Goal: Task Accomplishment & Management: Complete application form

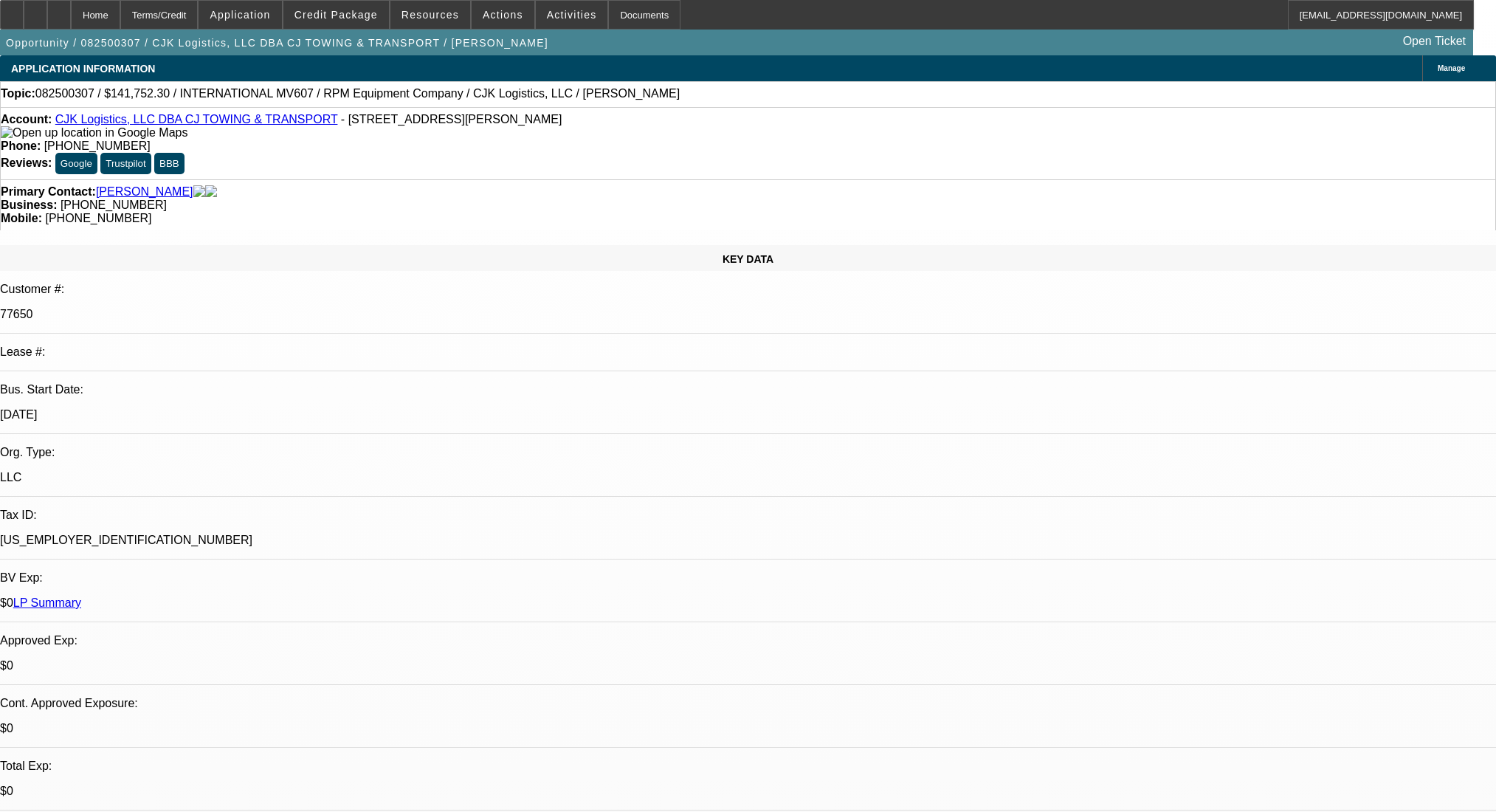
select select "0"
select select "6"
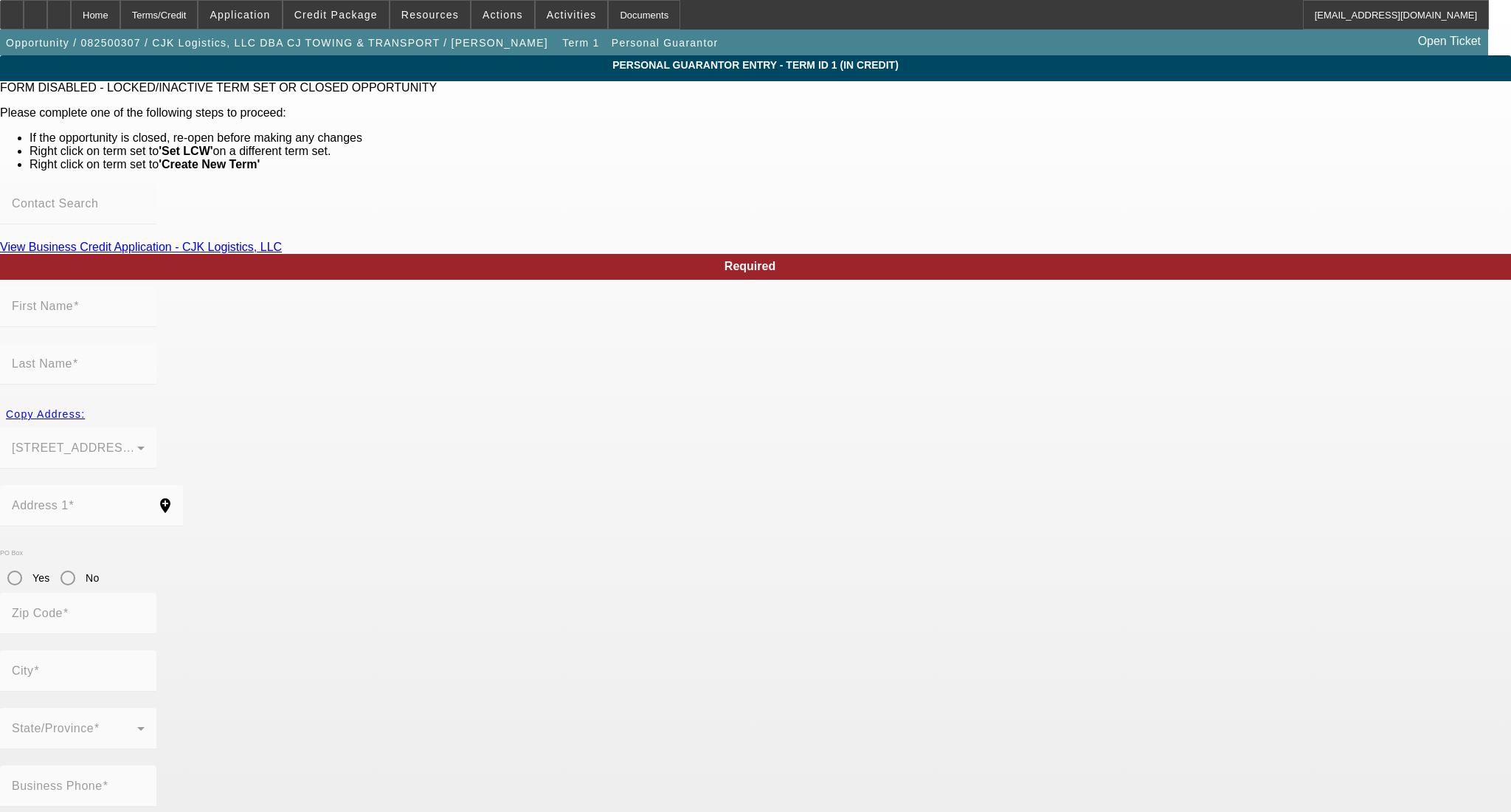
type input "Carl"
type input "Patton"
type input "22740 Pineridge Dr"
radio input "true"
type input "77365"
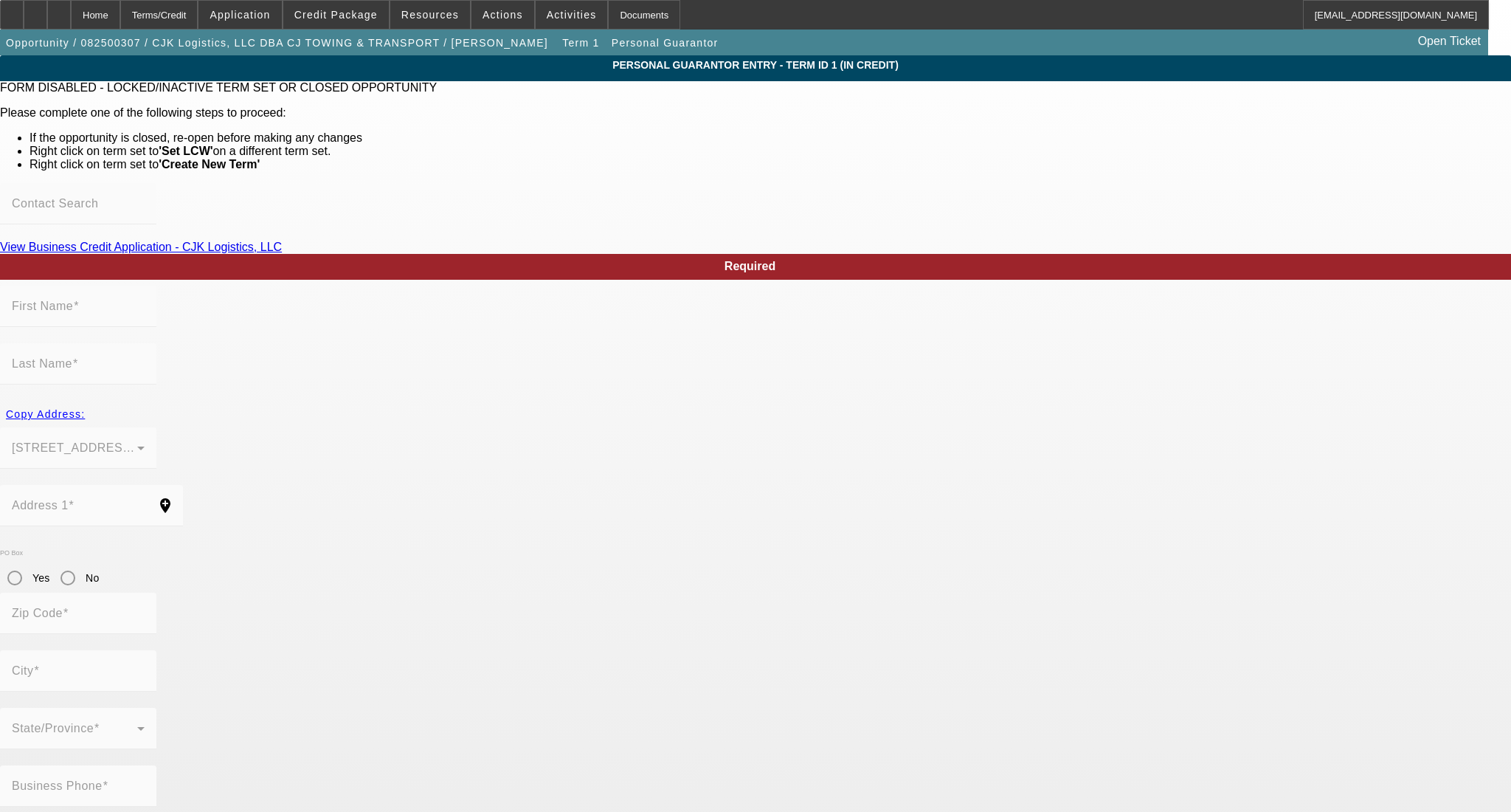
type input "Porter"
type input "(281) 726-7342"
type input "0"
type input "449-71-1982"
type input "rrtowingandrecovery2023@gmail.com"
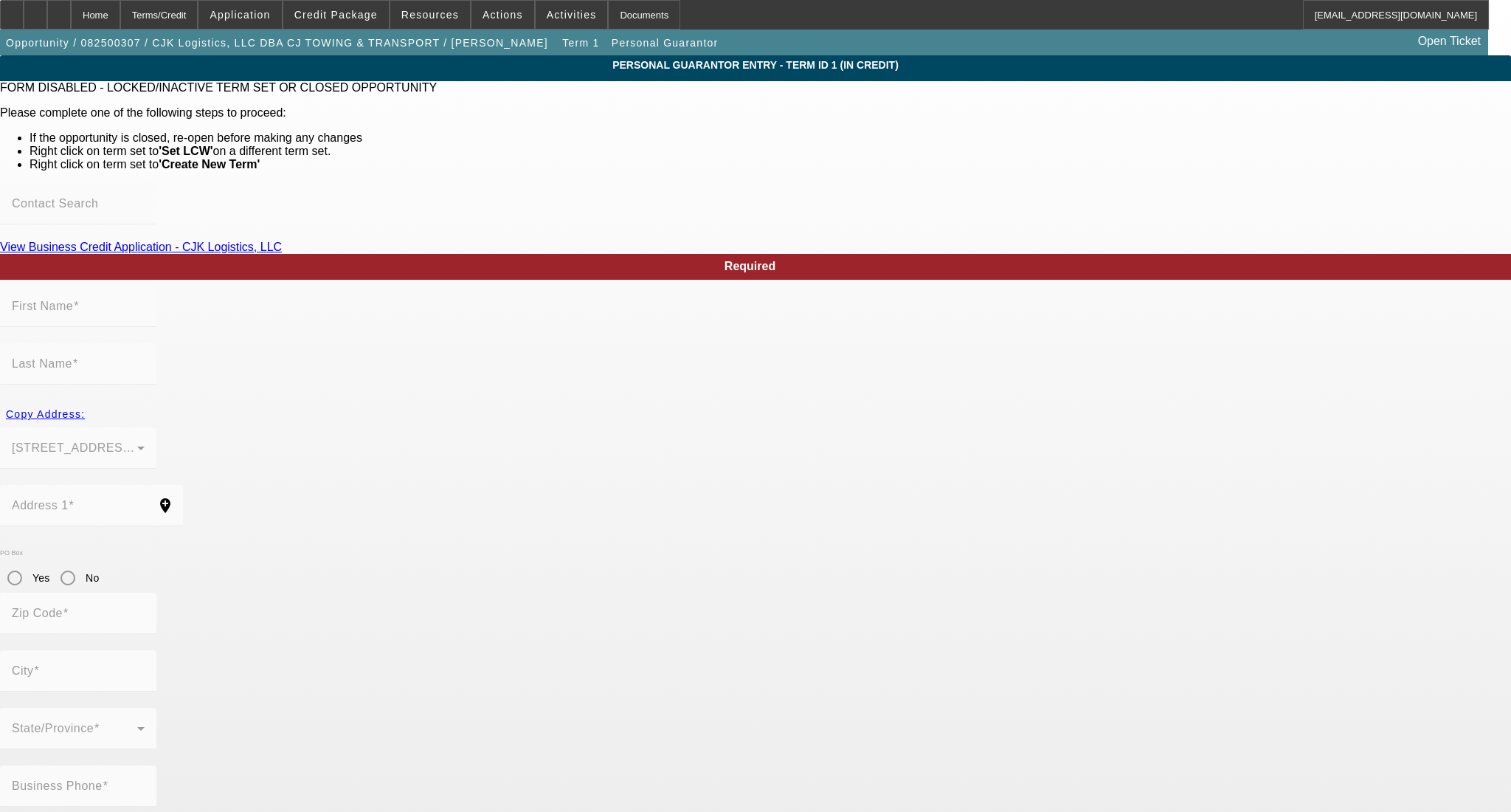
type input "R"
type input "(281) 797-3207"
click at [120, 12] on div "Home" at bounding box center [95, 15] width 49 height 29
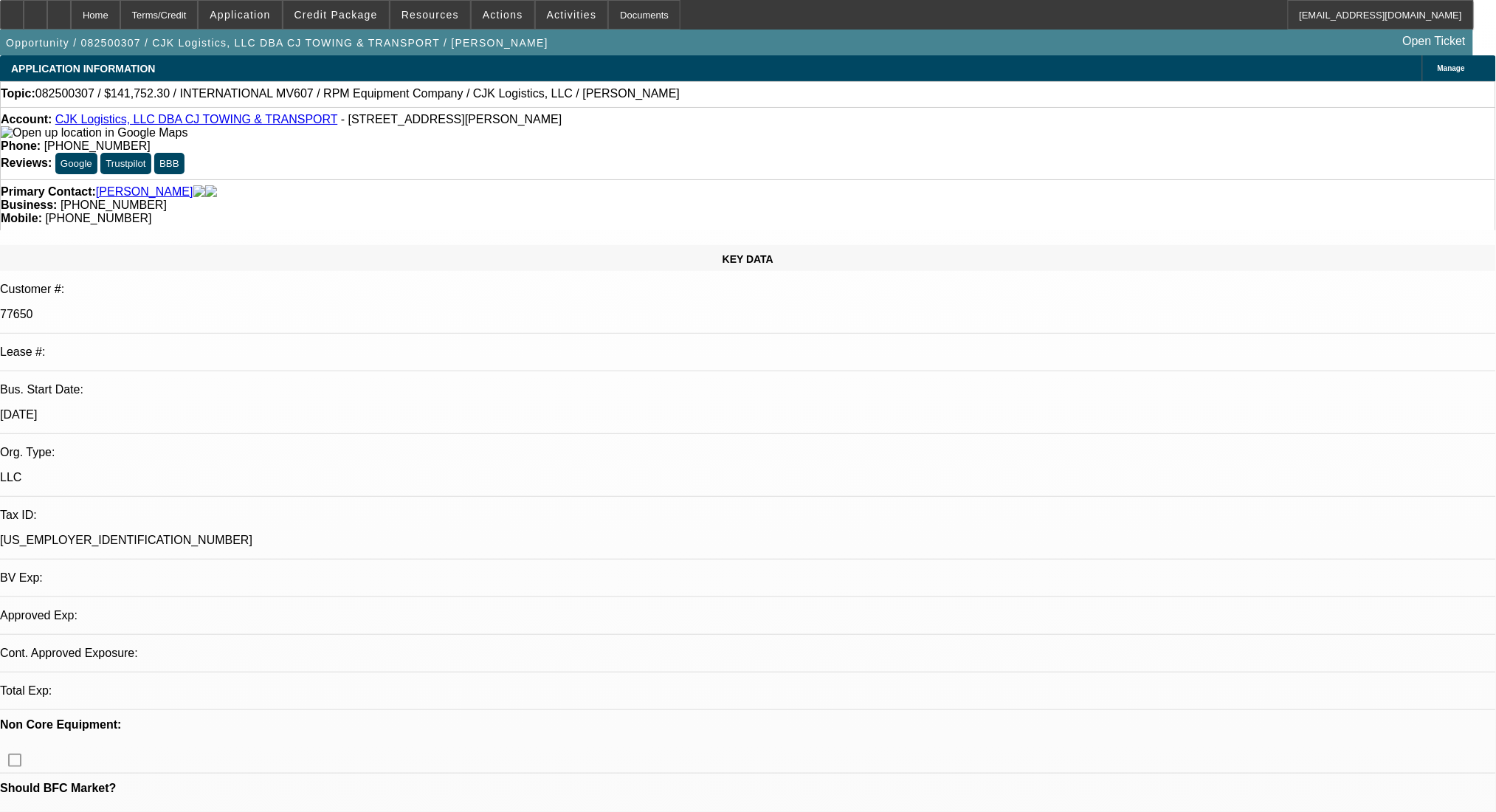
select select "0"
select select "6"
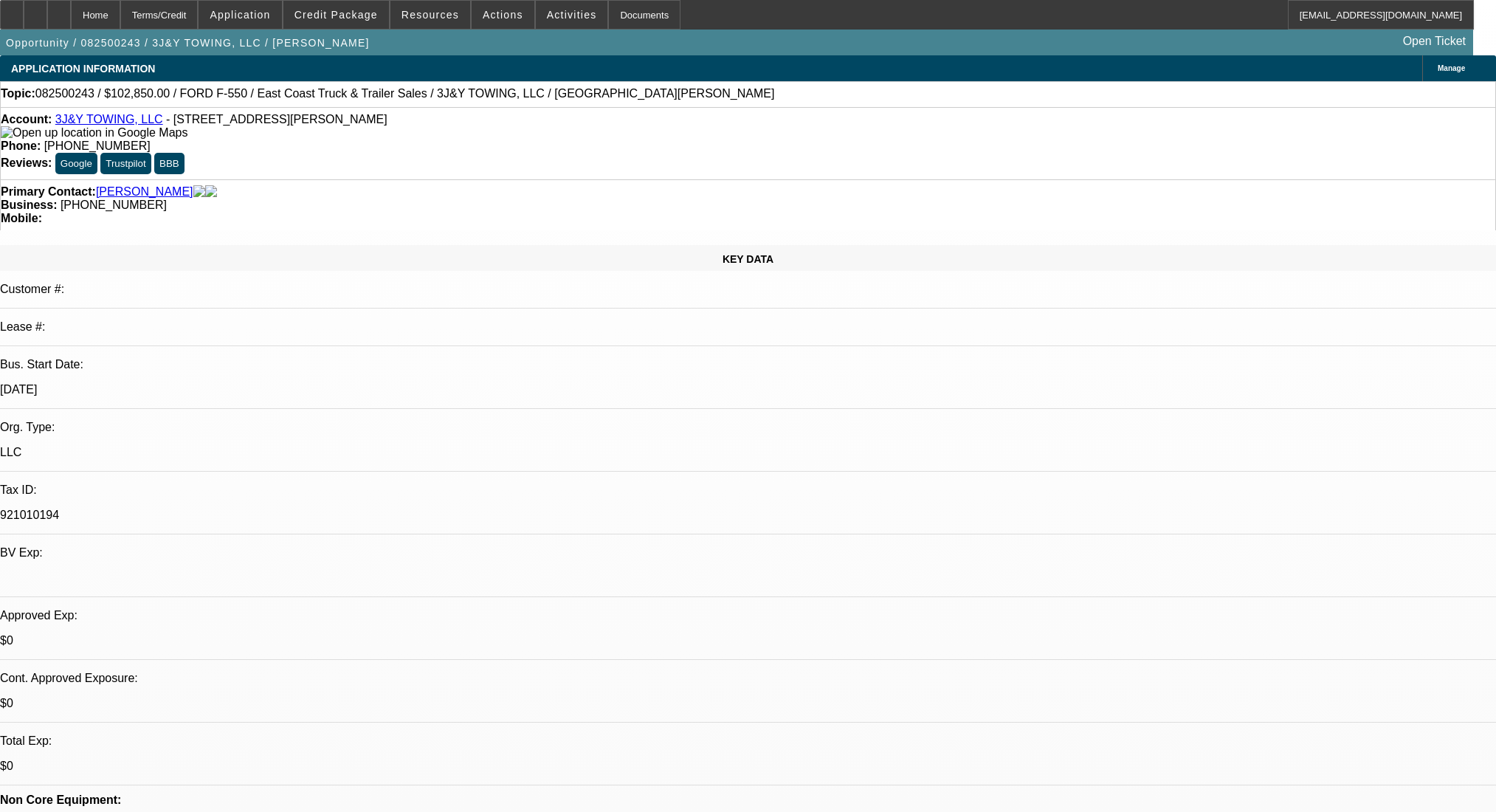
select select "0.15"
select select "2"
select select "0"
select select "6"
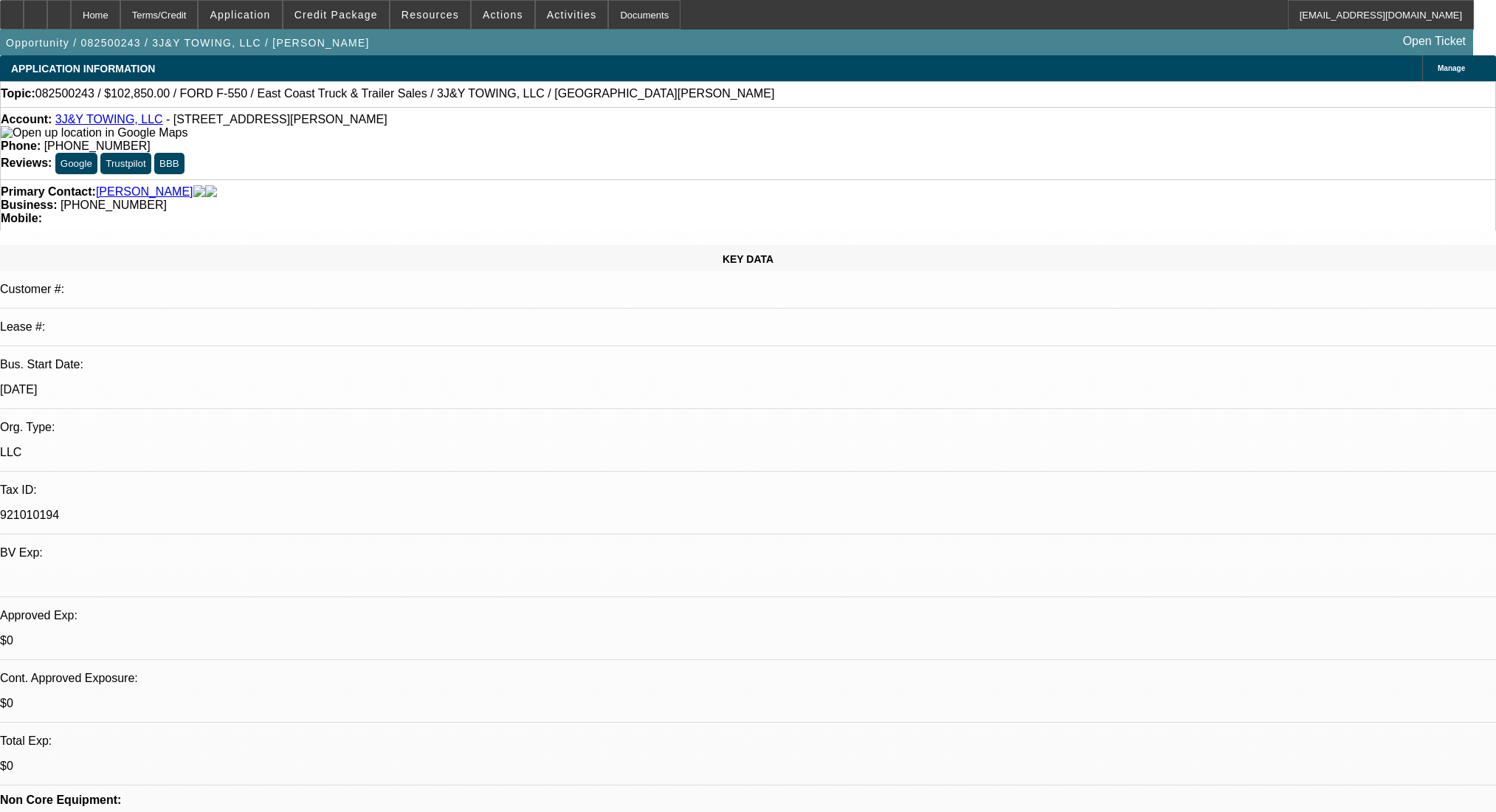
select select "0"
select select "2"
select select "0.1"
select select "4"
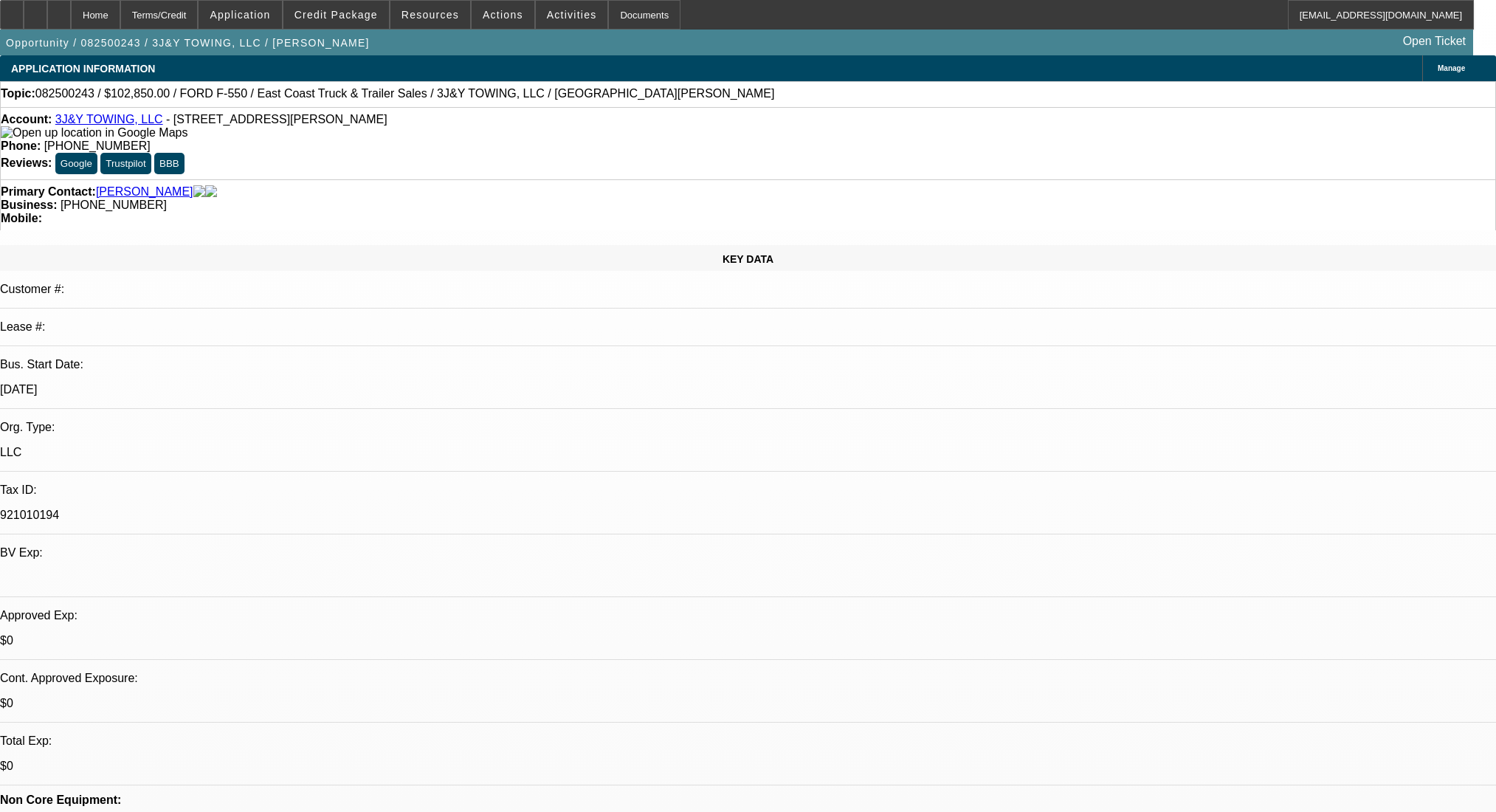
select select "0"
select select "2"
select select "0.1"
select select "4"
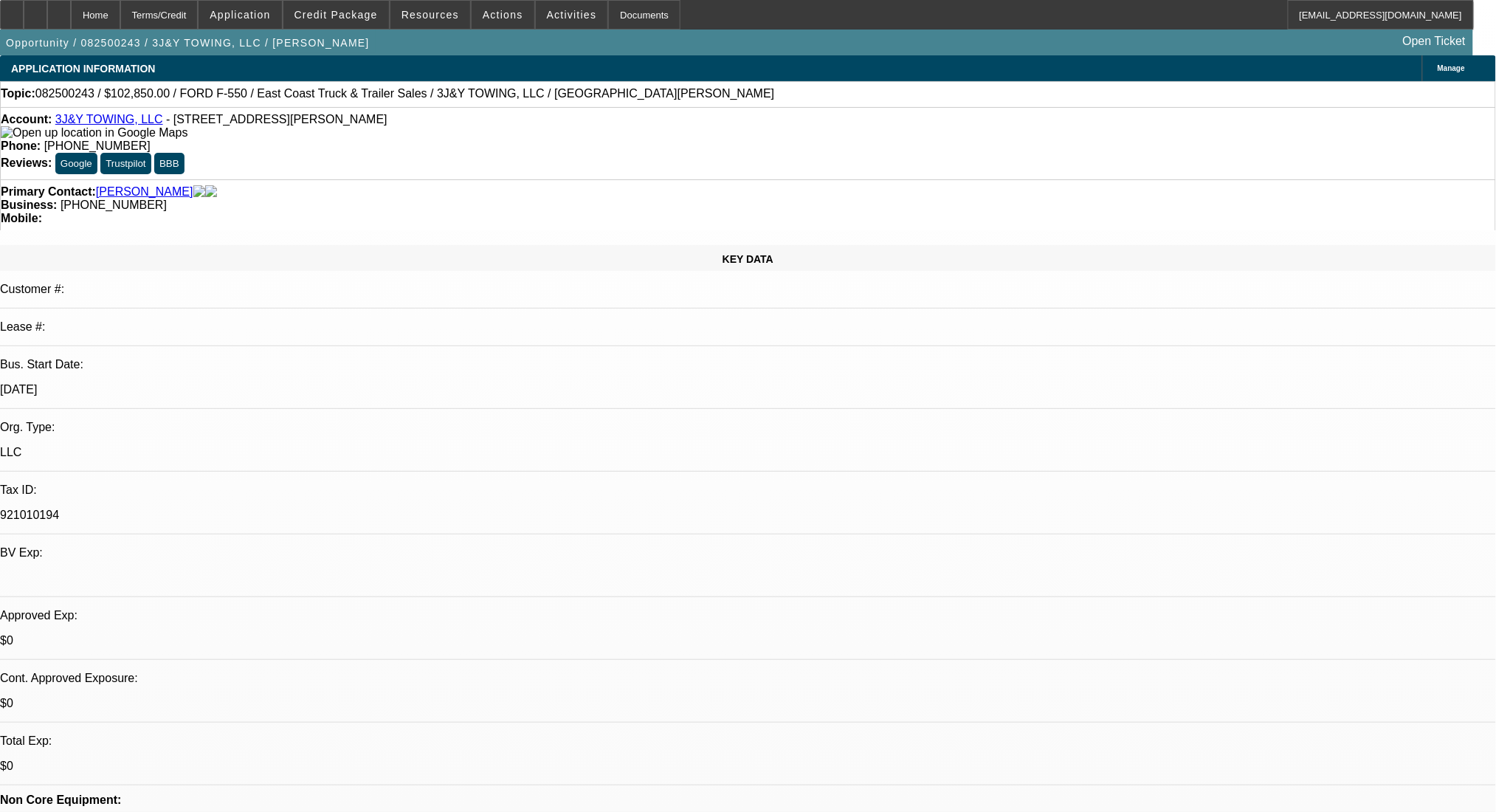
click at [71, 16] on div at bounding box center [59, 15] width 23 height 29
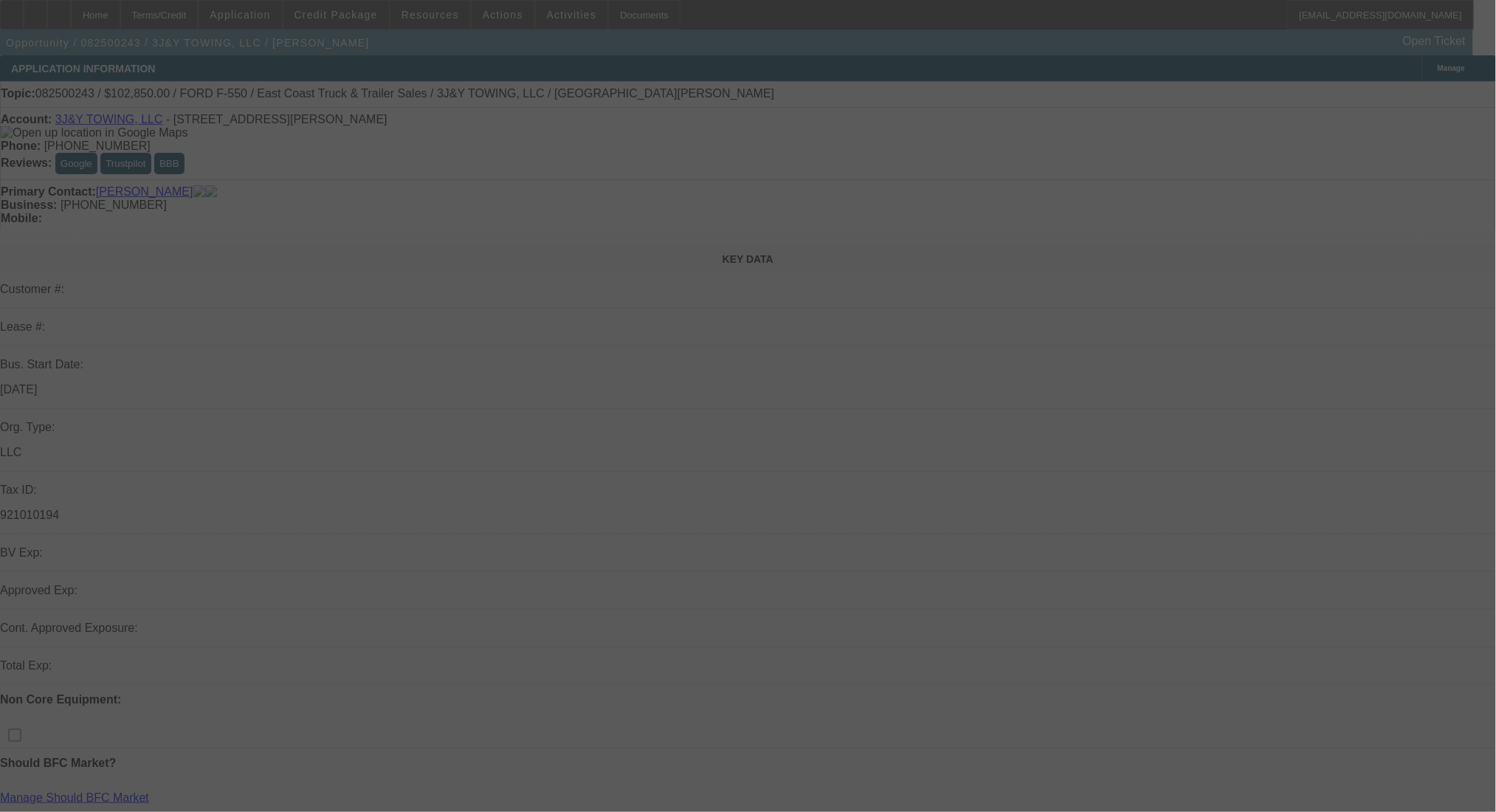
select select "0.15"
select select "2"
select select "0"
select select "6"
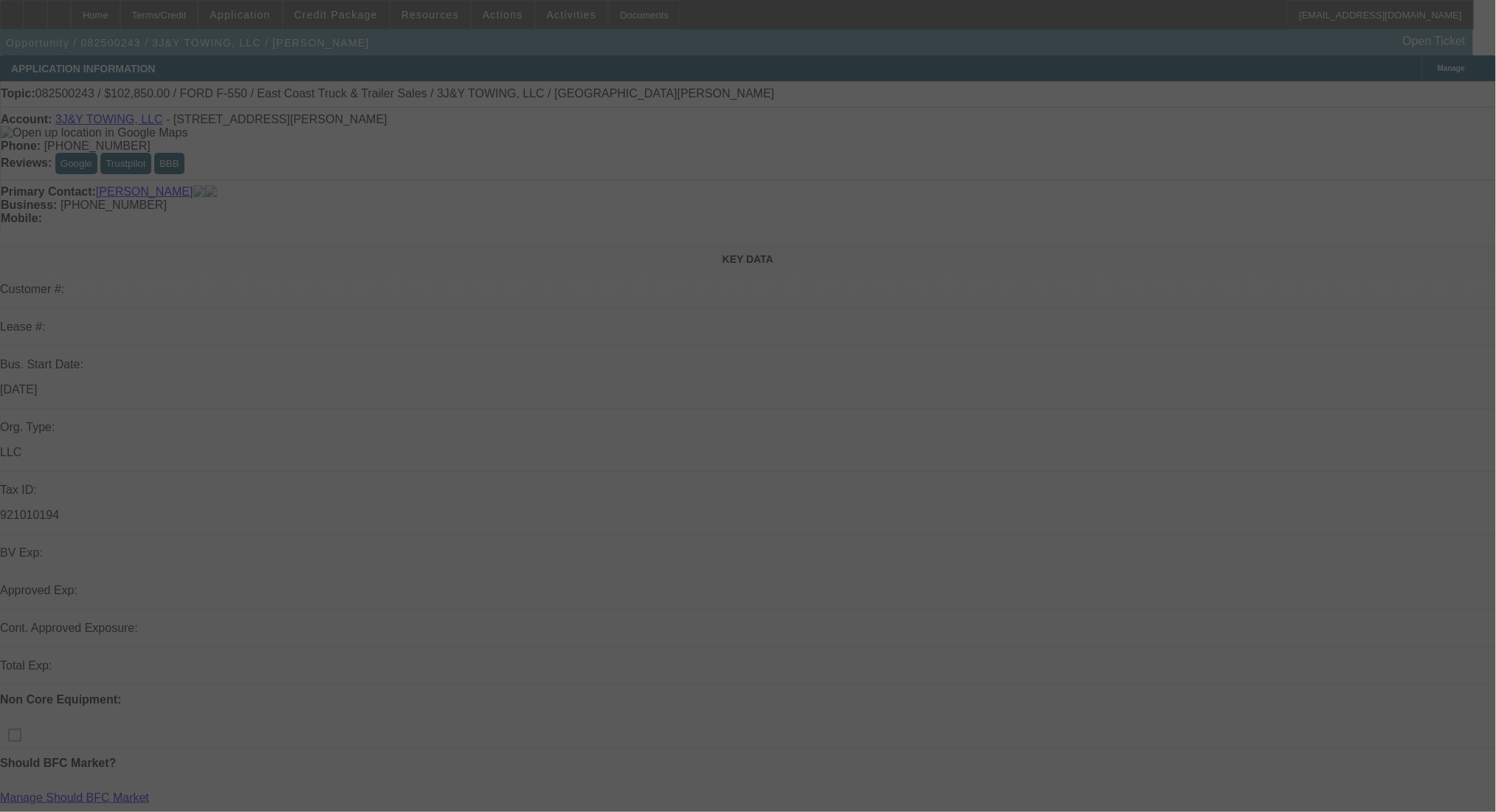
select select "0"
select select "2"
select select "0.1"
select select "4"
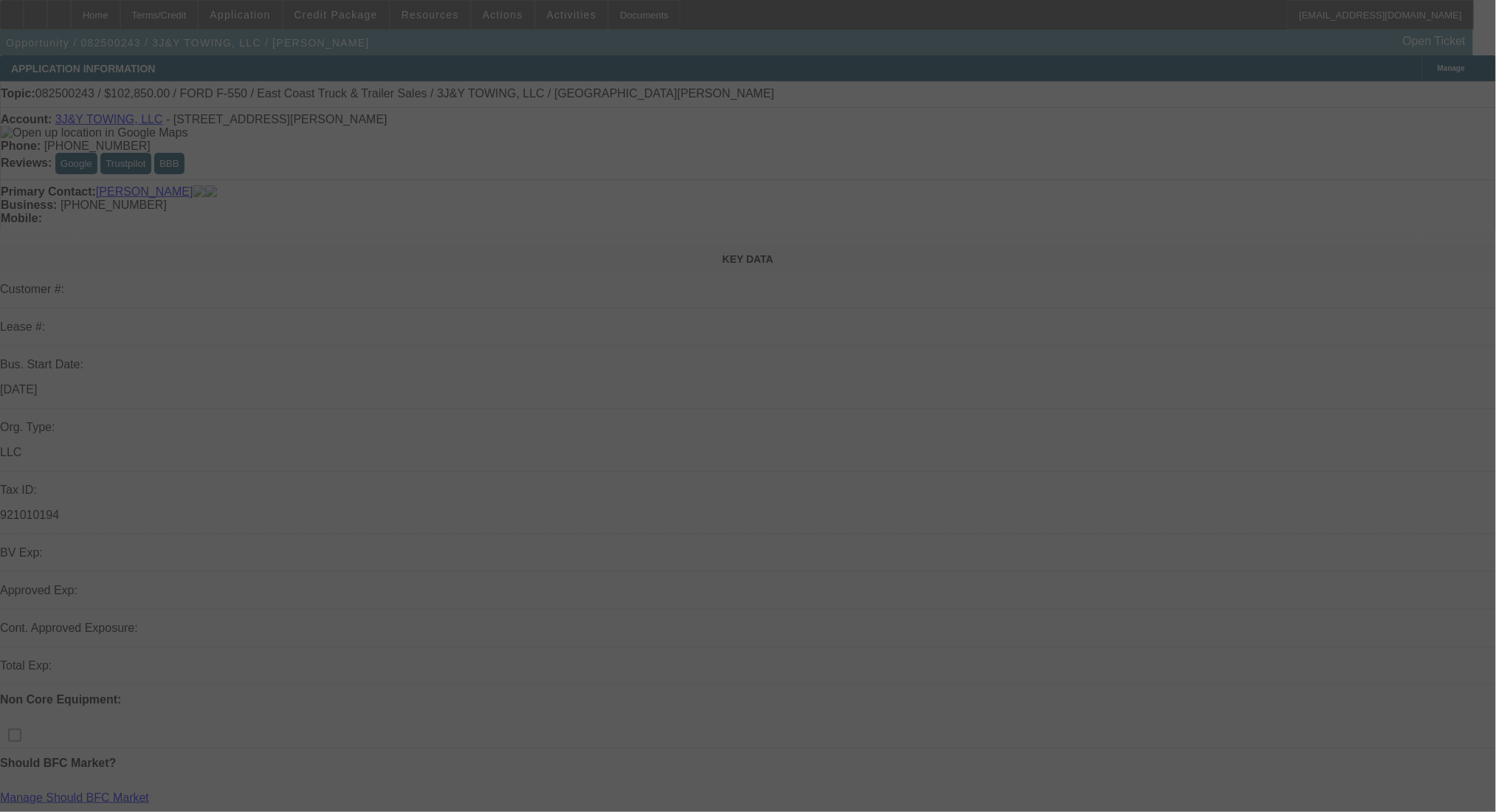
select select "0"
select select "2"
select select "0.1"
select select "4"
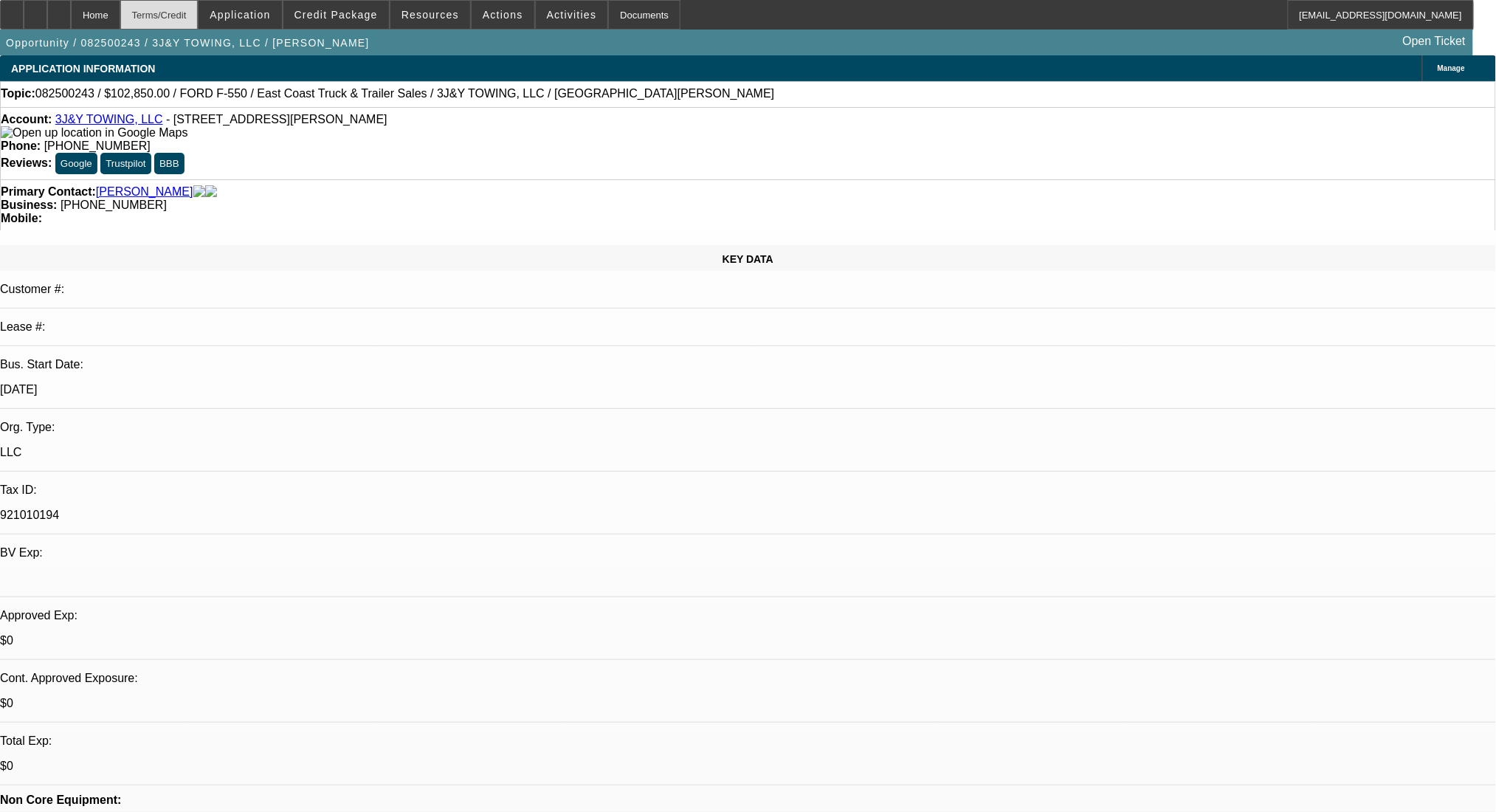
click at [178, 10] on div "Terms/Credit" at bounding box center [159, 15] width 78 height 29
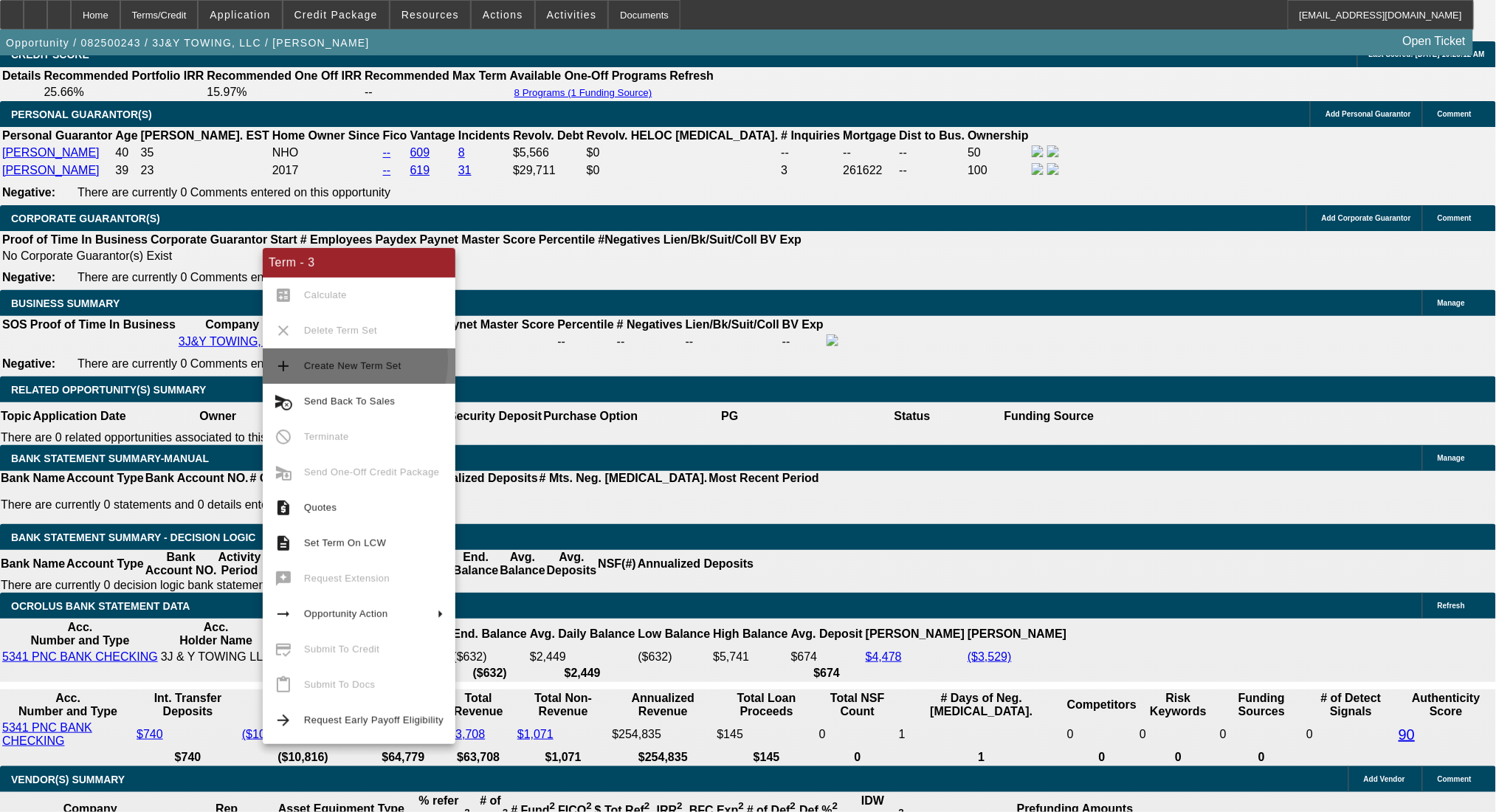
click at [319, 360] on span "Create New Term Set" at bounding box center [353, 365] width 98 height 11
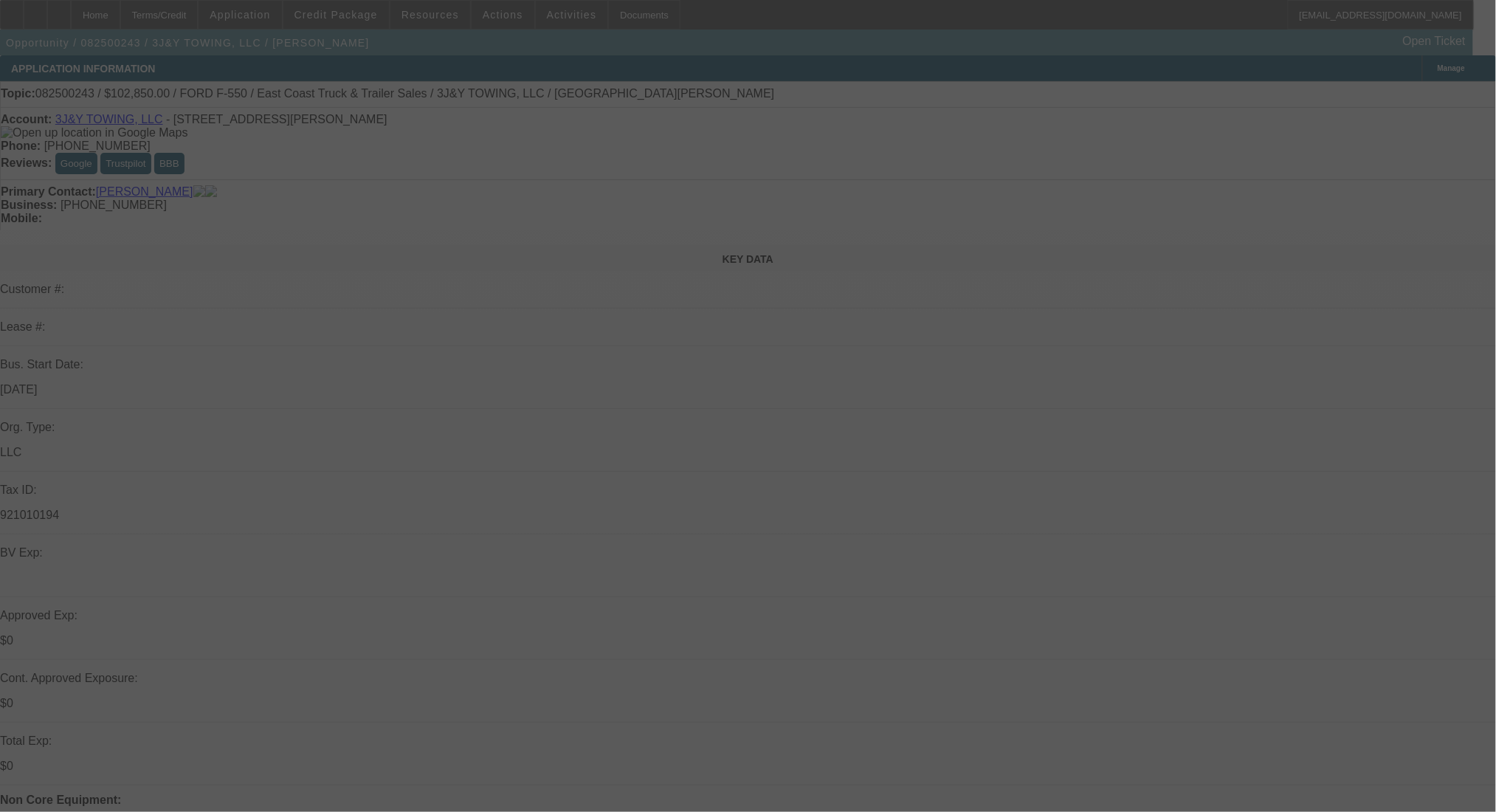
click at [191, 16] on div at bounding box center [748, 406] width 1496 height 812
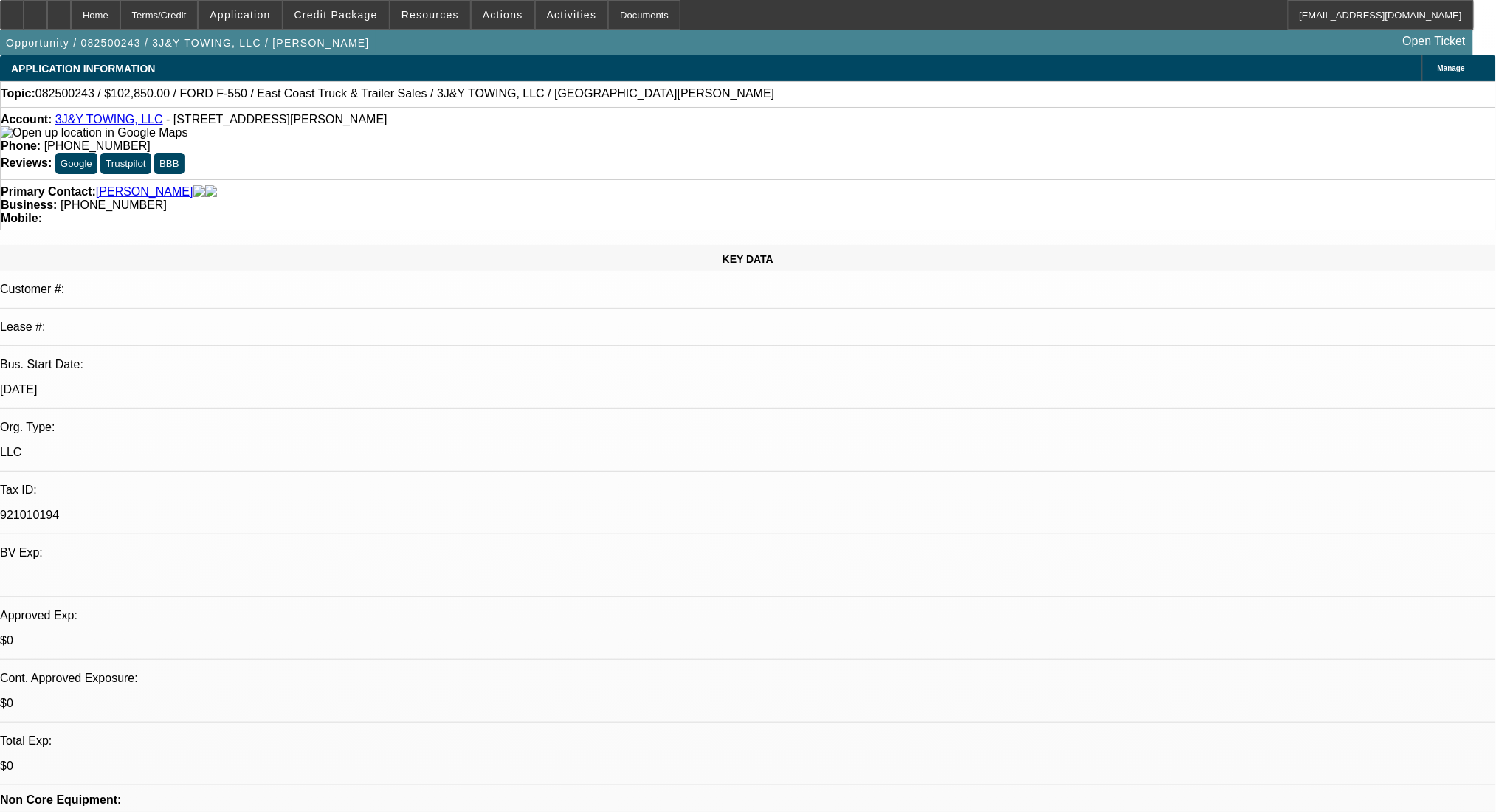
select select "0.15"
select select "2"
select select "0"
select select "6"
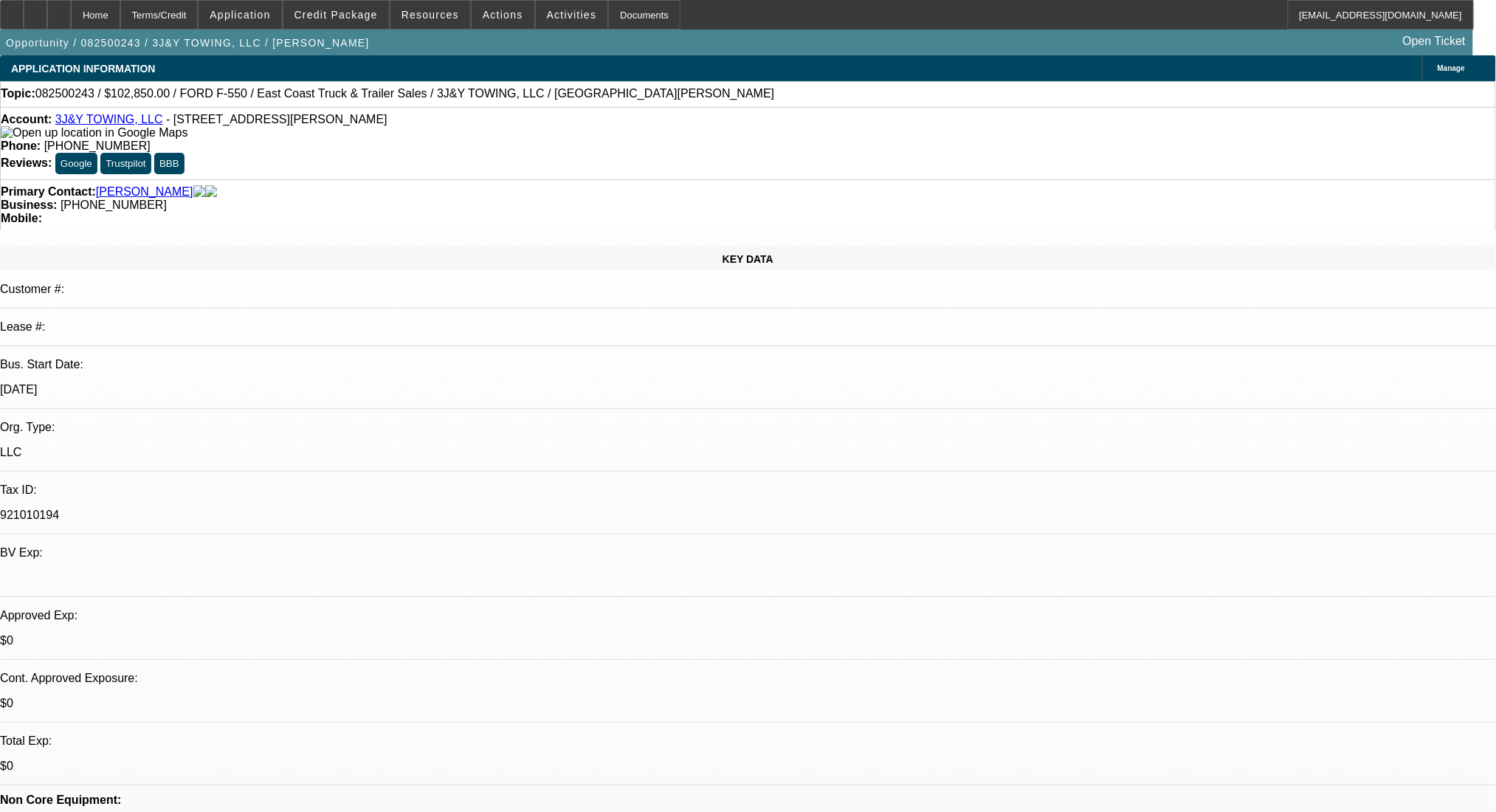
select select "0.15"
select select "2"
select select "0"
select select "6"
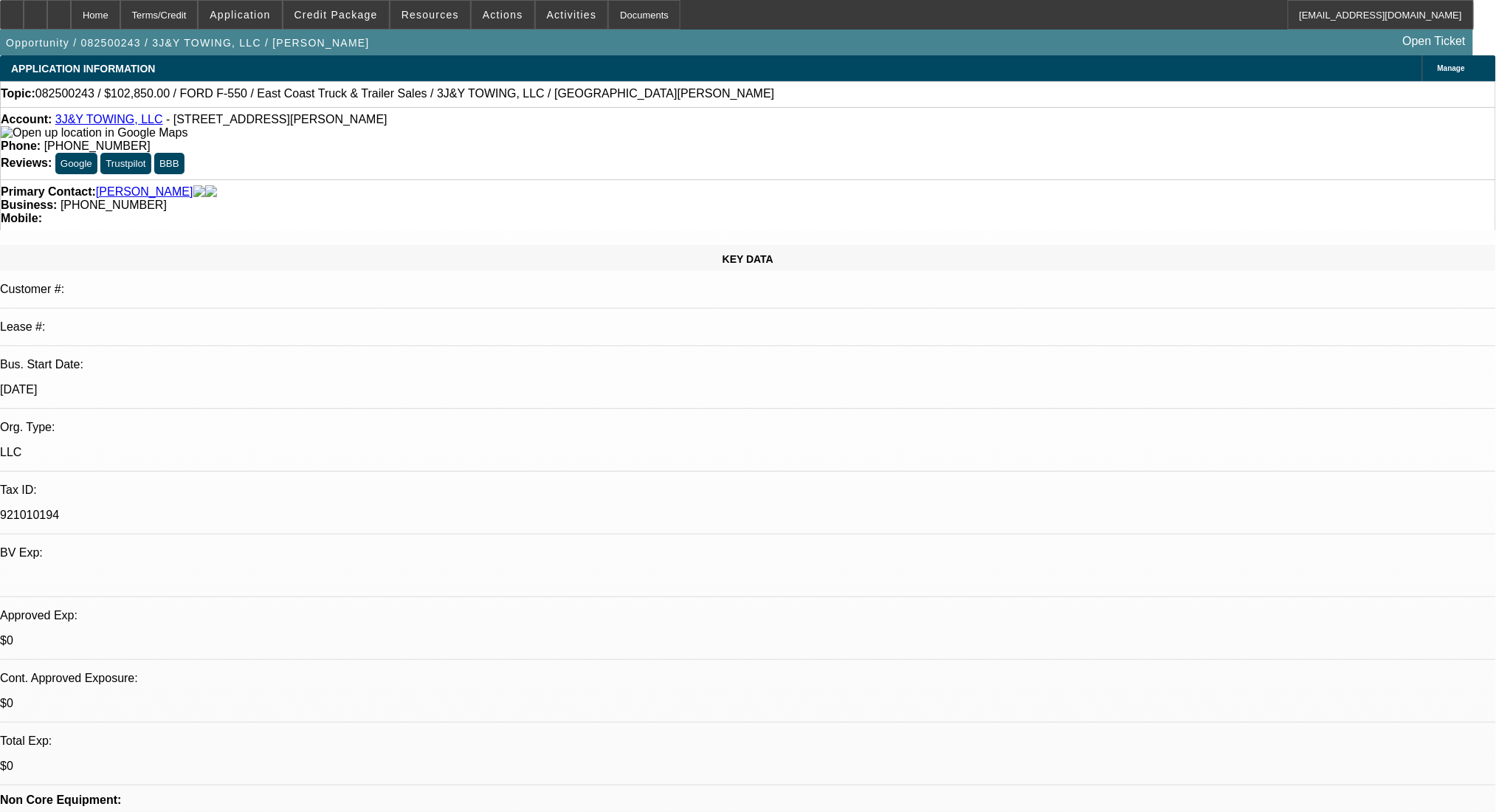
select select "0"
select select "2"
select select "0.1"
select select "4"
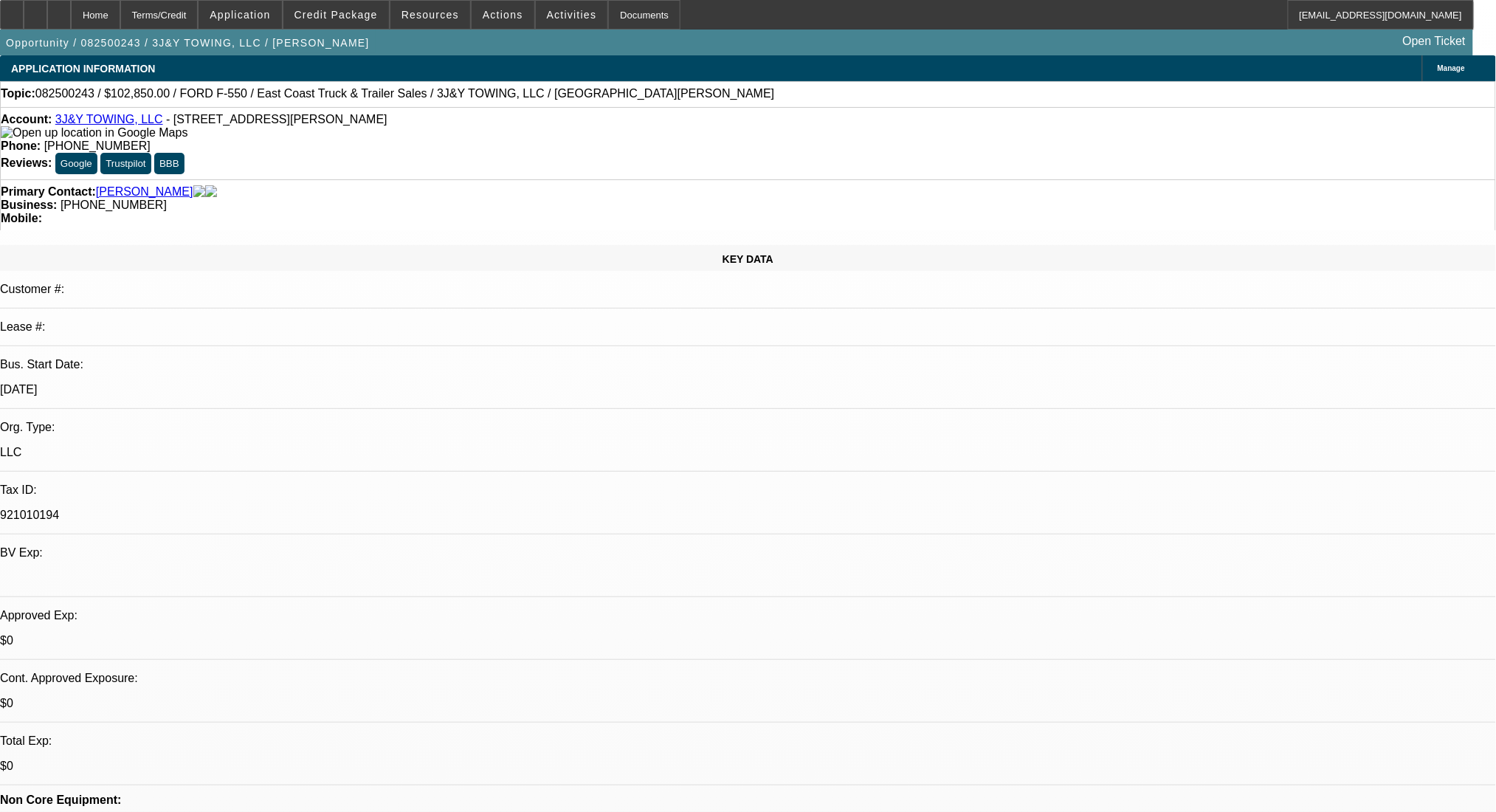
select select "0"
select select "2"
select select "0.1"
select select "4"
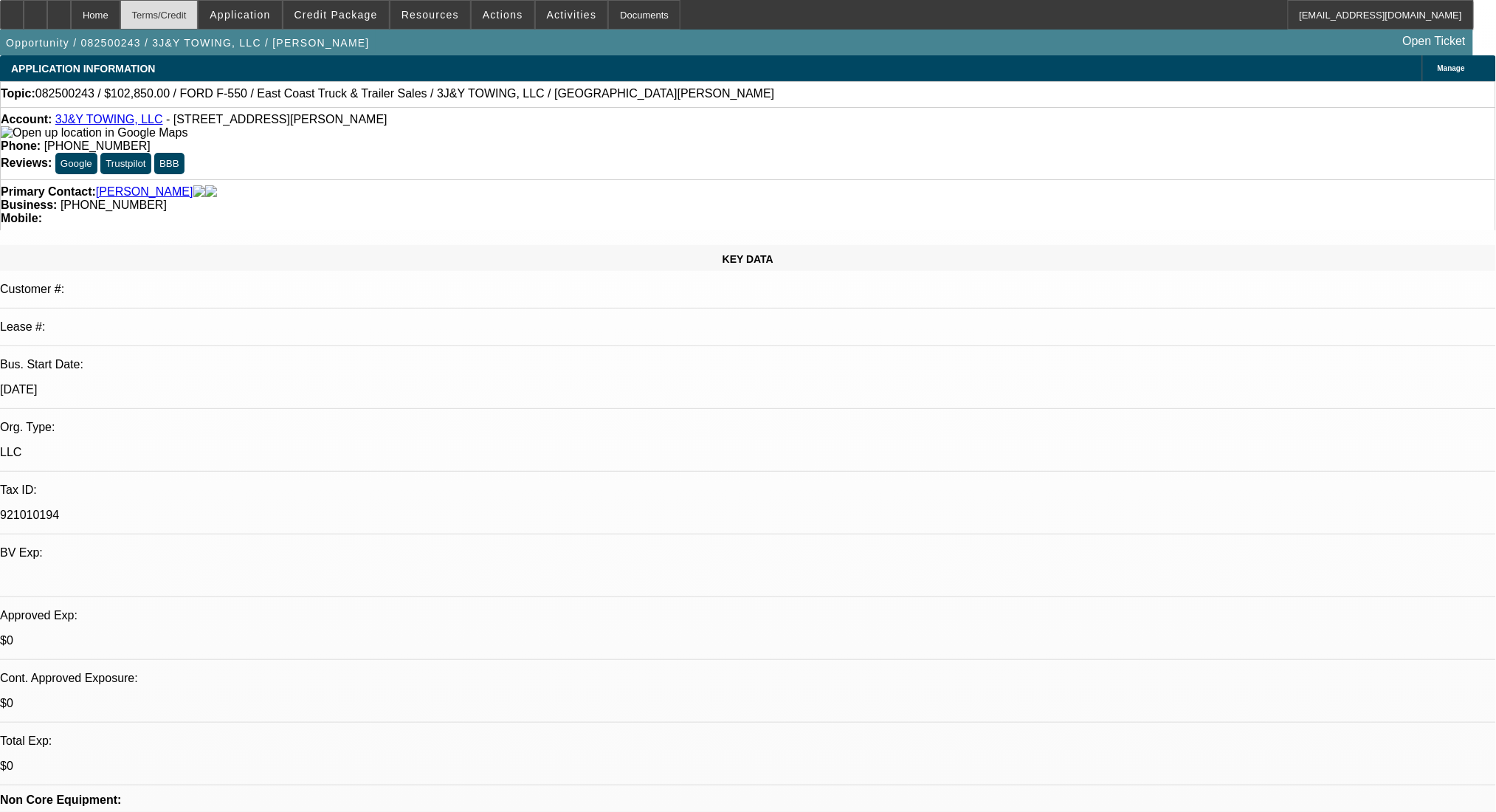
click at [189, 16] on div "Terms/Credit" at bounding box center [159, 15] width 78 height 29
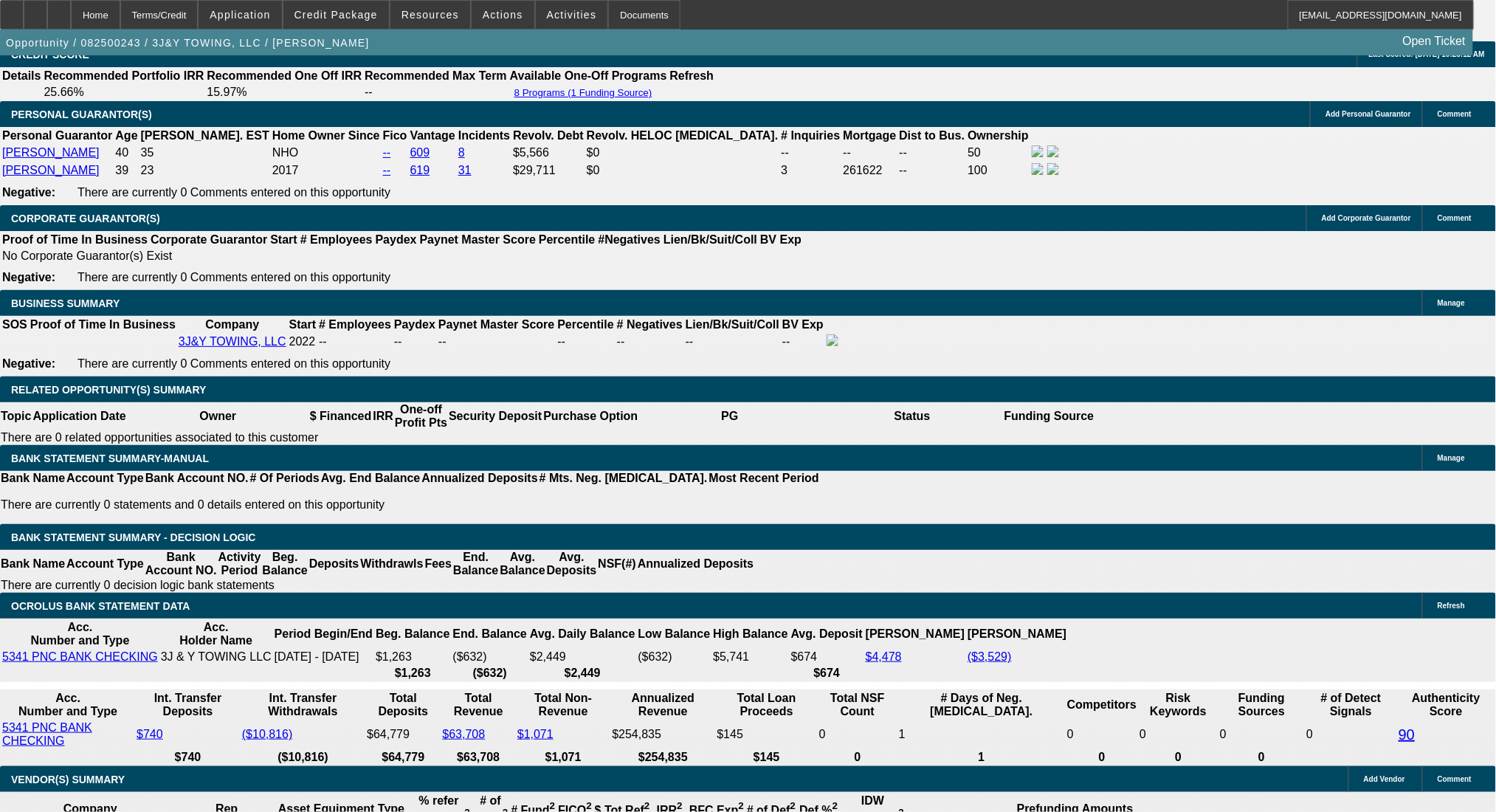
drag, startPoint x: 233, startPoint y: 497, endPoint x: 319, endPoint y: 496, distance: 86.0
type input "$10,250.00"
select select "0.15"
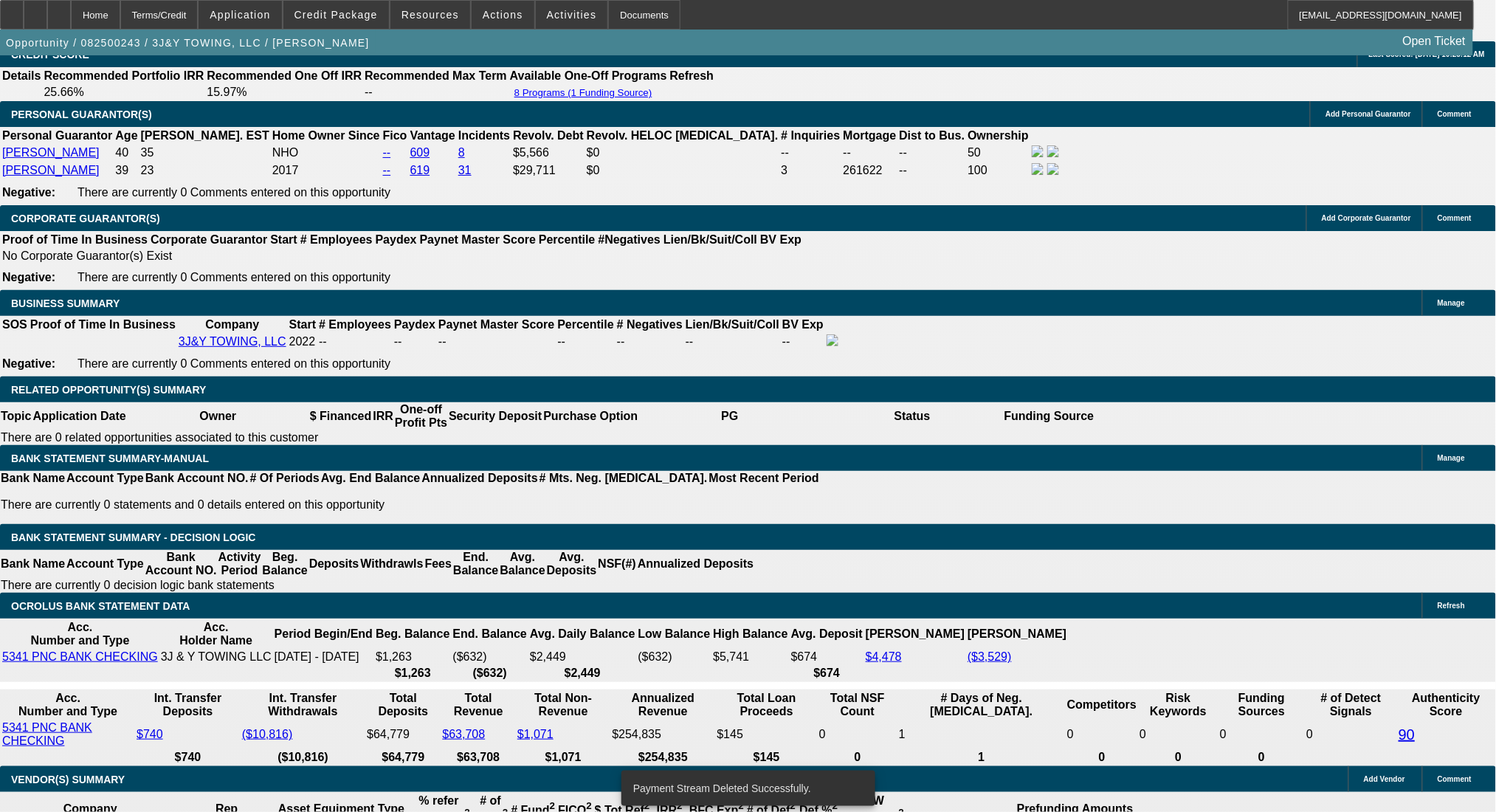
select select "2"
select select "0"
select select "6"
drag, startPoint x: 228, startPoint y: 493, endPoint x: 376, endPoint y: 520, distance: 150.4
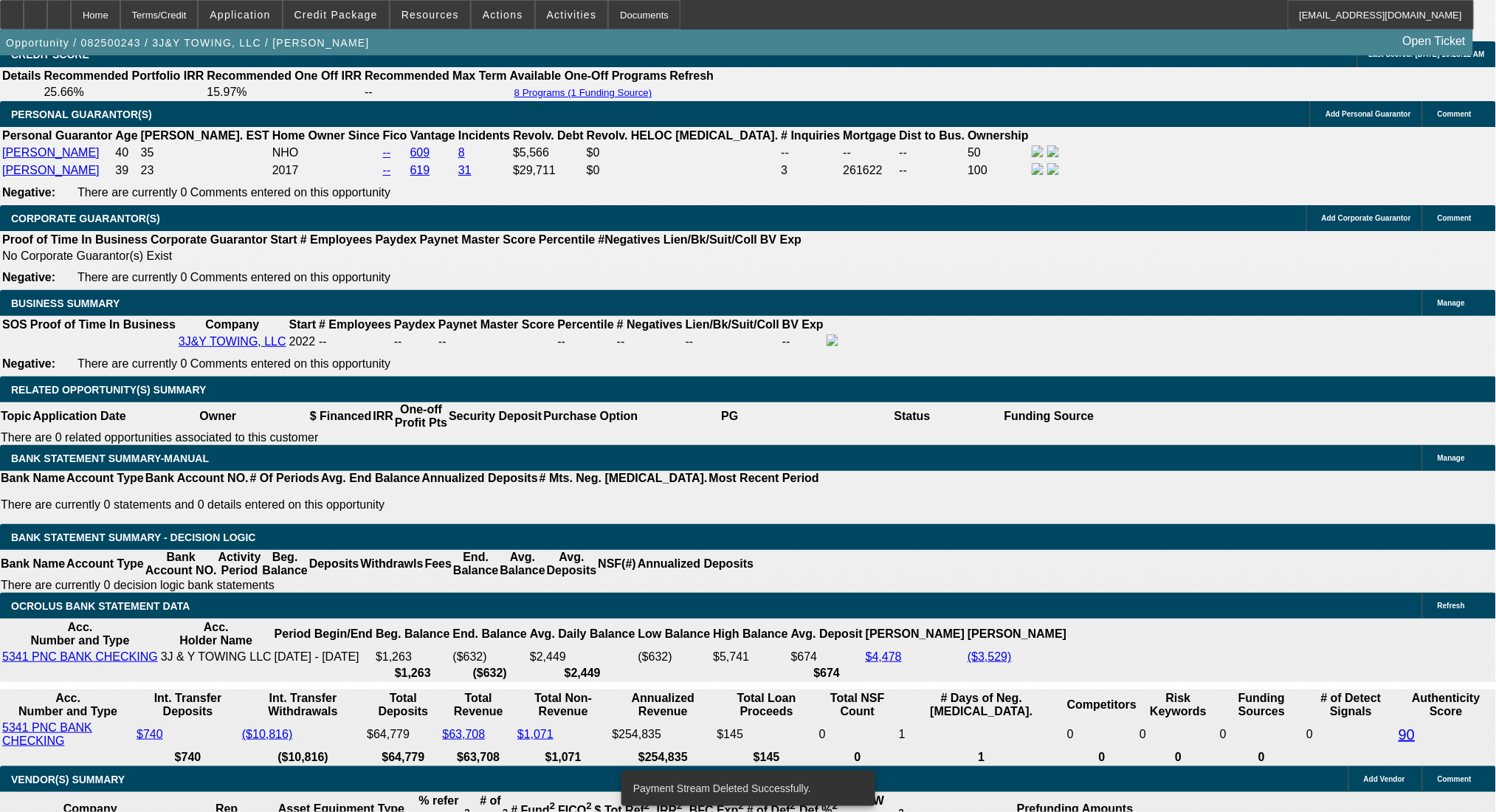
type input "UNKNOWN"
type input "$12,100.00"
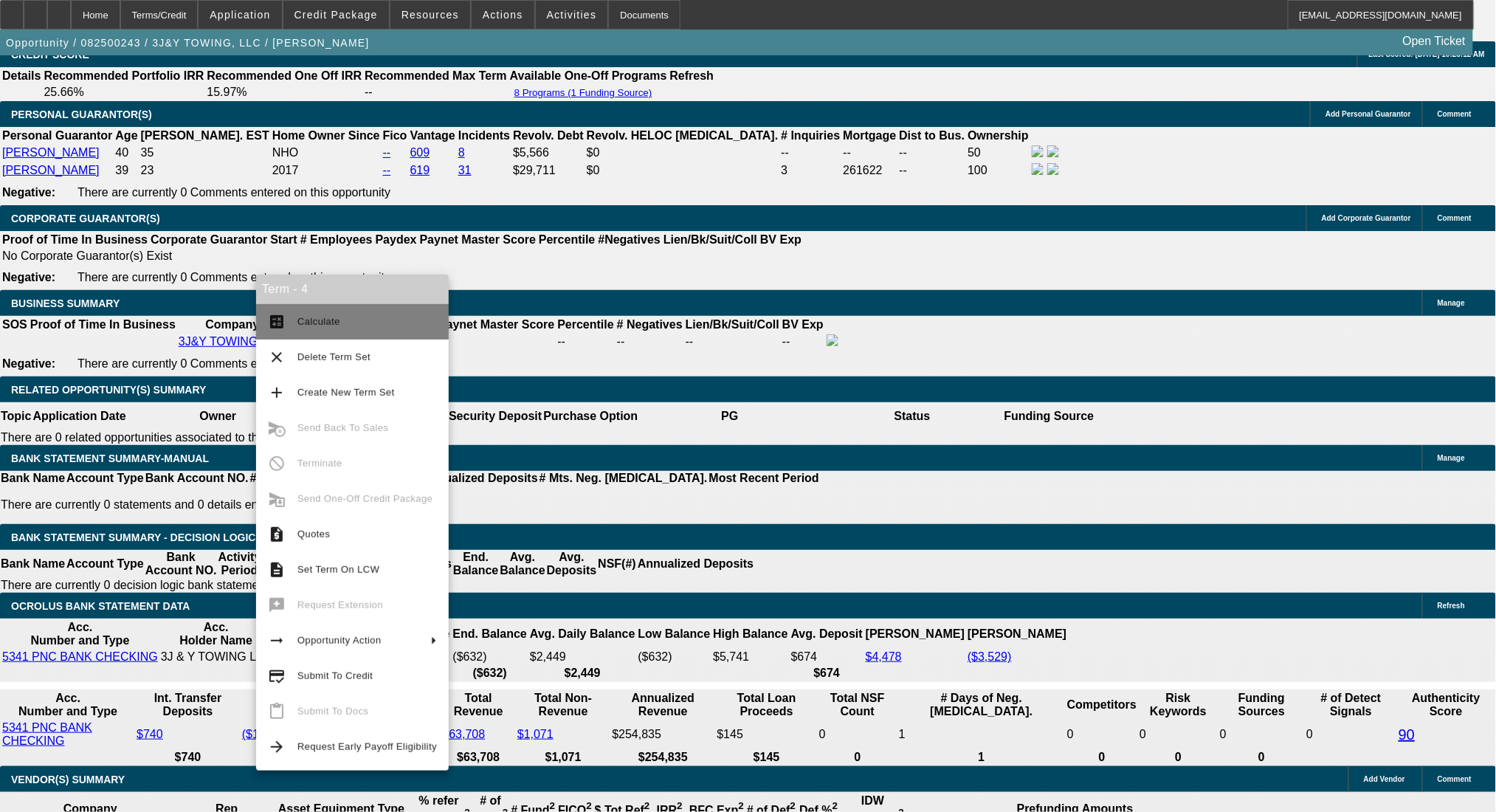
click at [289, 314] on button "calculate Calculate" at bounding box center [352, 322] width 193 height 35
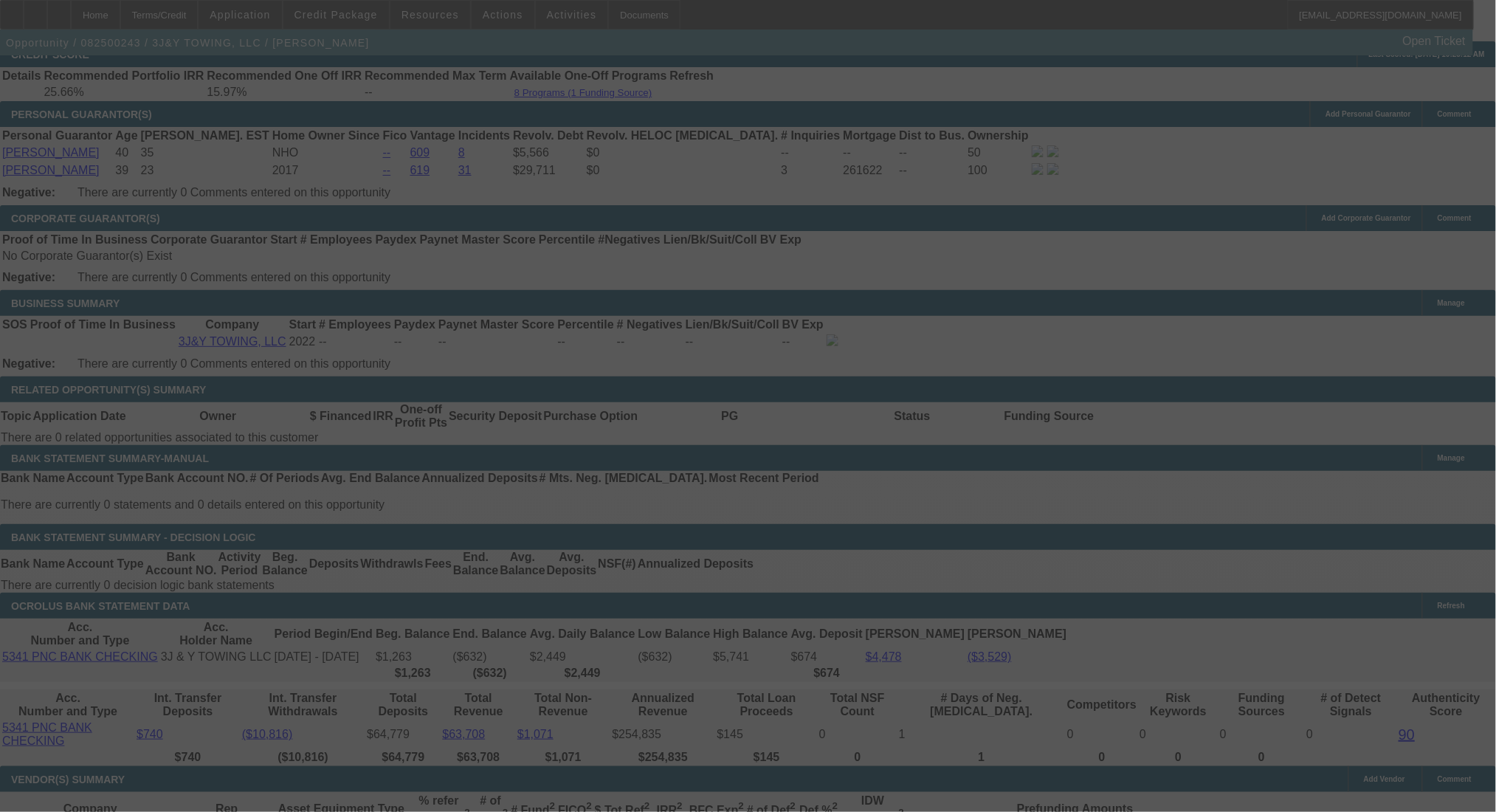
select select "0.15"
select select "2"
select select "0"
select select "6"
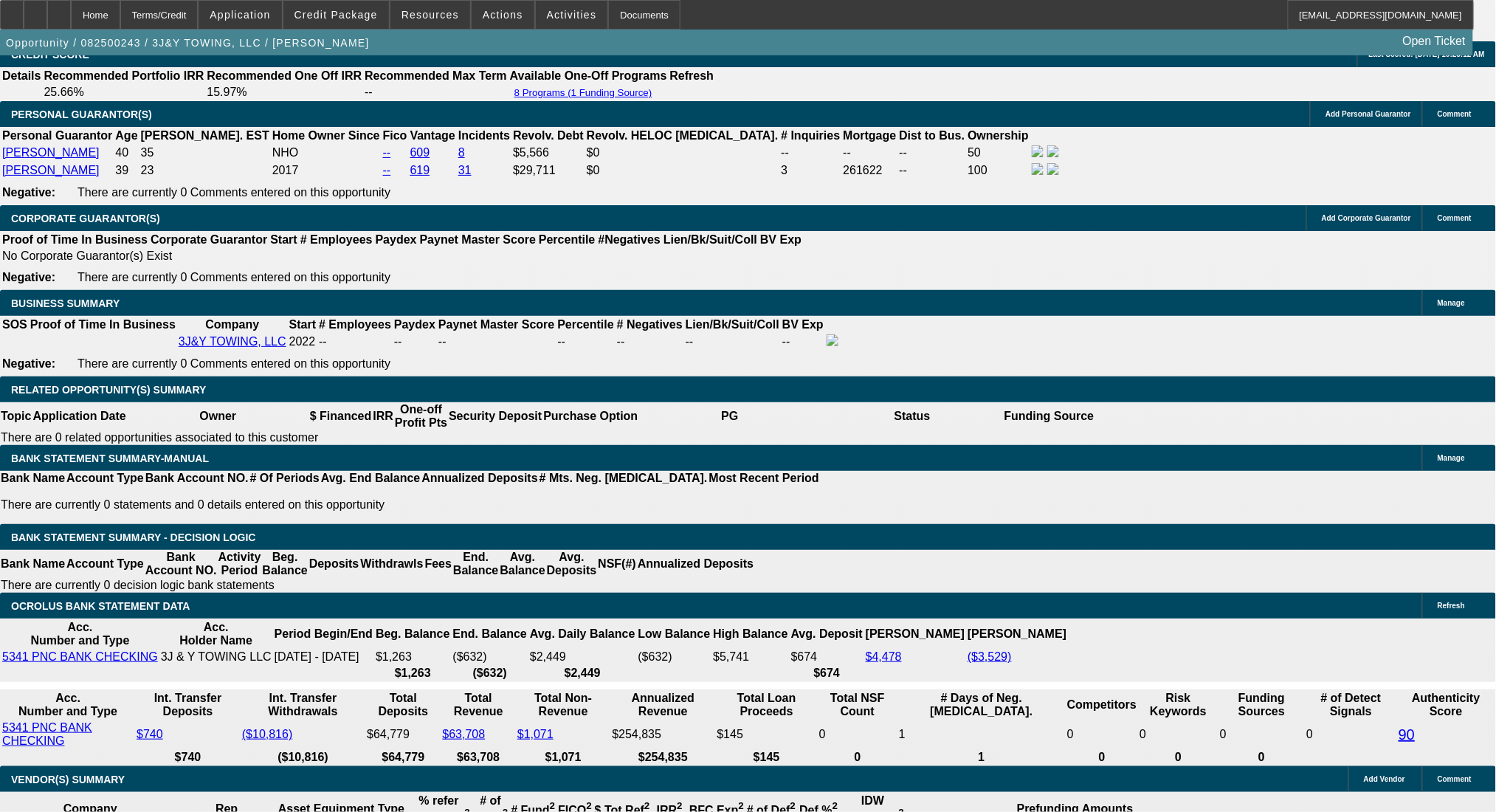
scroll to position [1737, 0]
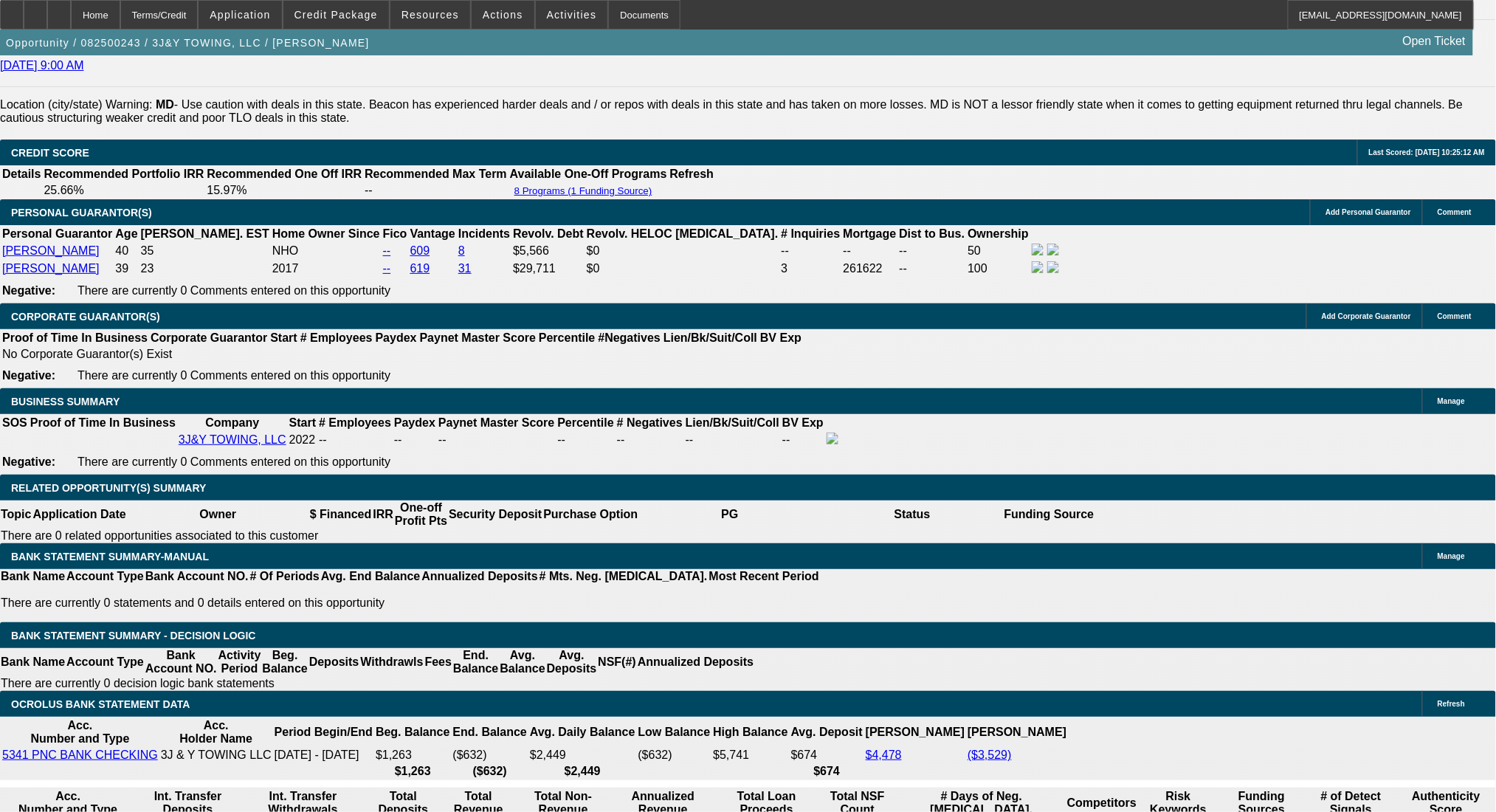
scroll to position [2131, 0]
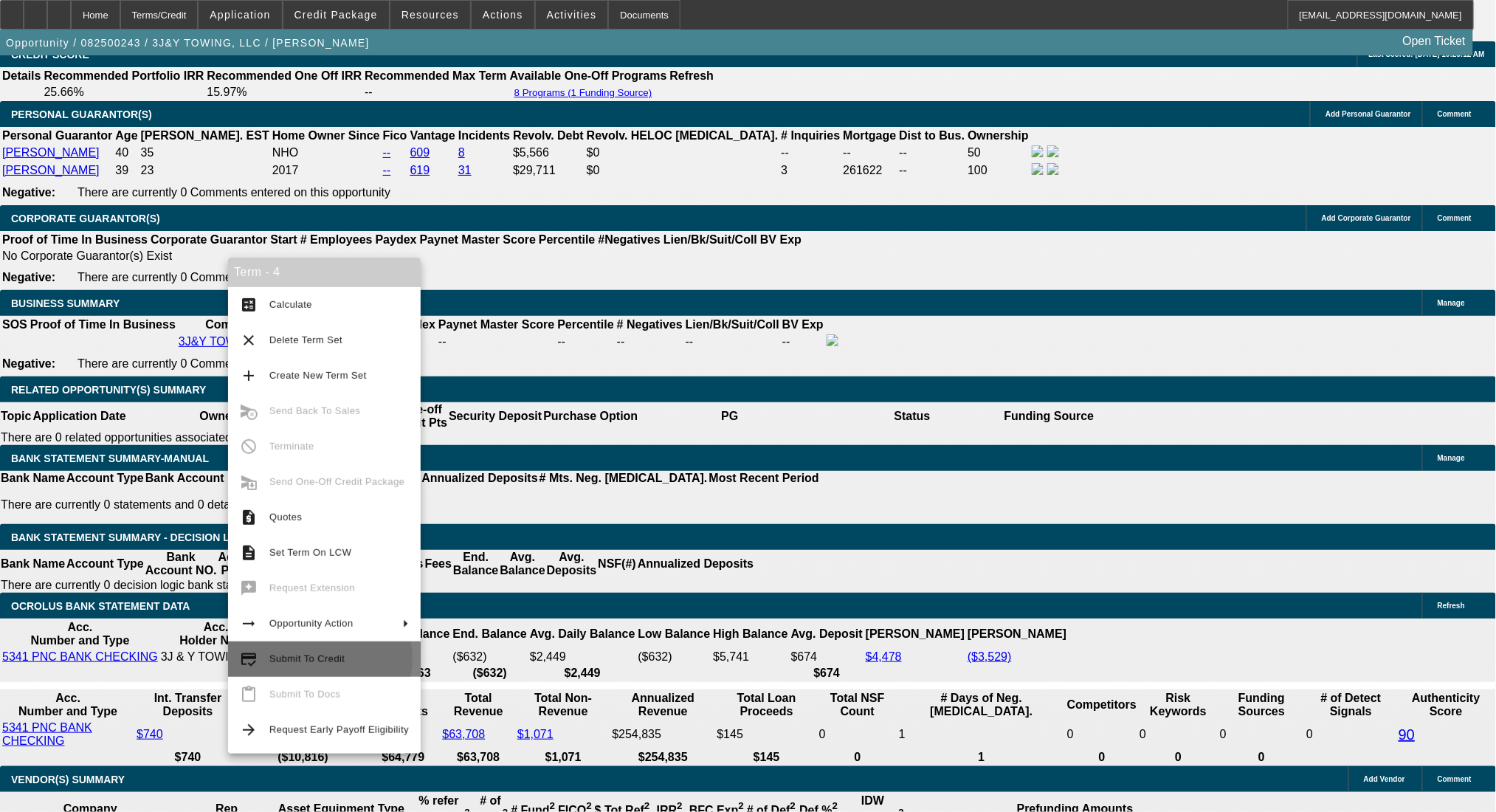
click at [315, 658] on span "Submit To Credit" at bounding box center [306, 658] width 75 height 11
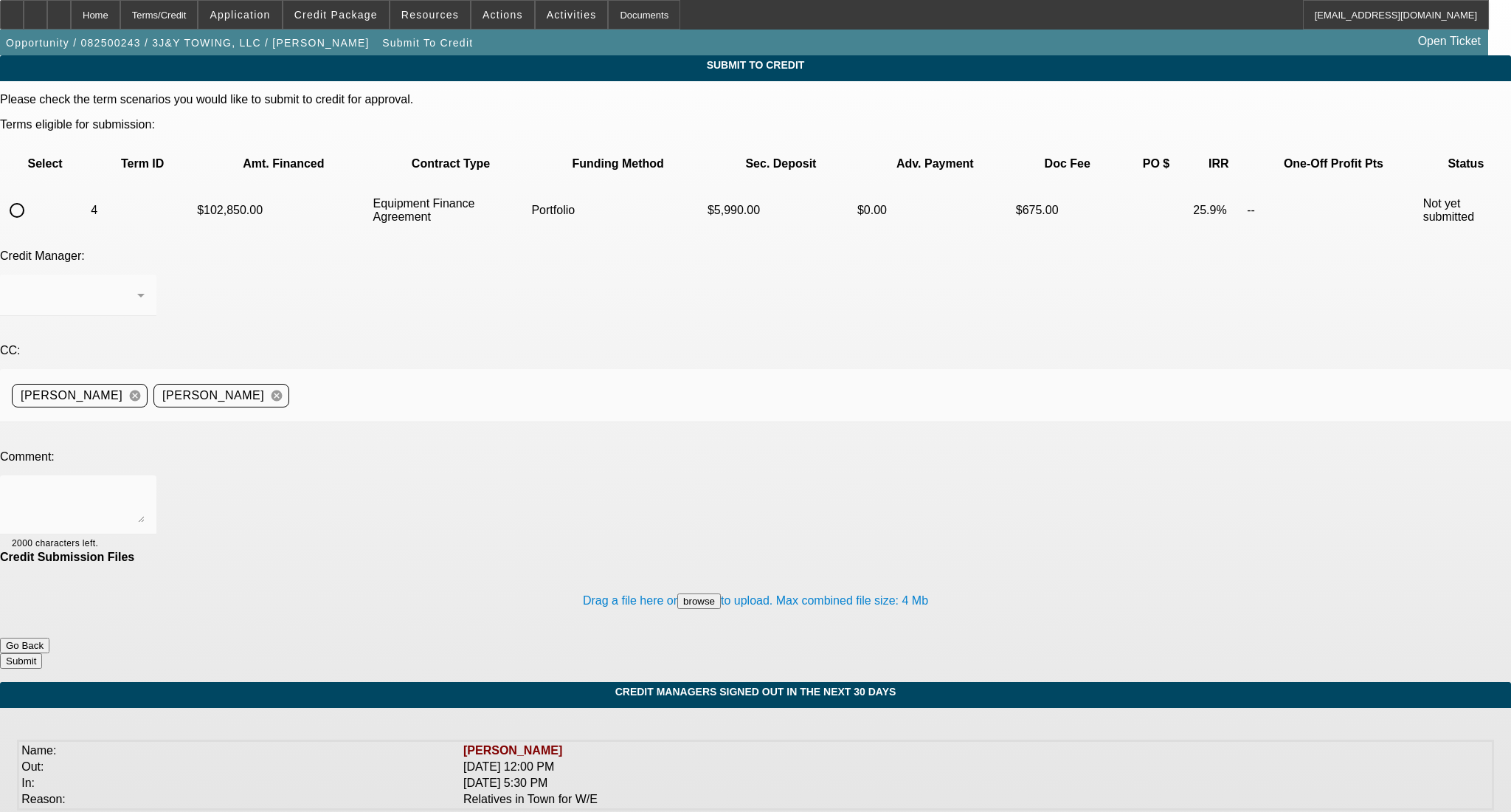
click at [32, 195] on input "radio" at bounding box center [17, 210] width 29 height 29
radio input "true"
click at [138, 286] on div "[PERSON_NAME]" at bounding box center [74, 295] width 125 height 17
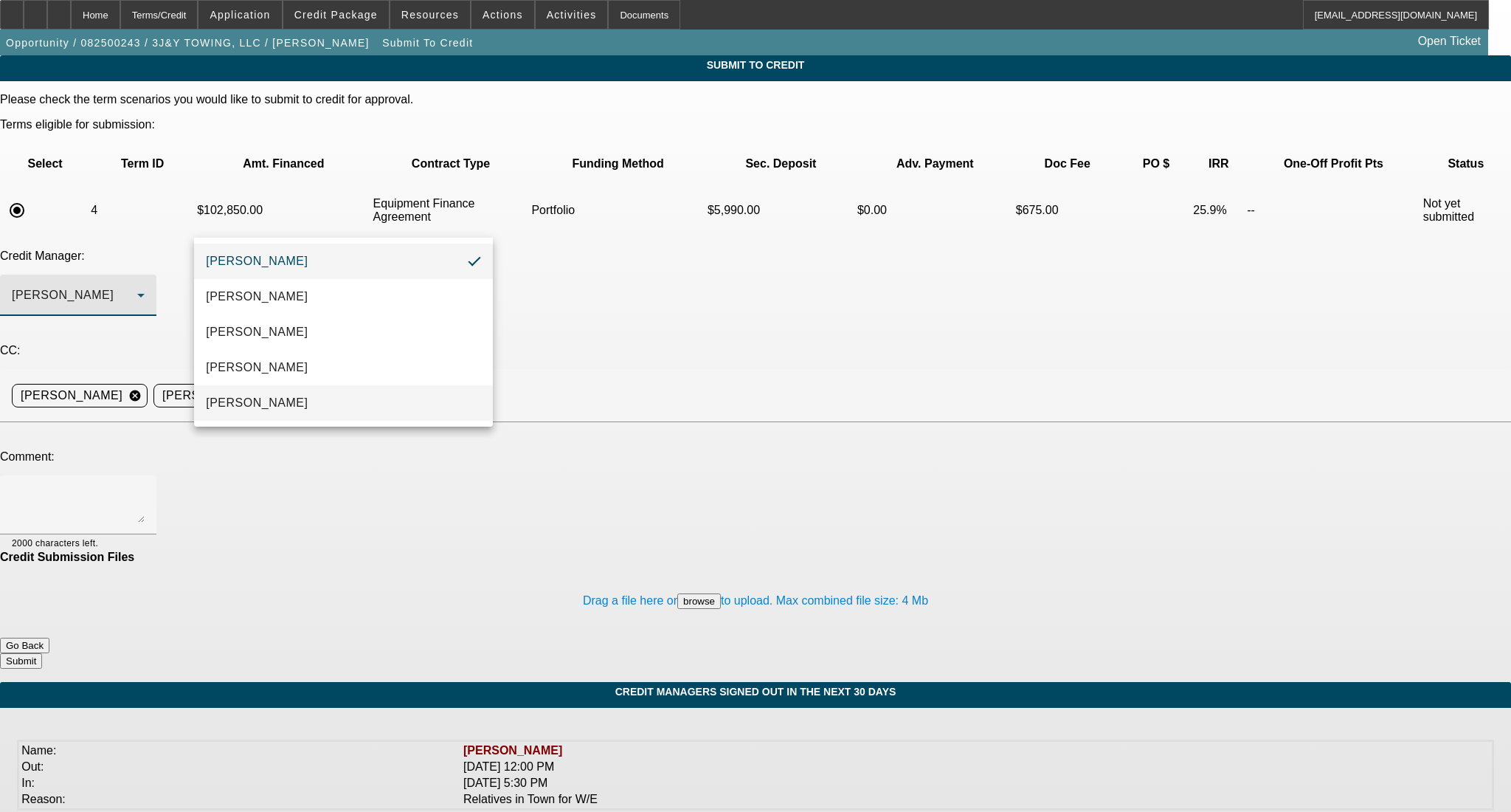
click at [279, 389] on mat-option "Oliva, Samuel" at bounding box center [343, 402] width 298 height 35
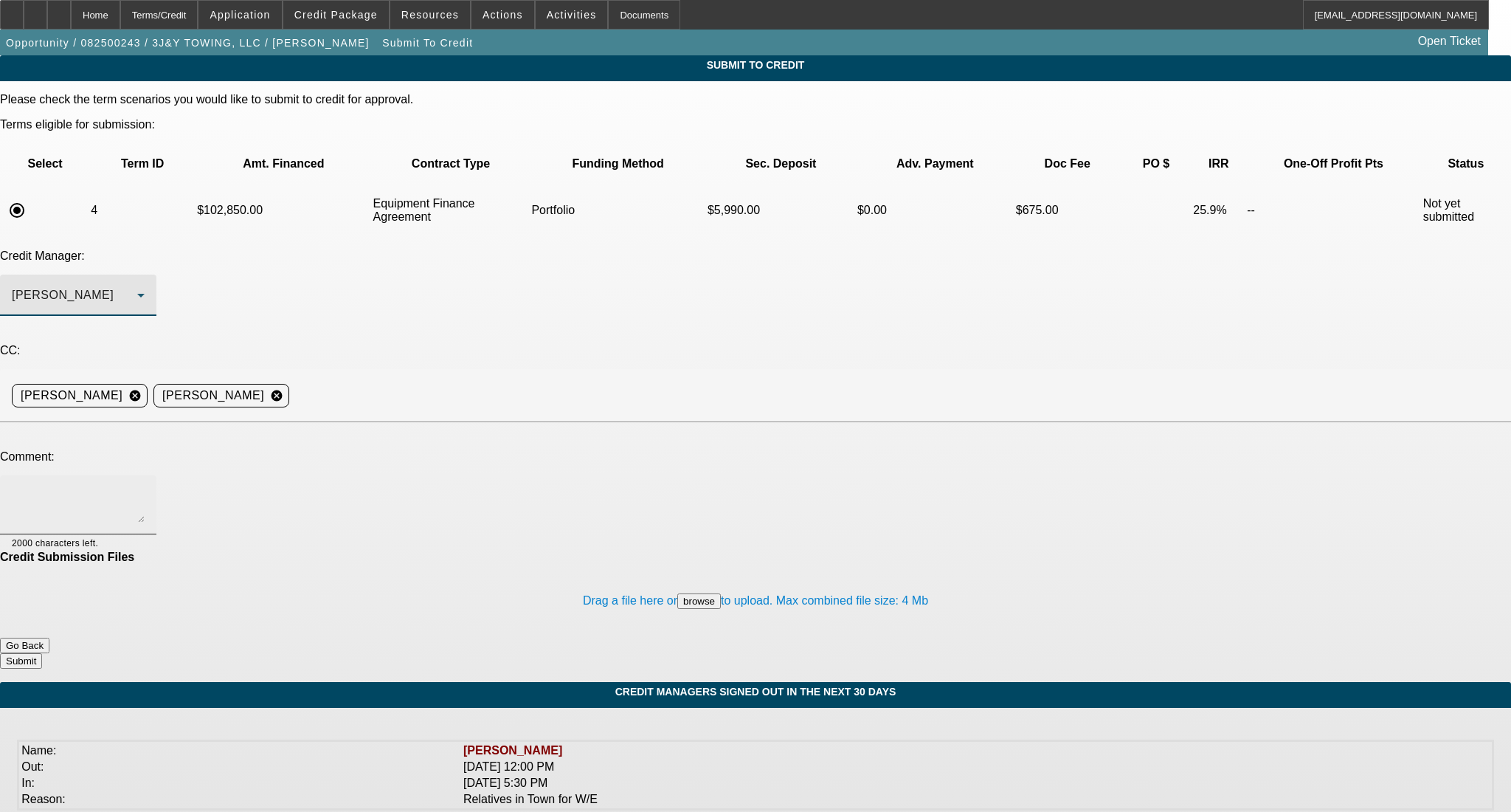
click at [144, 475] on div at bounding box center [79, 504] width 133 height 59
paste textarea "Good Afternoon Sam- Wanted to send up to you to take a second look. Shortened t…"
type textarea "Good Afternoon Sam- Wanted to send up to you to take a second look. Shortened t…"
click at [42, 653] on button "Submit" at bounding box center [21, 661] width 42 height 16
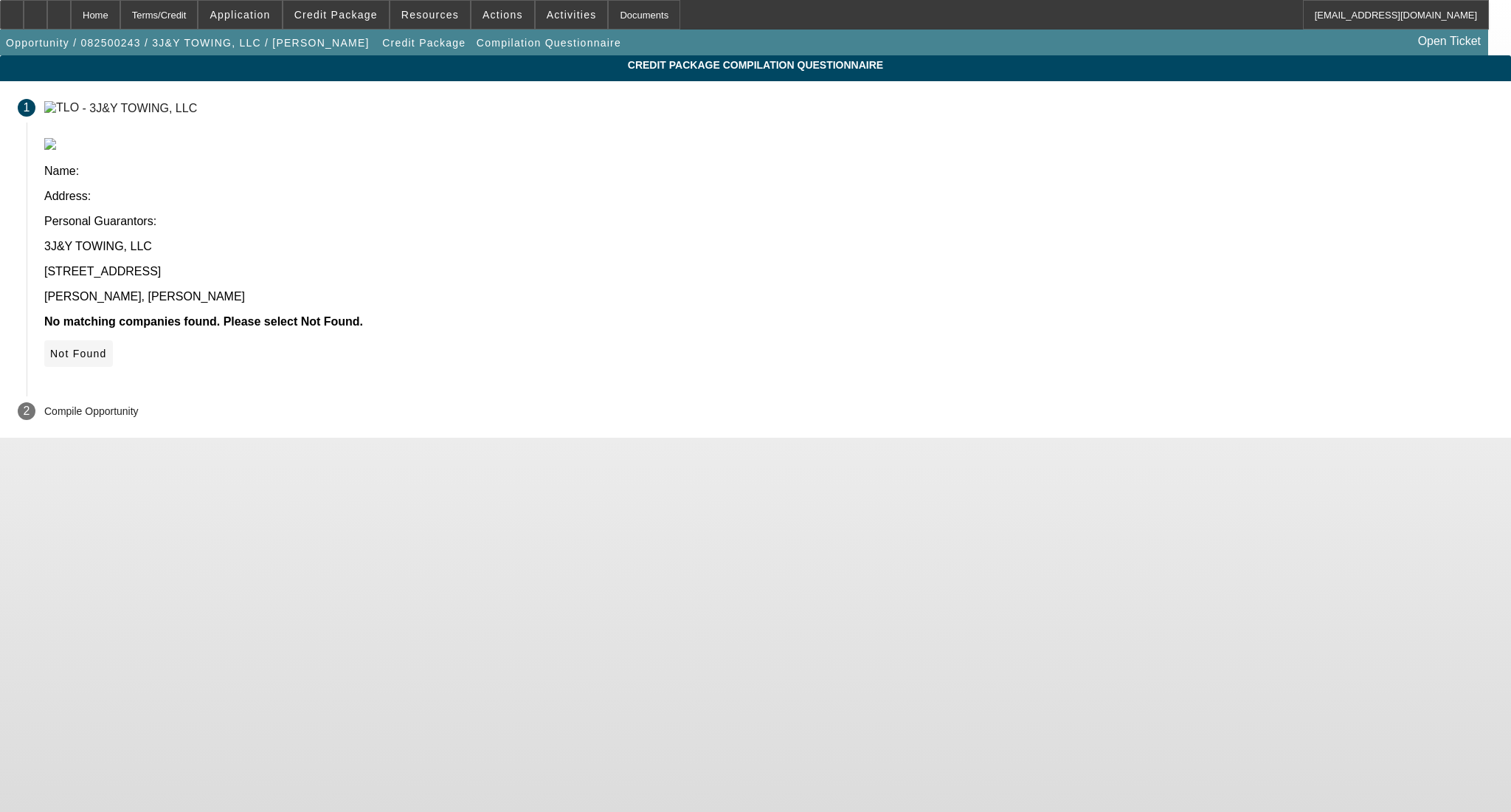
click at [50, 348] on icon at bounding box center [50, 354] width 0 height 12
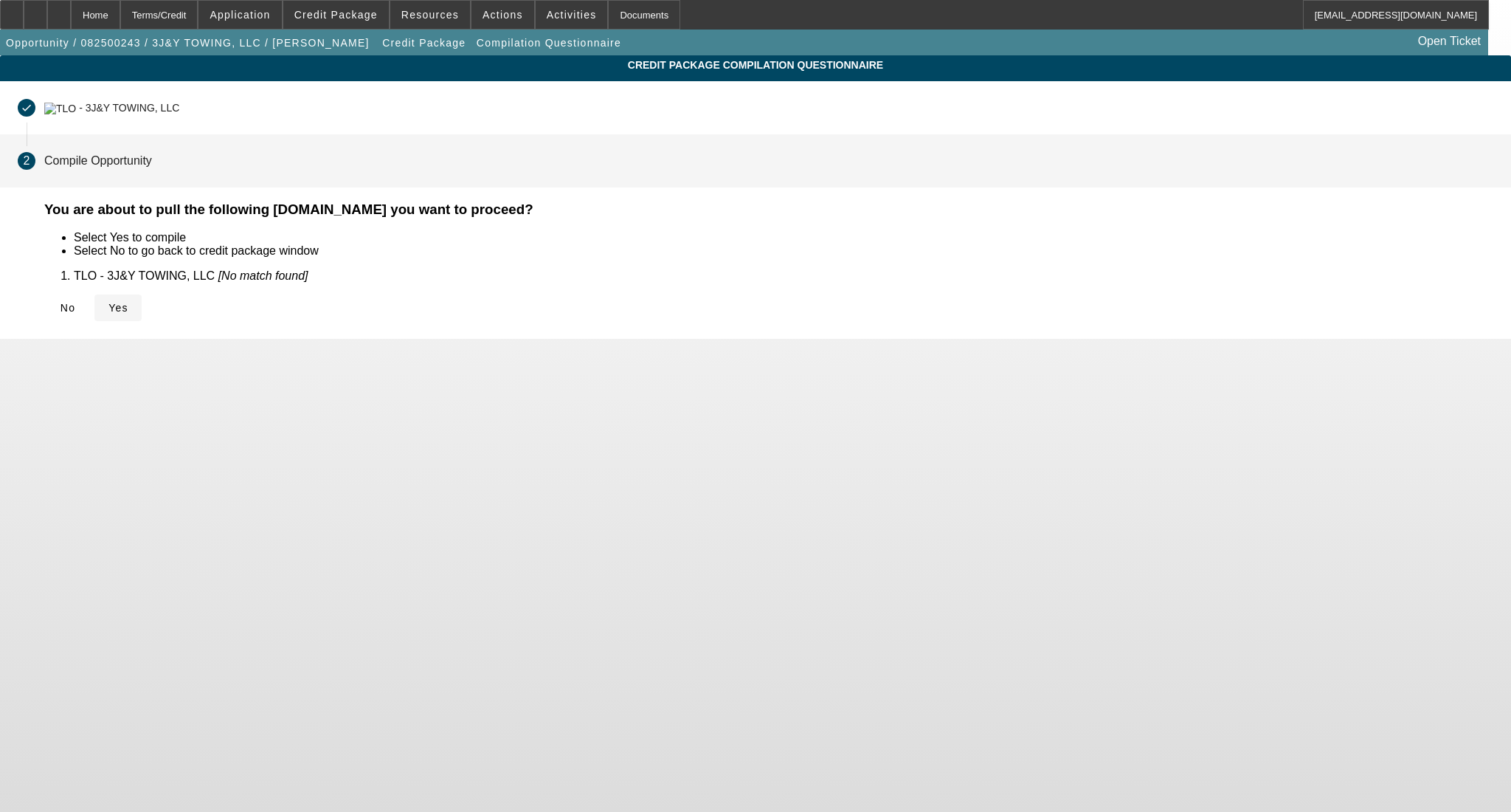
drag, startPoint x: 459, startPoint y: 311, endPoint x: 449, endPoint y: 312, distance: 10.0
click at [457, 312] on div "No Yes" at bounding box center [769, 307] width 1450 height 27
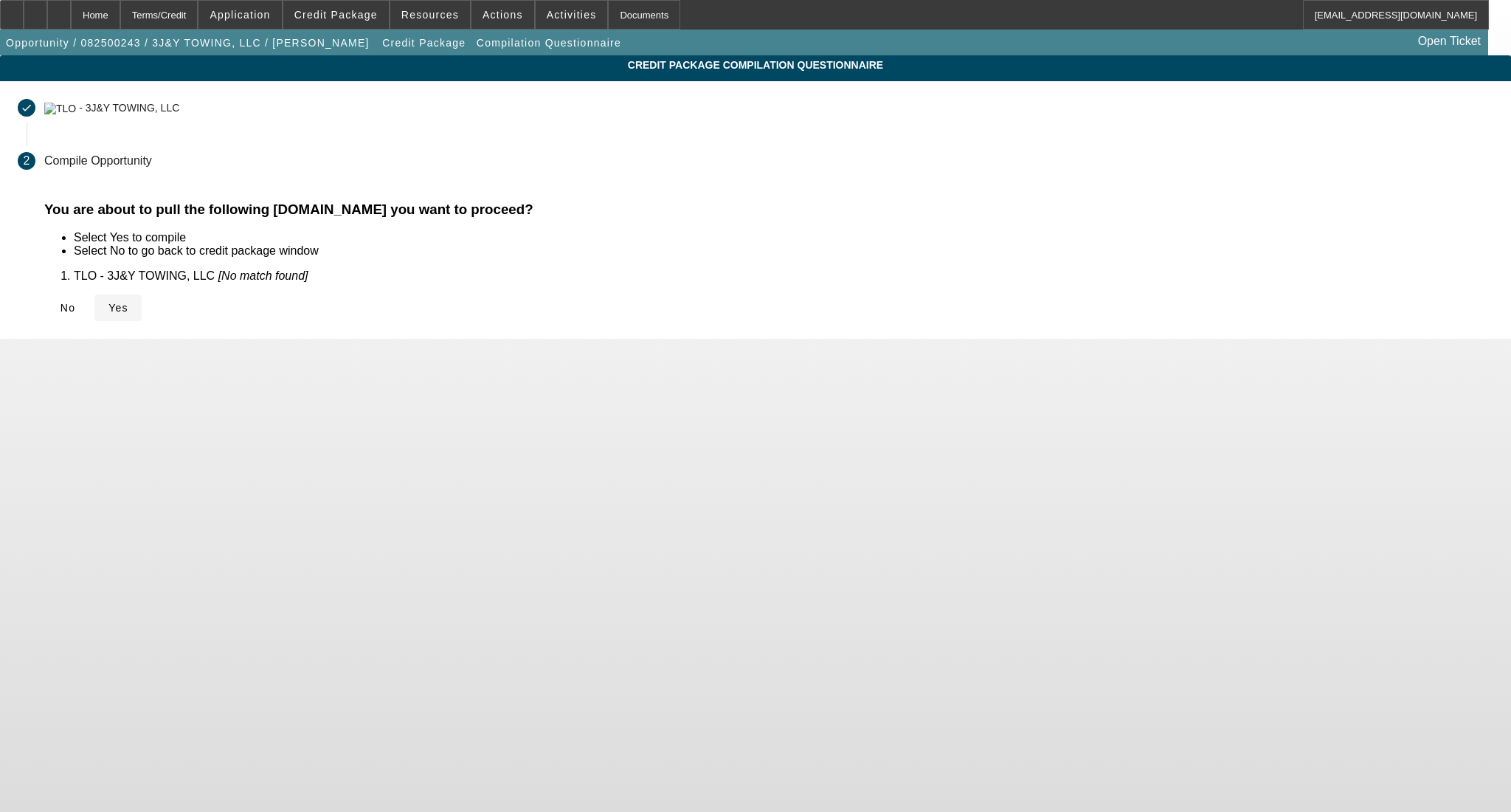
click at [128, 312] on span "Yes" at bounding box center [118, 308] width 20 height 12
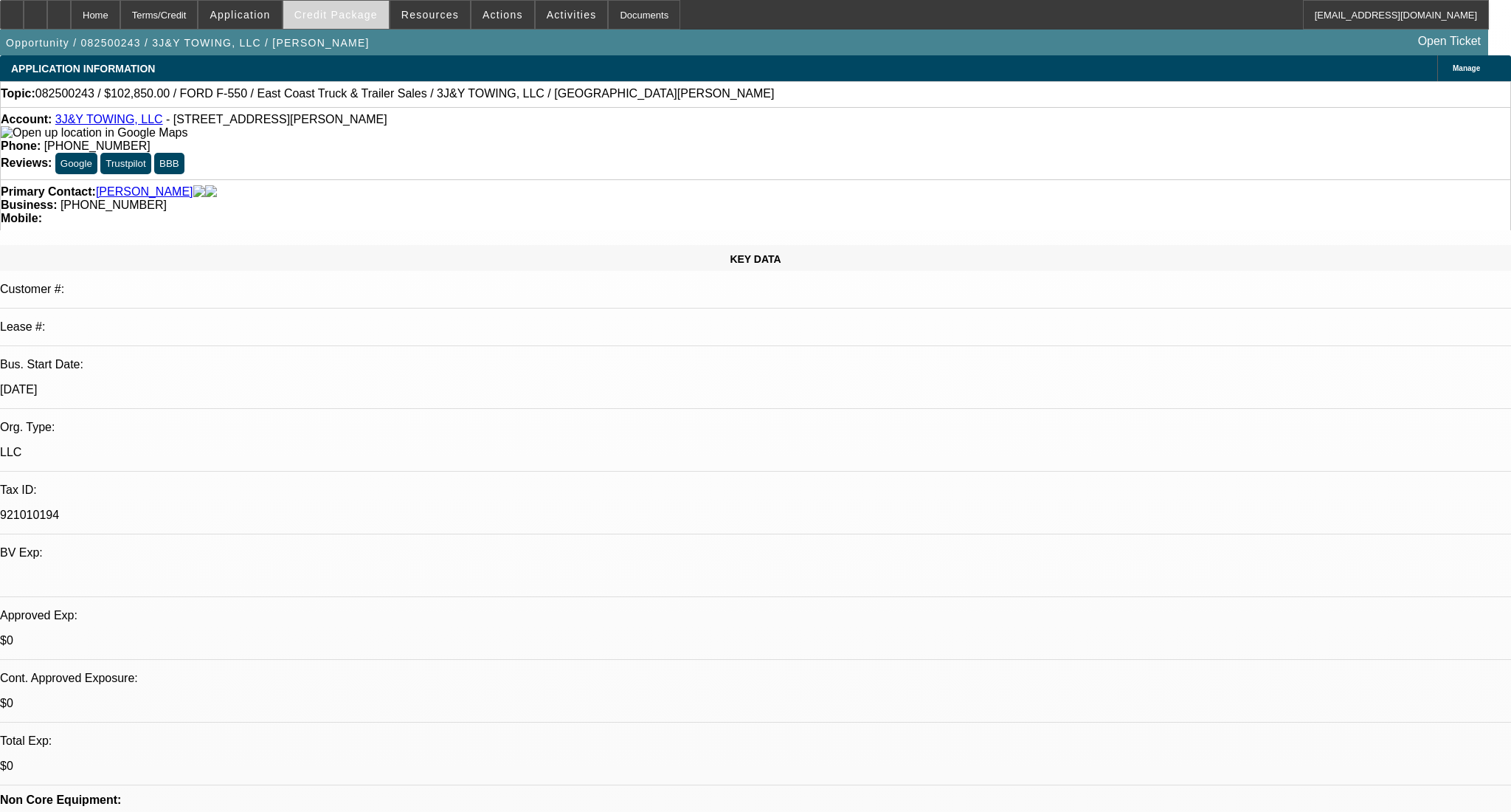
select select "0.15"
select select "2"
select select "0"
select select "6"
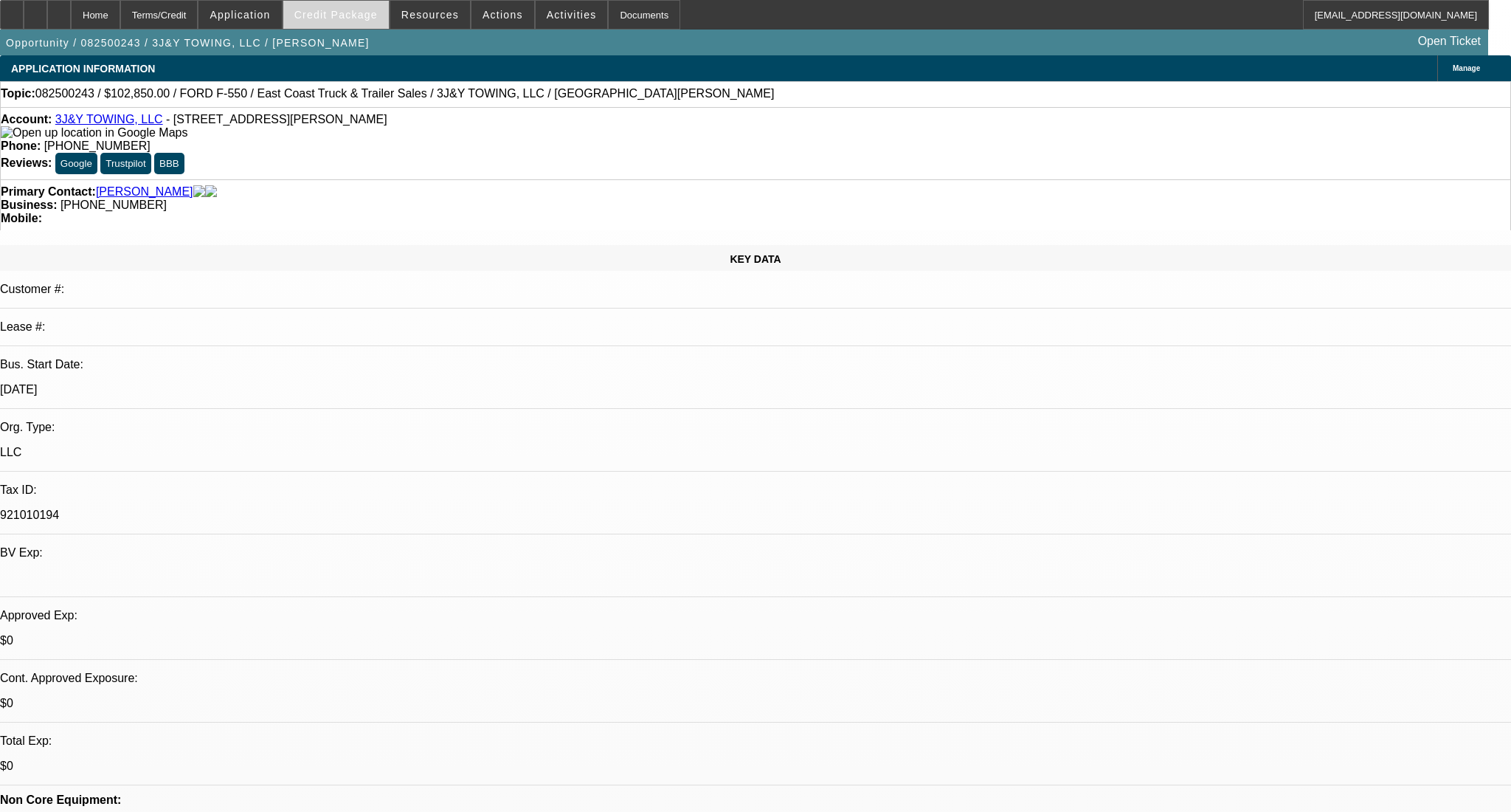
select select "0.15"
select select "2"
select select "0"
select select "6"
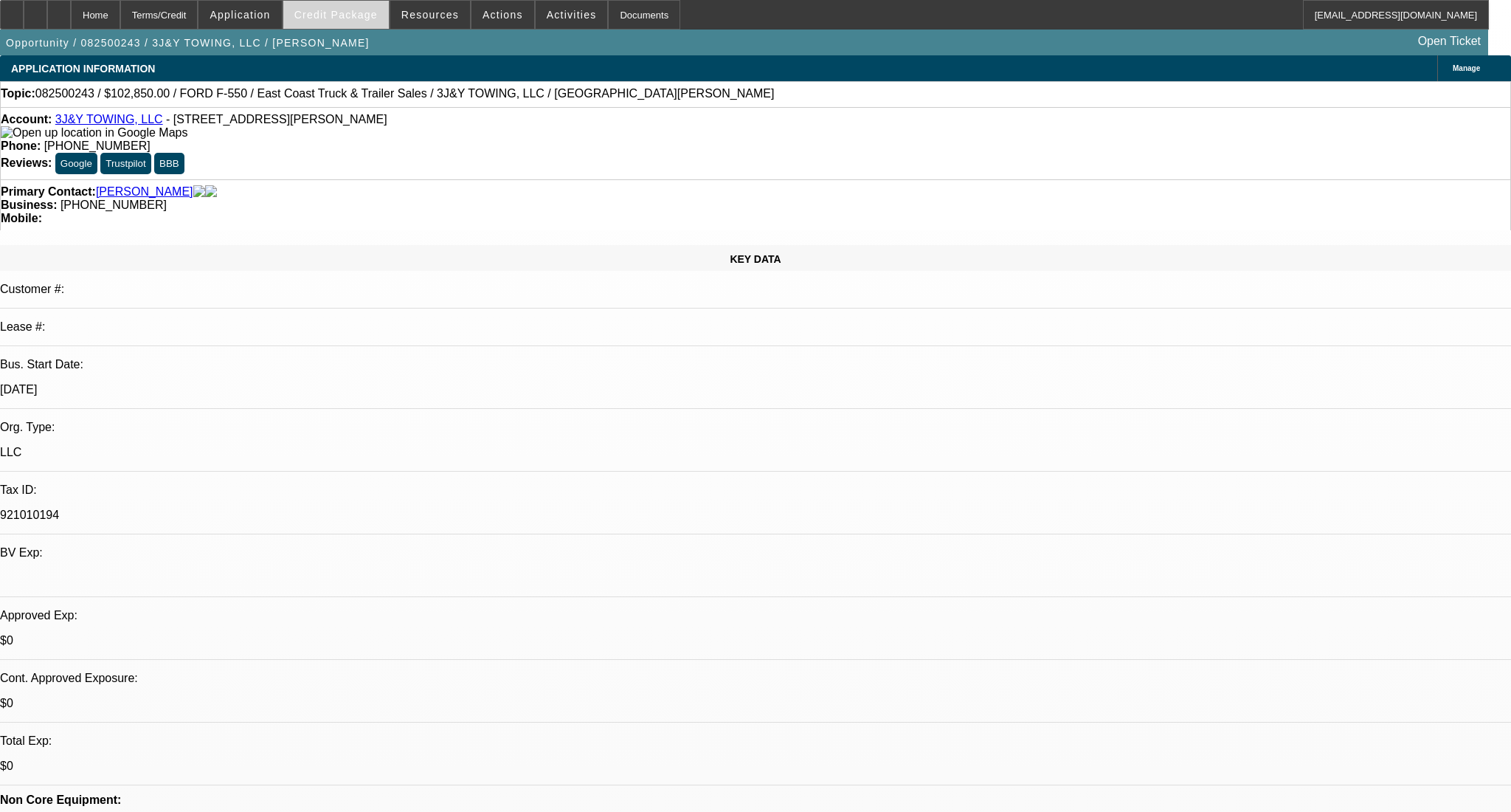
select select "0"
select select "2"
select select "0.1"
select select "4"
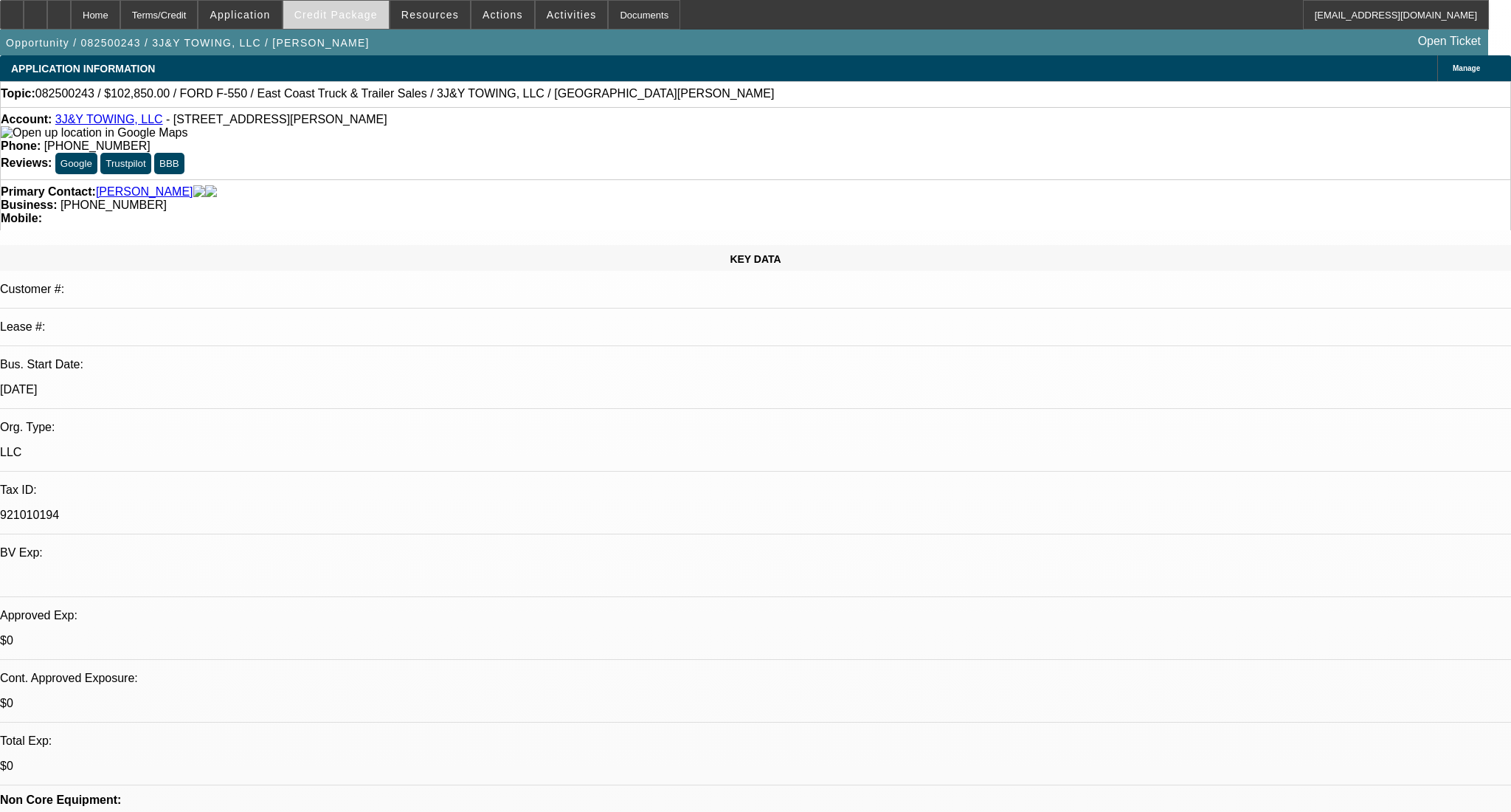
select select "0"
select select "2"
select select "0.1"
select select "4"
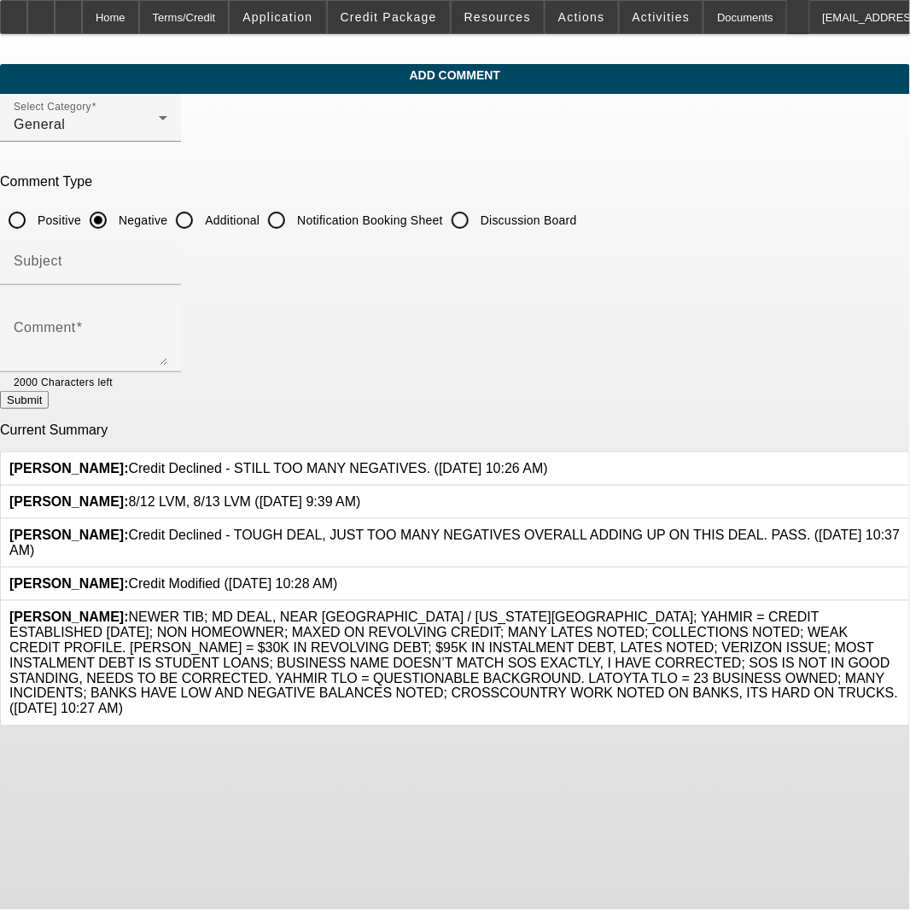
click at [201, 220] on input "Additional" at bounding box center [184, 220] width 34 height 34
radio input "true"
click at [167, 309] on div "Comment" at bounding box center [91, 338] width 154 height 68
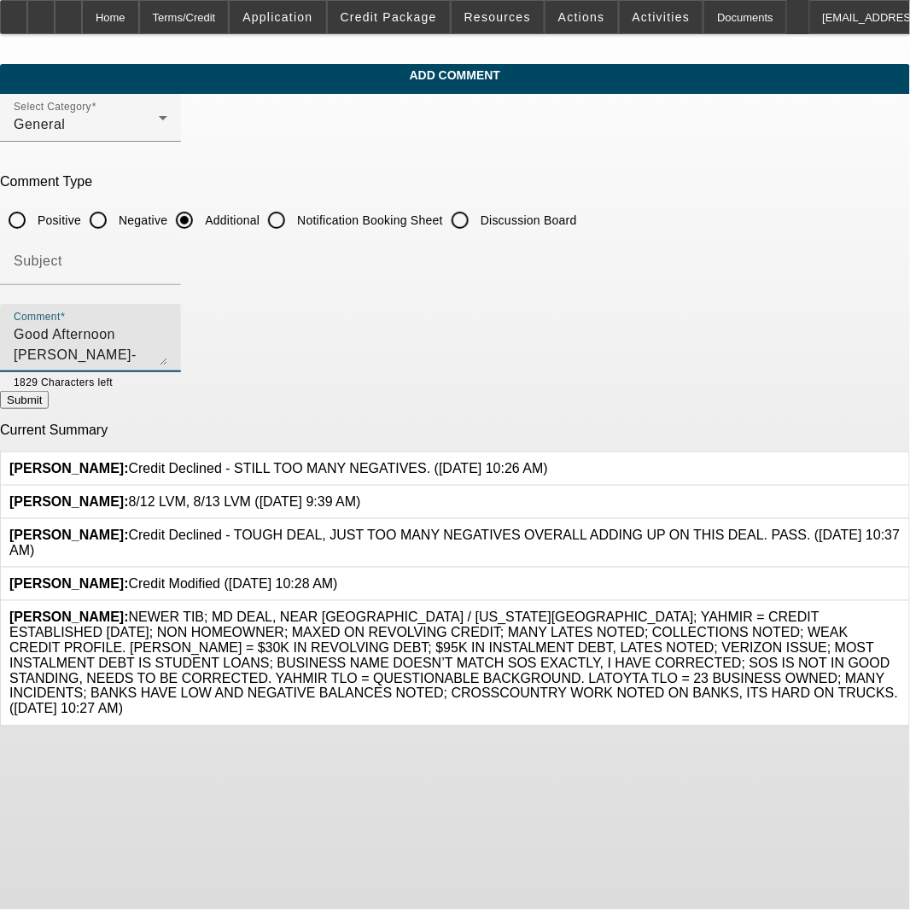
drag, startPoint x: 233, startPoint y: 359, endPoint x: 11, endPoint y: 348, distance: 222.1
click at [11, 348] on app-comments-manage "Add Comment Select Category General Comment Type Positive Negative Additional N…" at bounding box center [455, 395] width 910 height 663
type textarea "Good Afternoon [PERSON_NAME]- Wanted to send up to you to take a second look. S…"
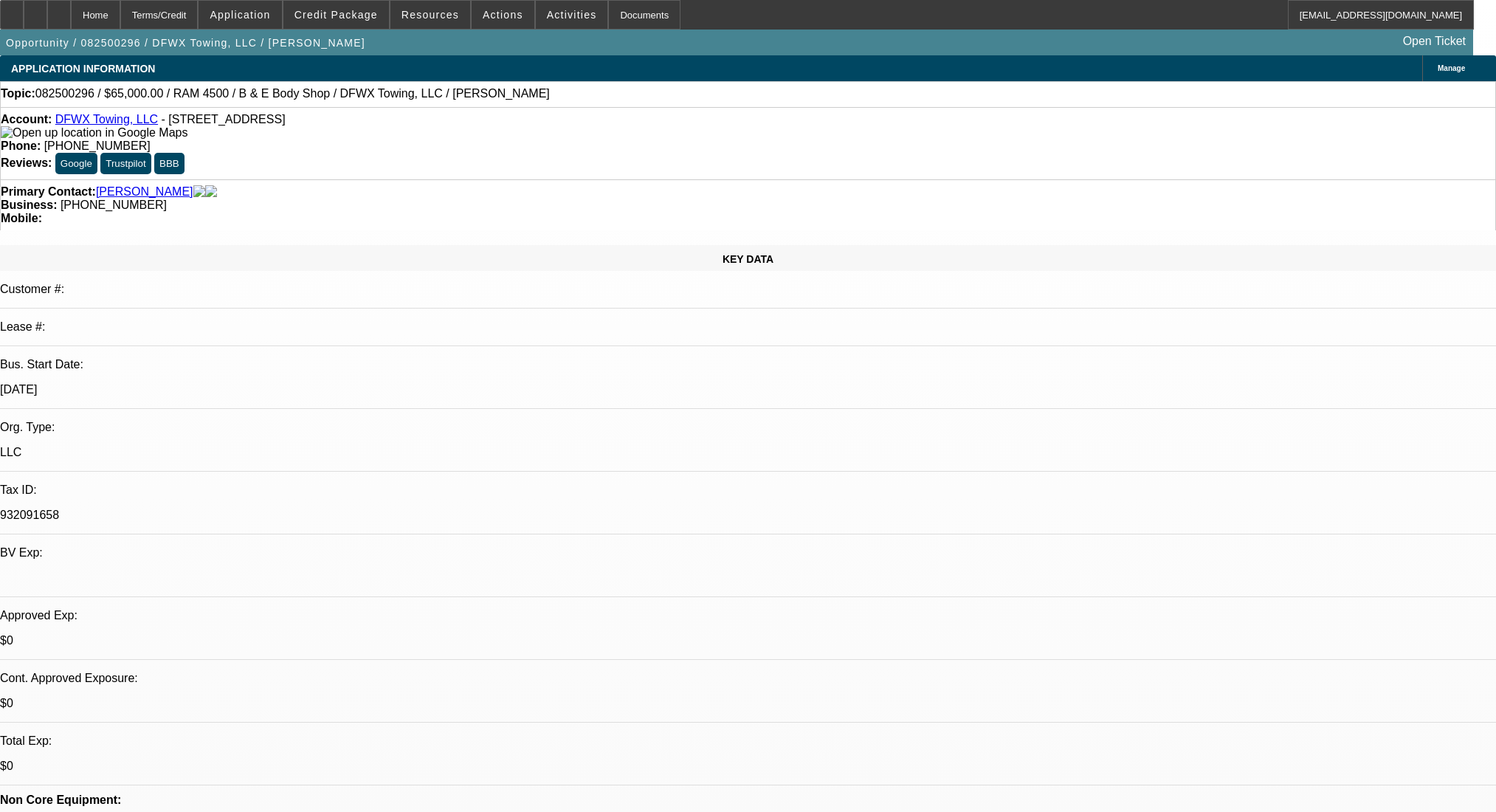
select select "0"
select select "2"
select select "0"
select select "6"
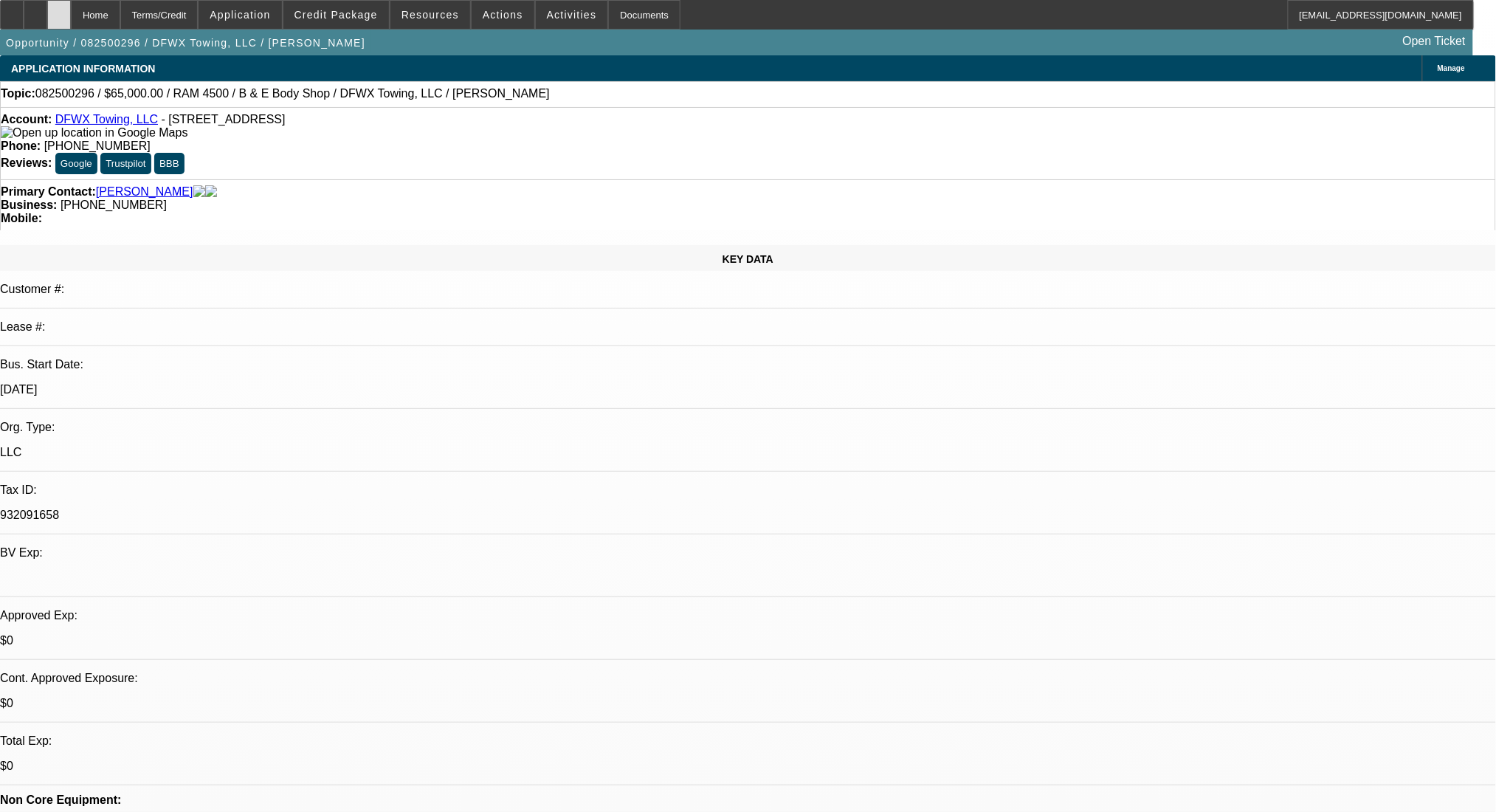
drag, startPoint x: 79, startPoint y: 12, endPoint x: 101, endPoint y: 1, distance: 24.6
click at [71, 11] on div at bounding box center [59, 15] width 23 height 29
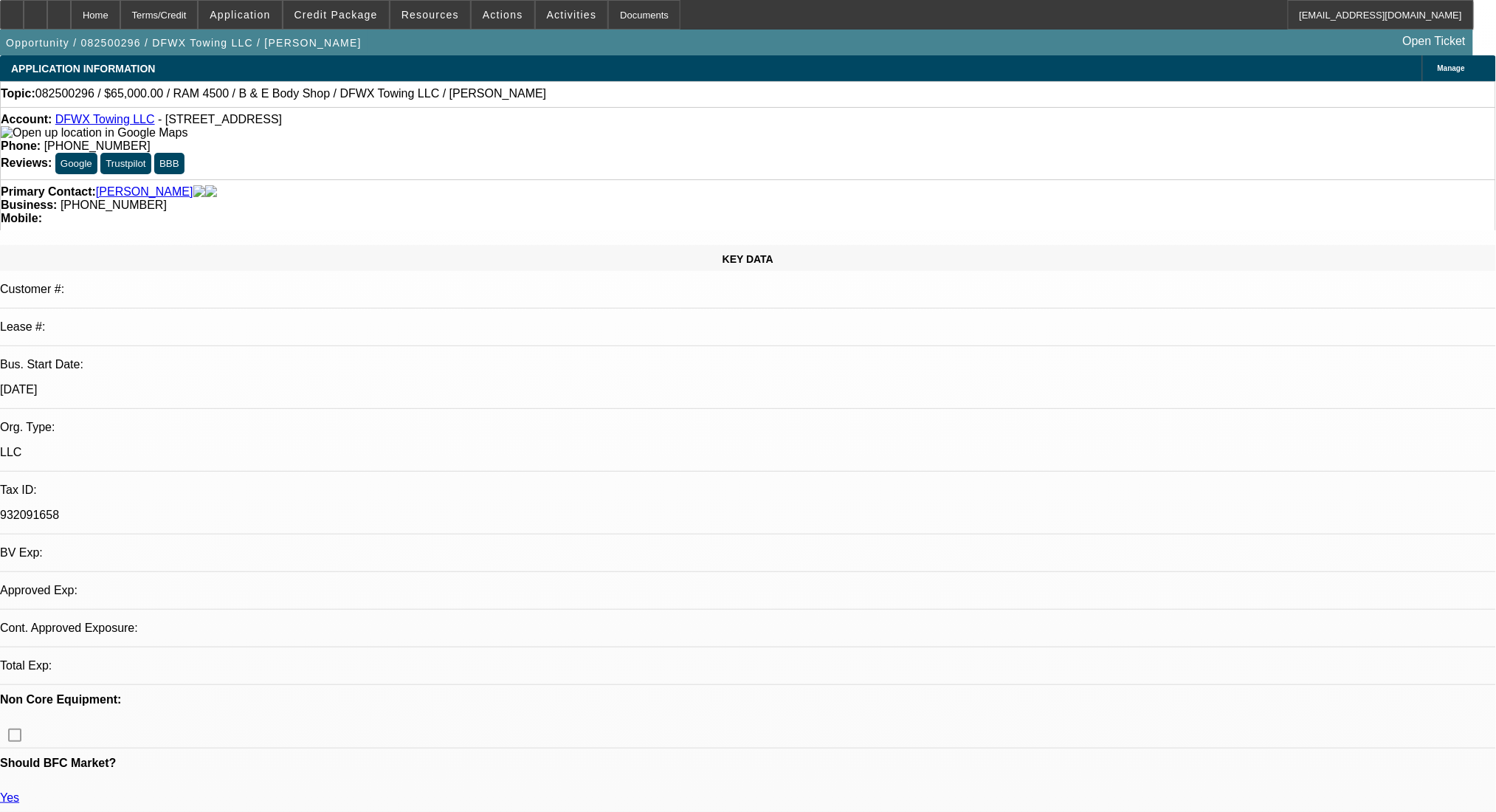
select select "0"
select select "2"
select select "0"
select select "2"
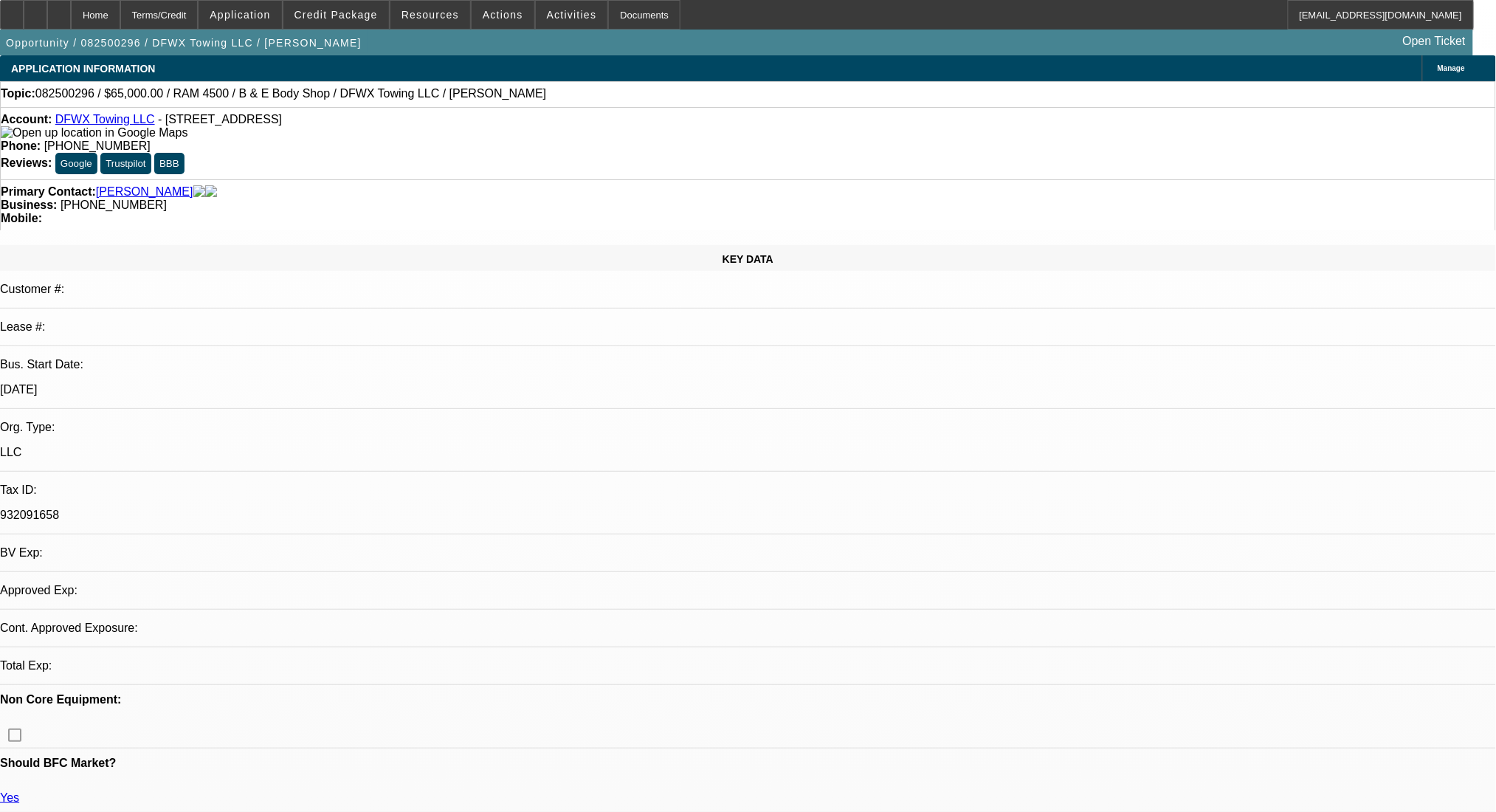
select select "0"
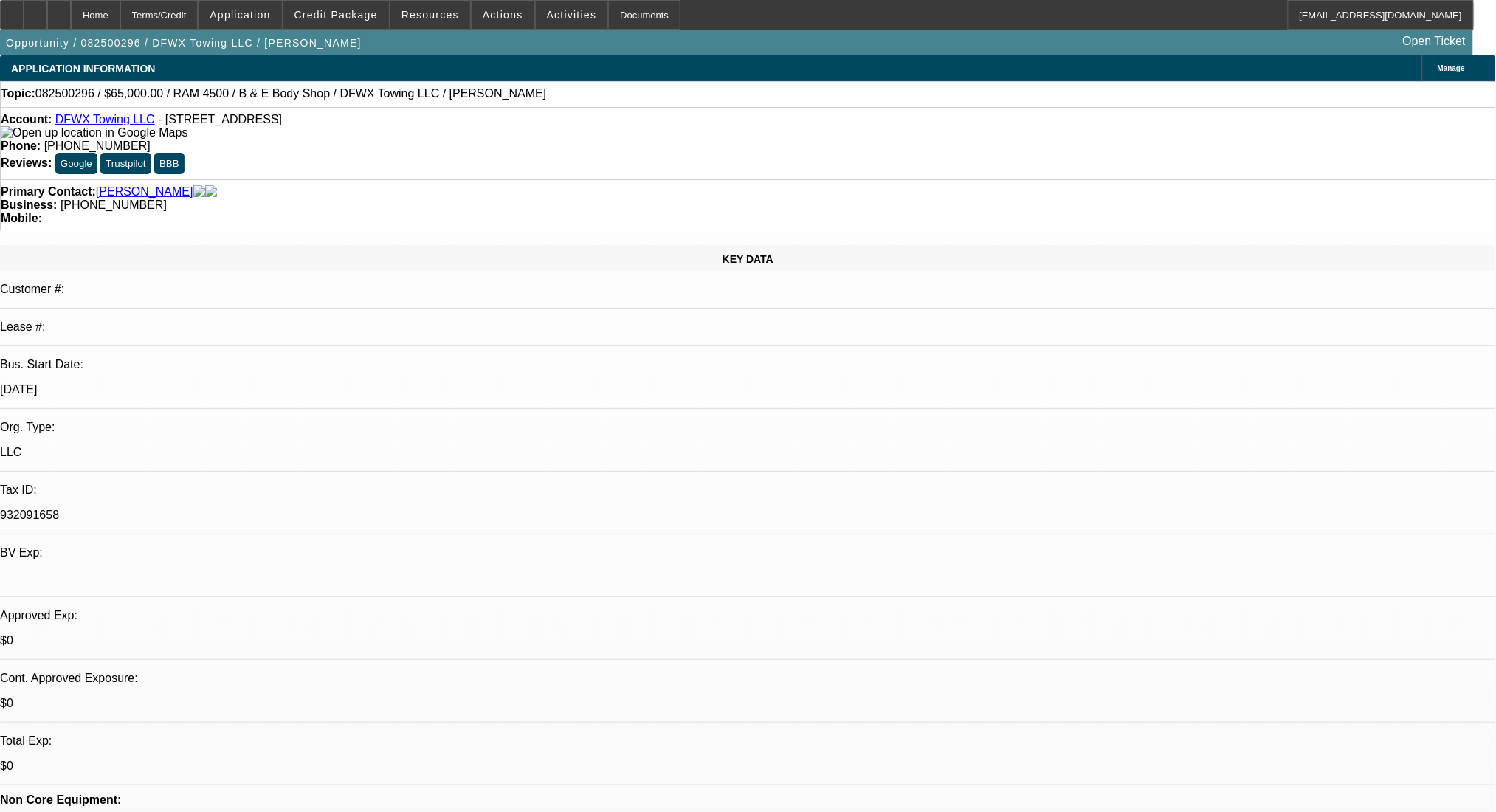
select select "1"
select select "2"
select select "6"
select select "1"
select select "2"
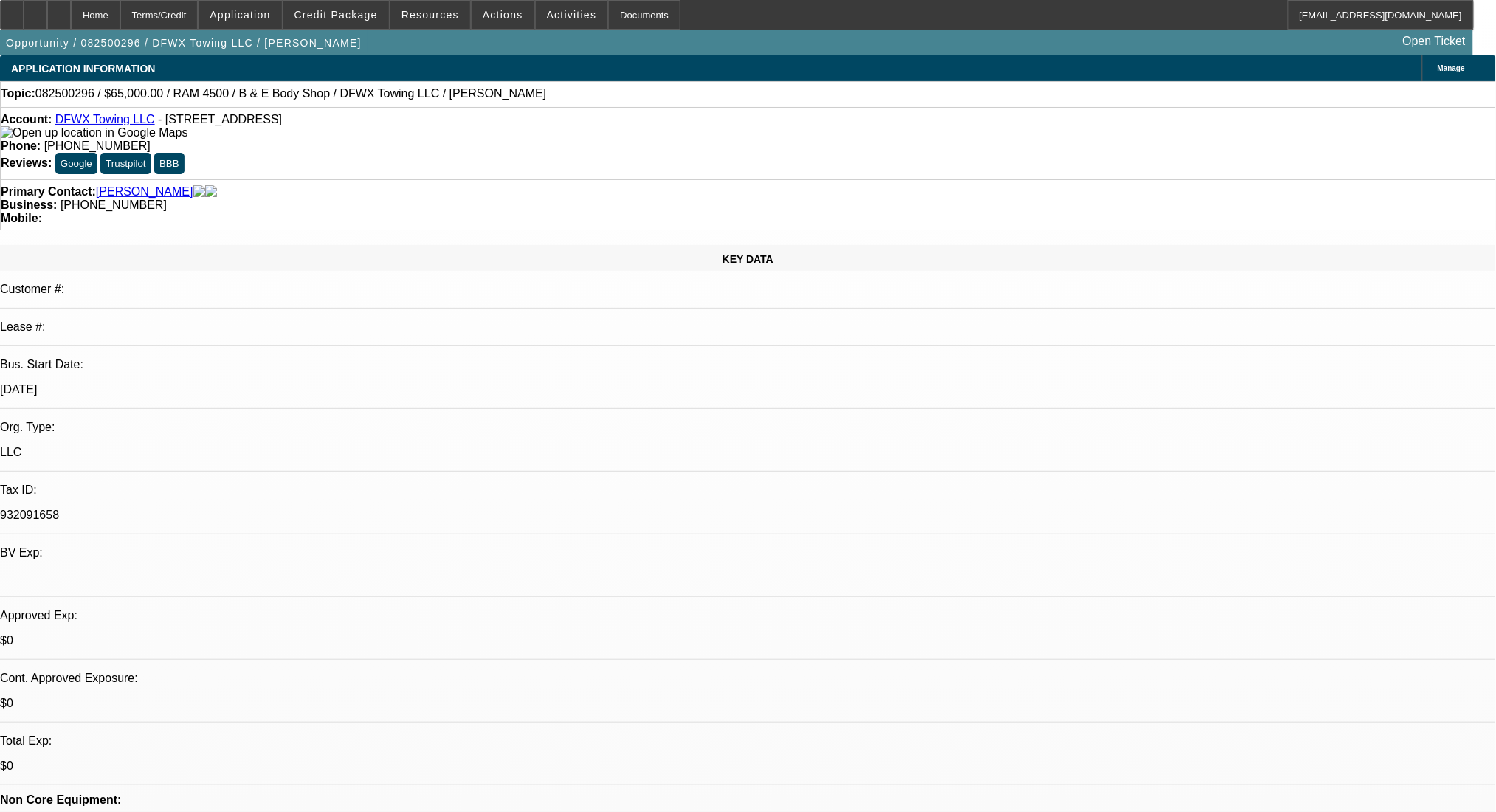
select select "6"
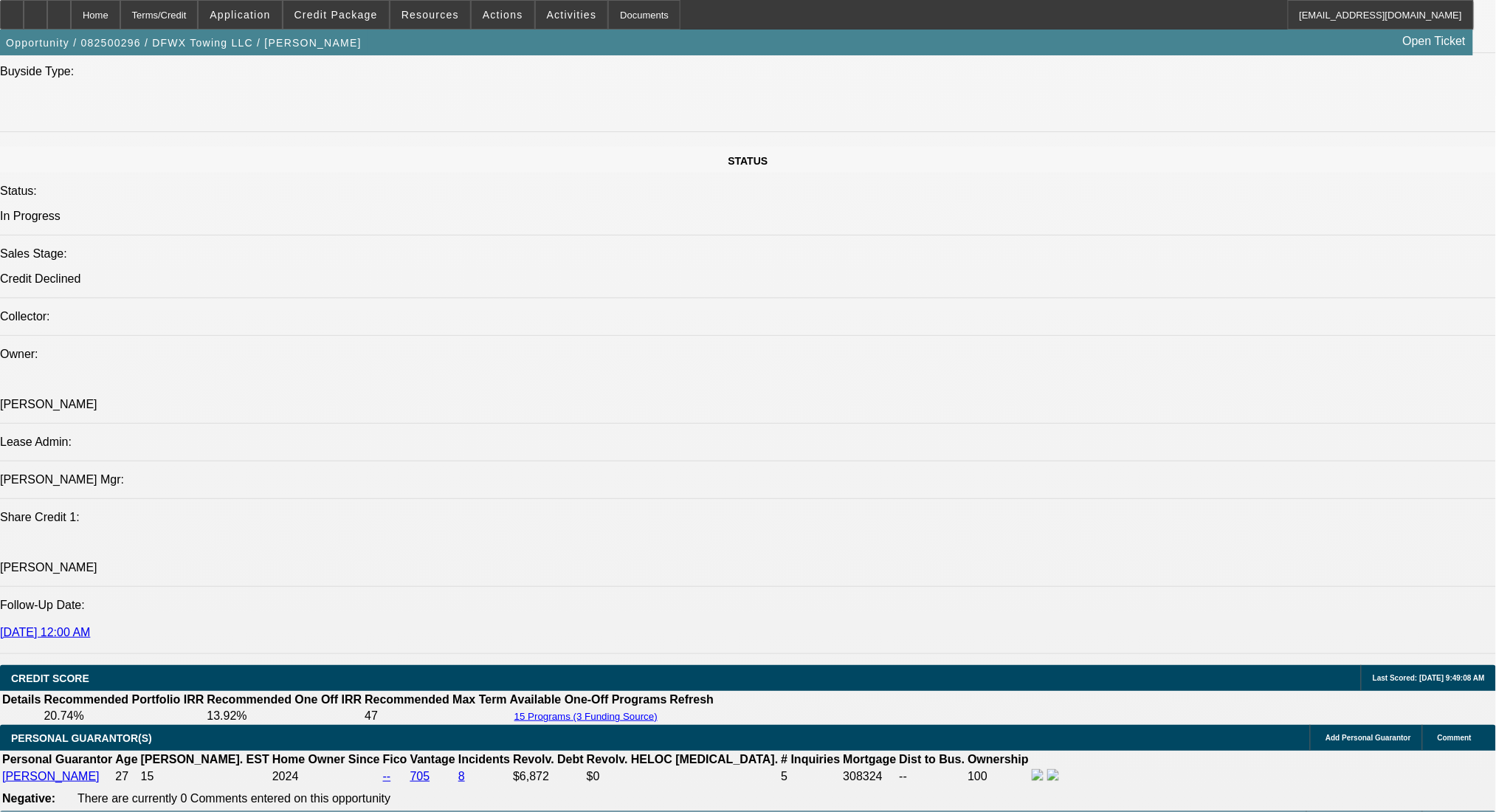
scroll to position [1869, 0]
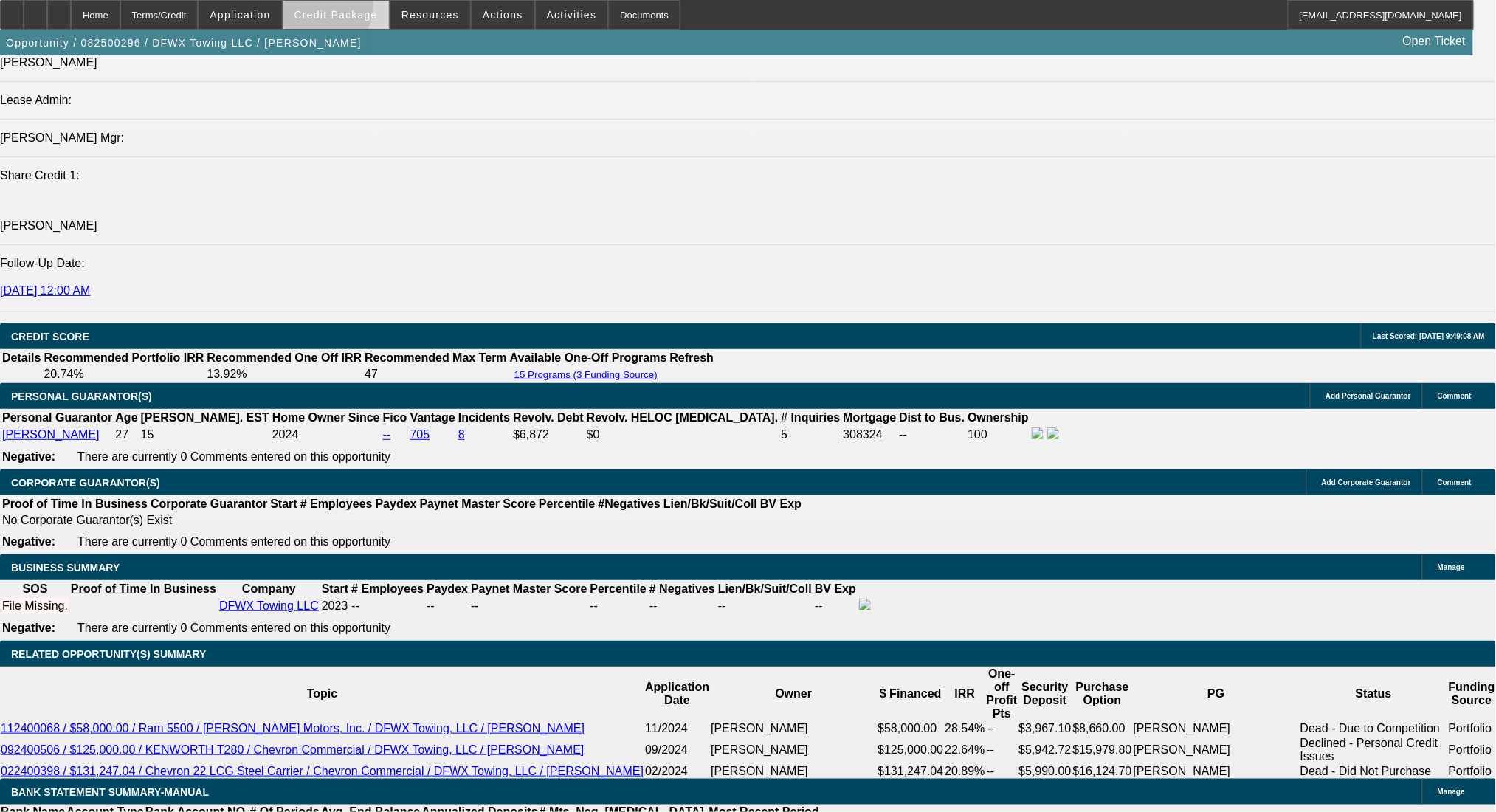
click at [324, 5] on span at bounding box center [337, 15] width 106 height 35
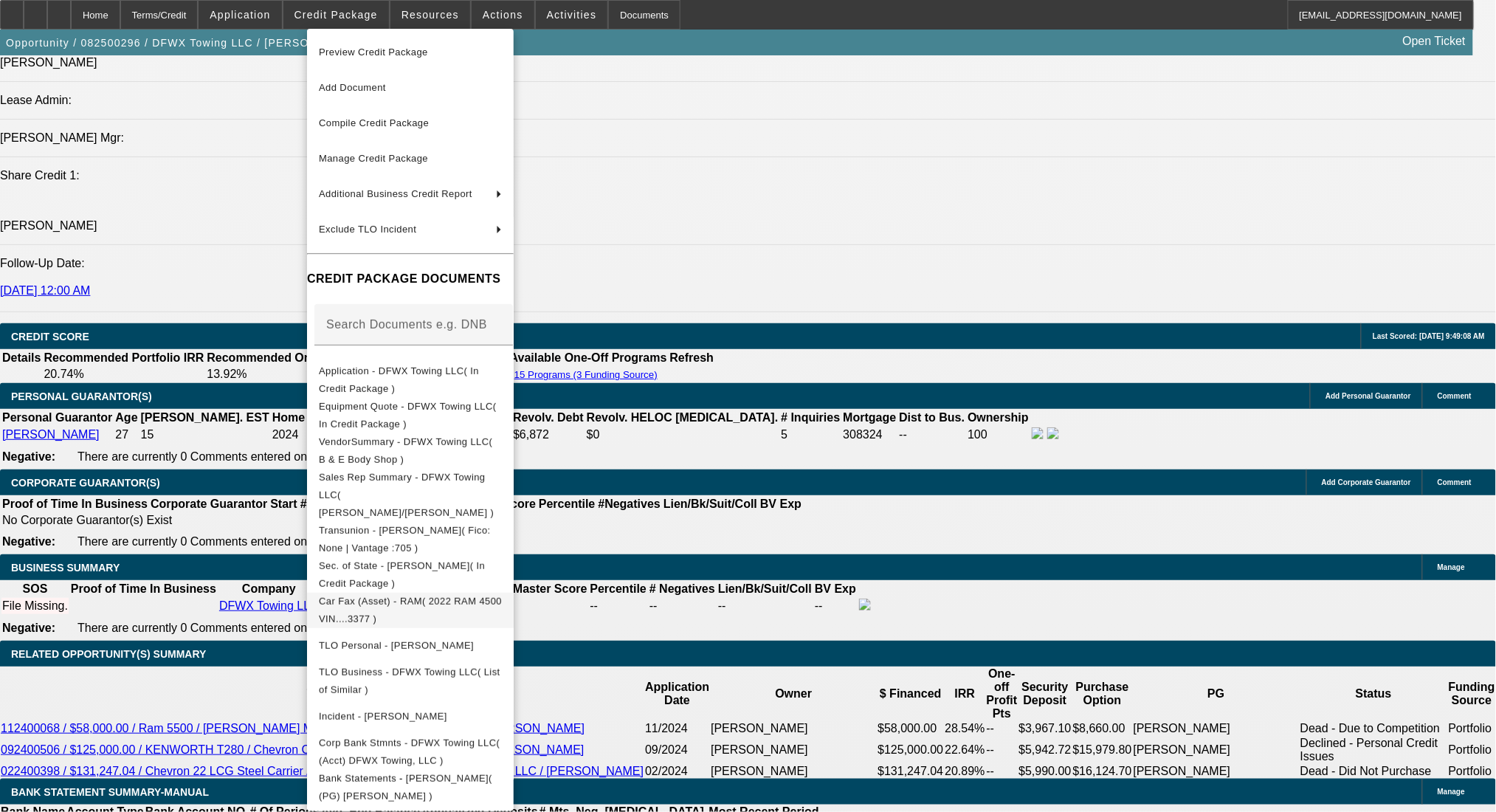
click at [487, 591] on button "Car Fax (Asset) - RAM( 2022 RAM 4500 VIN....3377 )" at bounding box center [410, 609] width 207 height 35
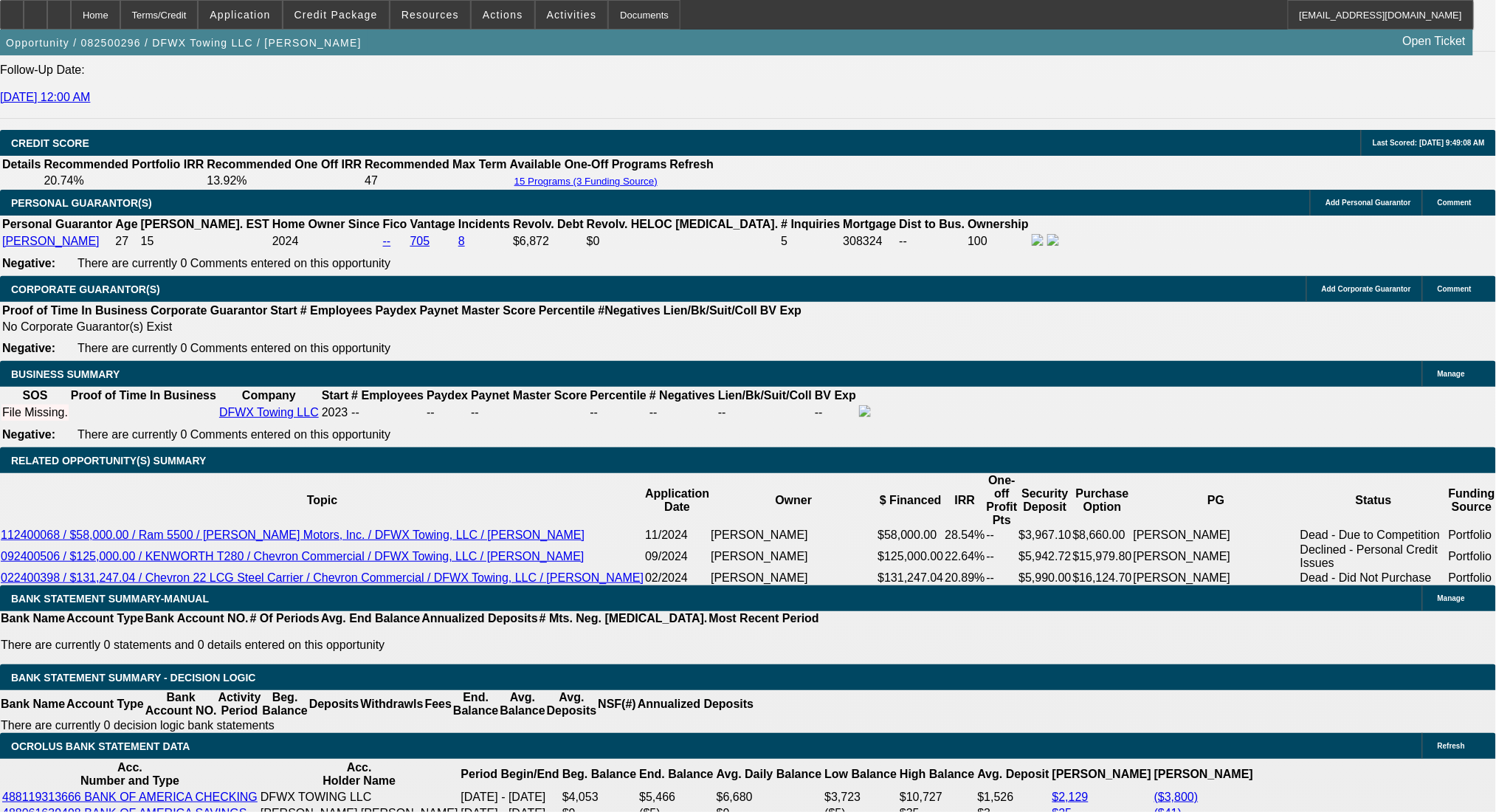
scroll to position [2066, 0]
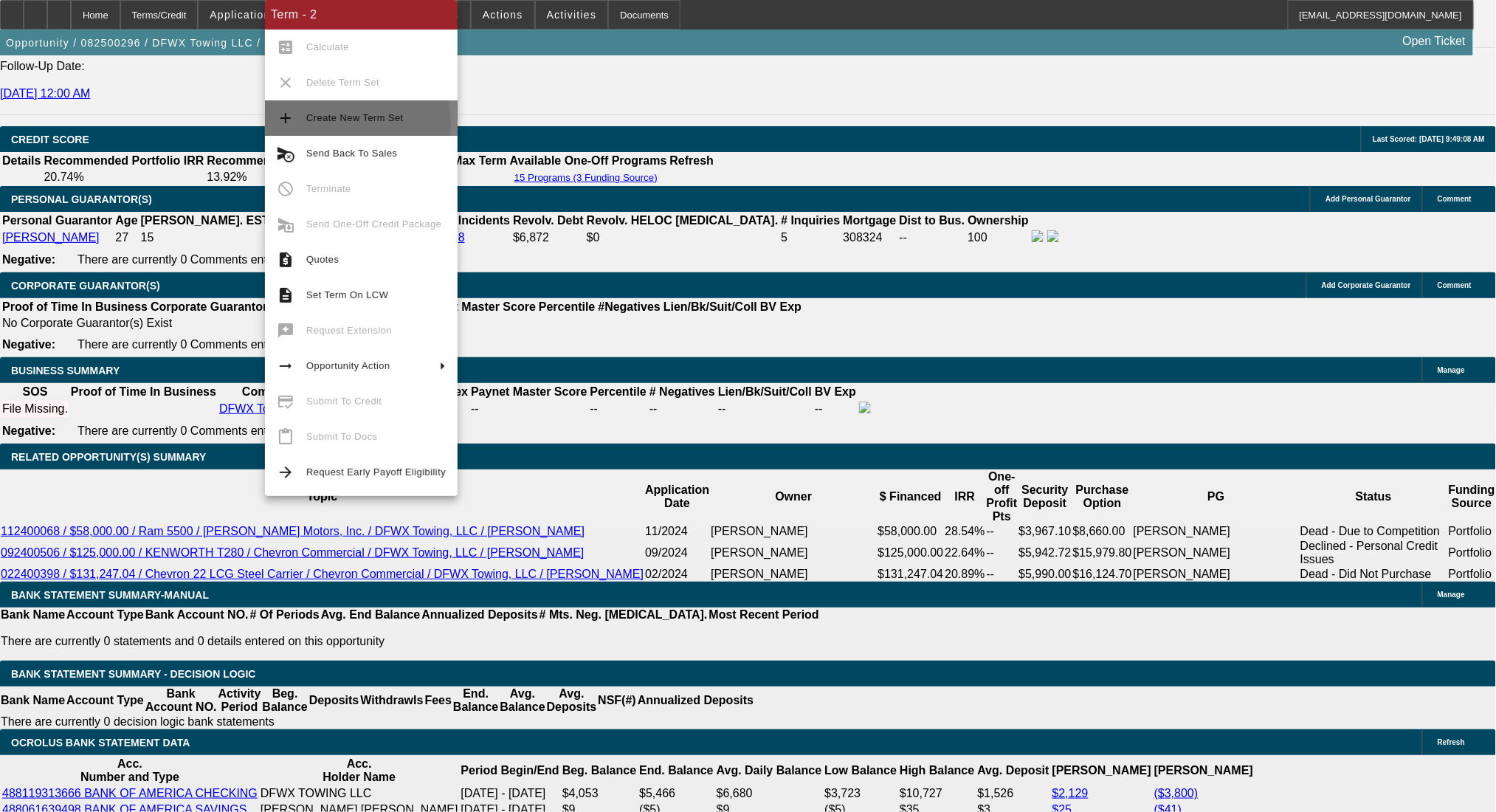
click at [344, 125] on span "Create New Term Set" at bounding box center [376, 118] width 139 height 17
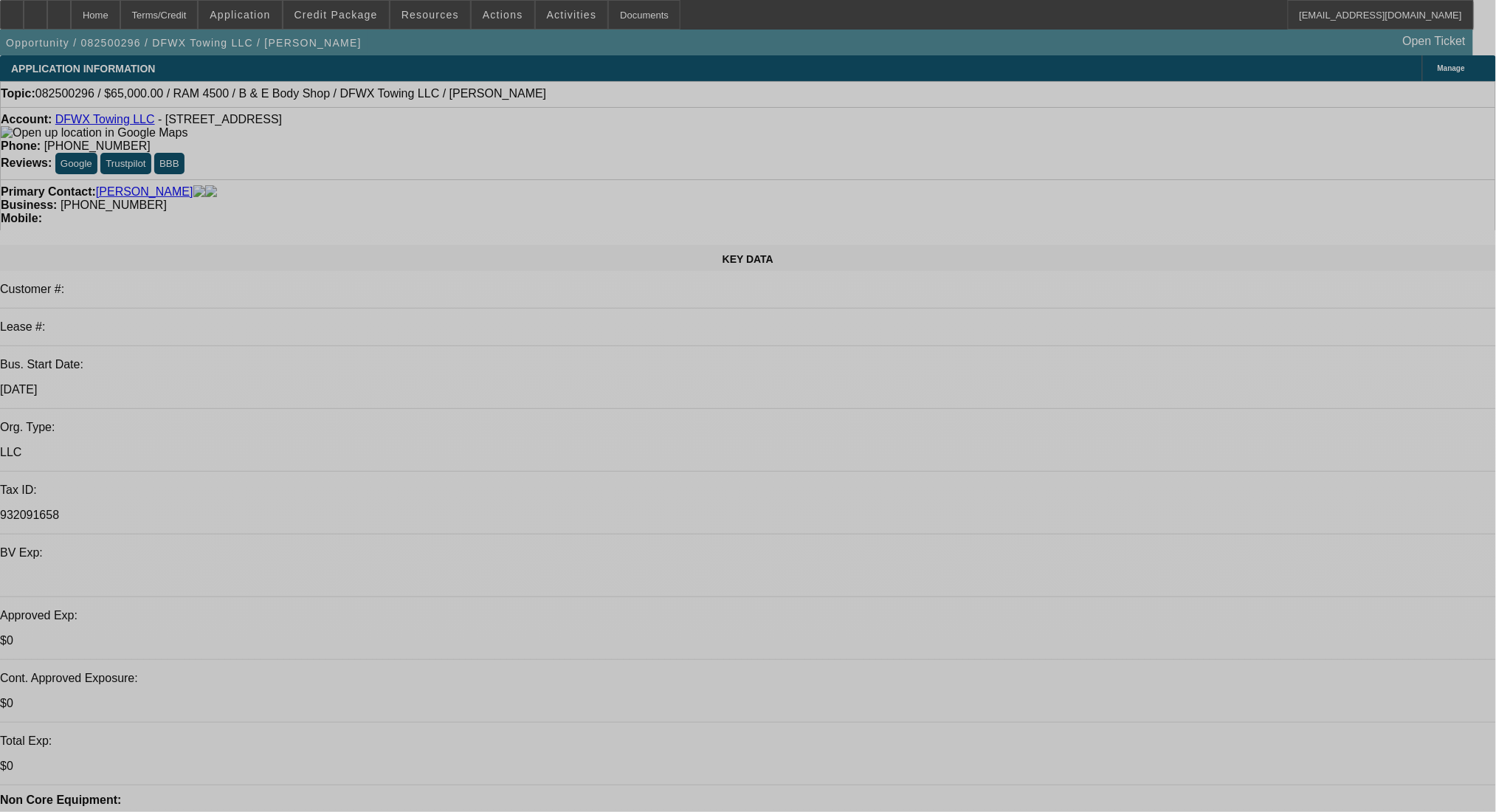
select select "0"
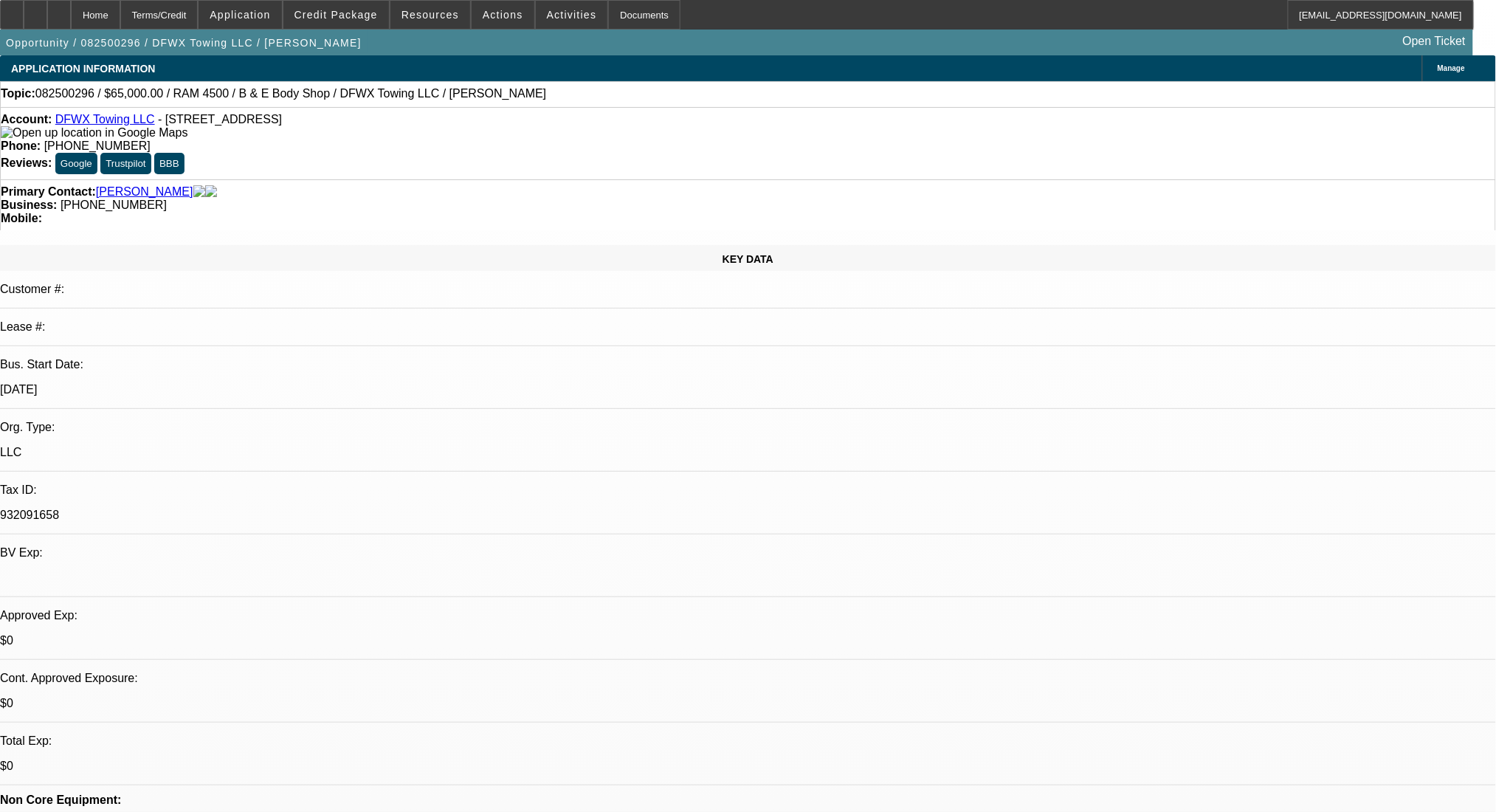
select select "2"
select select "0"
select select "6"
select select "0"
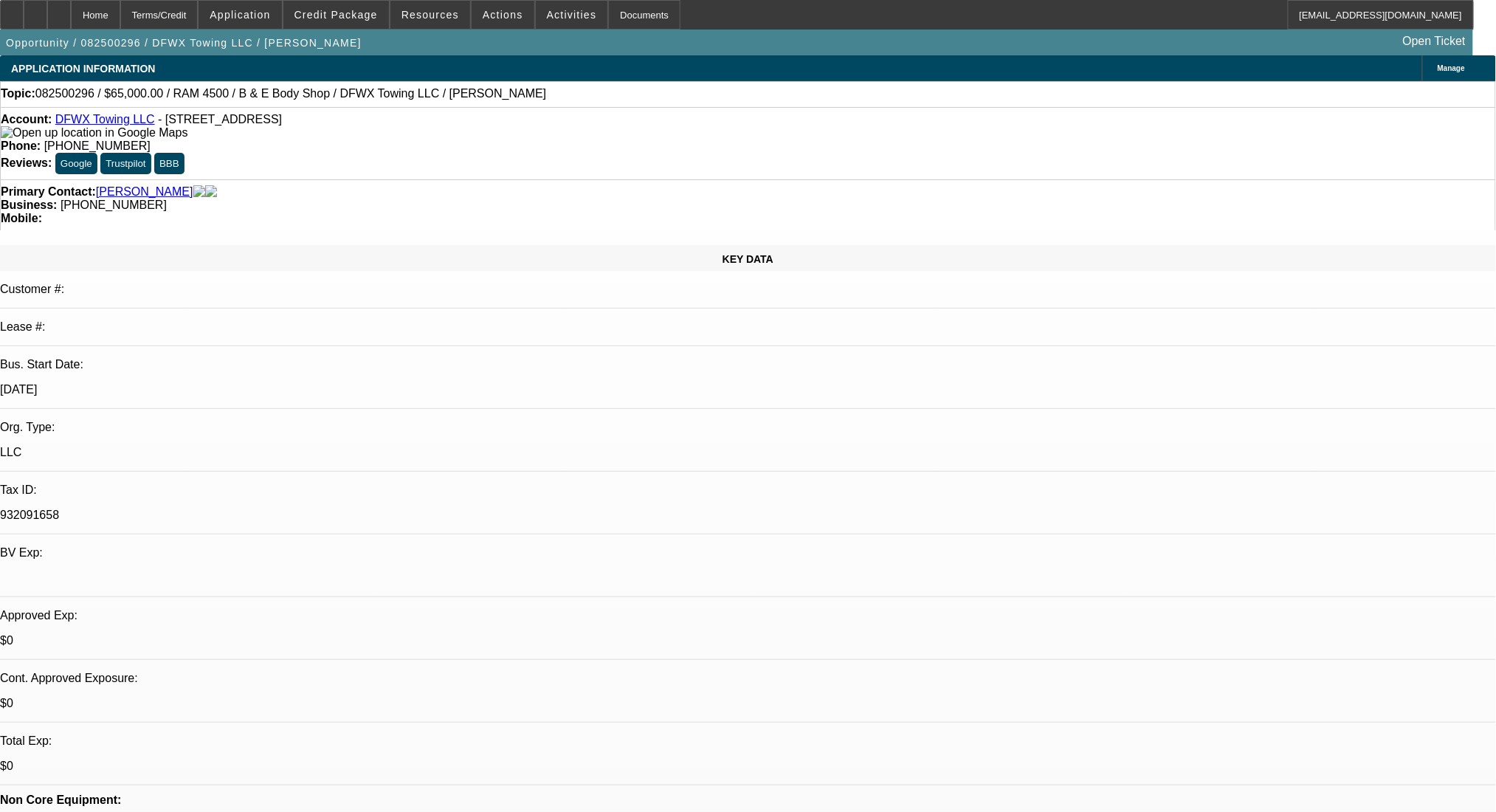
select select "2"
select select "0"
select select "6"
select select "0"
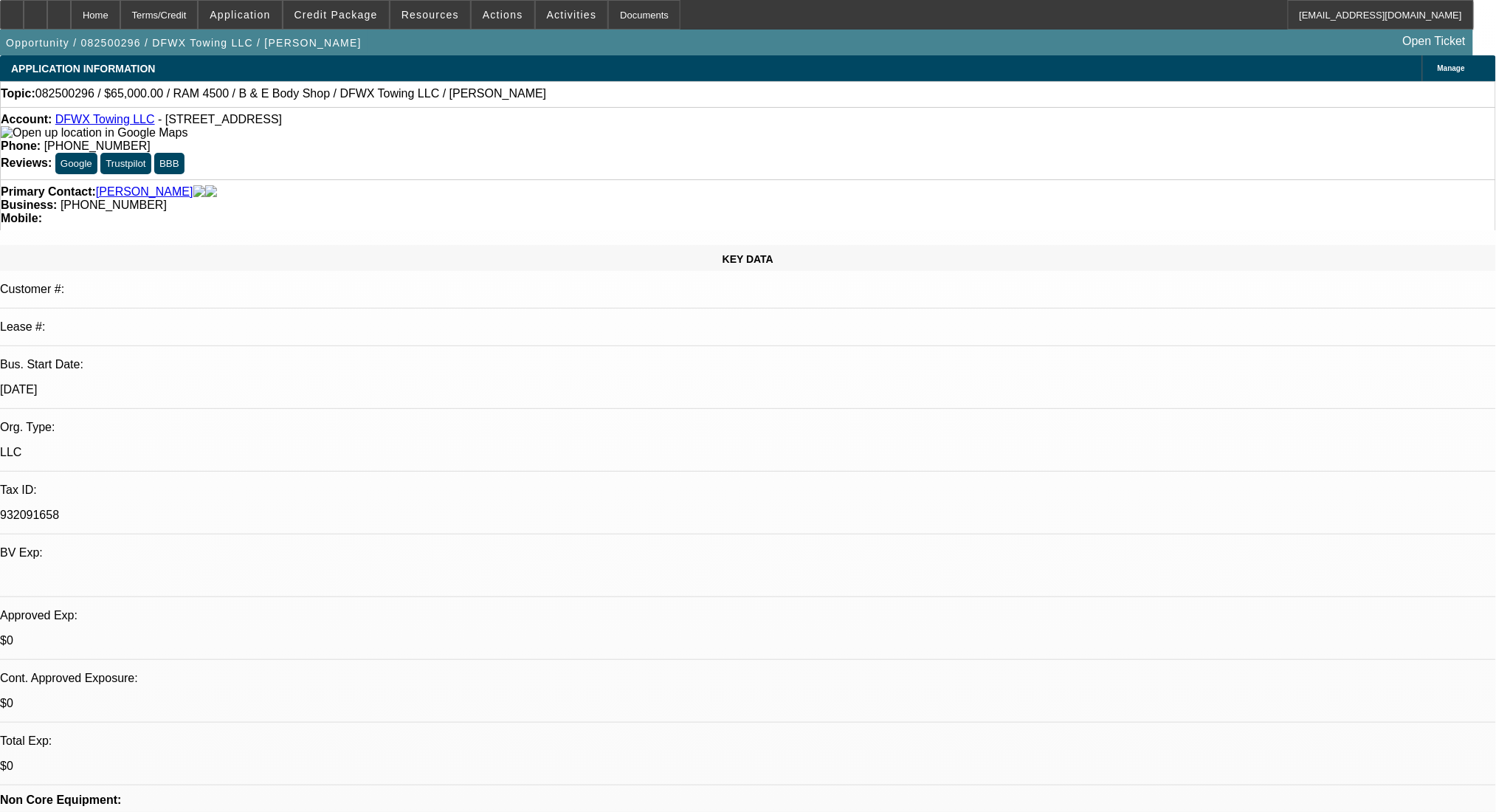
select select "2"
select select "0"
select select "6"
click at [175, 7] on div "Terms/Credit" at bounding box center [159, 15] width 78 height 29
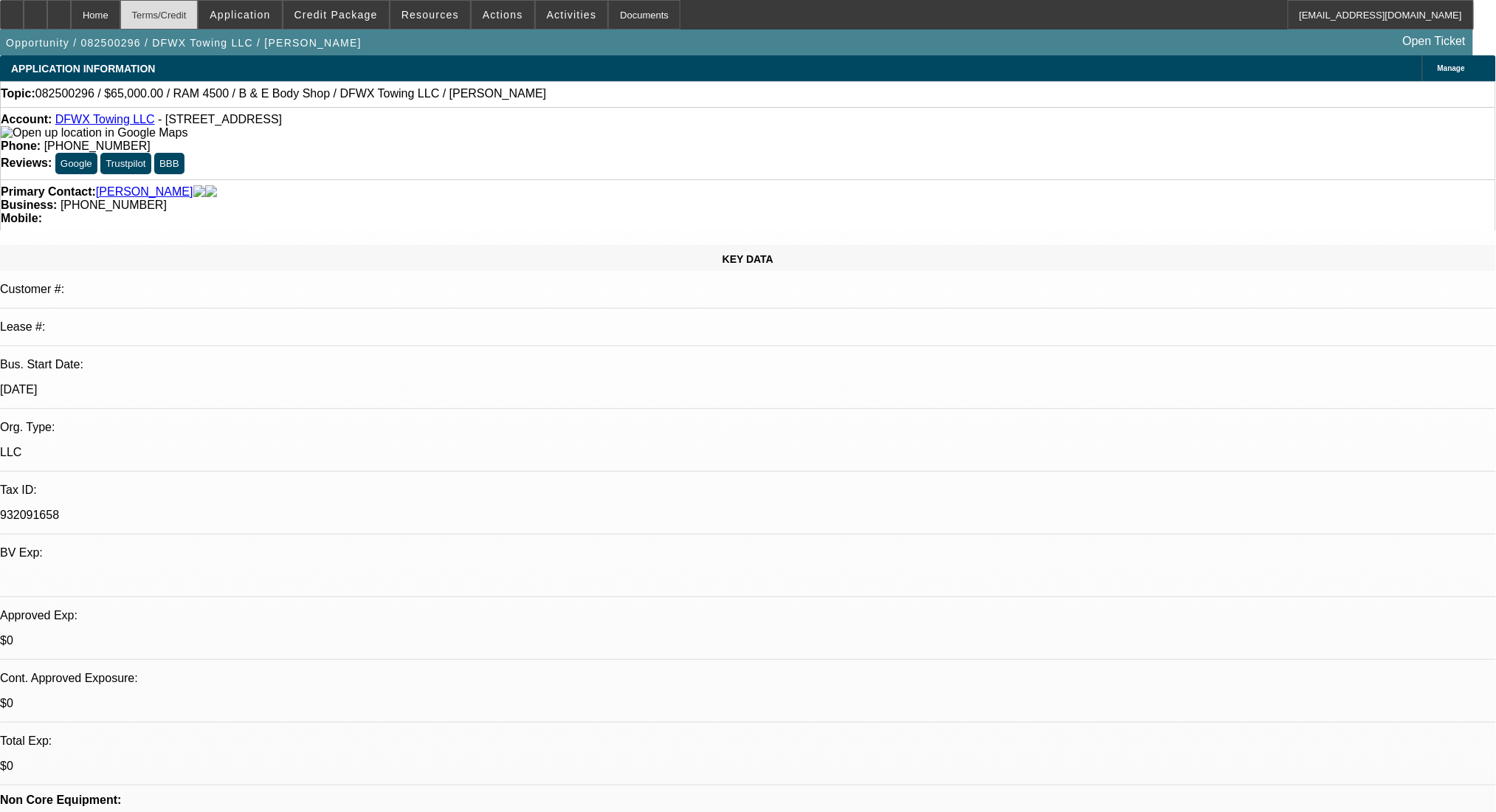
scroll to position [2258, 0]
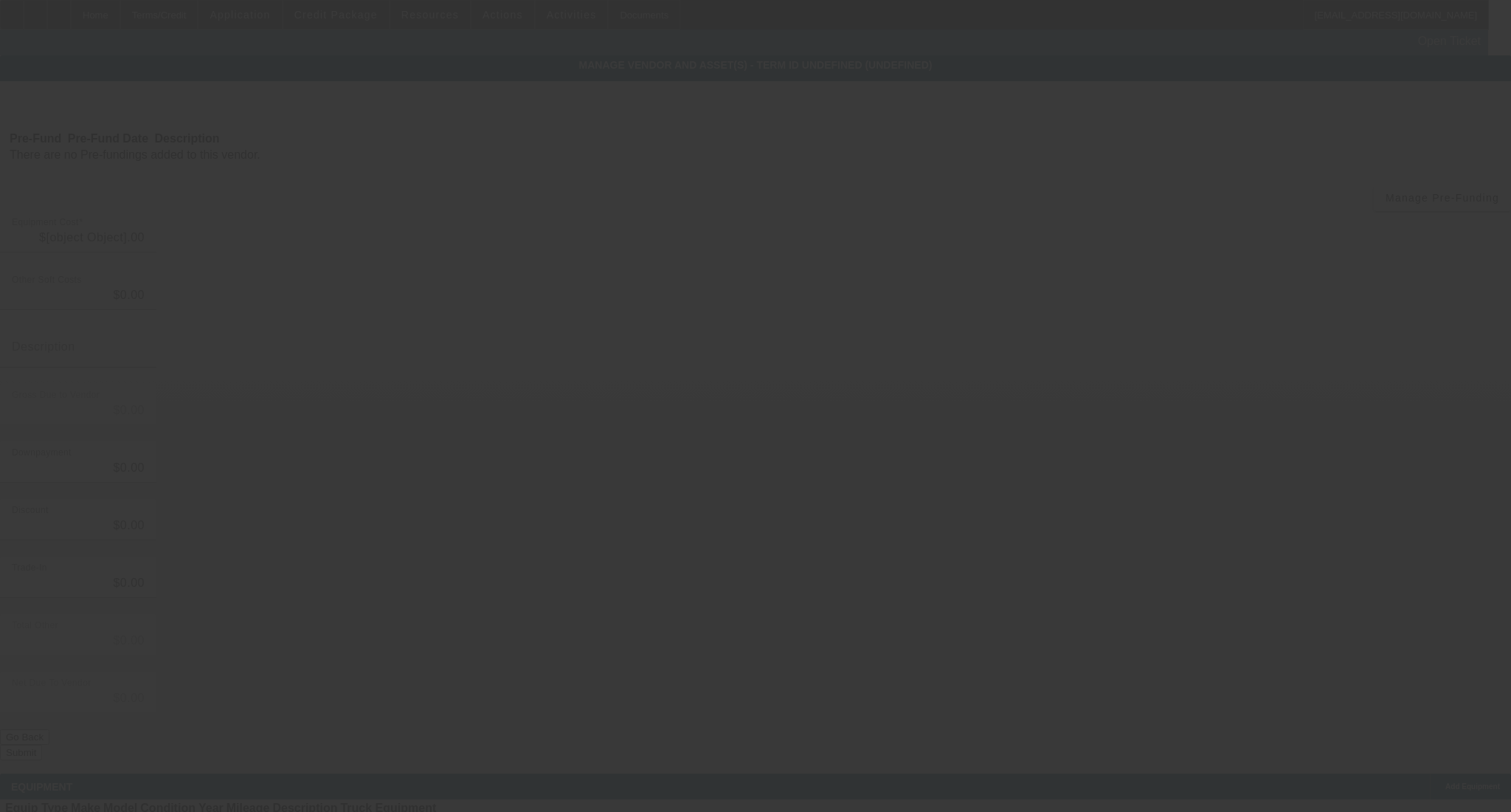
type input "$75,000.00"
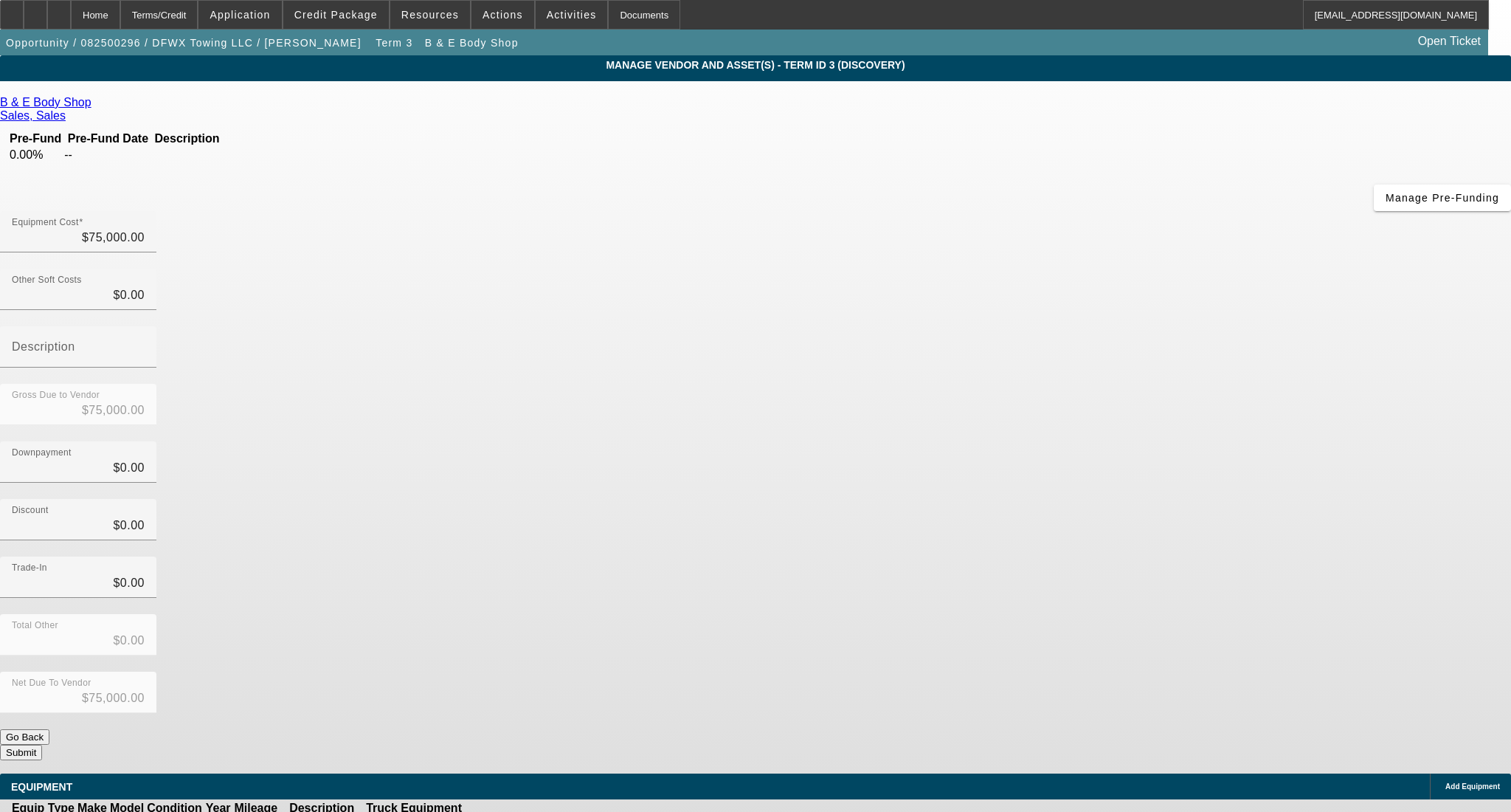
click at [95, 106] on icon at bounding box center [95, 102] width 0 height 13
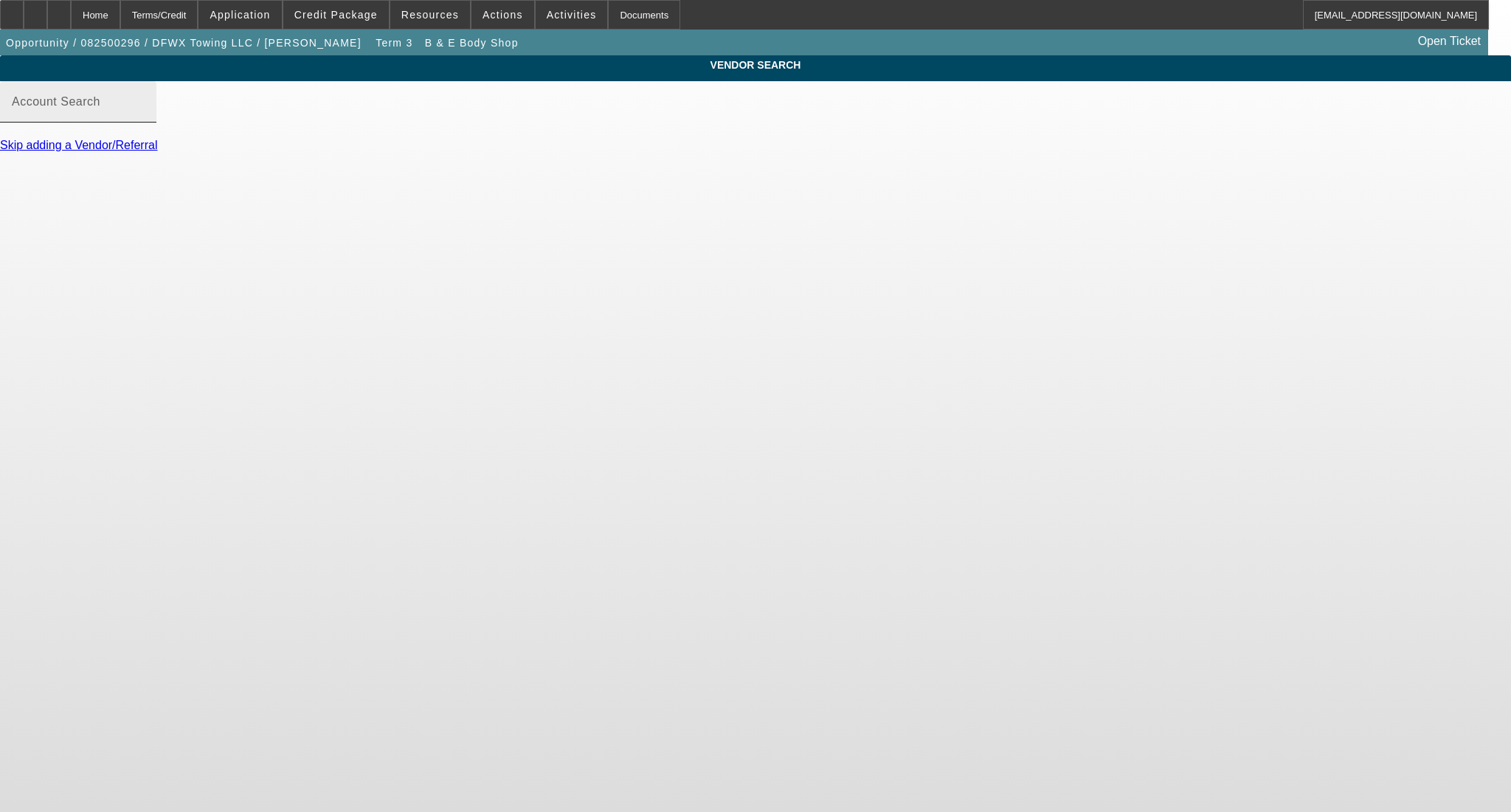
click at [100, 108] on mat-label "Account Search" at bounding box center [56, 101] width 88 height 13
click at [144, 117] on input "Account Search" at bounding box center [79, 107] width 133 height 17
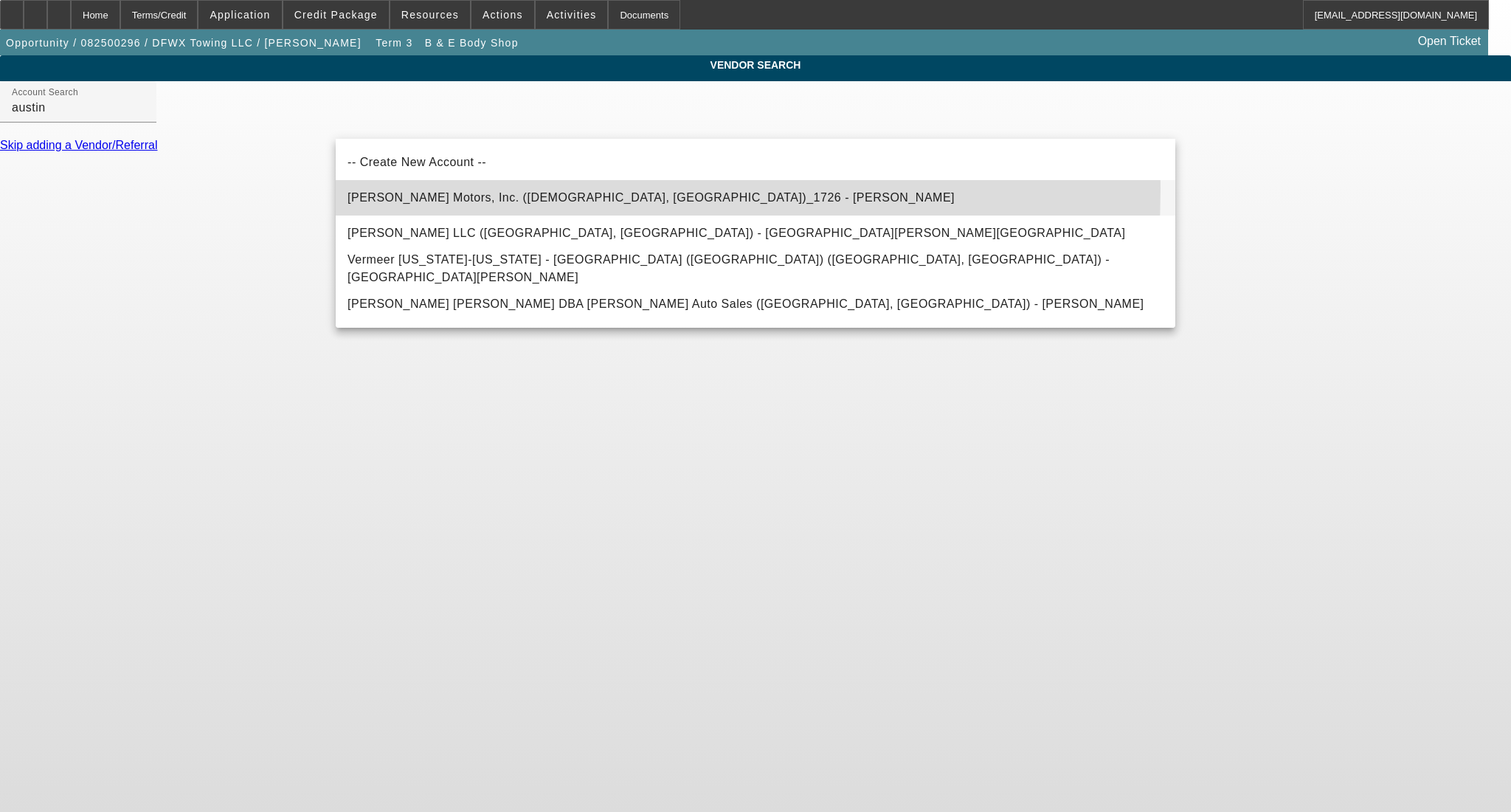
click at [459, 189] on span "[PERSON_NAME] Motors, Inc. ([DEMOGRAPHIC_DATA], [GEOGRAPHIC_DATA])_1726 - [PERS…" at bounding box center [651, 197] width 607 height 17
type input "[PERSON_NAME] Motors, Inc. ([DEMOGRAPHIC_DATA], [GEOGRAPHIC_DATA])_1726 - [PERS…"
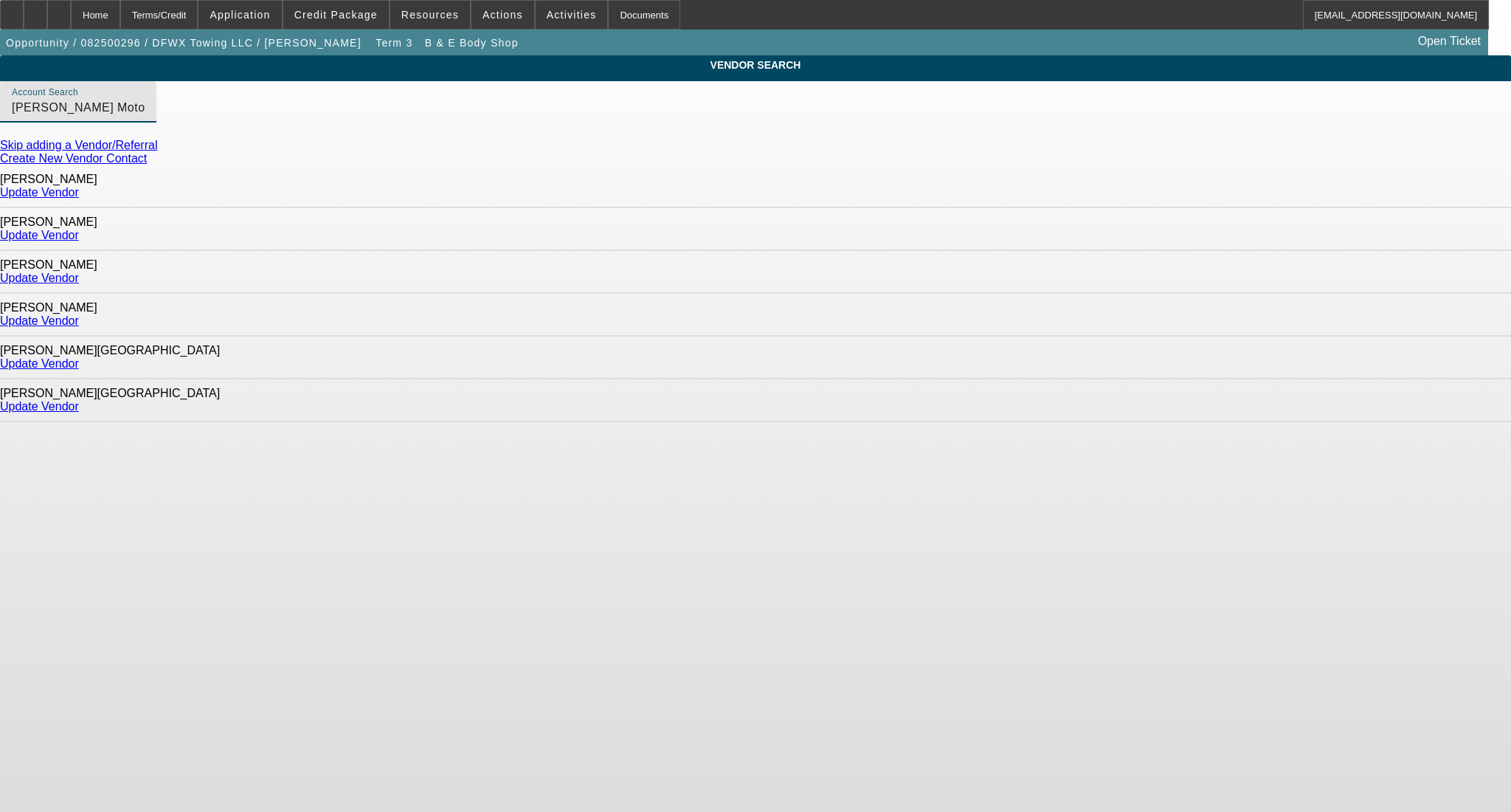
click at [79, 314] on link "Update Vendor" at bounding box center [39, 320] width 79 height 13
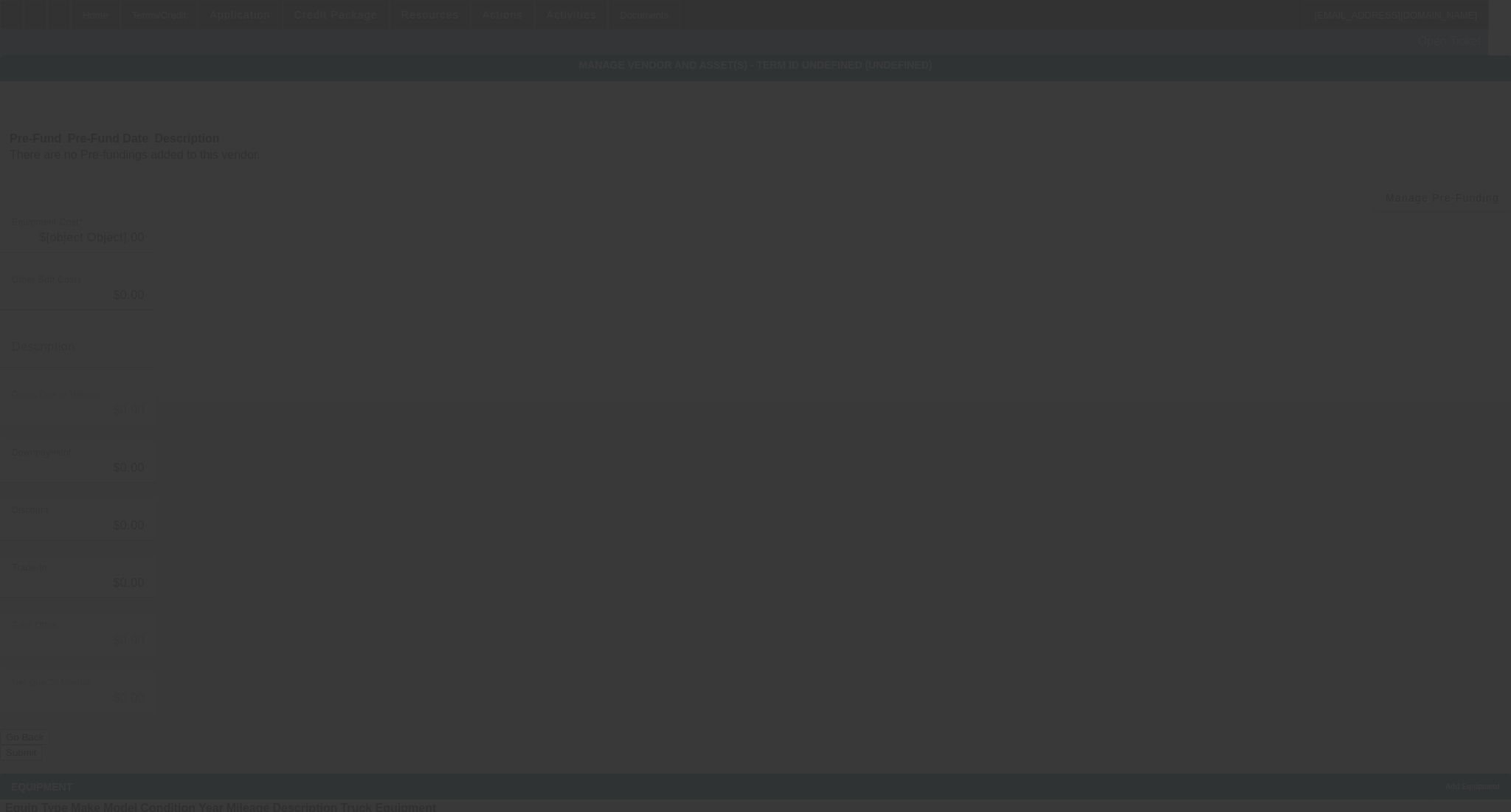
type input "$75,000.00"
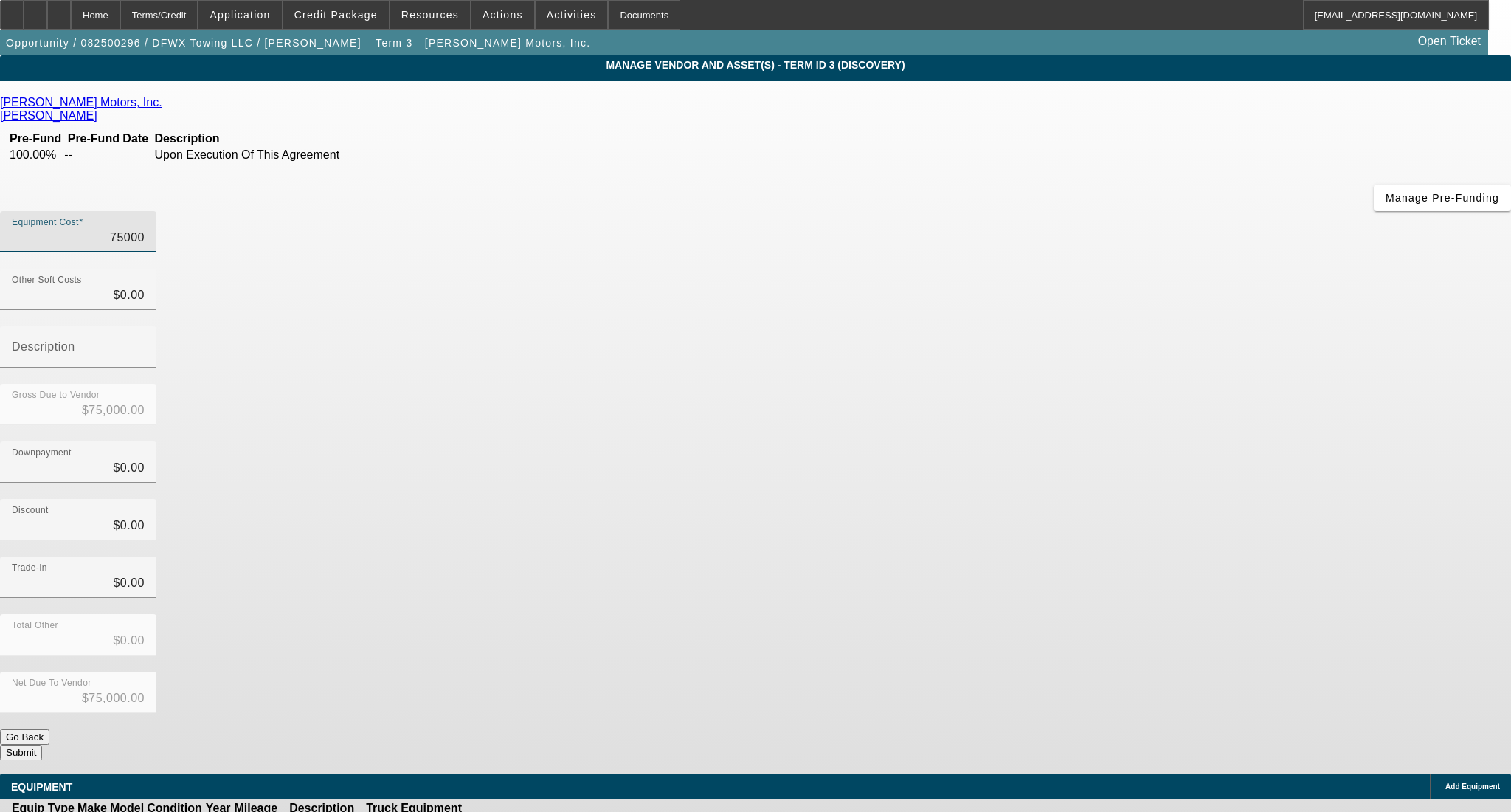
drag, startPoint x: 862, startPoint y: 125, endPoint x: 996, endPoint y: 129, distance: 134.1
click at [996, 211] on div "Equipment Cost 75000" at bounding box center [755, 240] width 1511 height 58
type input "8"
type input "$8.00"
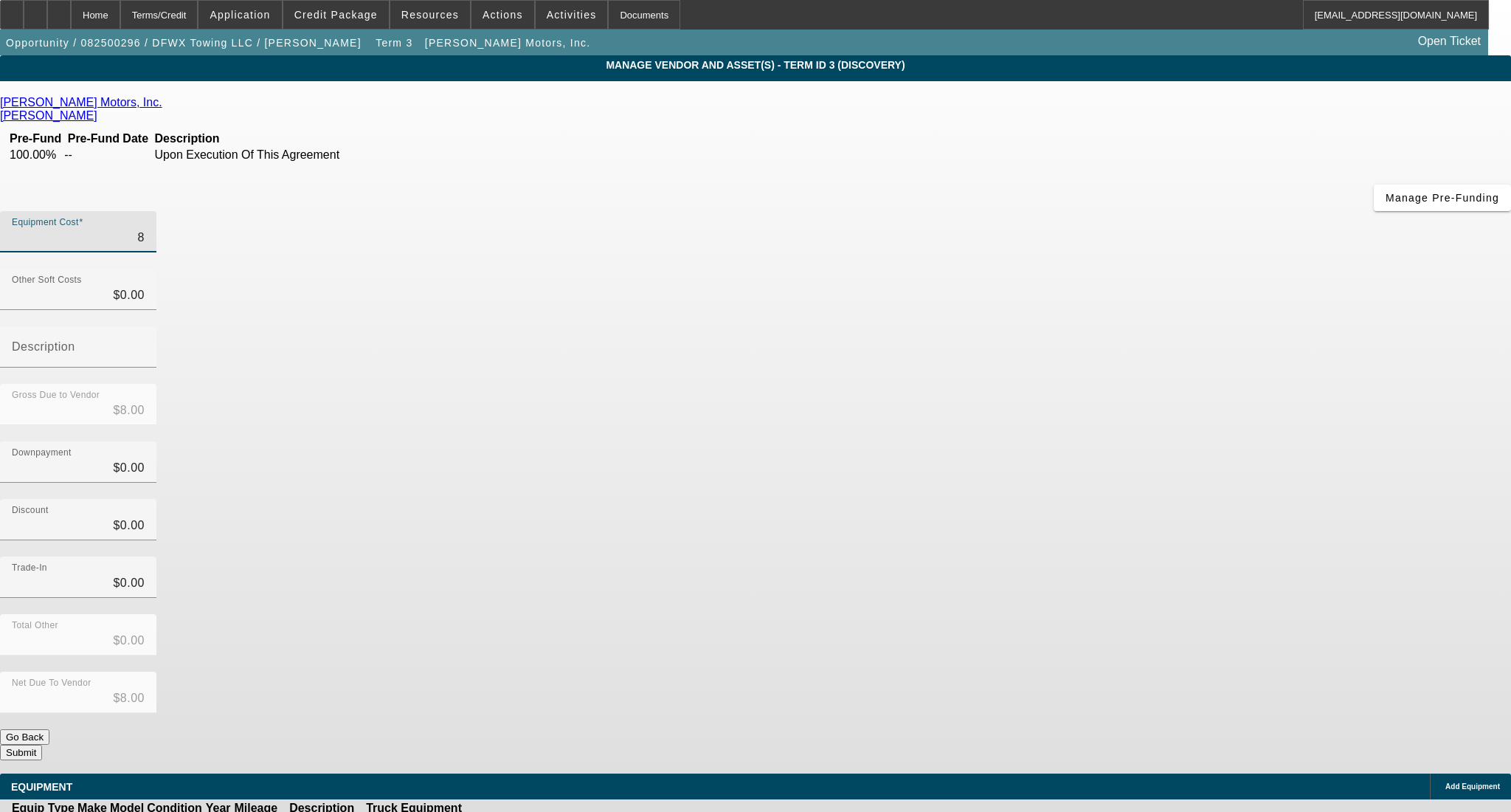
type input "87"
type input "$87.00"
type input "875"
type input "$875.00"
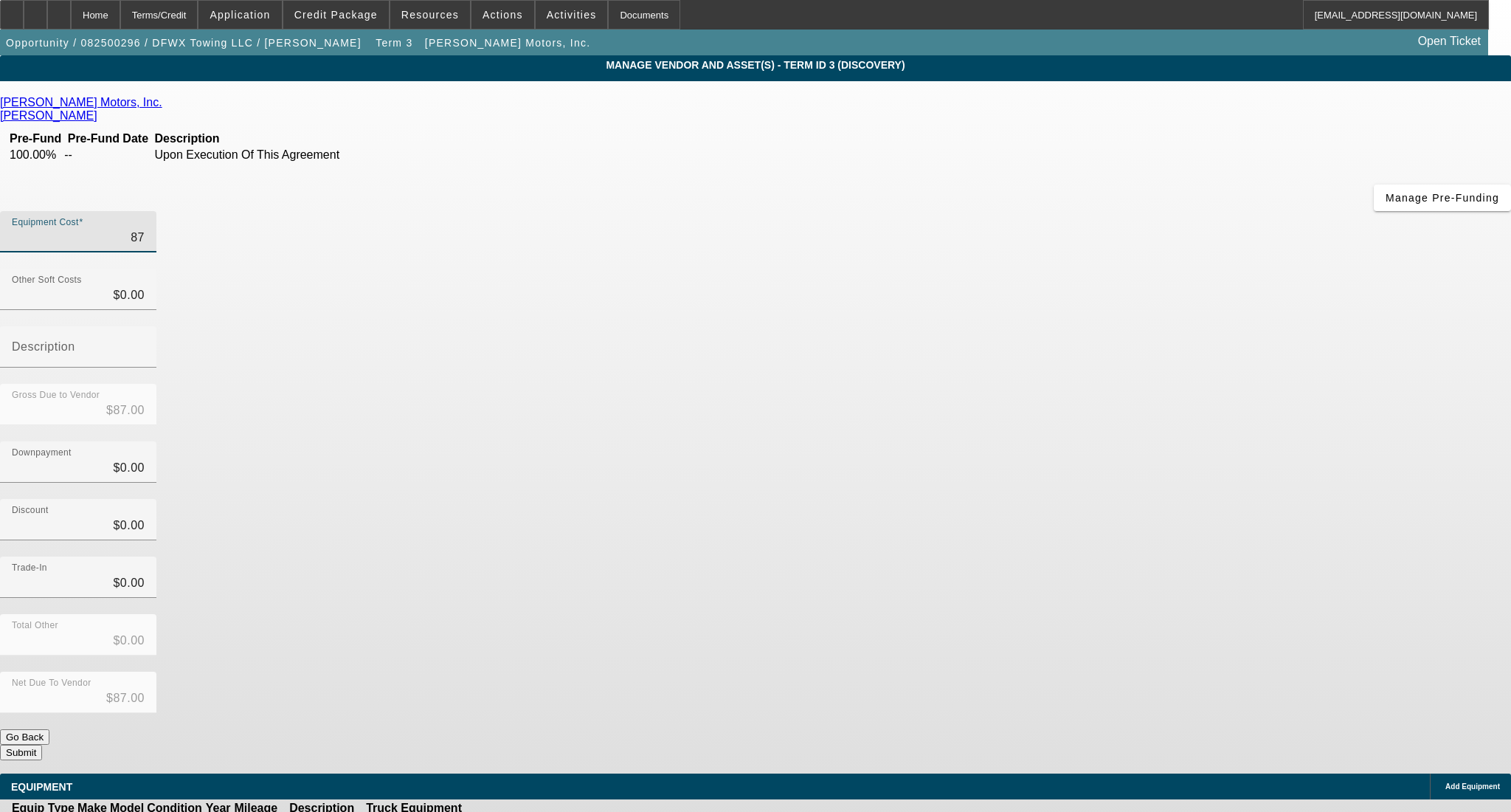
type input "$875.00"
type input "8750"
type input "$8,750.00"
type input "87500"
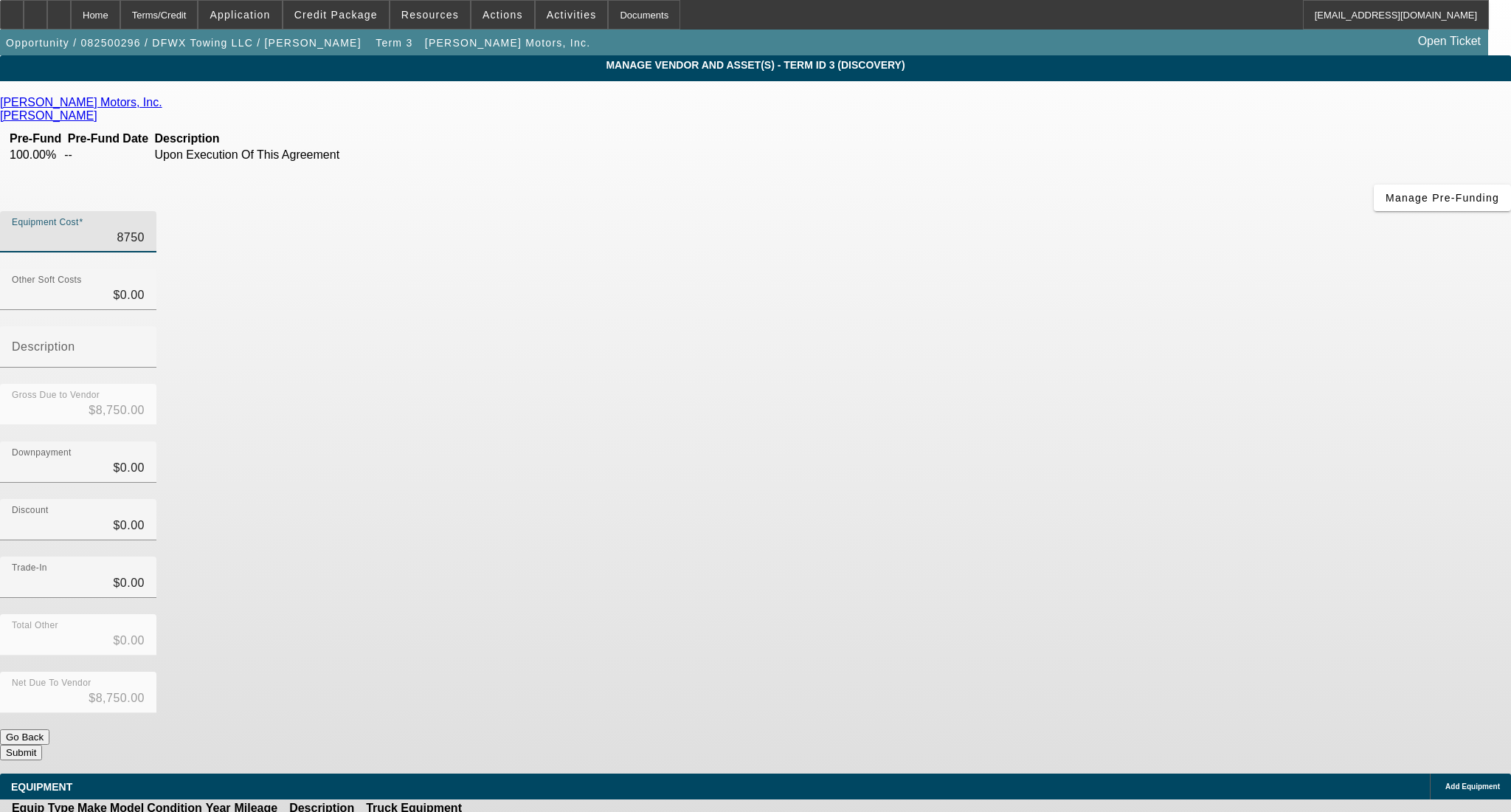
type input "$87,500.00"
click at [1053, 441] on div "Downpayment $0.00" at bounding box center [755, 470] width 1511 height 58
click at [509, 811] on icon at bounding box center [509, 824] width 0 height 0
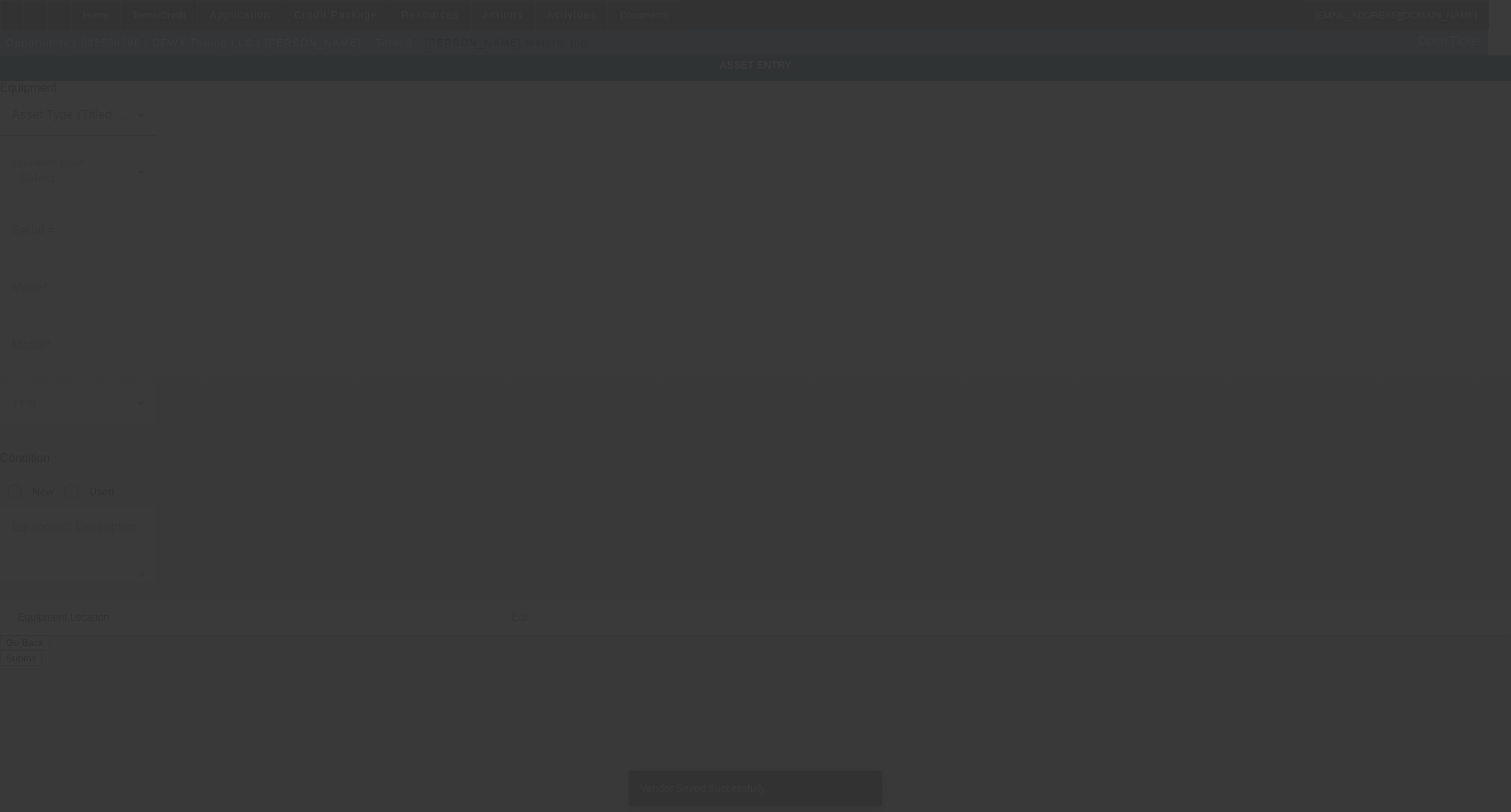
type input "3C7WRKAL9NG103377"
type input "ram"
type input "4500"
radio input "true"
type textarea "Vulcan Wrecker"
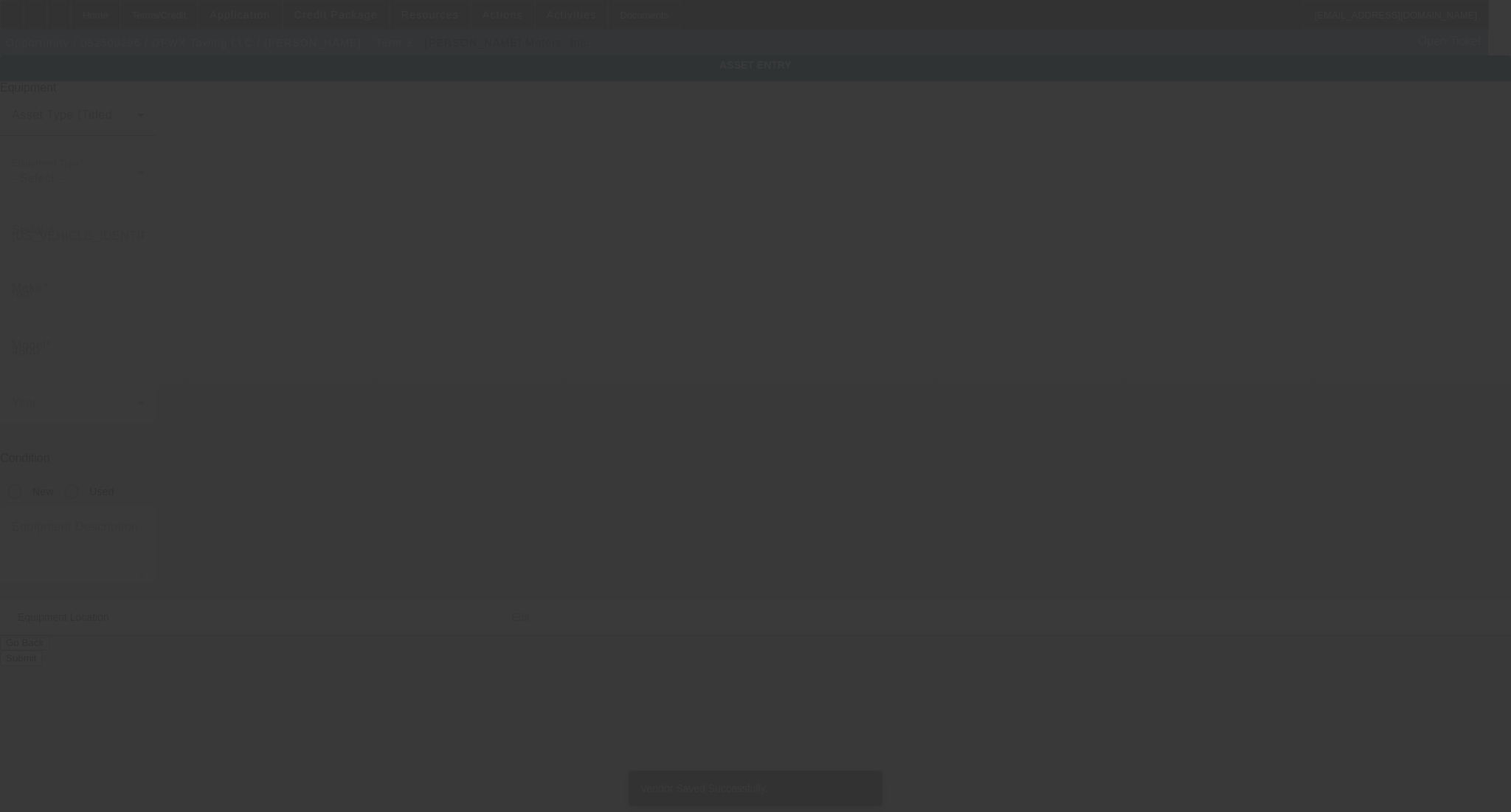
type input "2703 W Clarendon Dr"
type input "Dallas"
type input "75211"
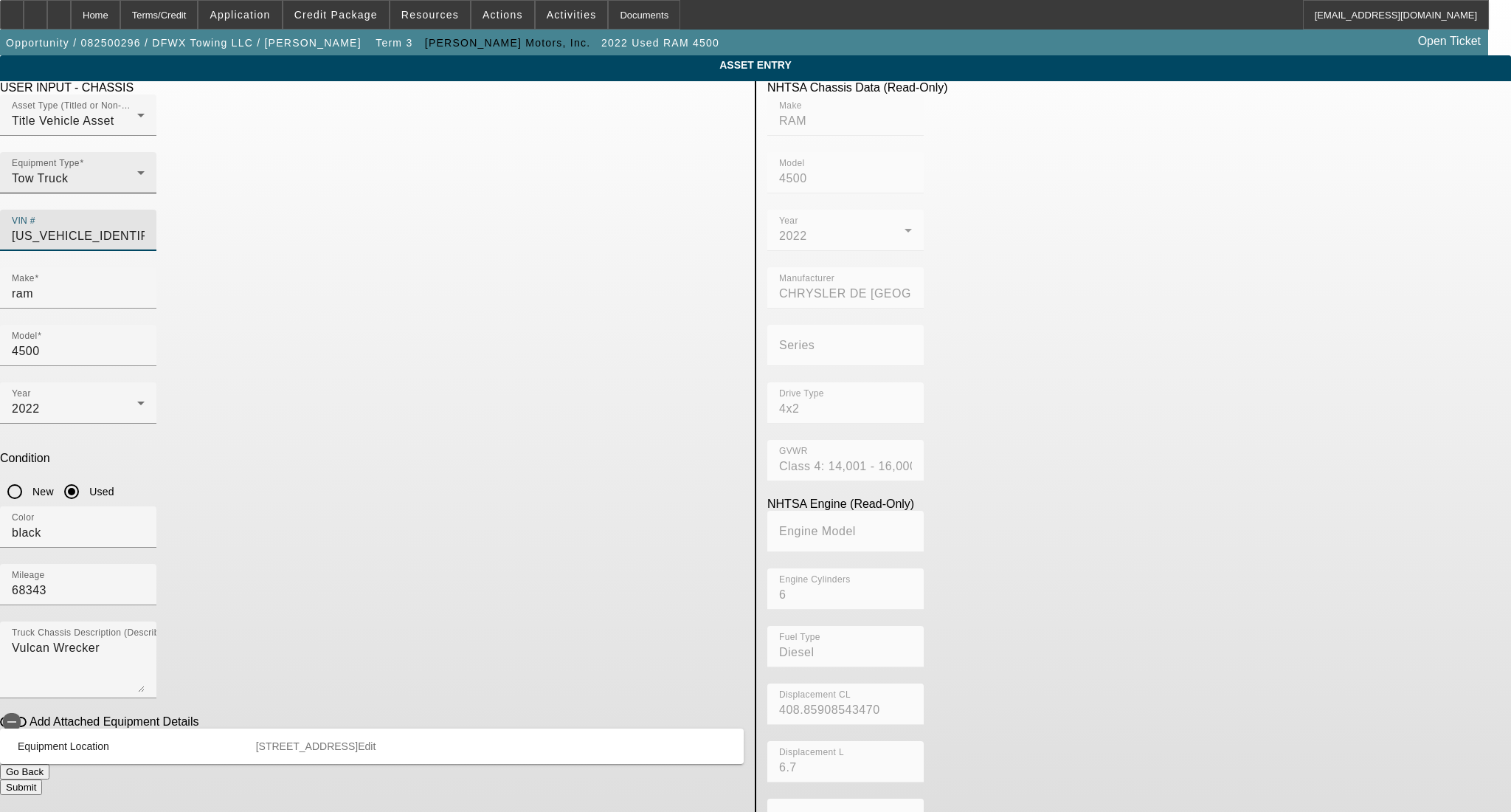
drag, startPoint x: 688, startPoint y: 210, endPoint x: 456, endPoint y: 210, distance: 232.0
click at [456, 210] on div "Asset Type (Titled or Non-Titled) Title Vehicle Asset Equipment Type Tow Truck …" at bounding box center [372, 181] width 744 height 173
paste input "2NKHHM6XXNM484453"
type input "2NKHHM6XXNM484453"
type input "KENWORTH"
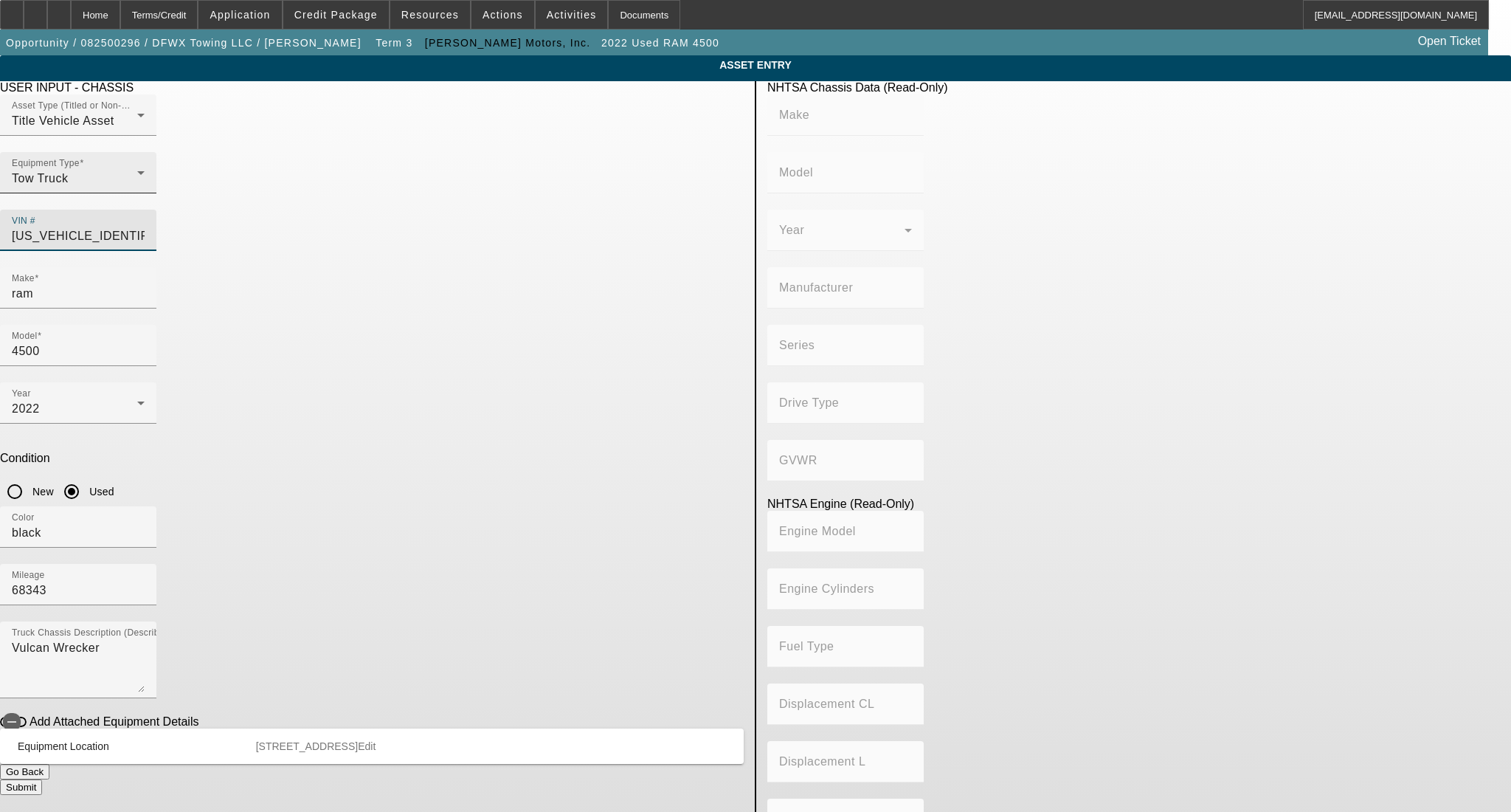
type input "548CH"
type input "KENWORTH TRUCK COMPANY"
type input "4x2"
type input "Class 6: 19,501 - 26,000 lb (8,845 - 11,794 kg)"
type input "8V-71"
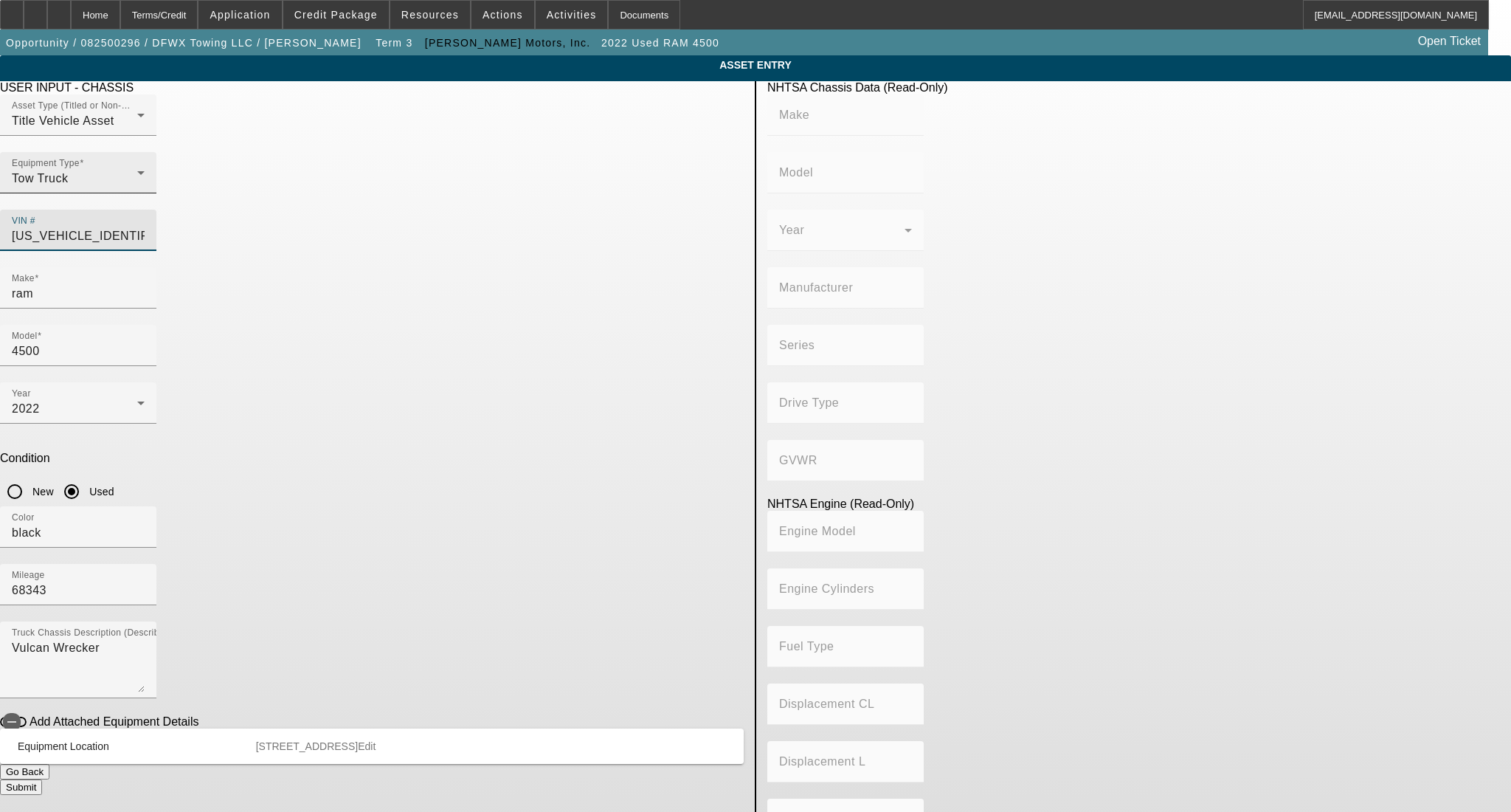
type input "8"
type input "Diesel"
type input "567.52082008101"
type input "9.3"
type input "2NKHHM6XXNM484453"
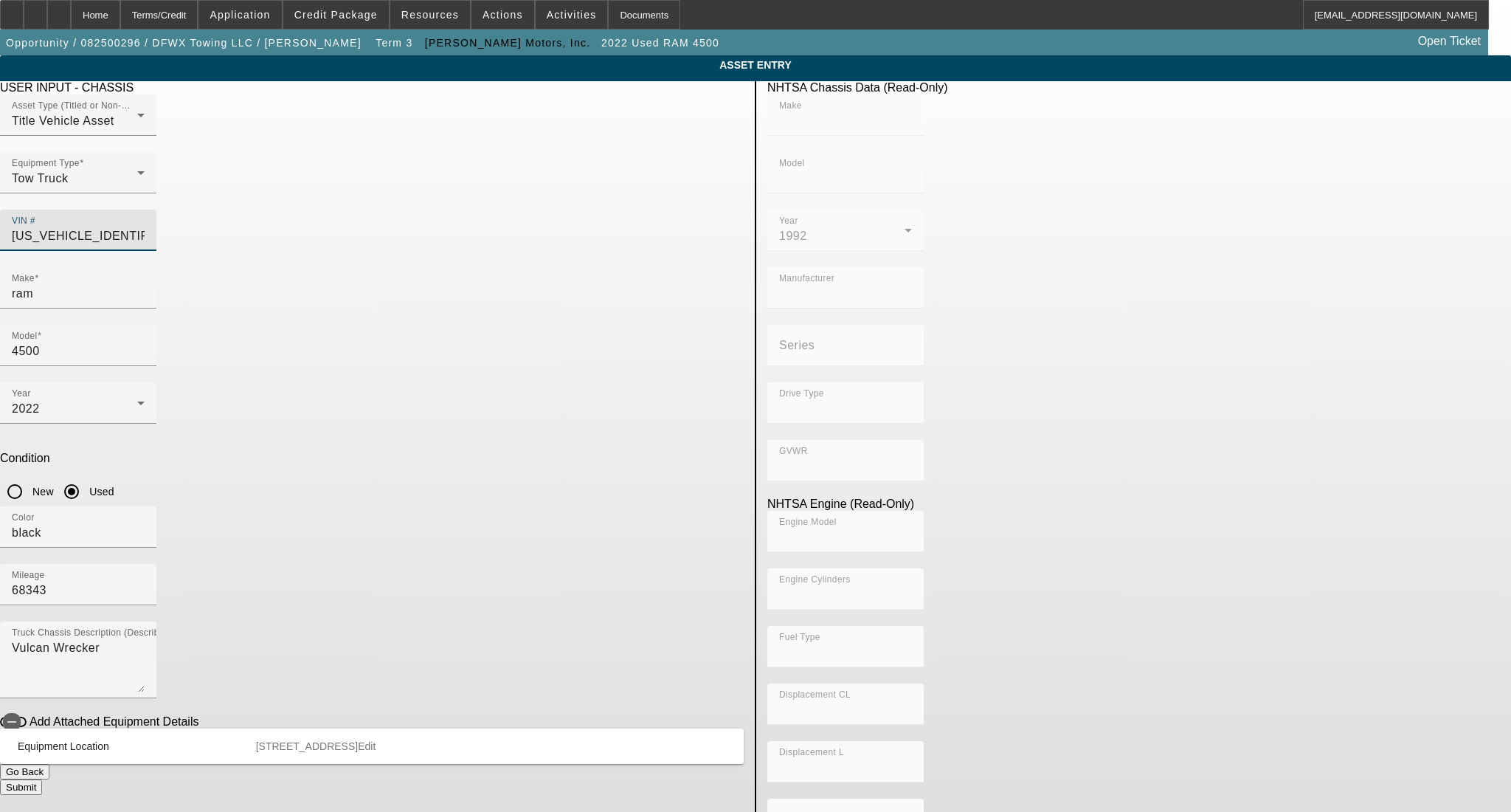
drag, startPoint x: 424, startPoint y: 264, endPoint x: 304, endPoint y: 278, distance: 120.8
click at [304, 278] on app-asset-collateral-manage "ASSET ENTRY Delete asset USER INPUT - CHASSIS Asset Type (Titled or Non-Titled)…" at bounding box center [755, 464] width 1511 height 818
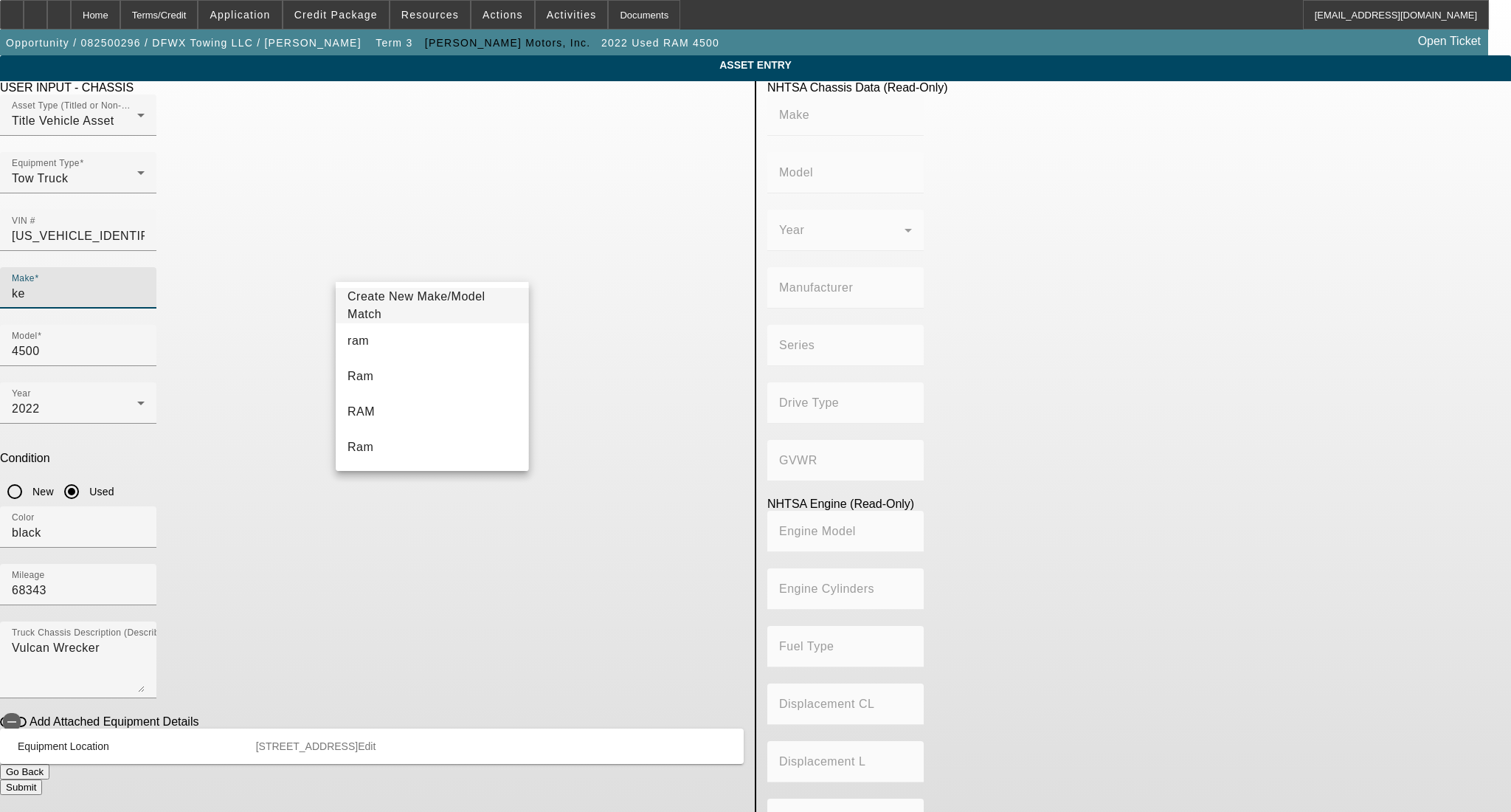
type input "ken"
type input "KENWORTH"
type input "548CH"
type input "KENWORTH TRUCK COMPANY"
type input "4x2"
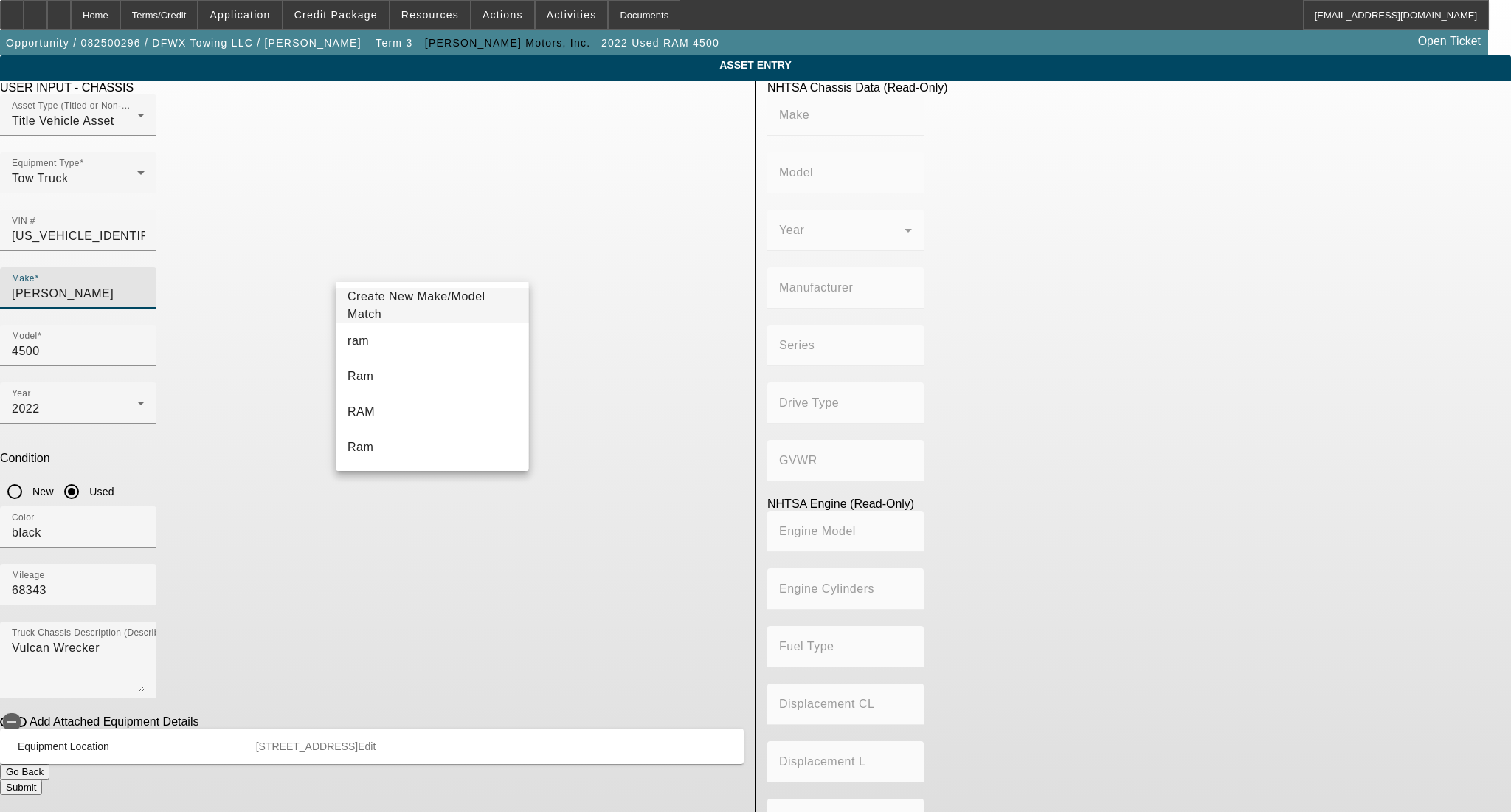
type input "Class 6: 19,501 - 26,000 lb (8,845 - 11,794 kg)"
type input "8V-71"
type input "8"
type input "Diesel"
type input "567.52082008101"
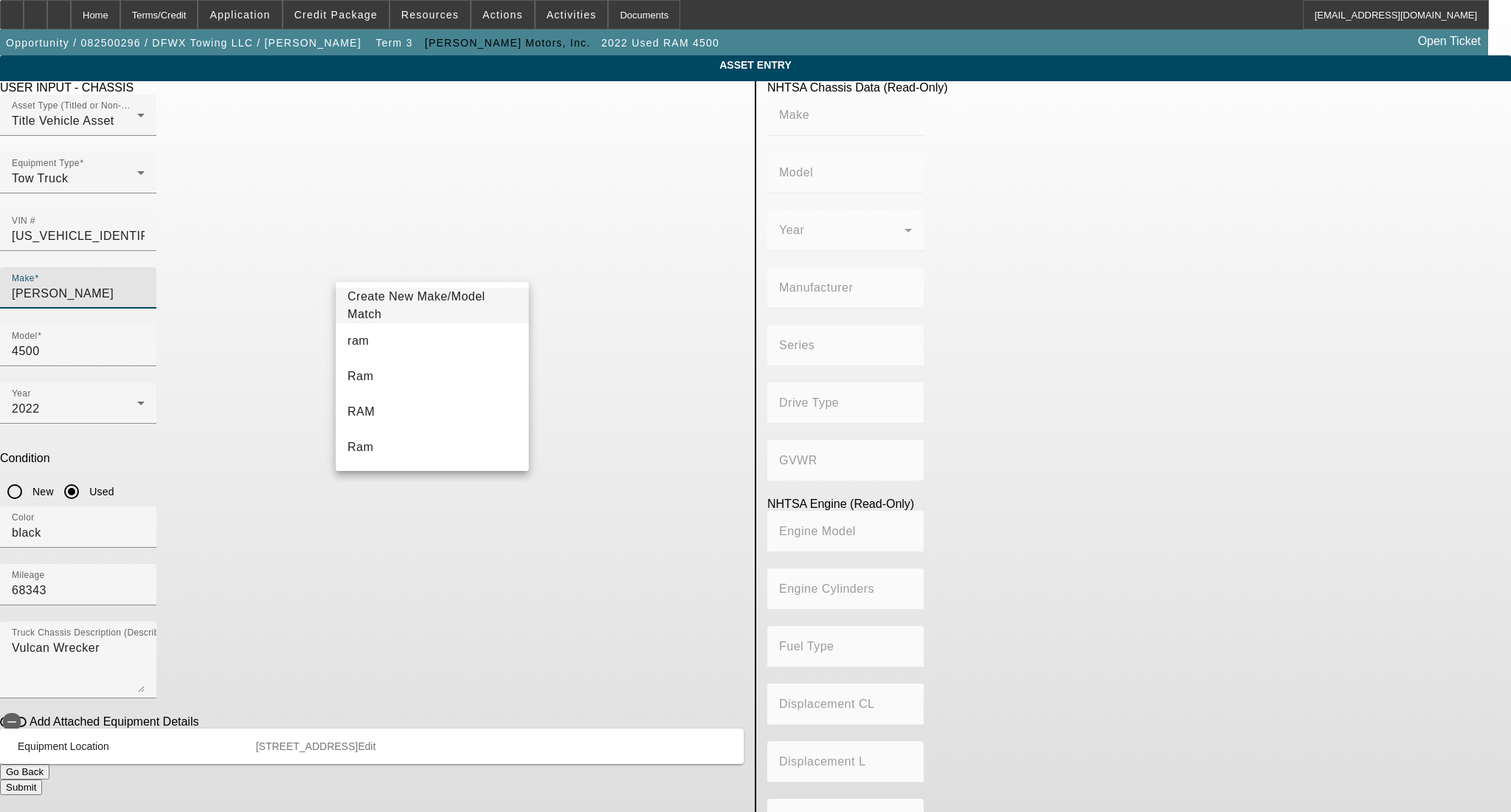
type input "9.3"
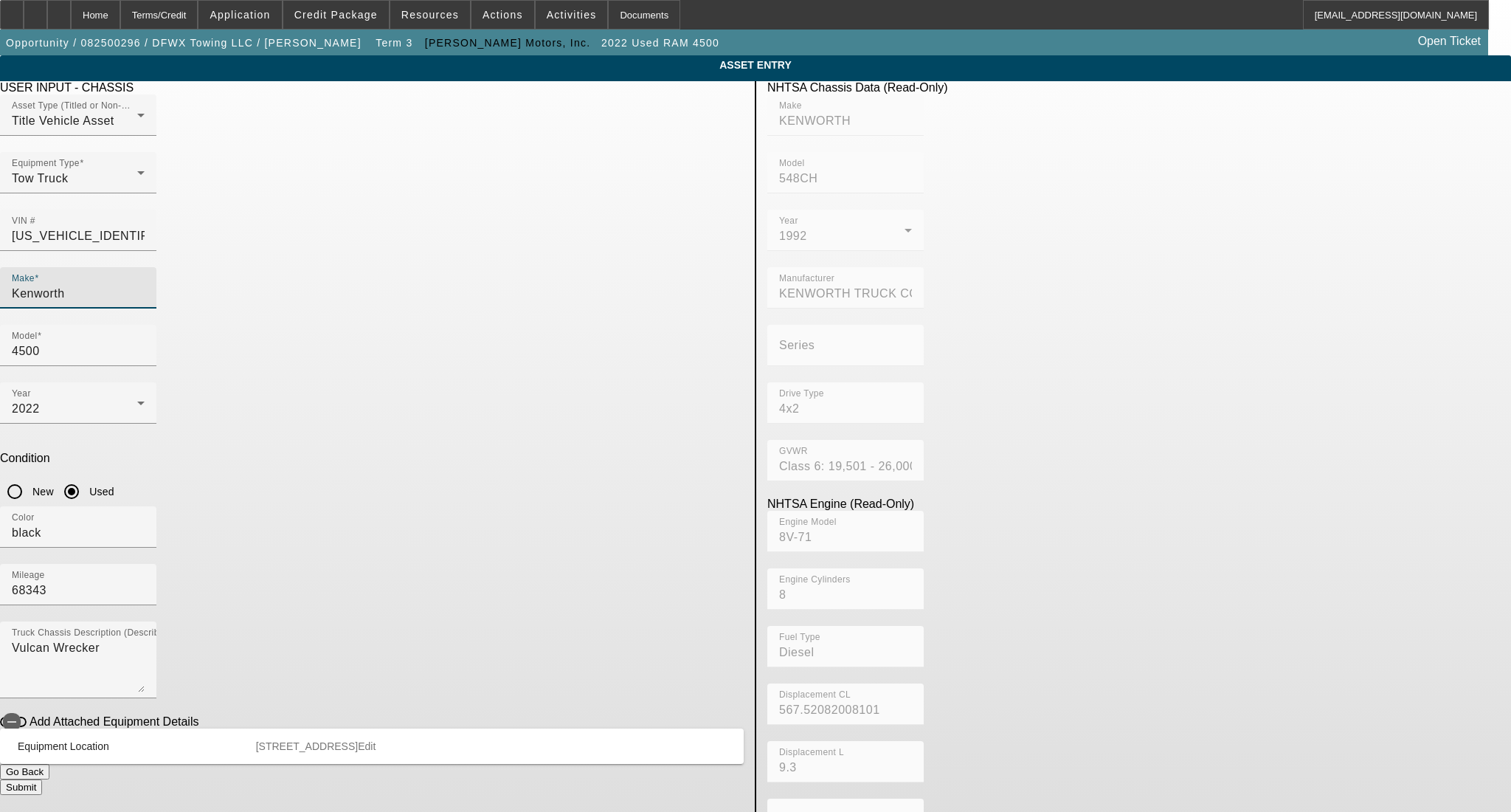
type input "Kenworth"
drag, startPoint x: 631, startPoint y: 271, endPoint x: 535, endPoint y: 277, distance: 96.2
click at [535, 277] on div "Make Kenworth Model 4500" at bounding box center [372, 324] width 744 height 115
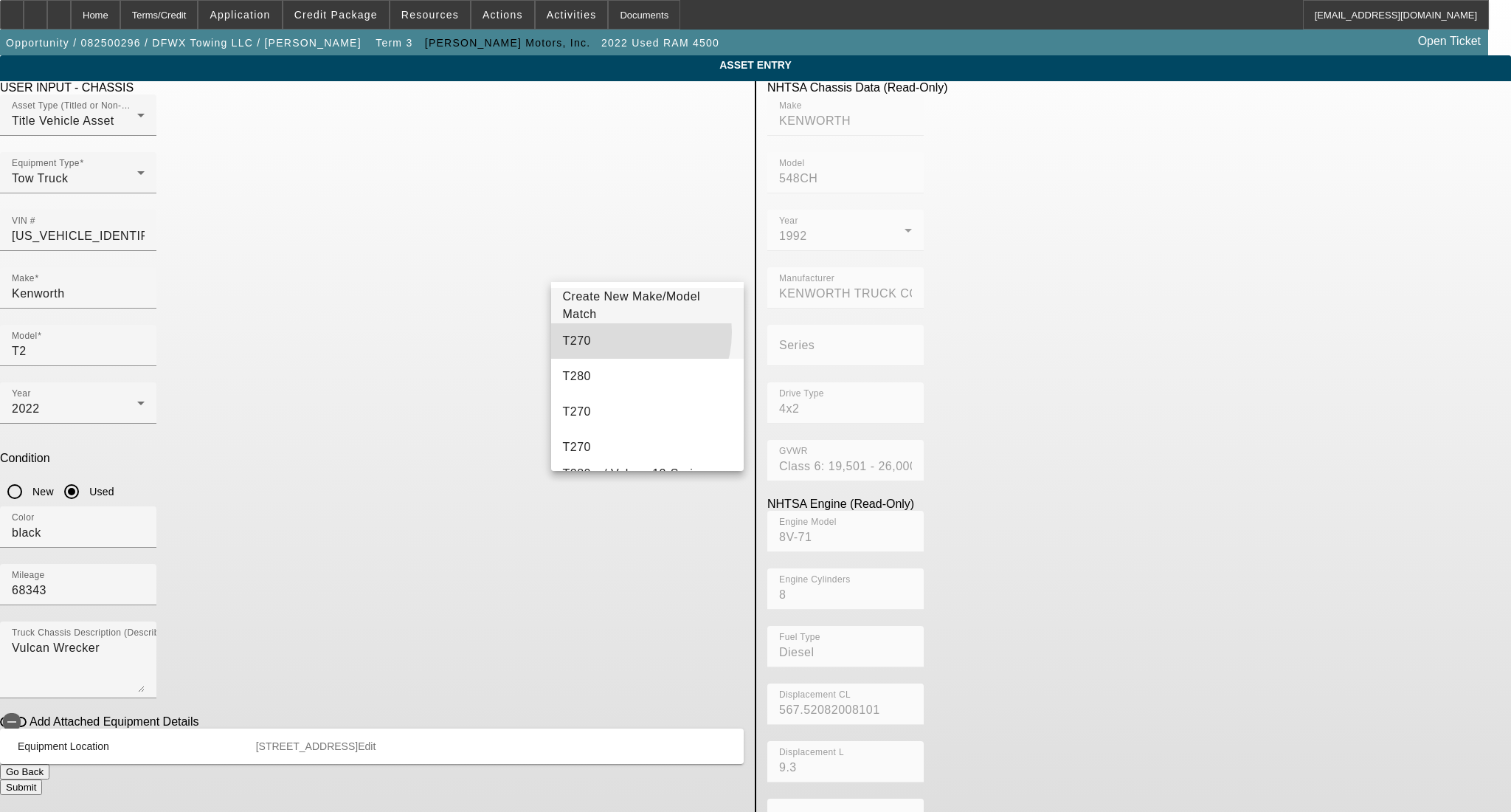
click at [618, 332] on mat-option "T270" at bounding box center [647, 341] width 193 height 35
type input "T270"
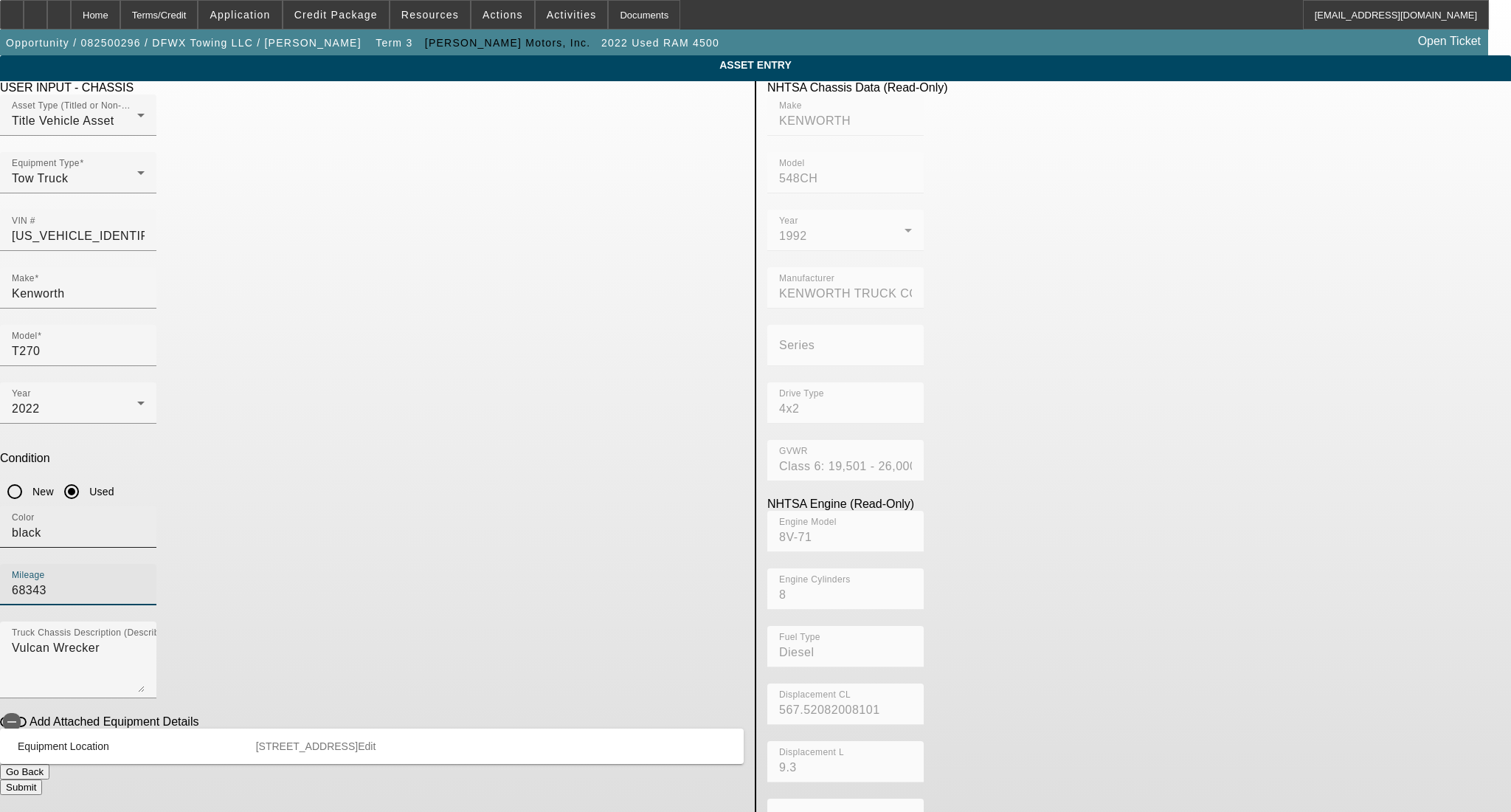
drag, startPoint x: 624, startPoint y: 374, endPoint x: 447, endPoint y: 383, distance: 177.2
click at [447, 506] on div "Color black Mileage 68343" at bounding box center [372, 563] width 744 height 115
paste input "187031"
type input "187031"
drag, startPoint x: 382, startPoint y: 389, endPoint x: 268, endPoint y: 382, distance: 114.2
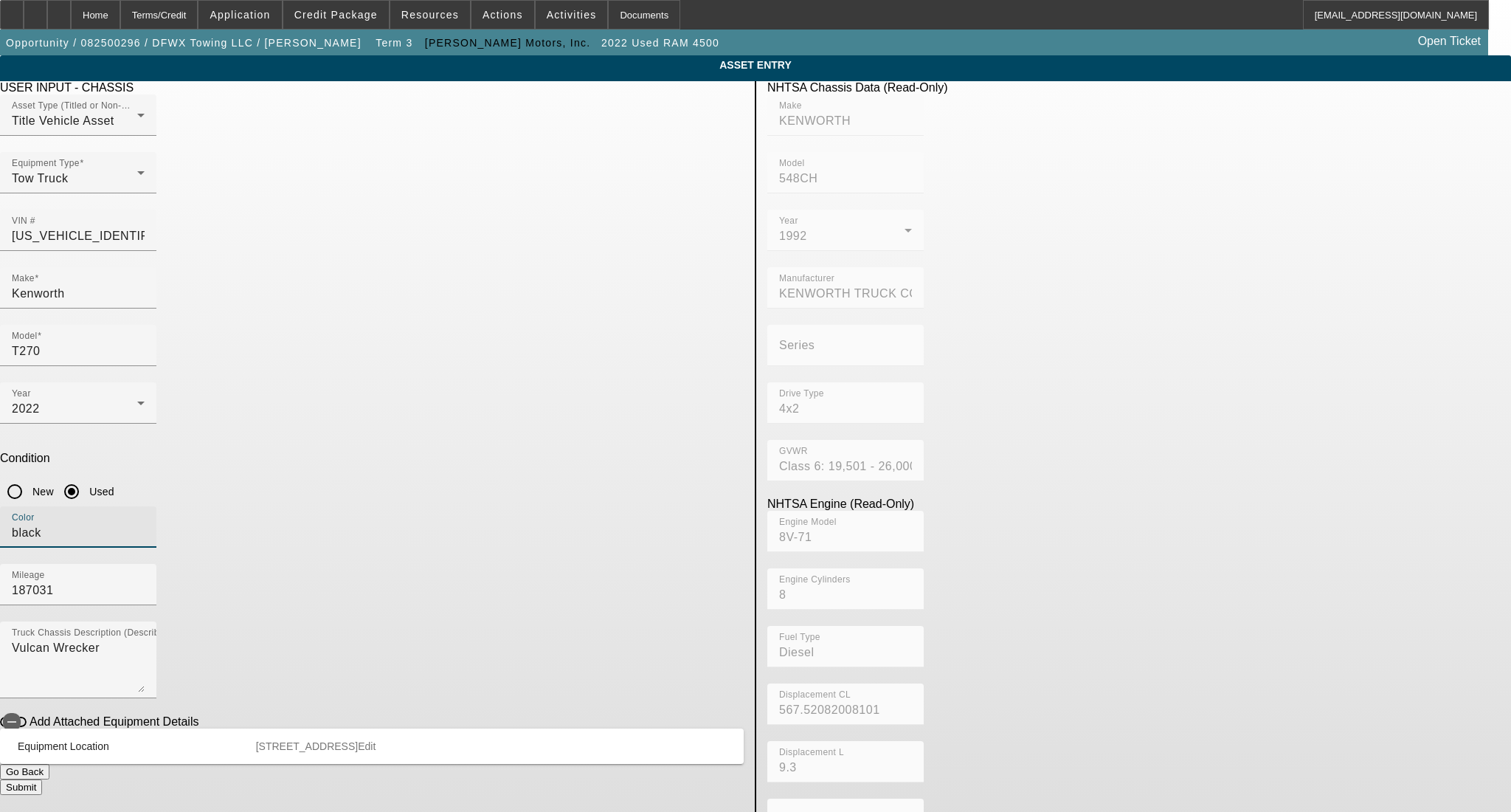
click at [268, 382] on app-asset-collateral-manage "ASSET ENTRY Delete asset USER INPUT - CHASSIS Asset Type (Titled or Non-Titled)…" at bounding box center [755, 464] width 1511 height 818
type input "red"
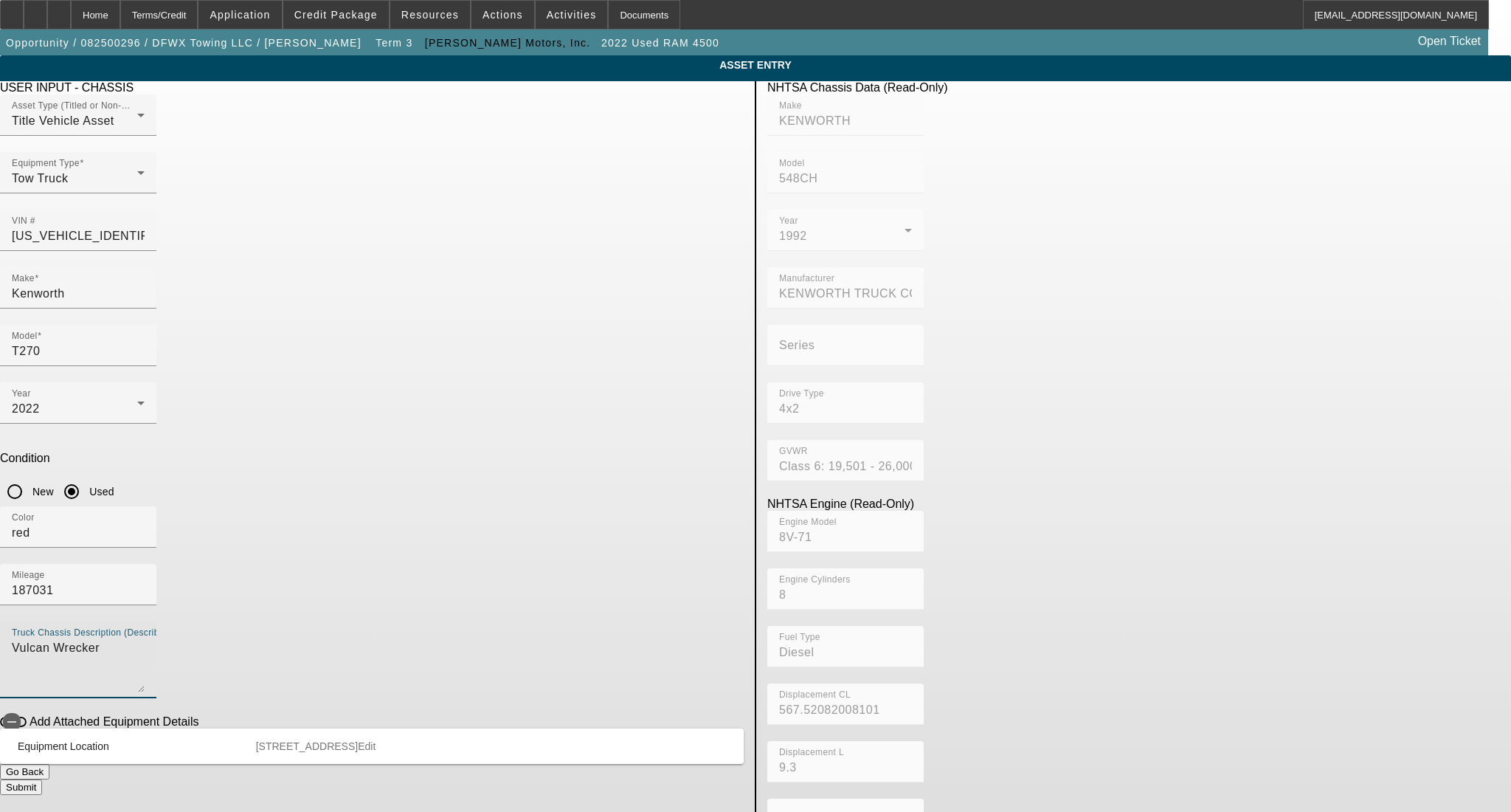
drag, startPoint x: 463, startPoint y: 440, endPoint x: 131, endPoint y: 444, distance: 332.0
click at [131, 444] on app-asset-collateral-manage "ASSET ENTRY Delete asset USER INPUT - CHASSIS Asset Type (Titled or Non-Titled)…" at bounding box center [755, 464] width 1511 height 818
type textarea "rollback"
click at [42, 779] on button "Submit" at bounding box center [21, 787] width 42 height 16
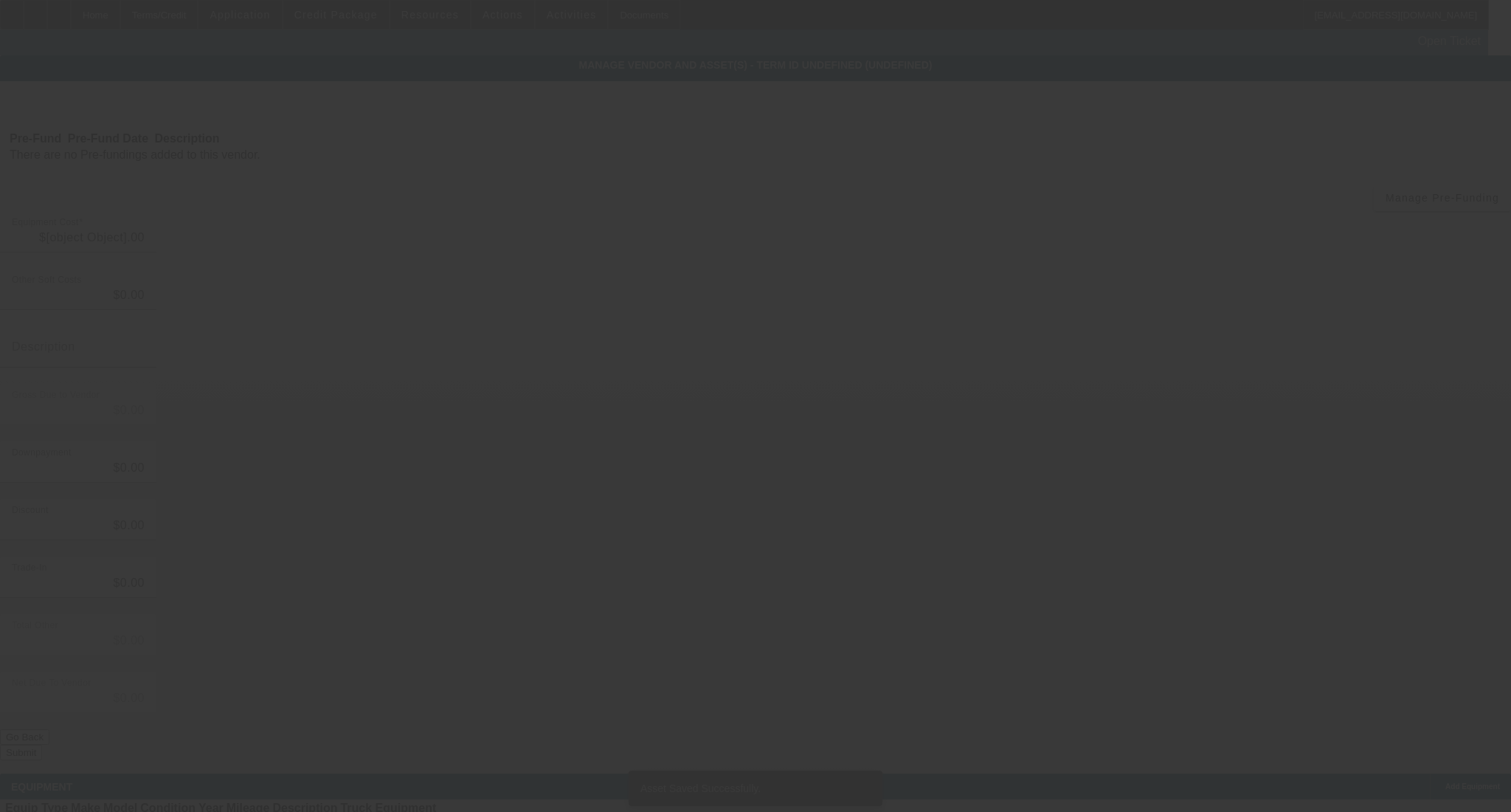
type input "$87,500.00"
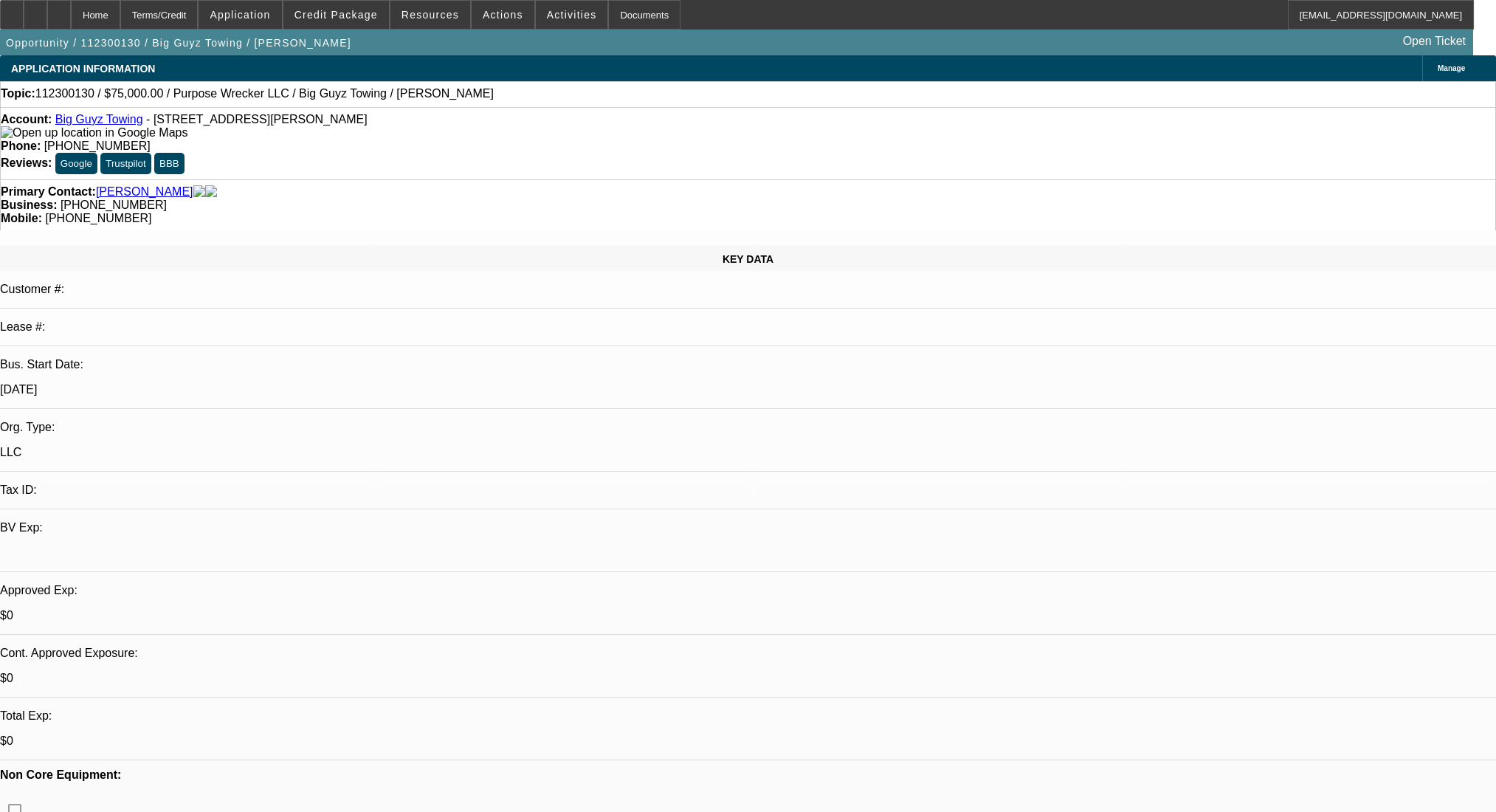
select select "0"
select select "2"
select select "0.1"
select select "4"
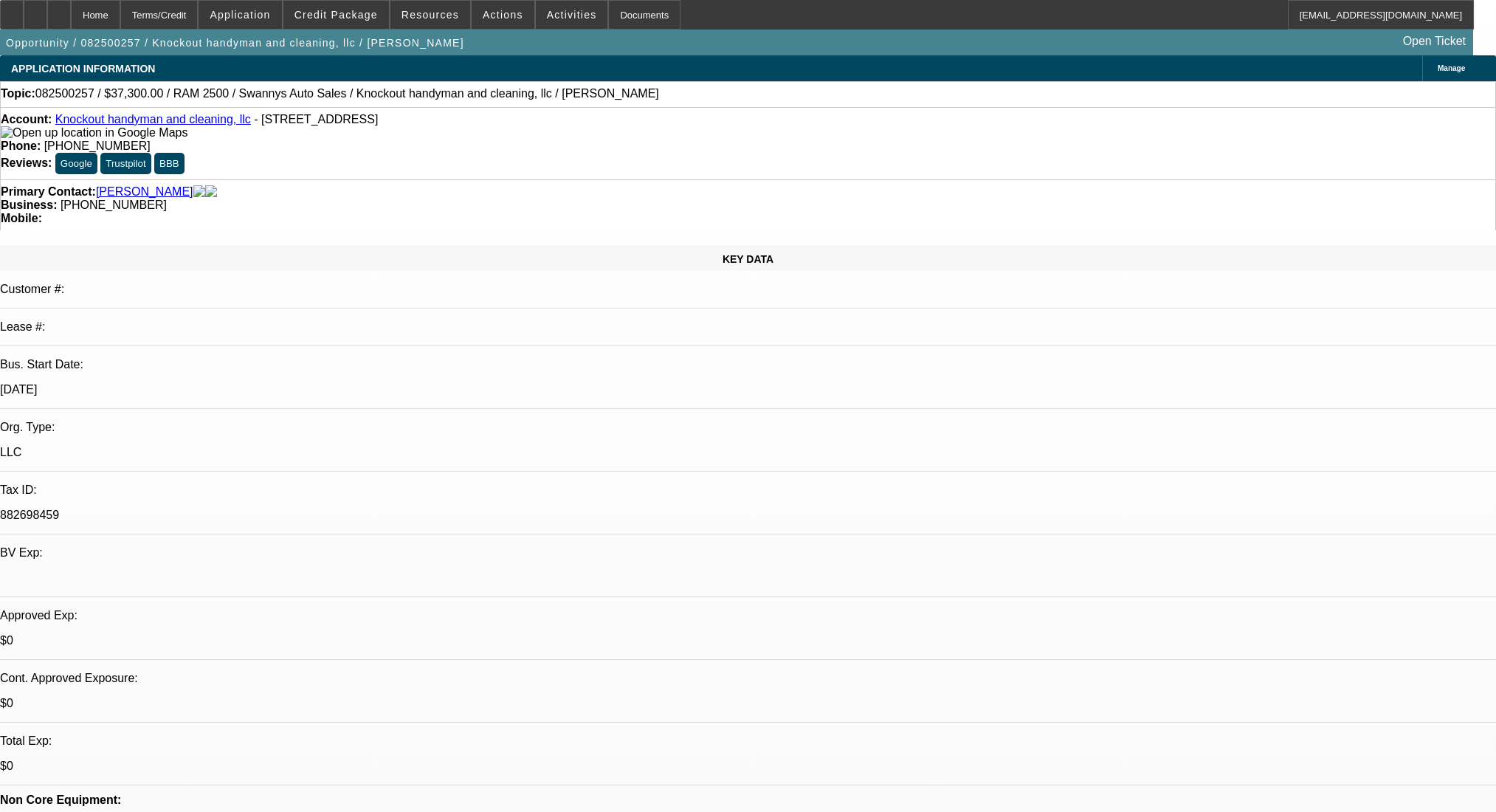
select select "0"
select select "2"
select select "0.1"
select select "4"
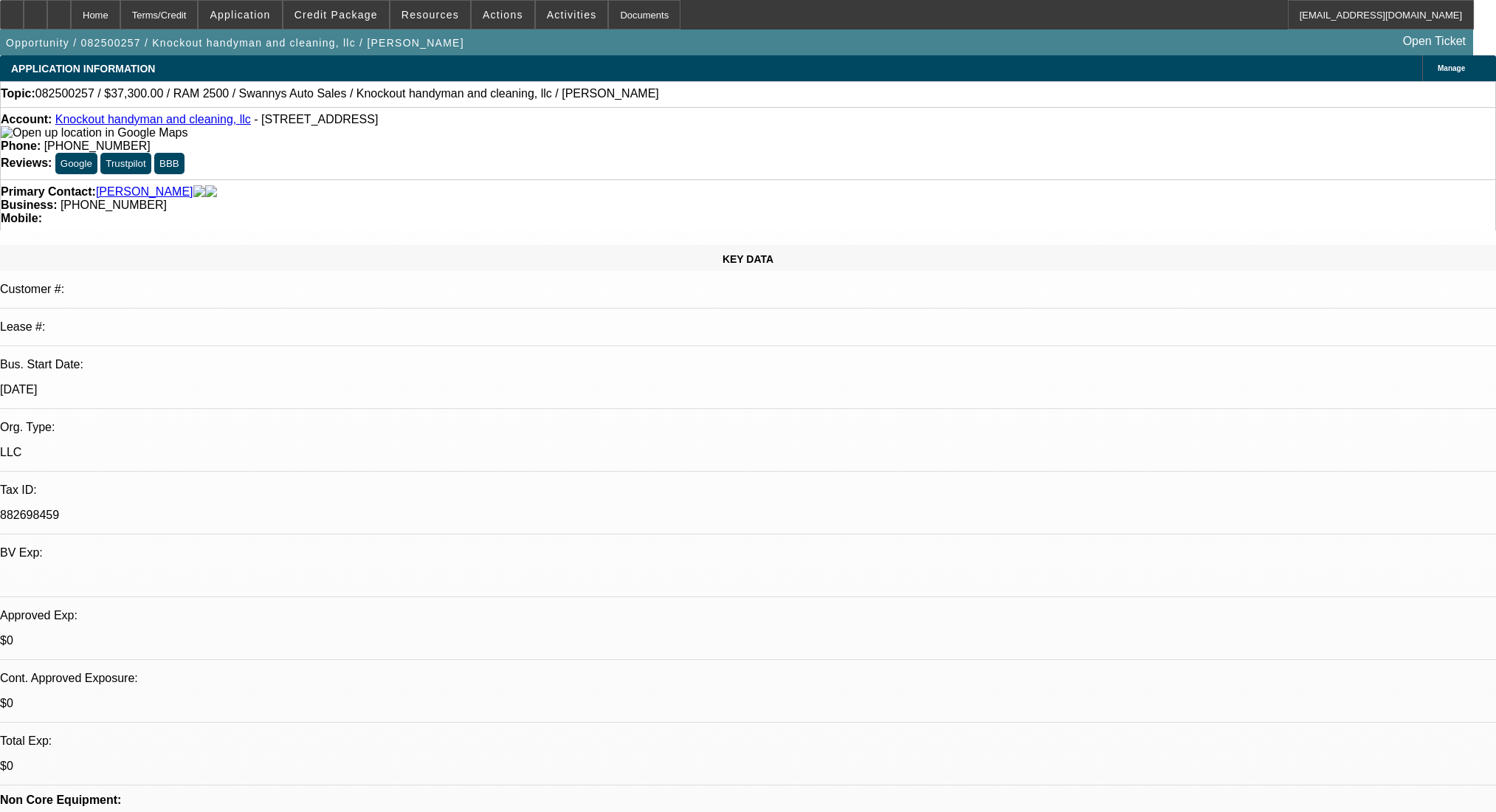
select select "0"
select select "2"
select select "0.1"
select select "4"
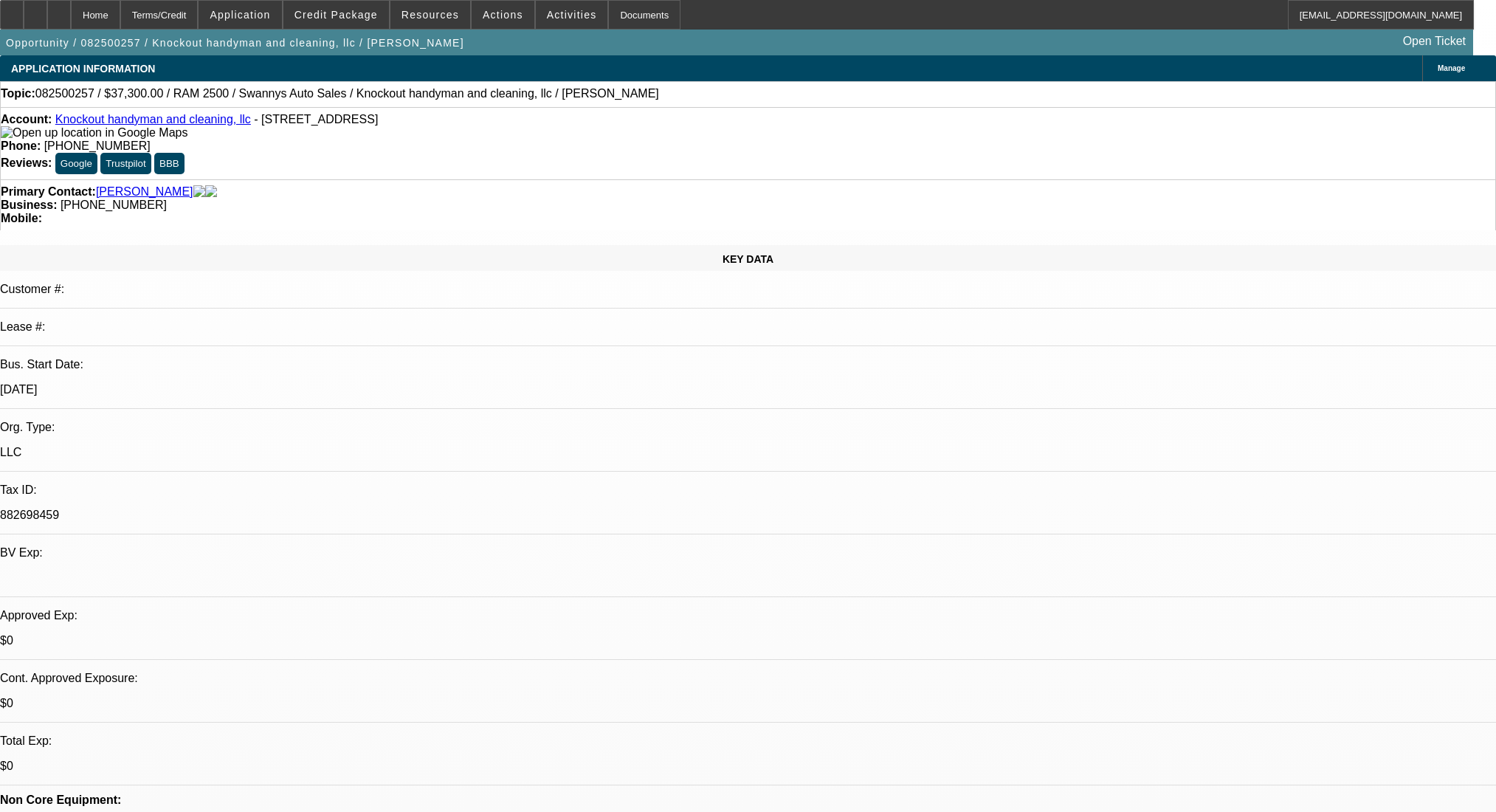
select select "0"
select select "2"
select select "0.1"
select select "4"
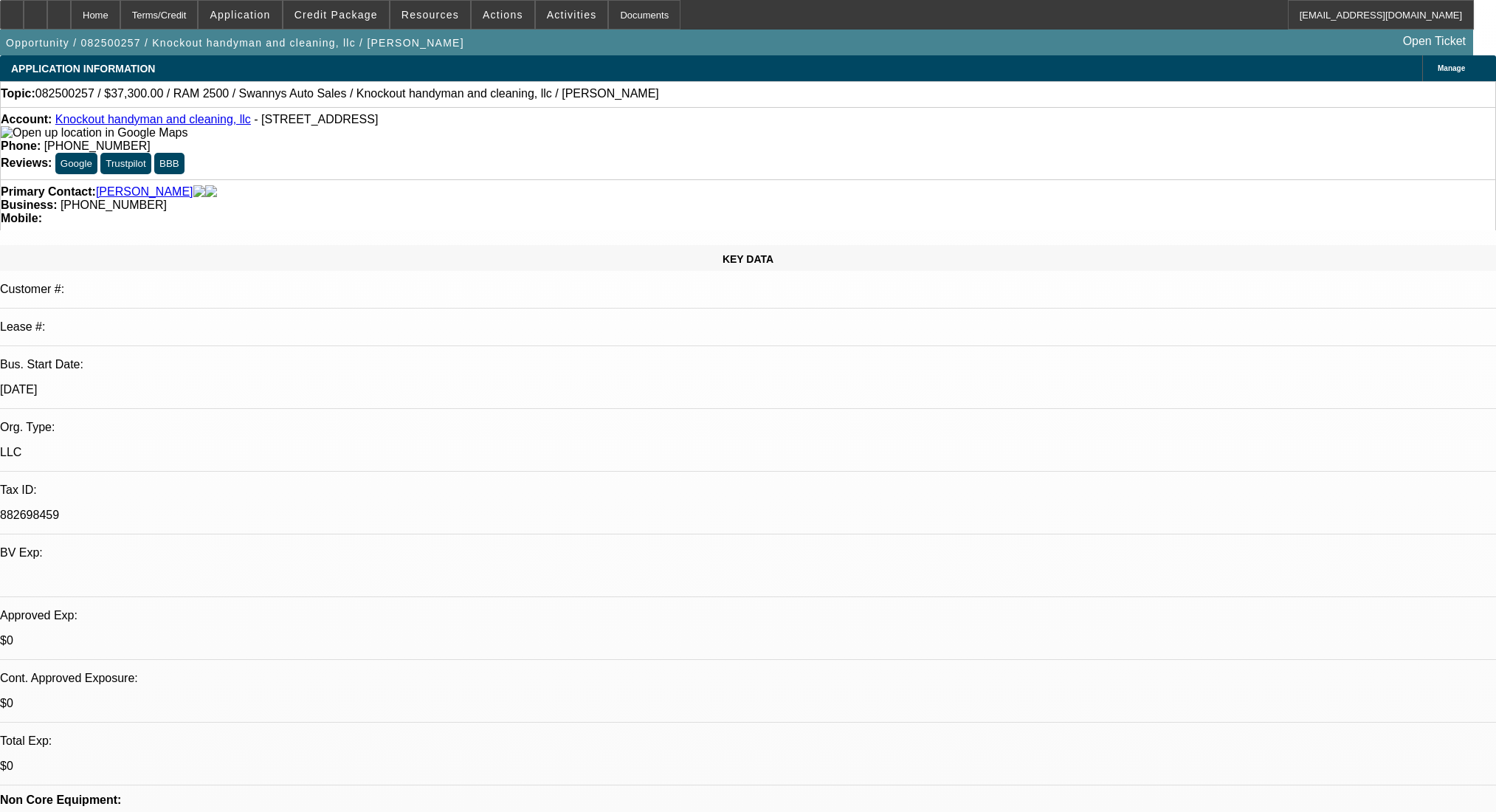
select select "0"
select select "2"
select select "0.1"
select select "4"
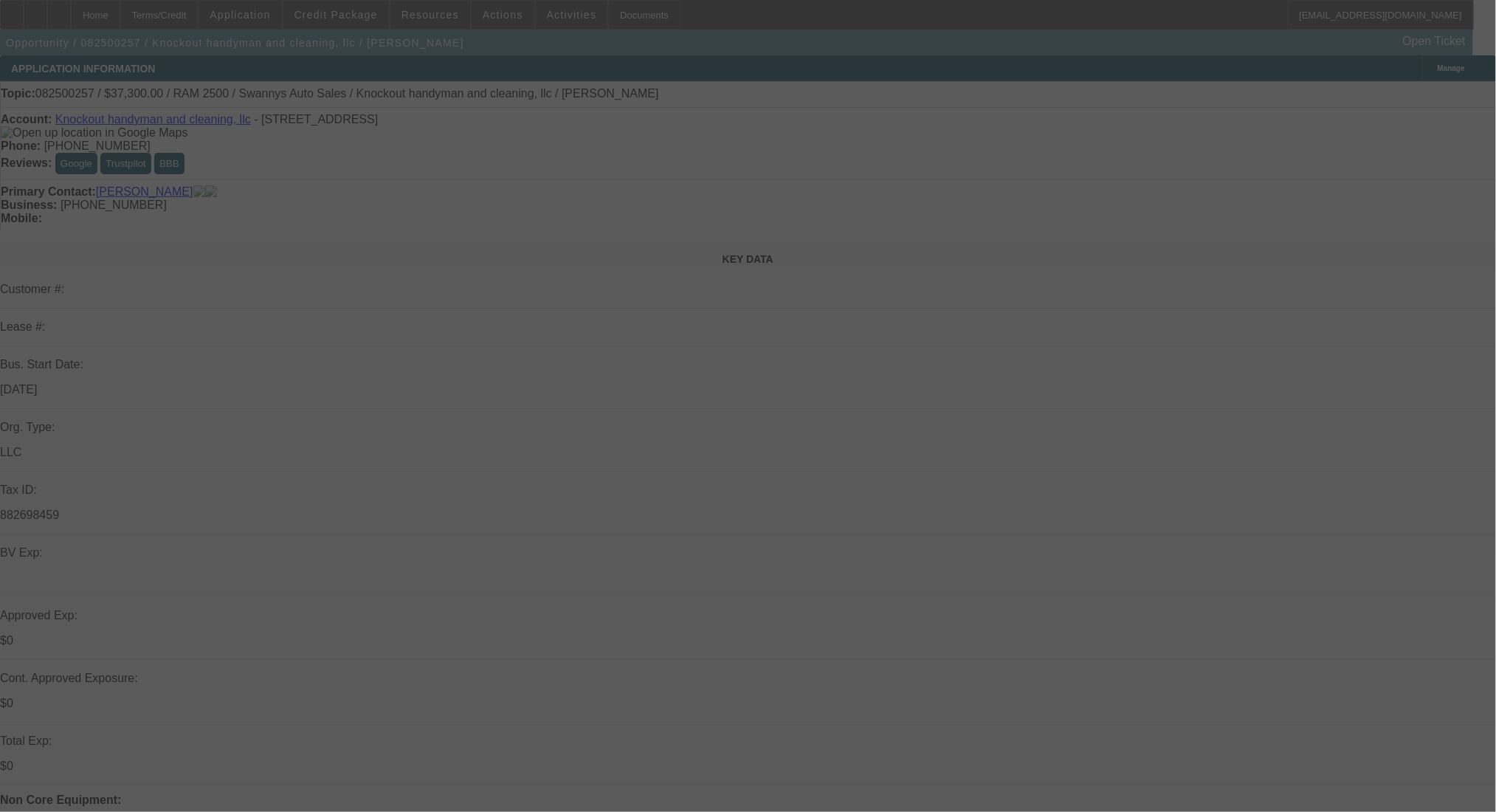
select select "0"
select select "0.1"
select select "4"
select select "0"
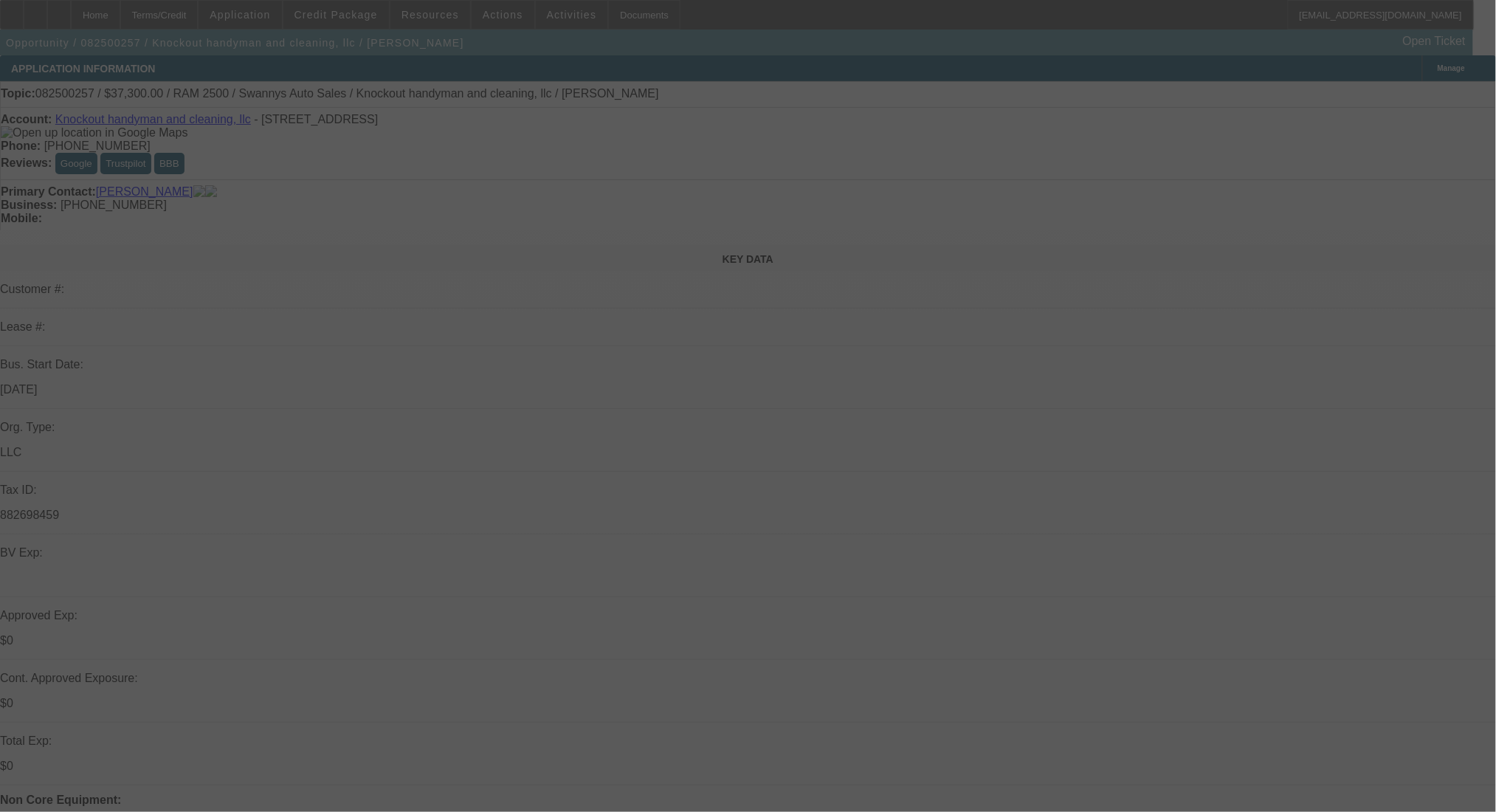
select select "2"
select select "0.1"
select select "4"
select select "0"
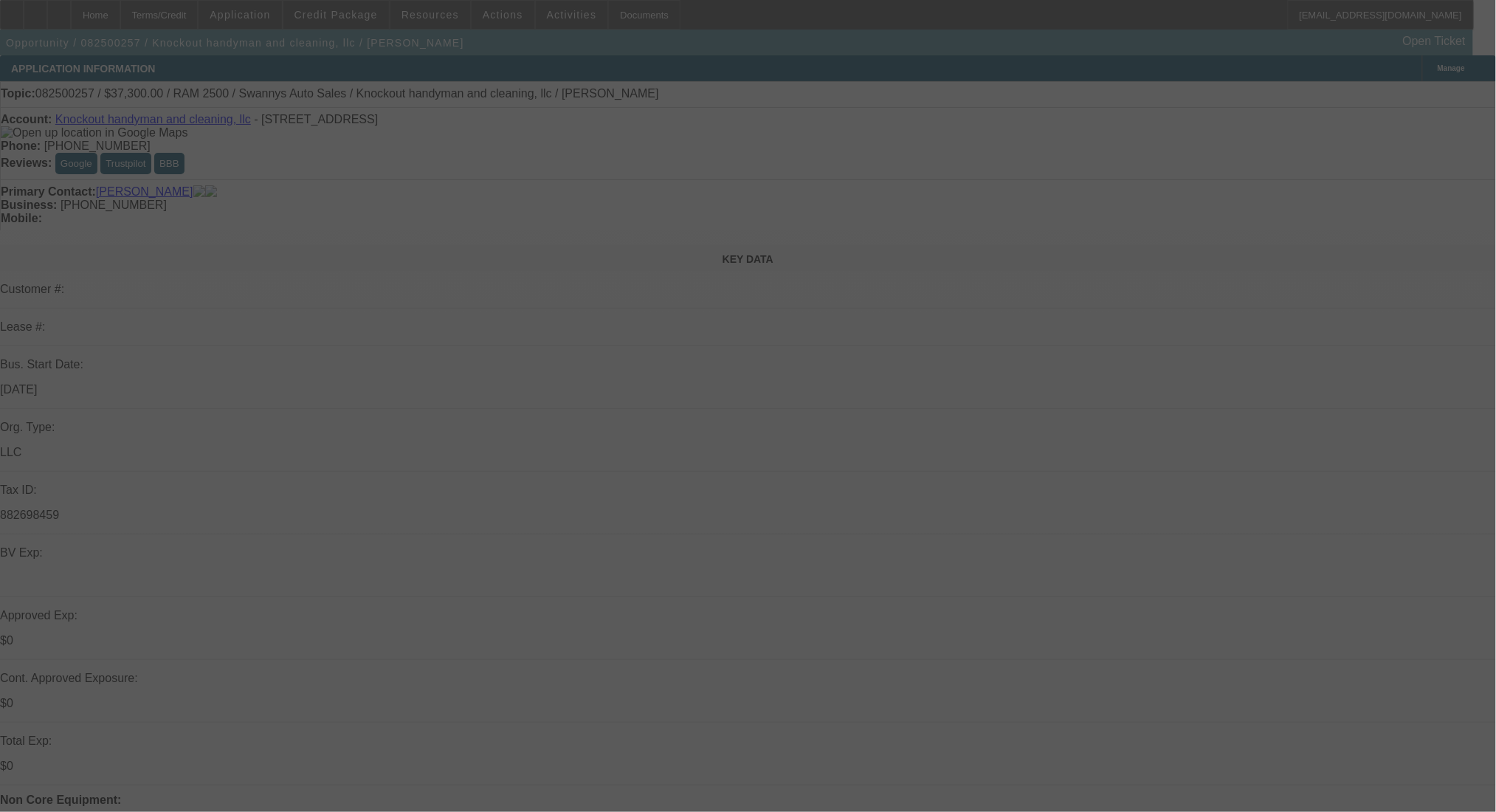
select select "2"
select select "0.1"
select select "4"
select select "0"
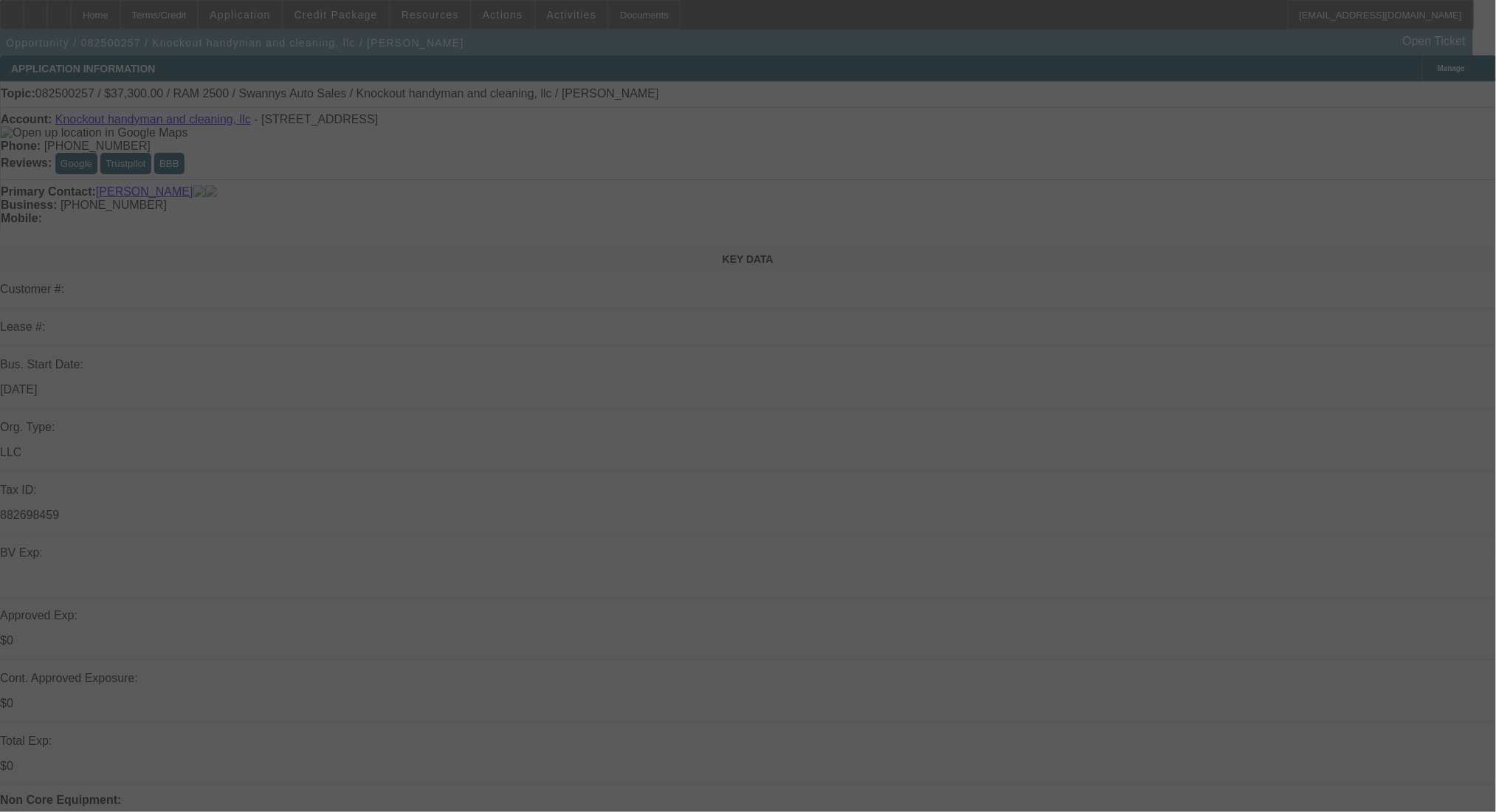
select select "2"
select select "0.1"
select select "4"
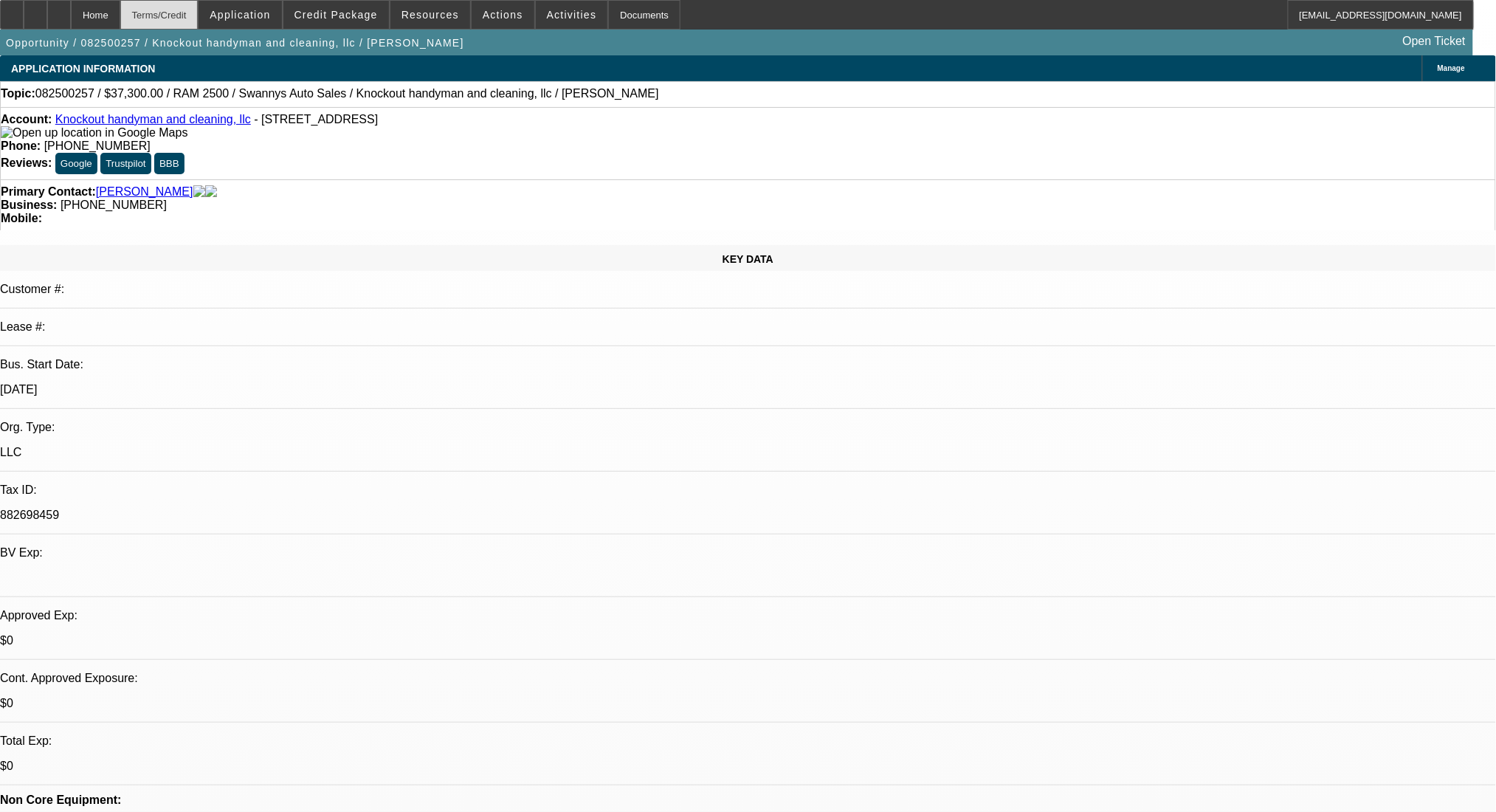
click at [167, 9] on div "Terms/Credit" at bounding box center [159, 15] width 78 height 29
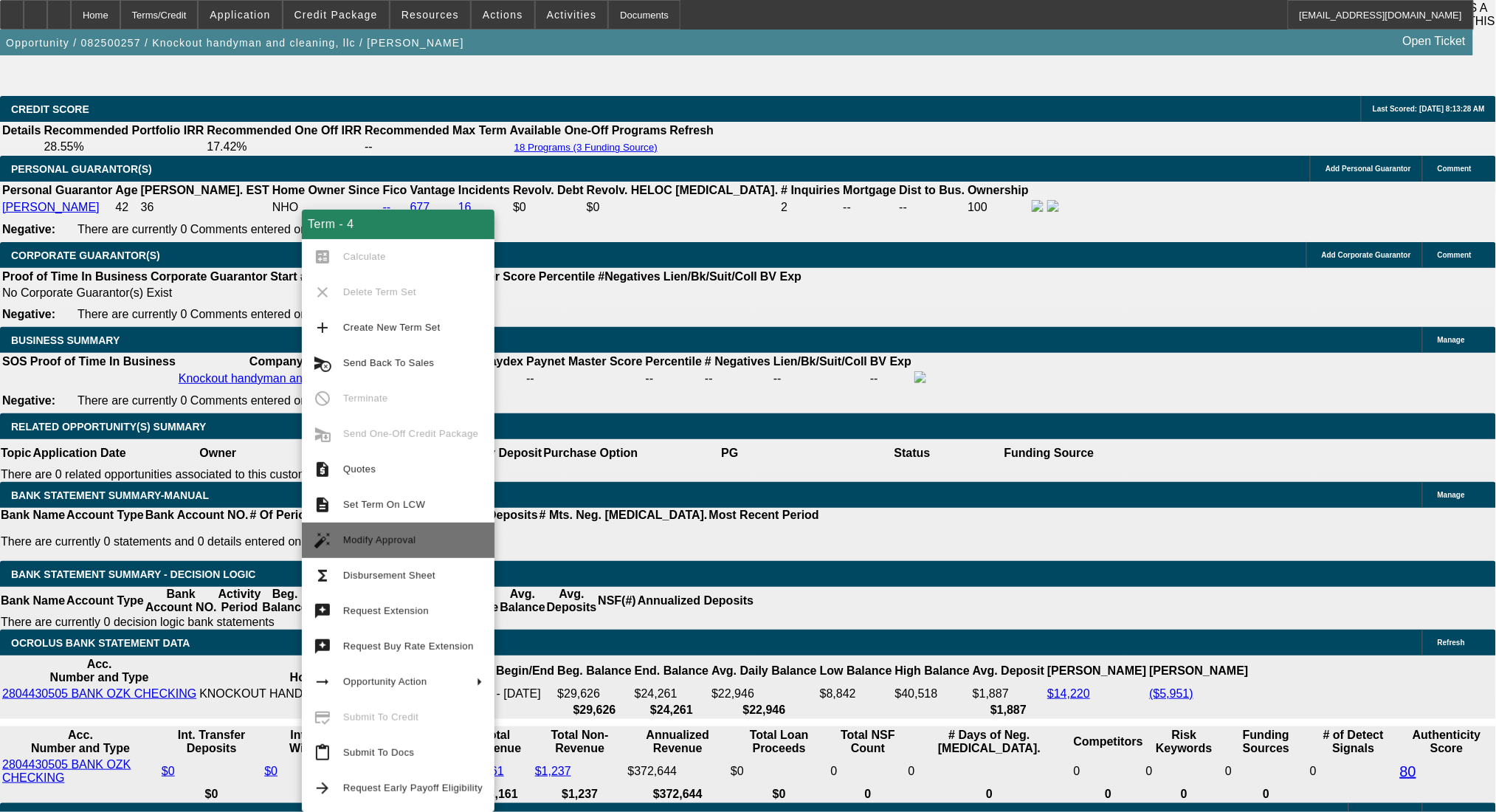
click at [401, 530] on button "auto_fix_high Modify Approval" at bounding box center [398, 540] width 193 height 35
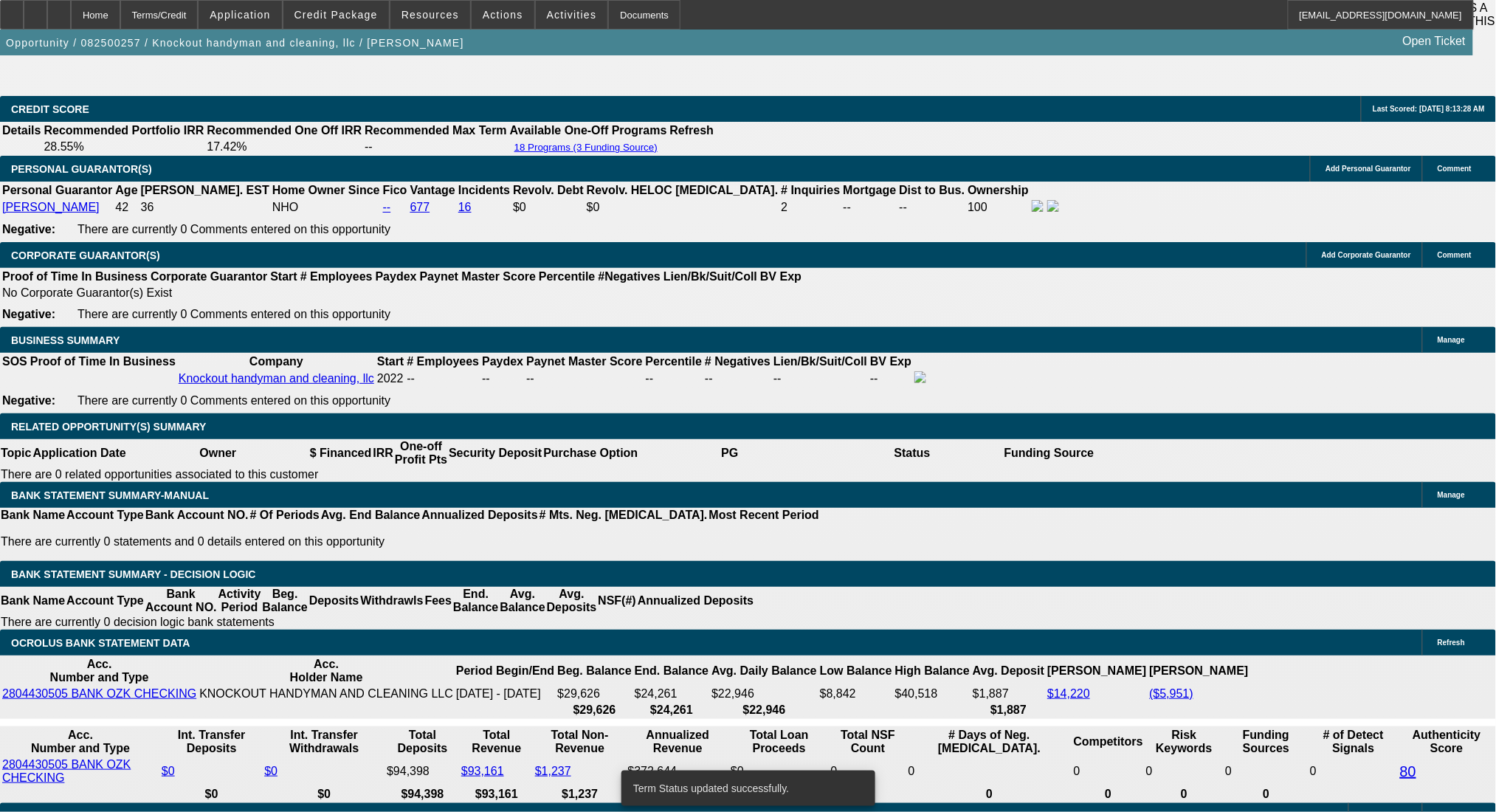
select select "0"
select select "0.1"
select select "4"
select select "0"
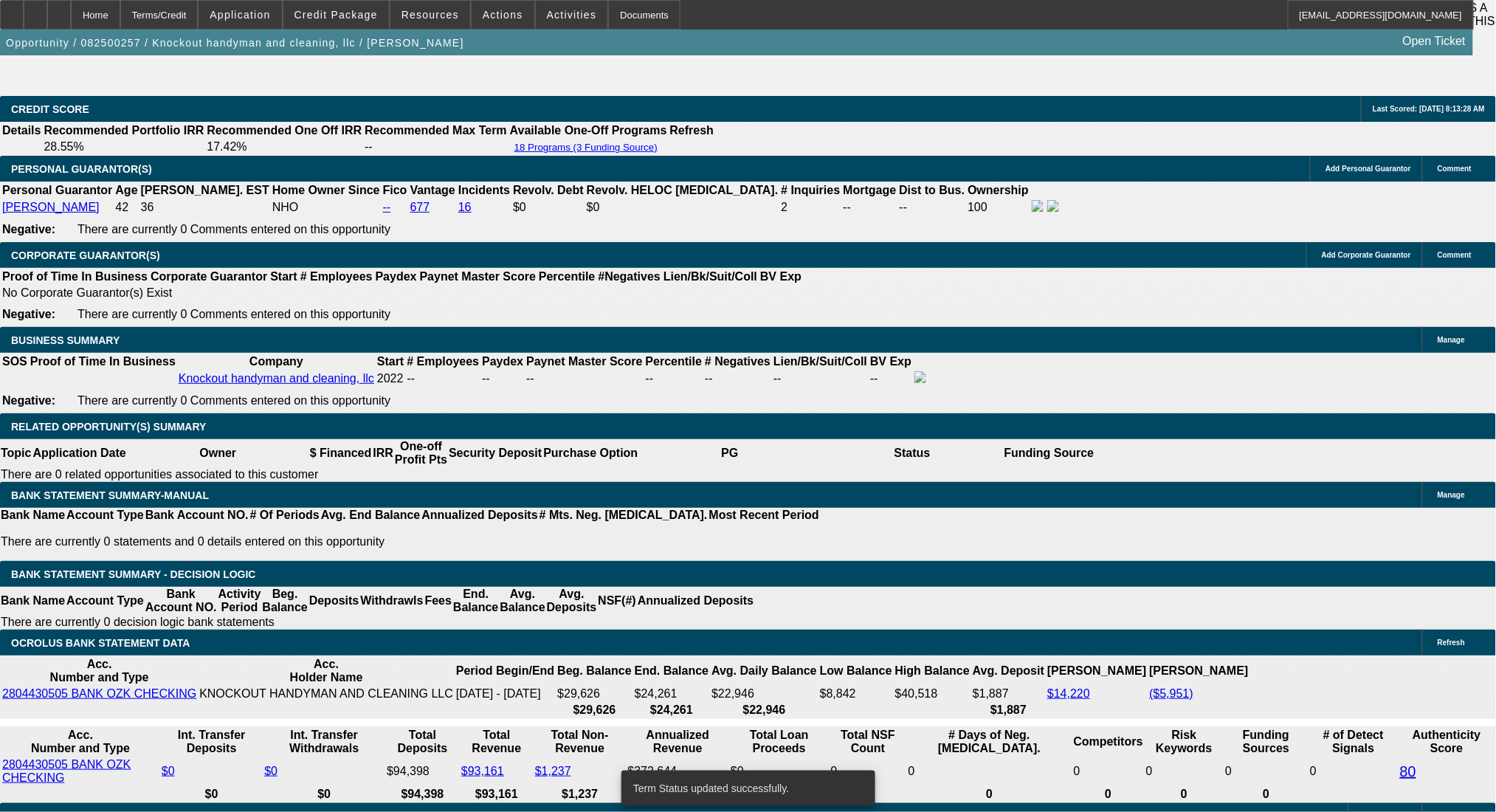
select select "0"
select select "0.1"
select select "4"
select select "0"
select select "2"
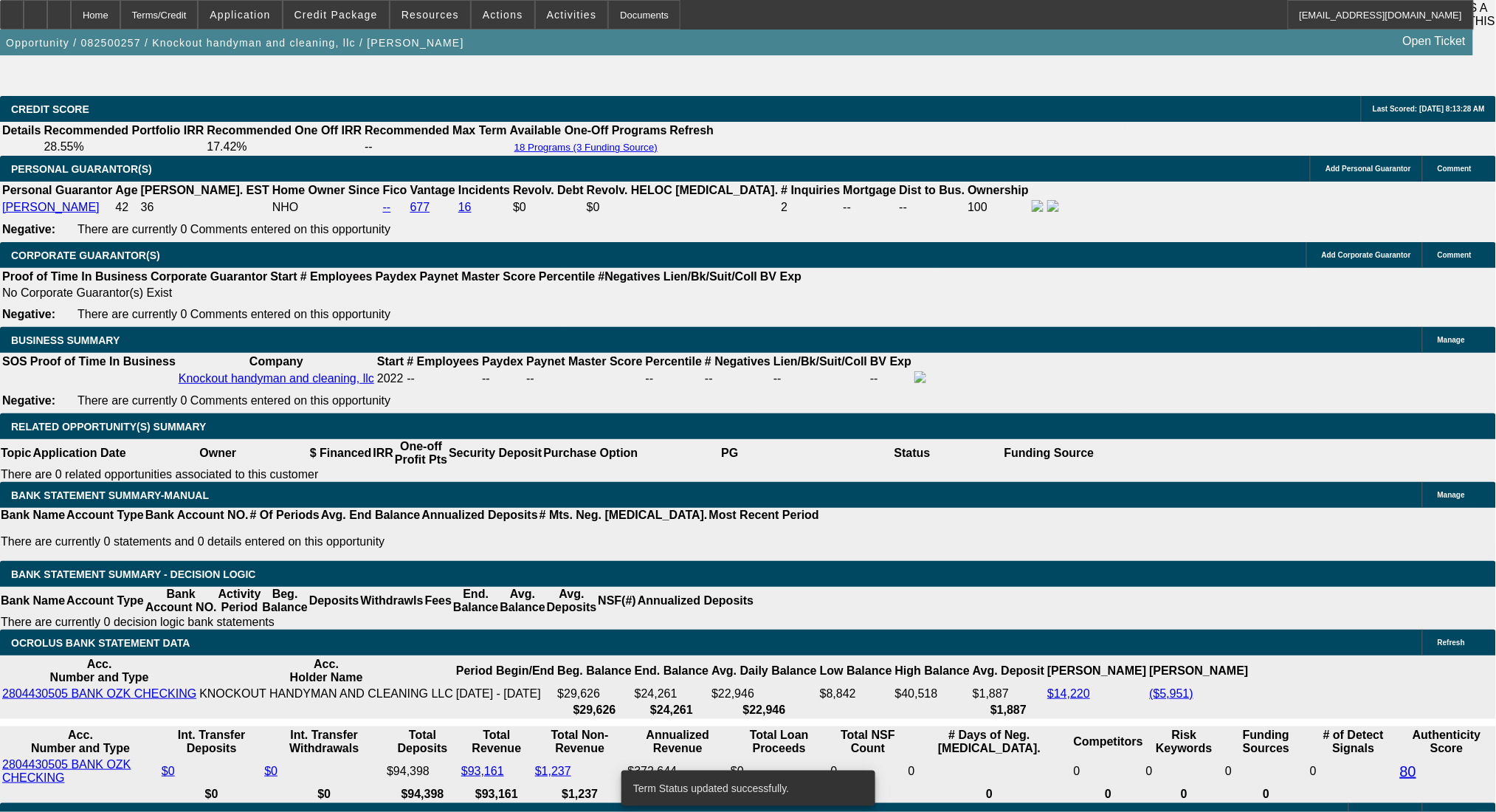
select select "2"
select select "0.1"
select select "4"
select select "0"
select select "2"
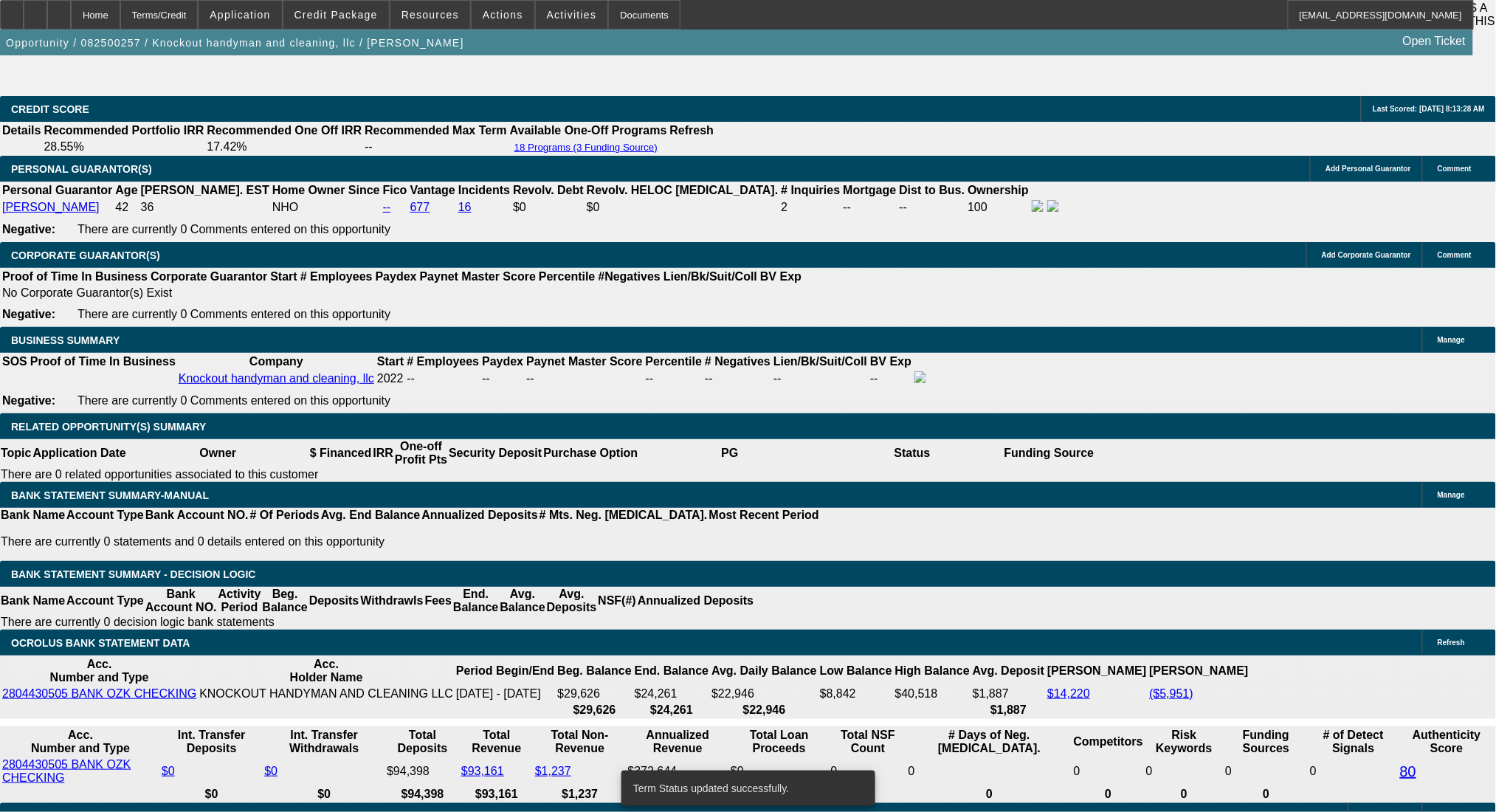
select select "2"
select select "0.1"
select select "4"
select select "3"
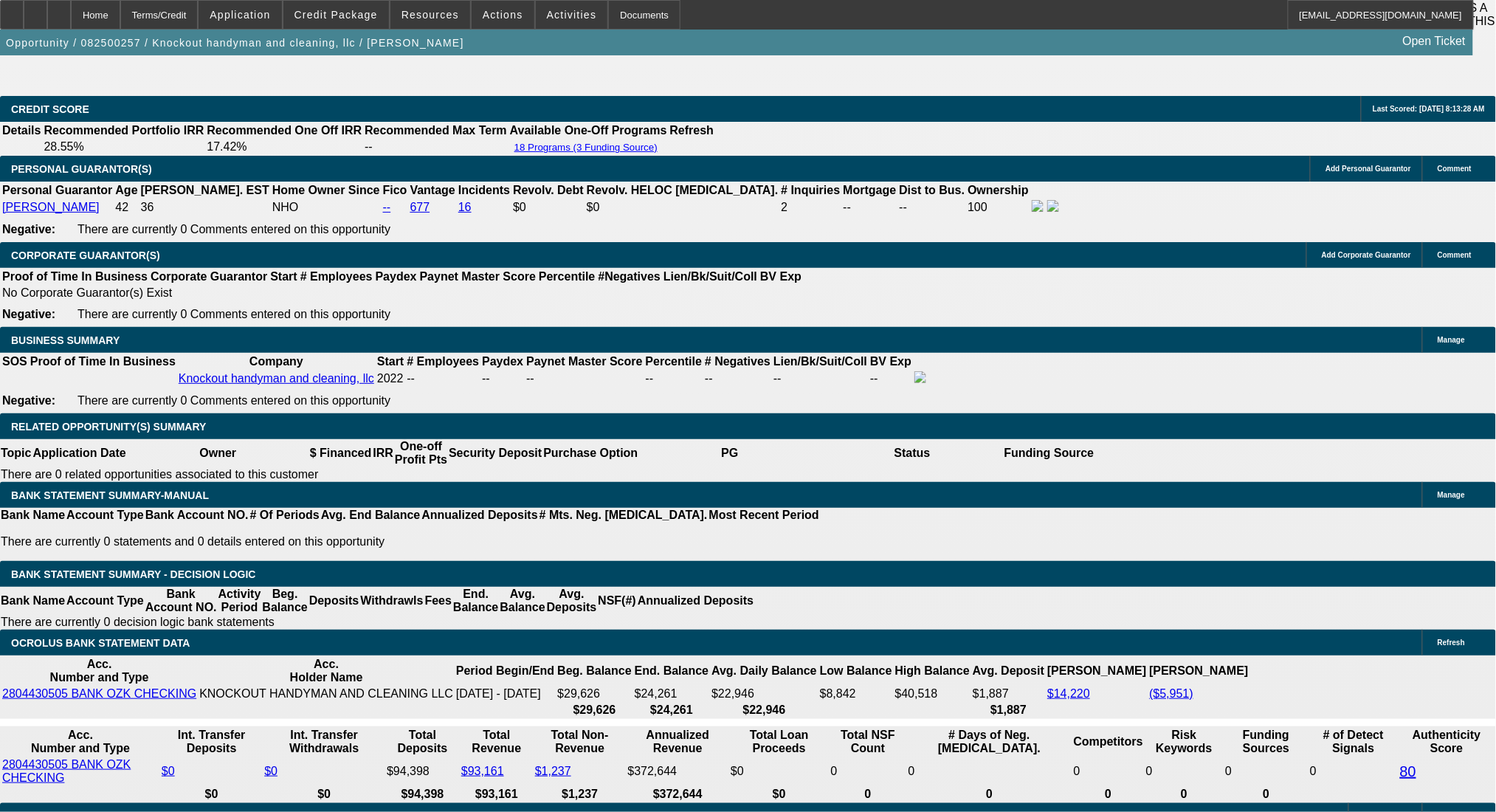
type input "UNKNOWN"
drag, startPoint x: 232, startPoint y: 463, endPoint x: 296, endPoint y: 465, distance: 64.0
type input "1"
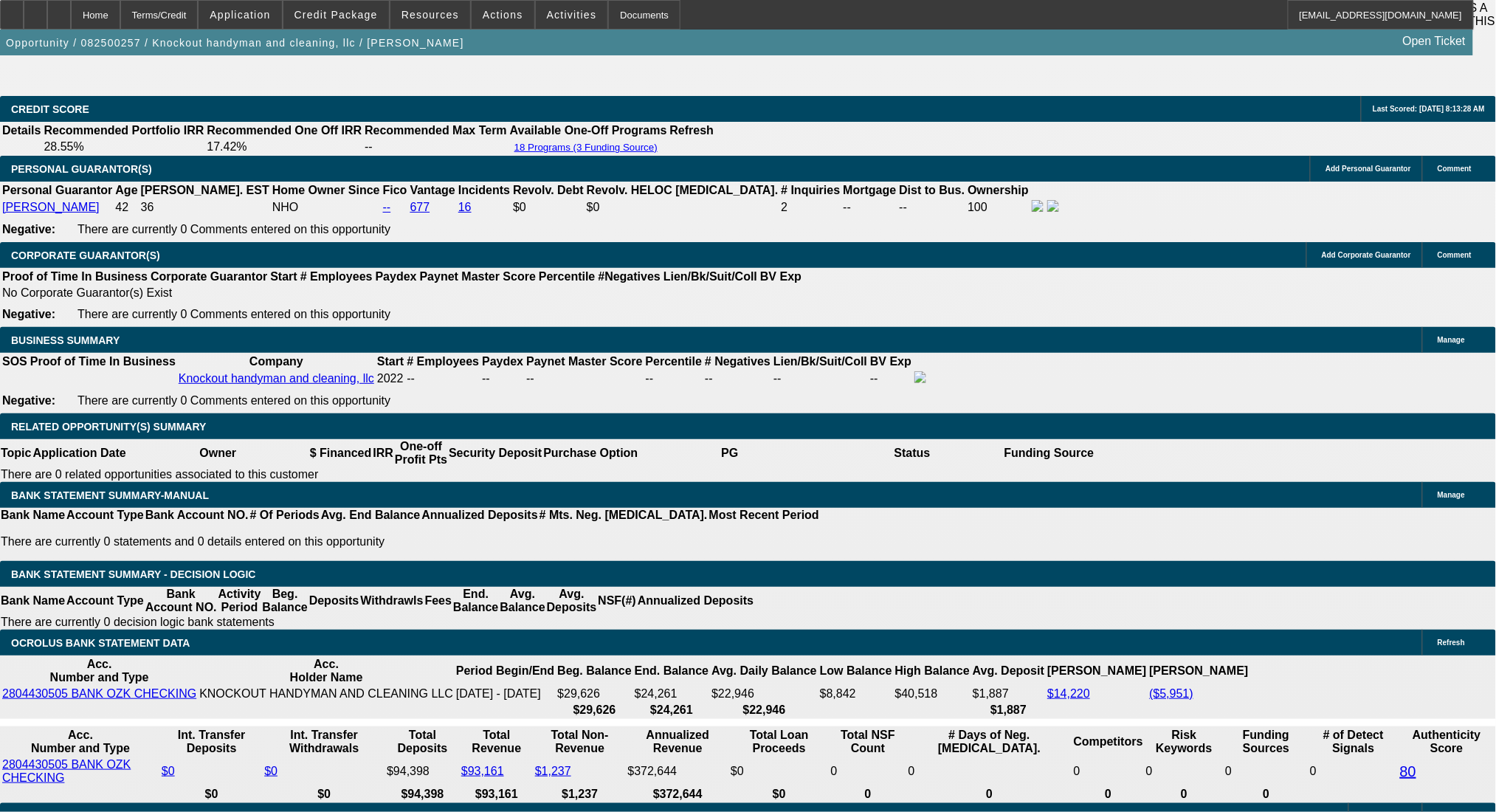
type input "1380"
type input "19.7"
type input "$1,380.00"
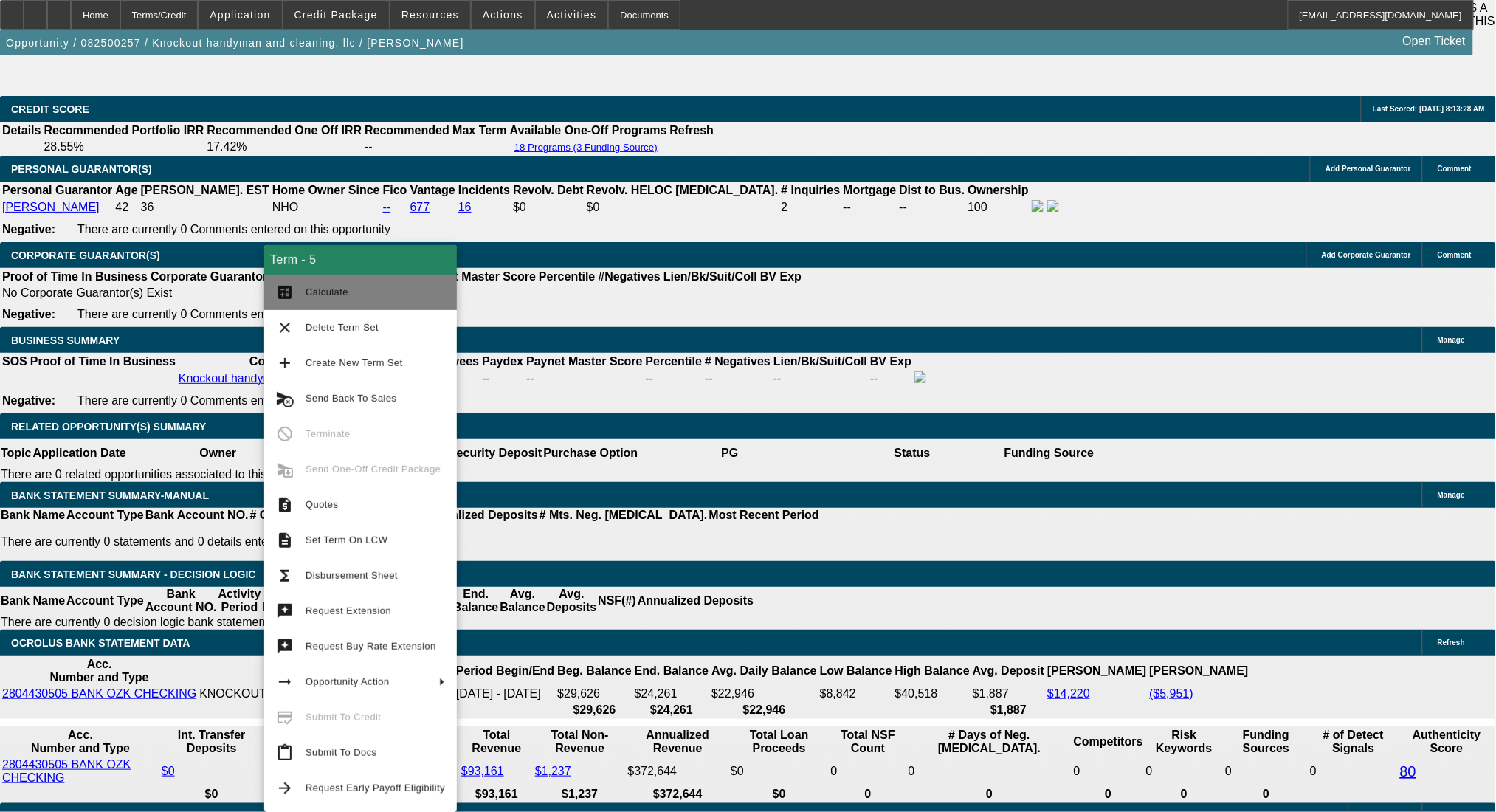
click at [303, 288] on button "calculate Calculate" at bounding box center [360, 291] width 193 height 35
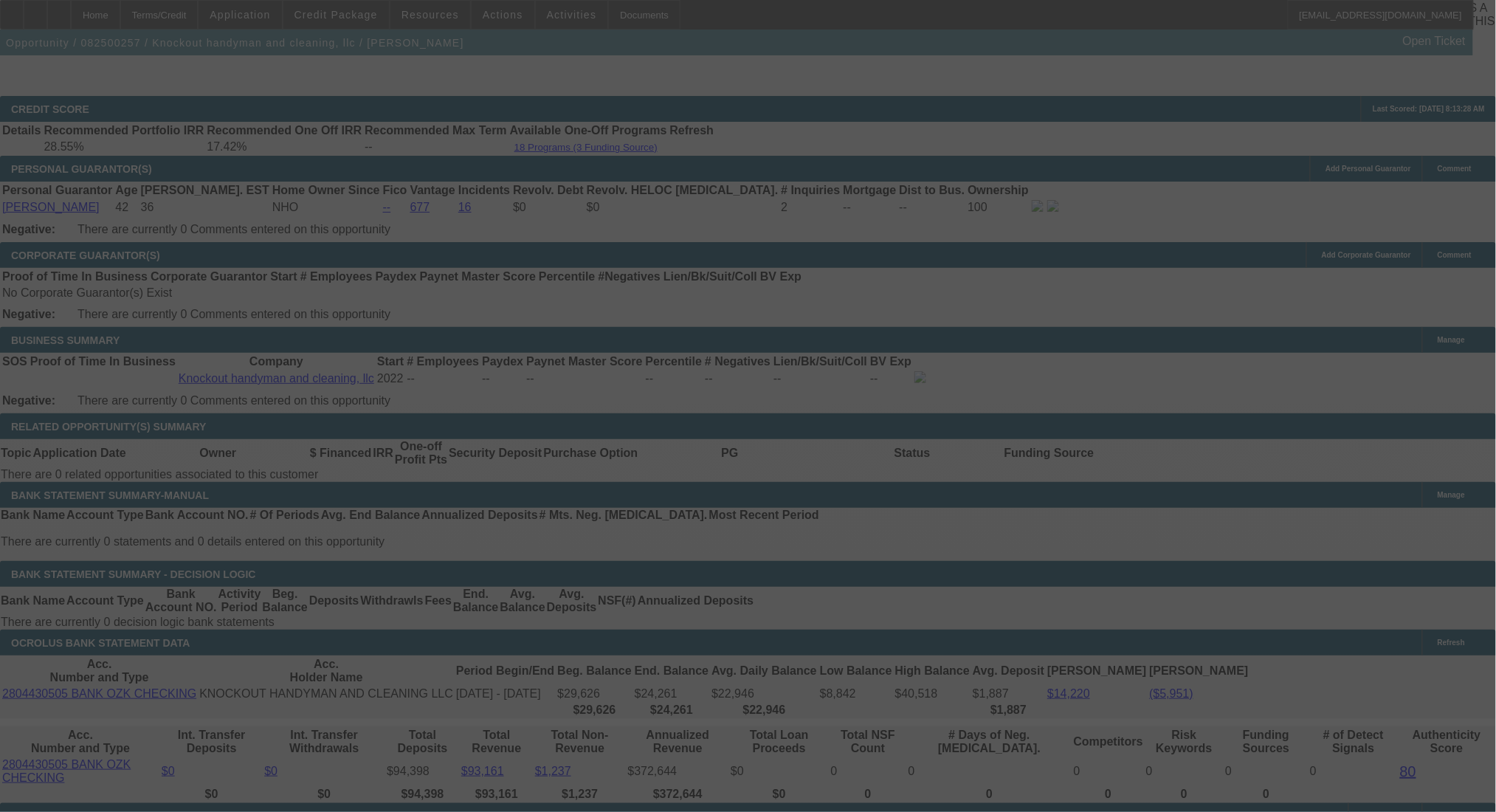
select select "0"
select select "3"
select select "0.1"
select select "4"
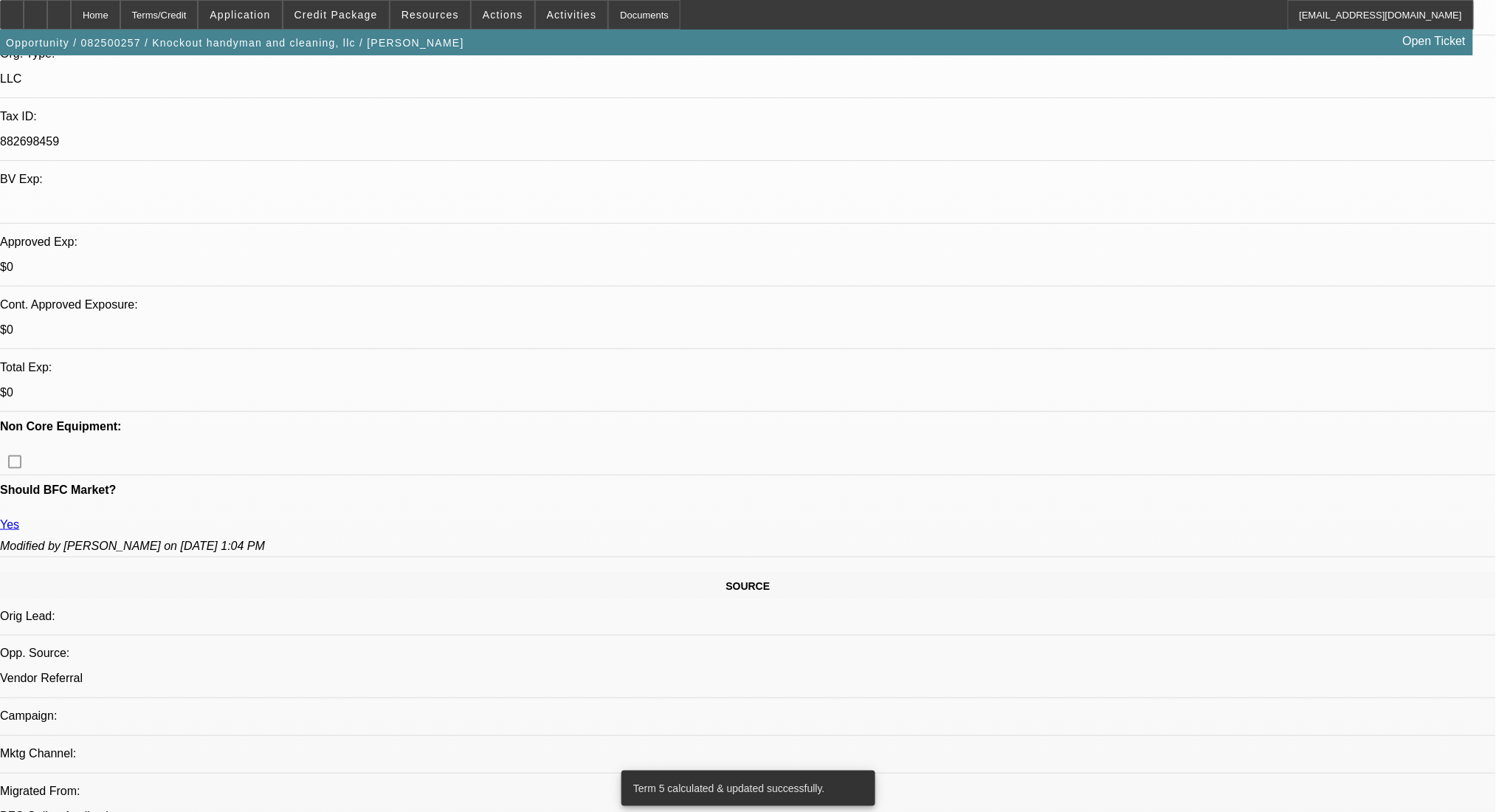
scroll to position [0, 0]
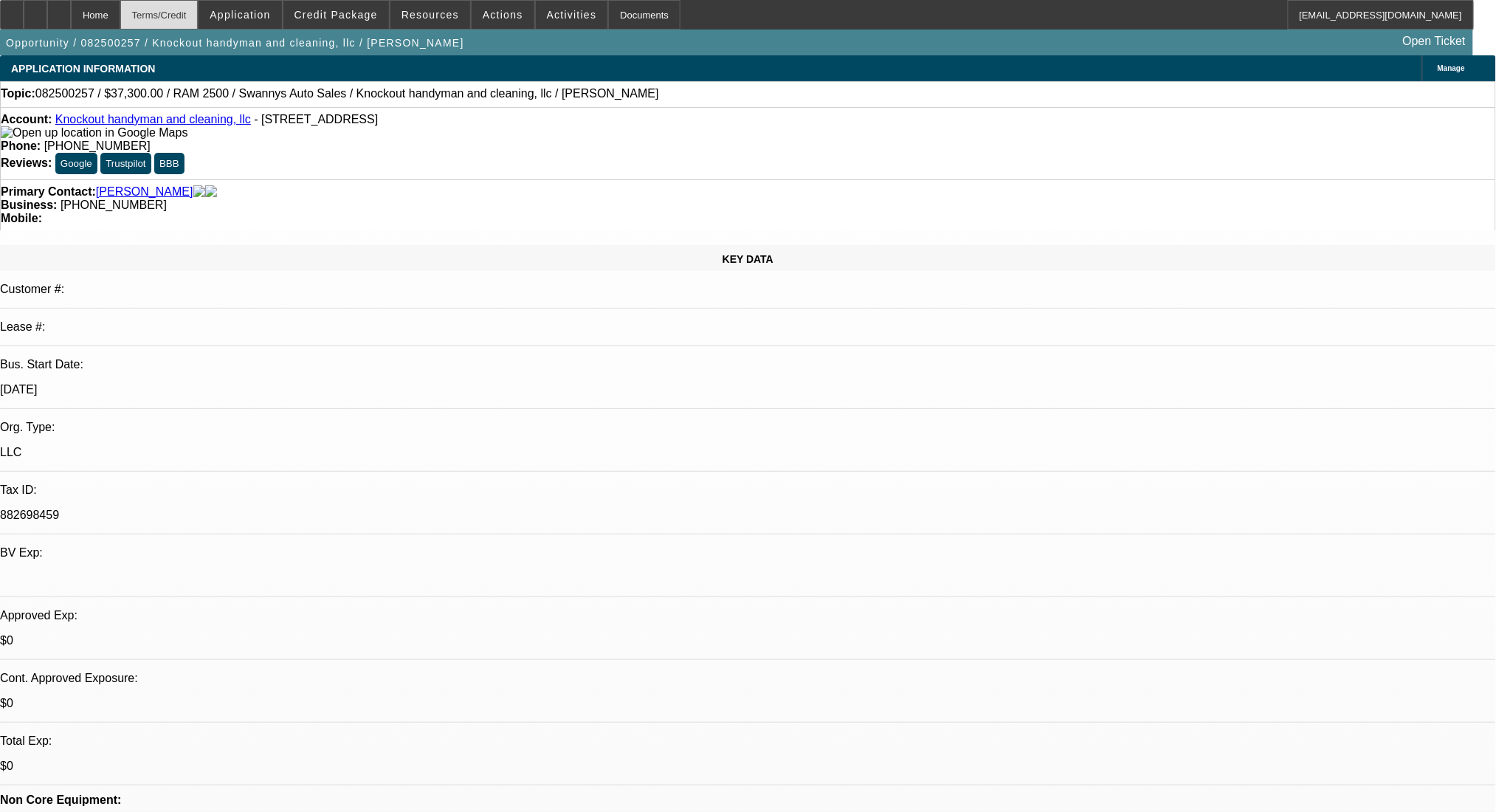
click at [183, 0] on div "Terms/Credit" at bounding box center [159, 15] width 78 height 29
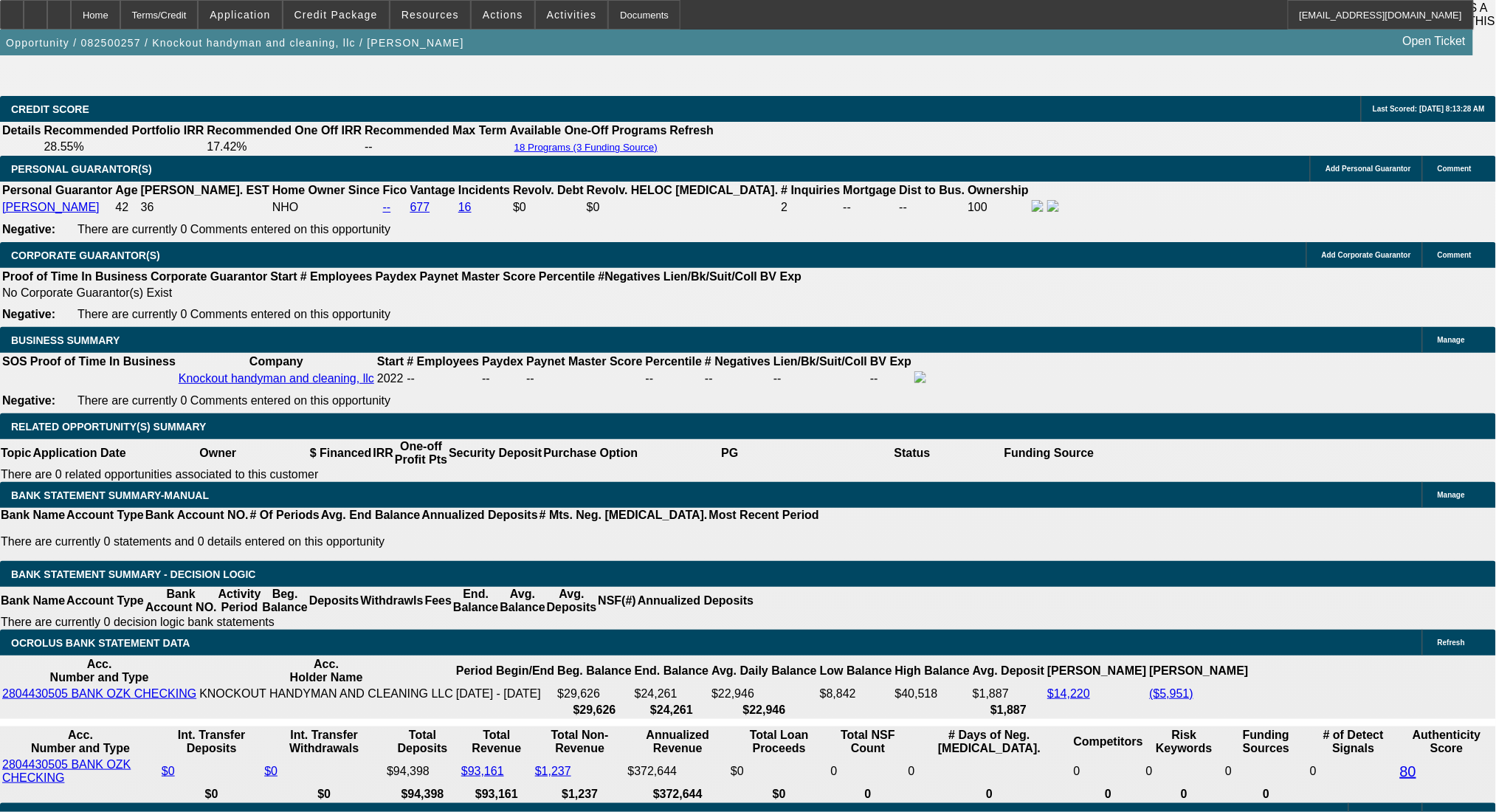
drag, startPoint x: 241, startPoint y: 461, endPoint x: 312, endPoint y: 462, distance: 71.0
type input "1"
type input "UNKNOWN"
type input "1400"
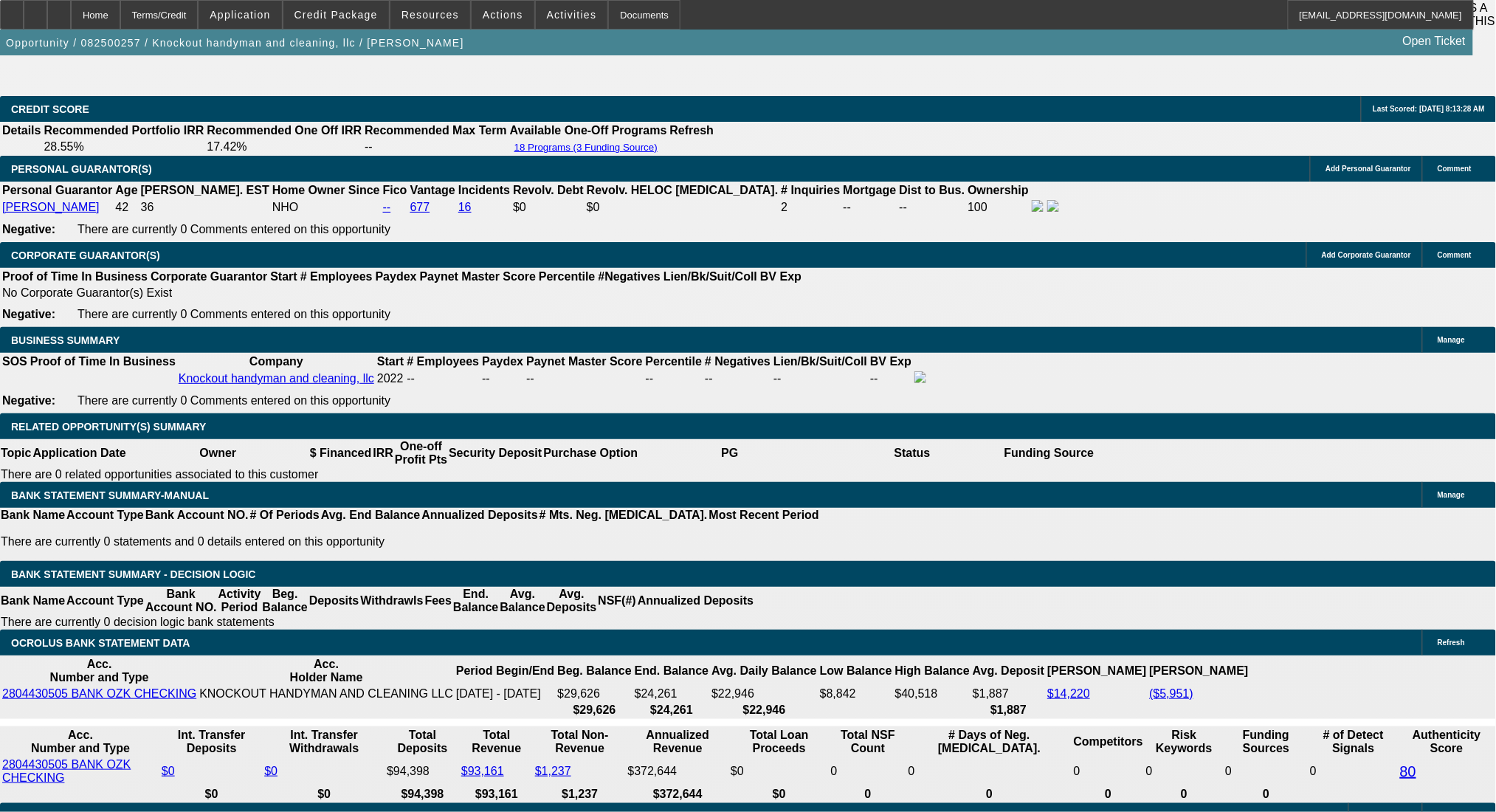
type input "20.7"
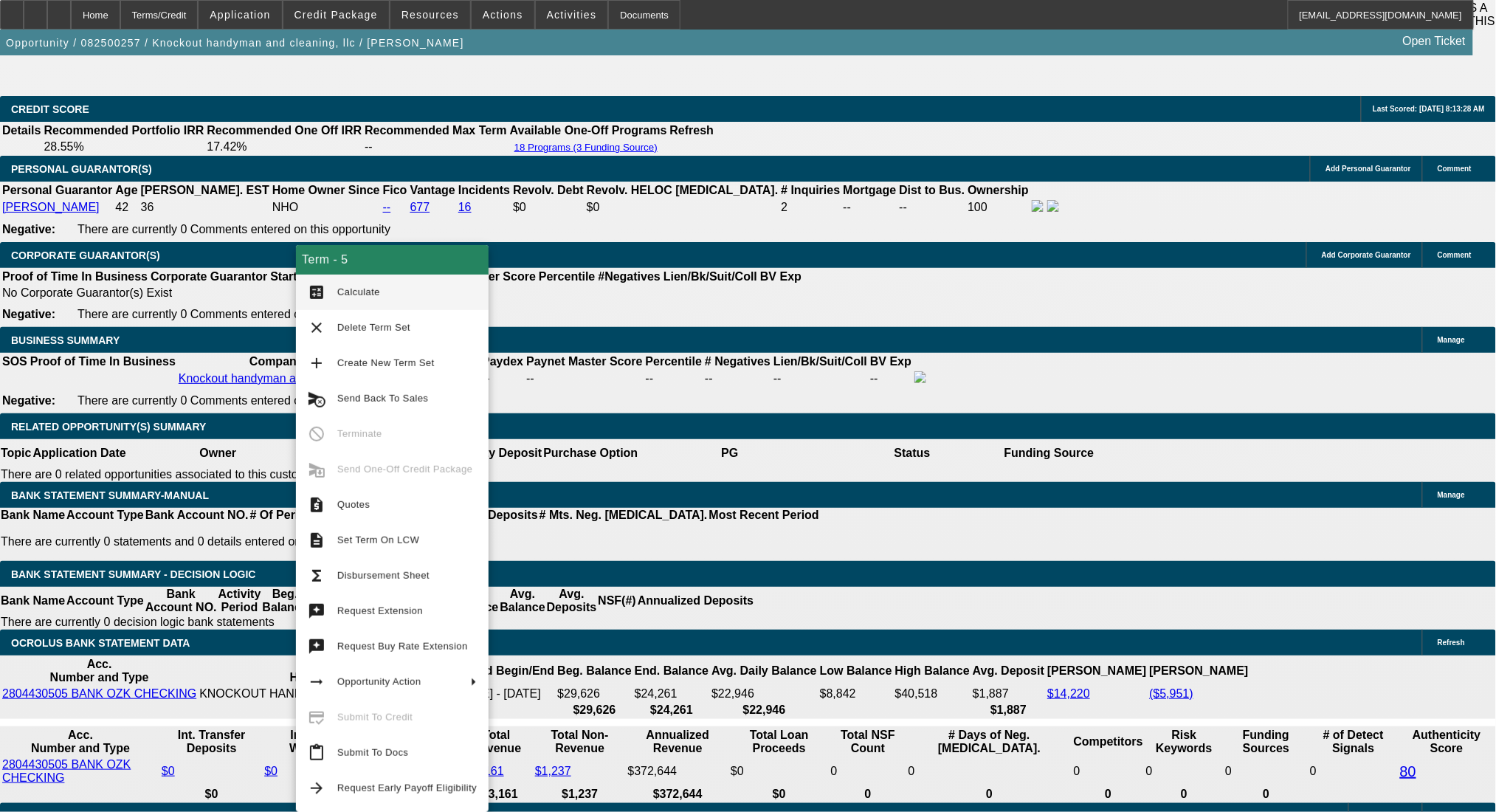
type input "$1,400.00"
click at [329, 278] on button "calculate Calculate" at bounding box center [392, 291] width 193 height 35
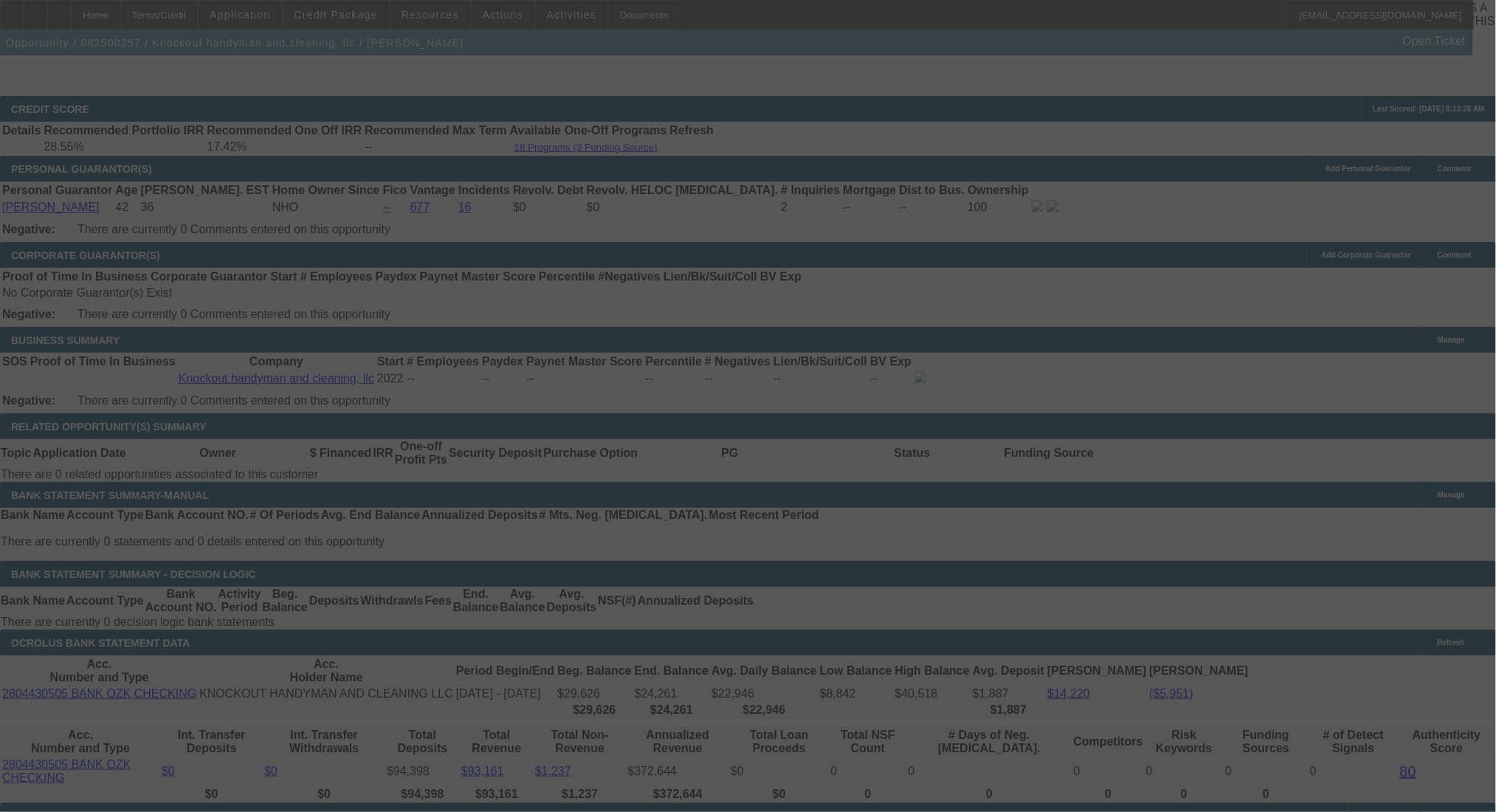
select select "0"
select select "3"
select select "0.1"
select select "4"
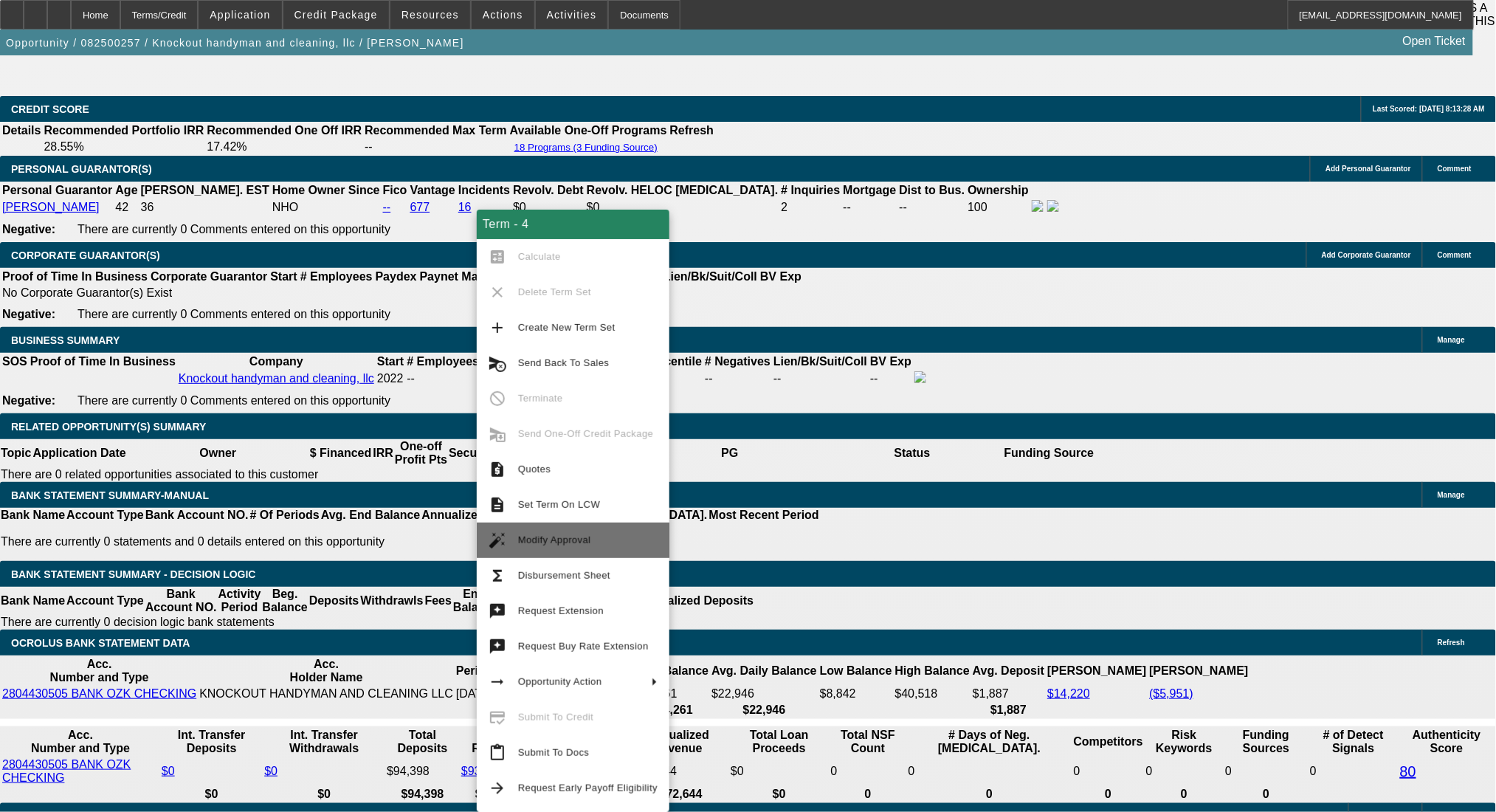
click at [594, 533] on span "Modify Approval" at bounding box center [587, 540] width 139 height 17
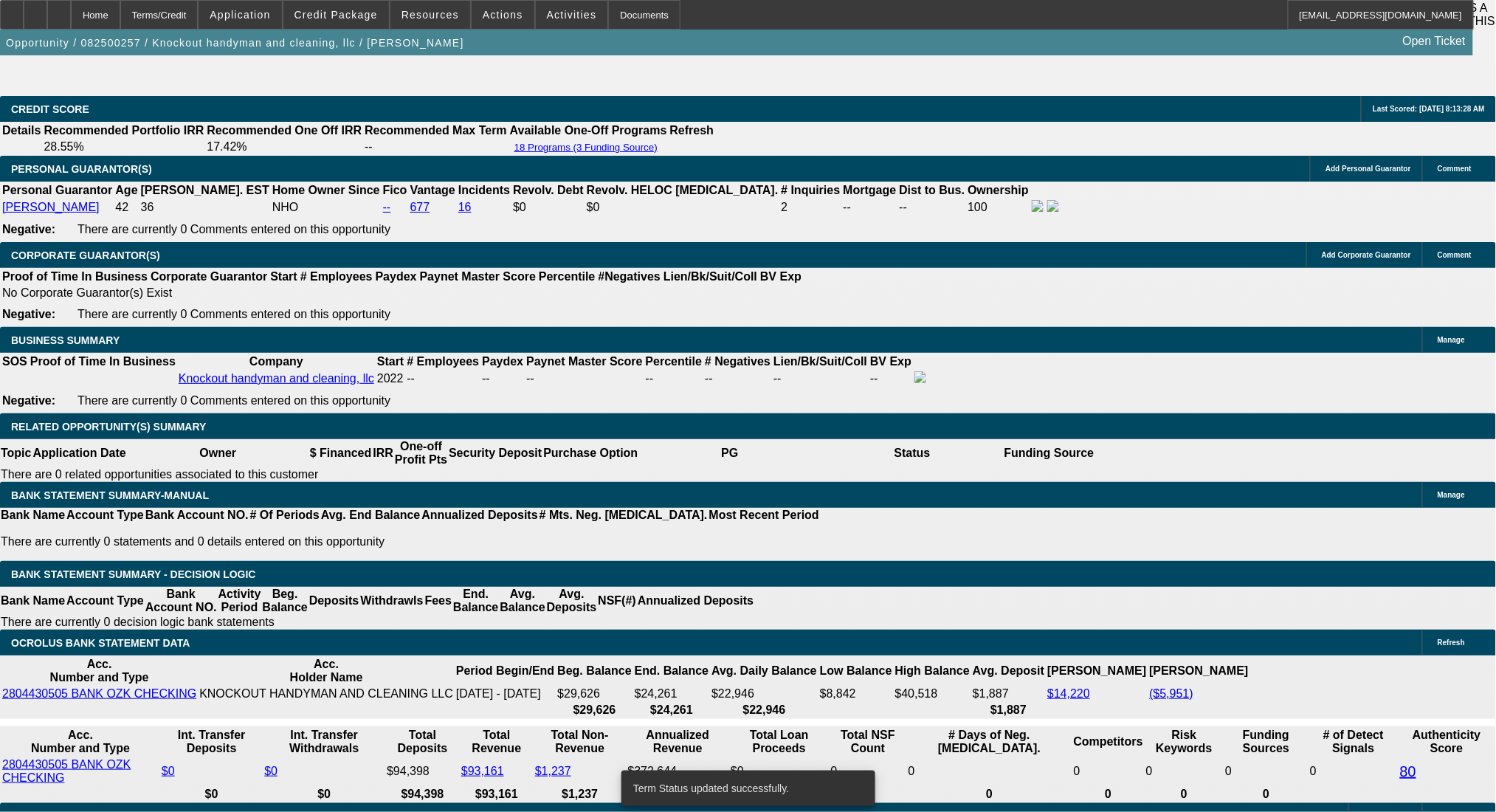
select select "0"
select select "0.1"
select select "4"
select select "0"
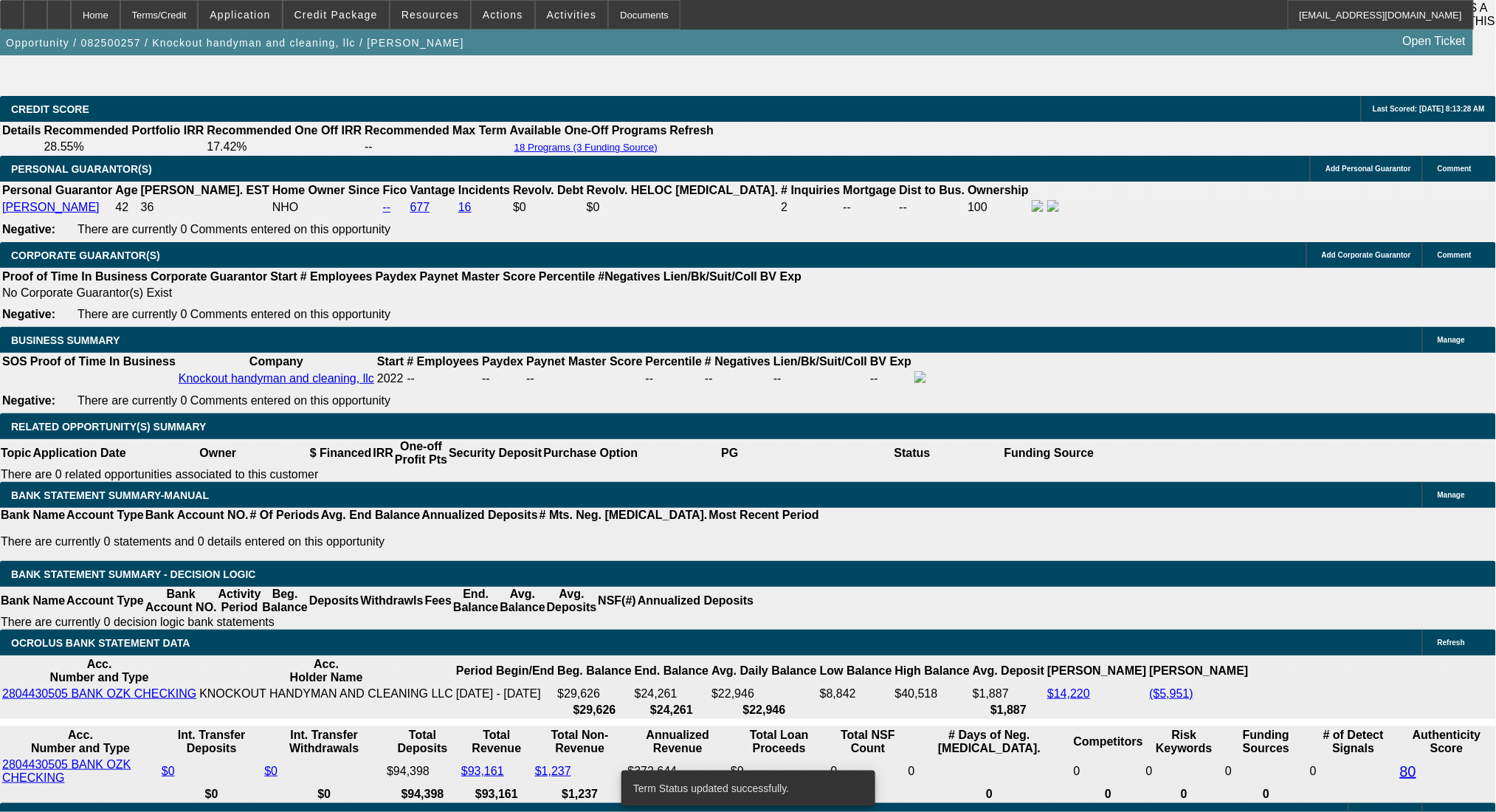
select select "0"
select select "3"
select select "0.1"
select select "4"
select select "0"
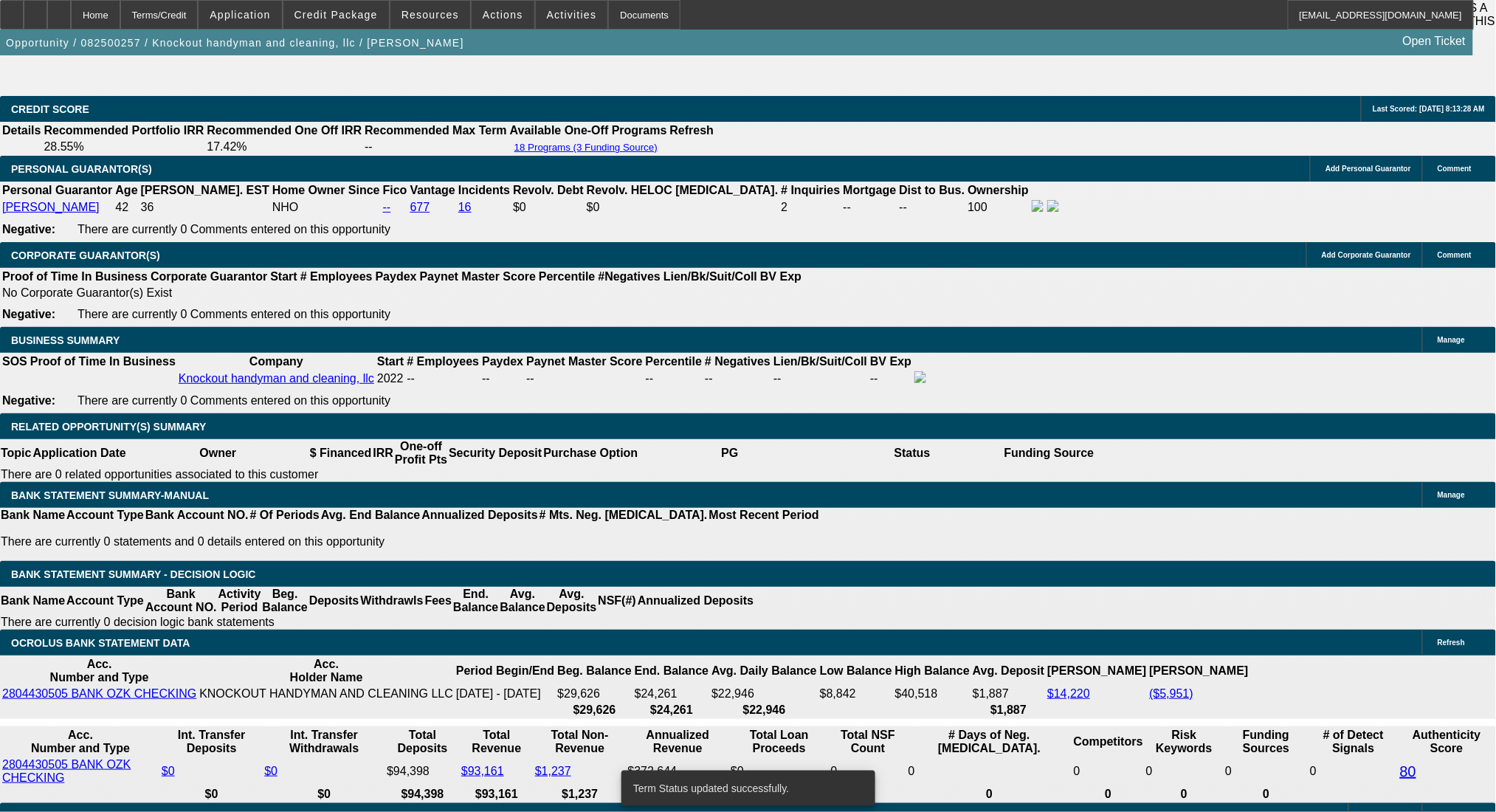
select select "0"
select select "0.1"
select select "4"
select select "0"
select select "2"
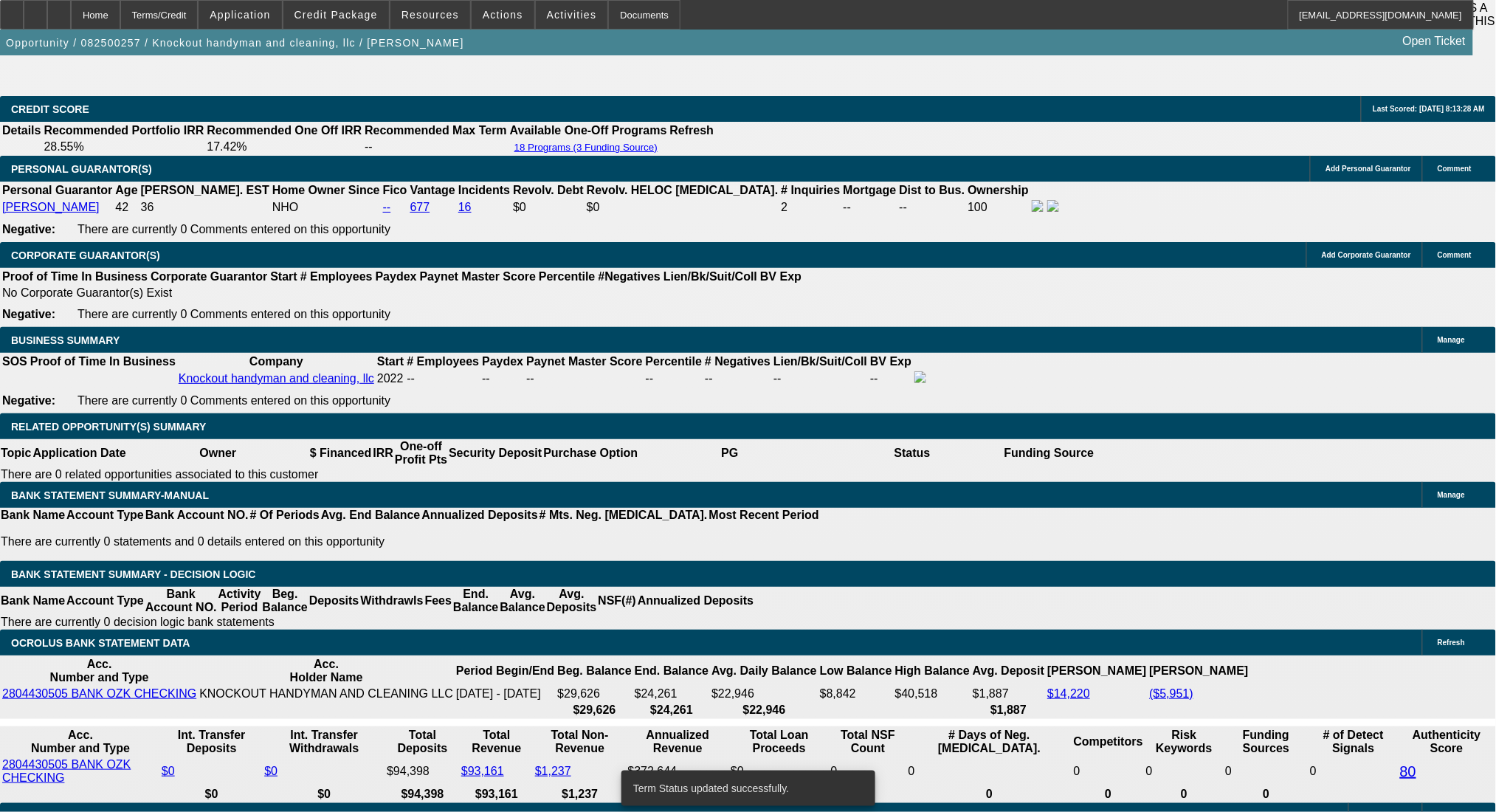
select select "2"
select select "0.1"
select select "4"
drag, startPoint x: 226, startPoint y: 464, endPoint x: 369, endPoint y: 470, distance: 143.1
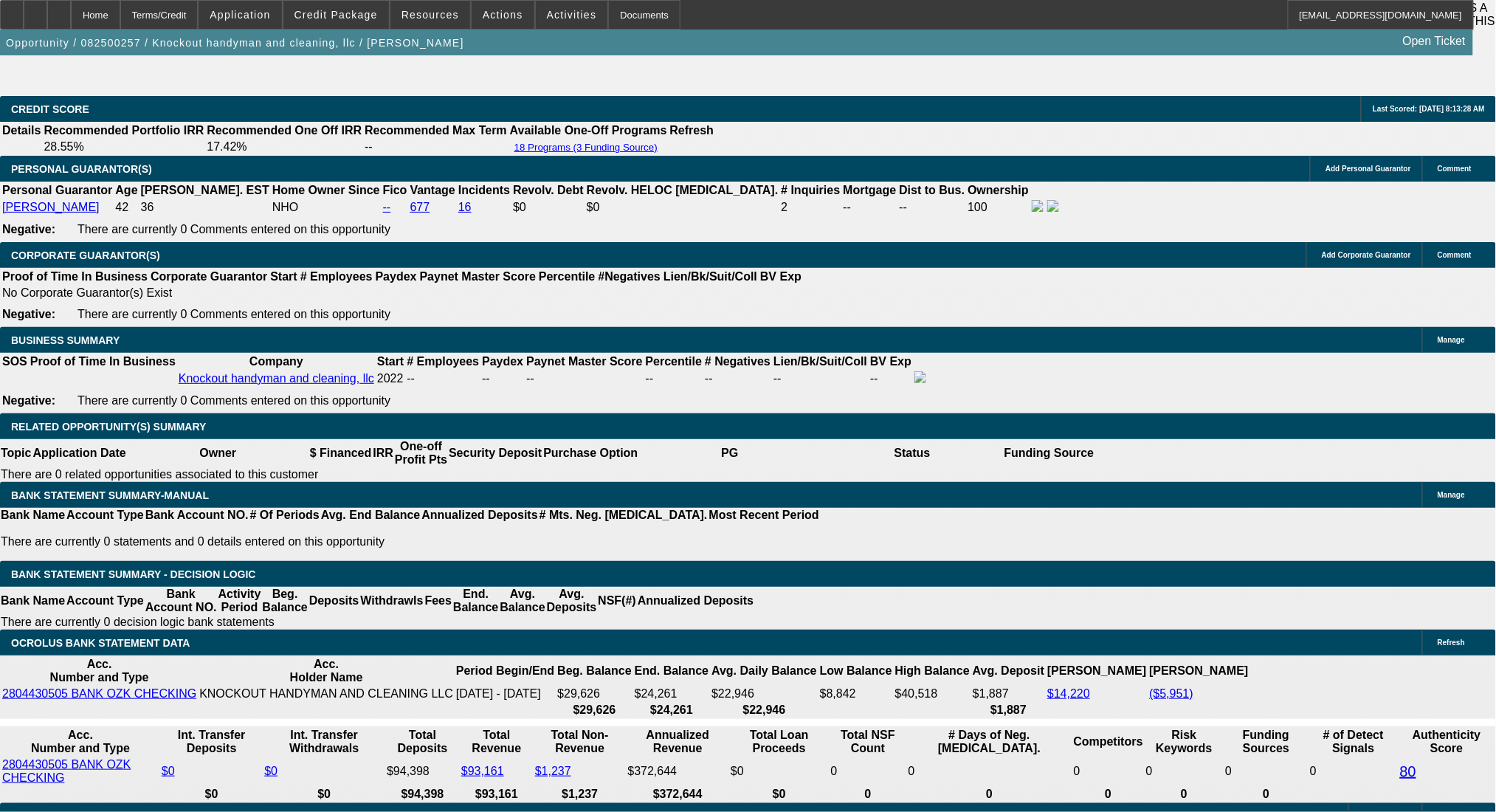
type input "137"
type input "UNKNOWN"
type input "1375"
type input "19.4"
type input "$1,375.00"
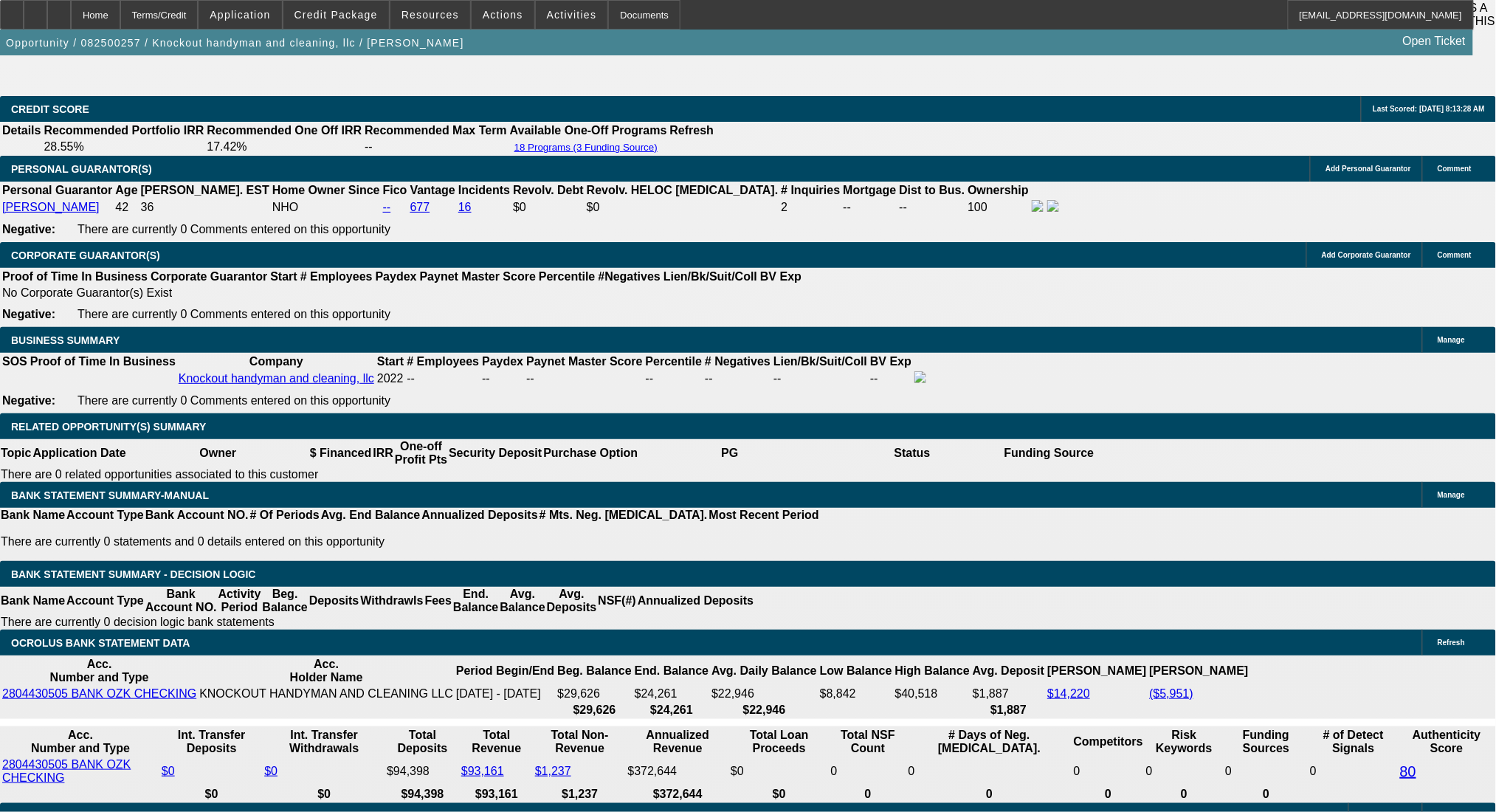
drag, startPoint x: 426, startPoint y: 465, endPoint x: 502, endPoint y: 470, distance: 76.2
type input "14"
type input "UNKNOWN"
type input "145"
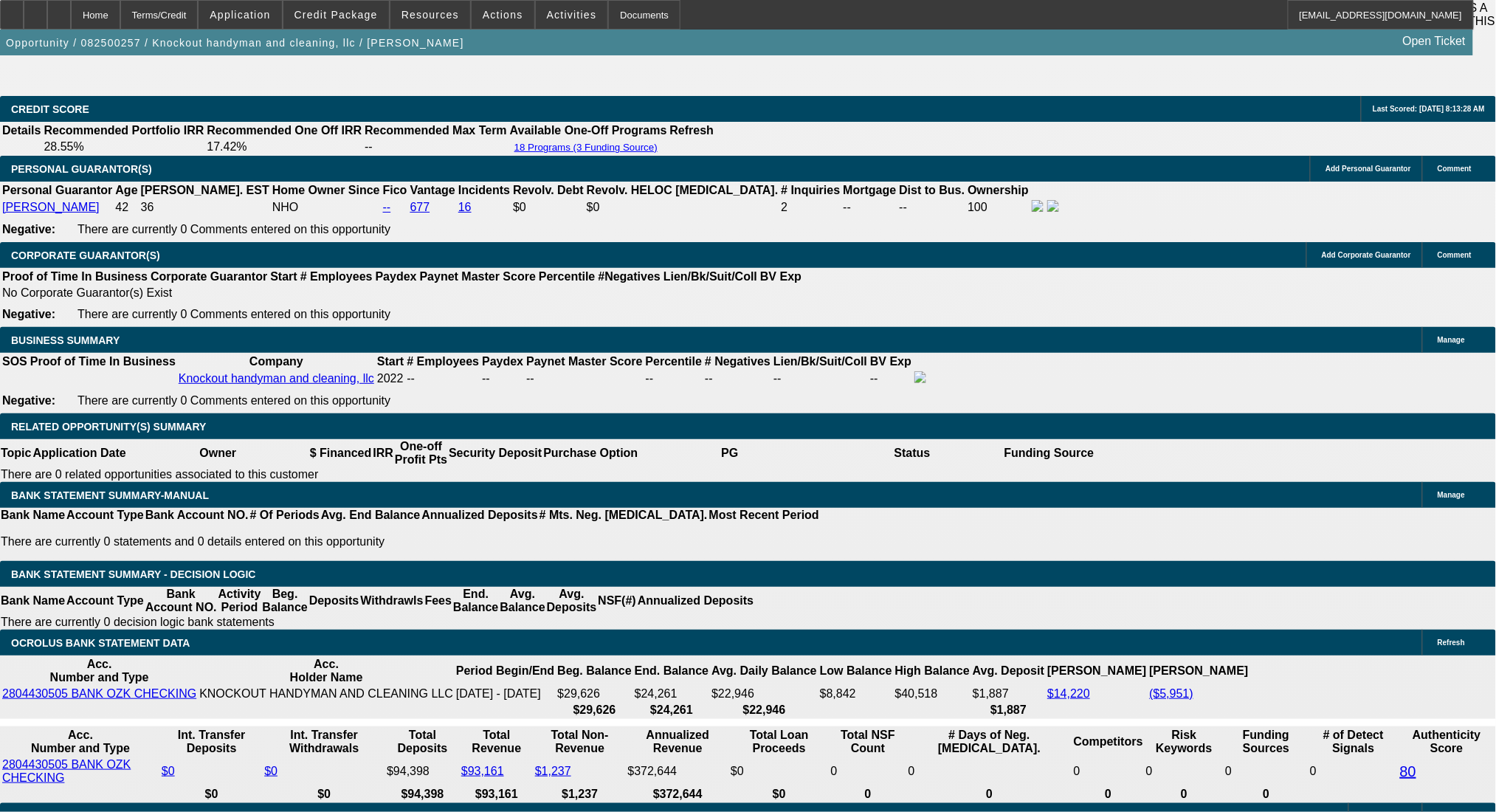
type input "1450"
type input "23.3"
type input "$1,450.00"
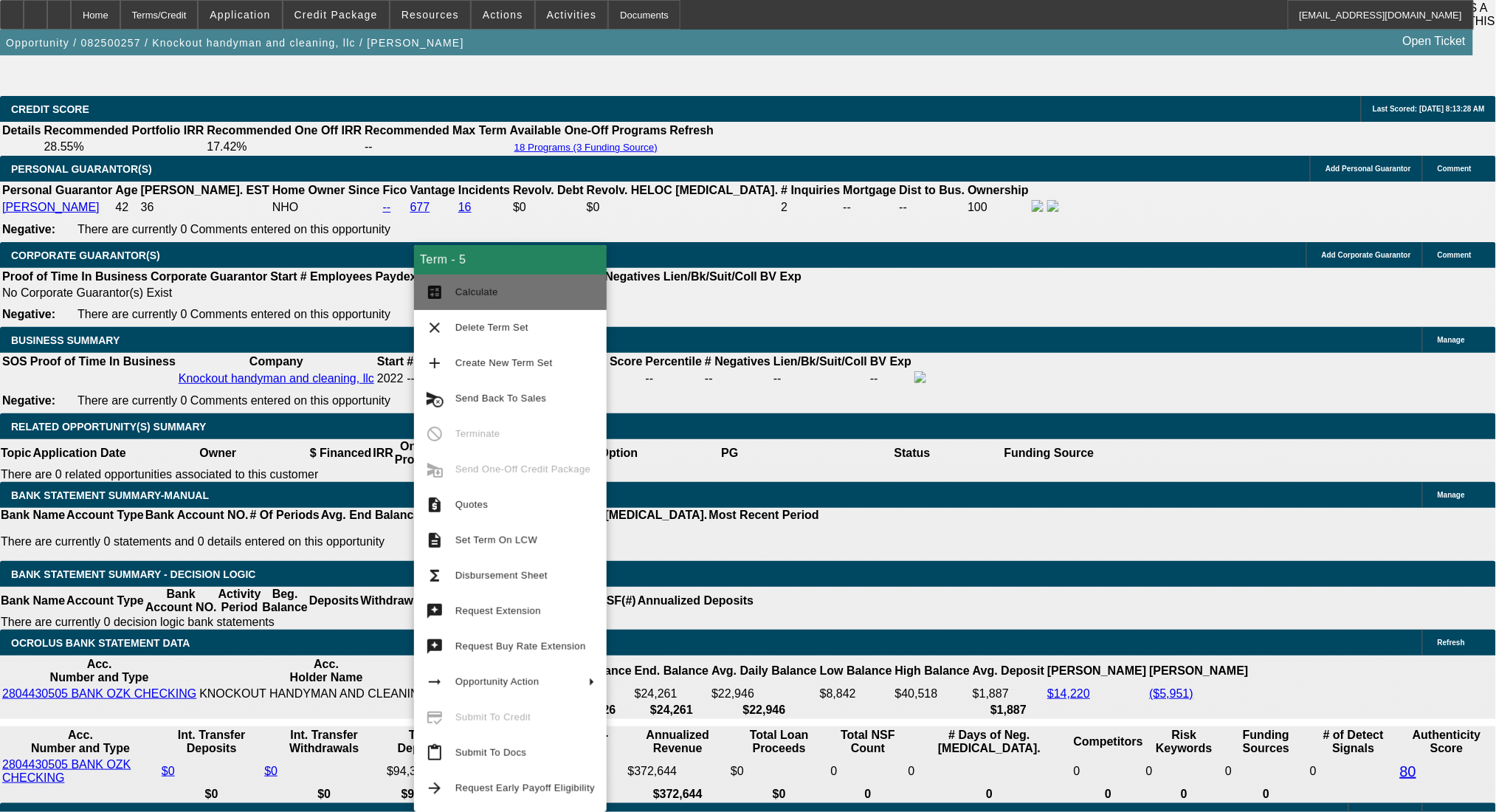
click at [510, 294] on span "Calculate" at bounding box center [524, 292] width 139 height 17
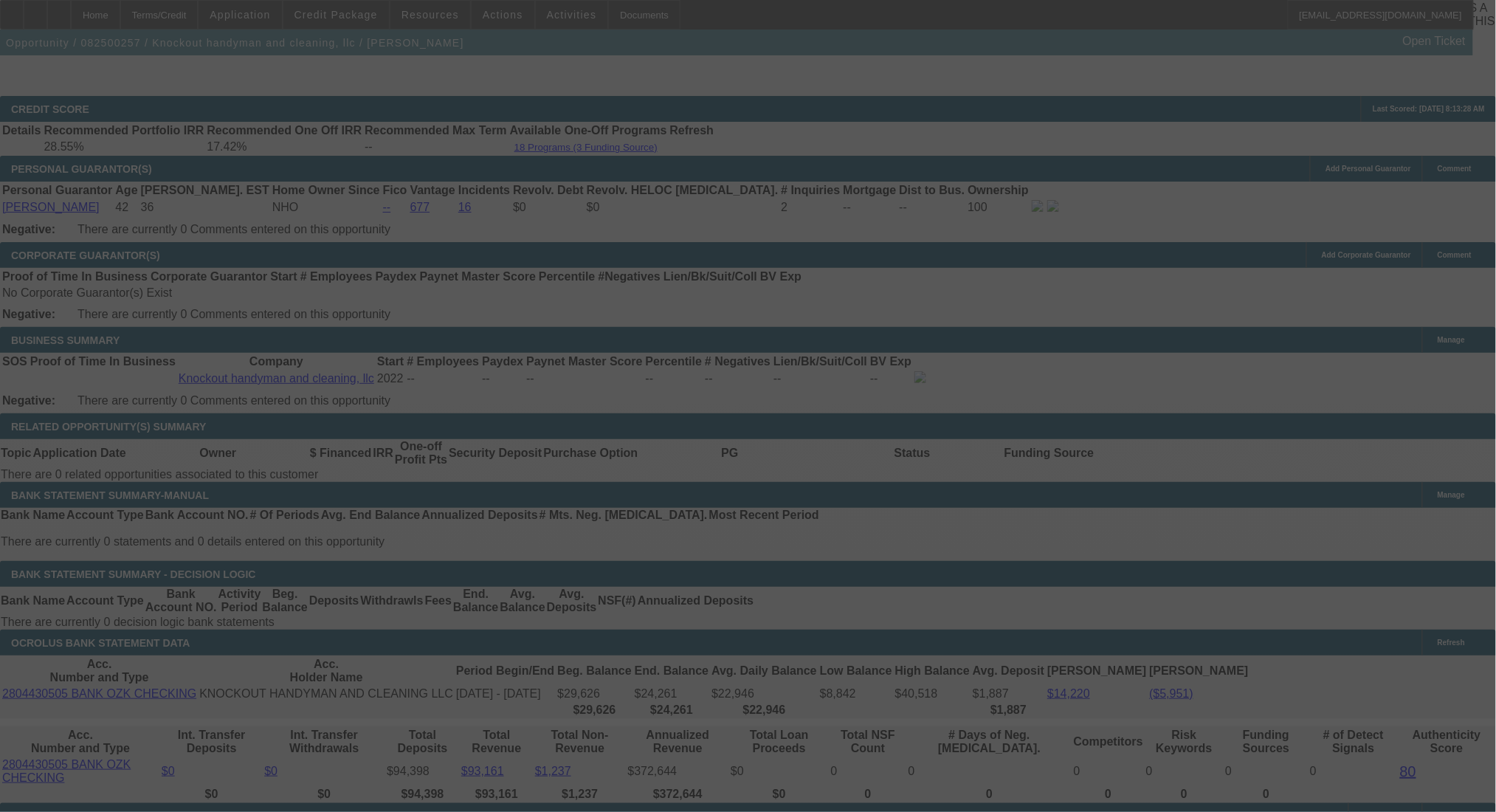
select select "0"
select select "3"
select select "0.1"
select select "4"
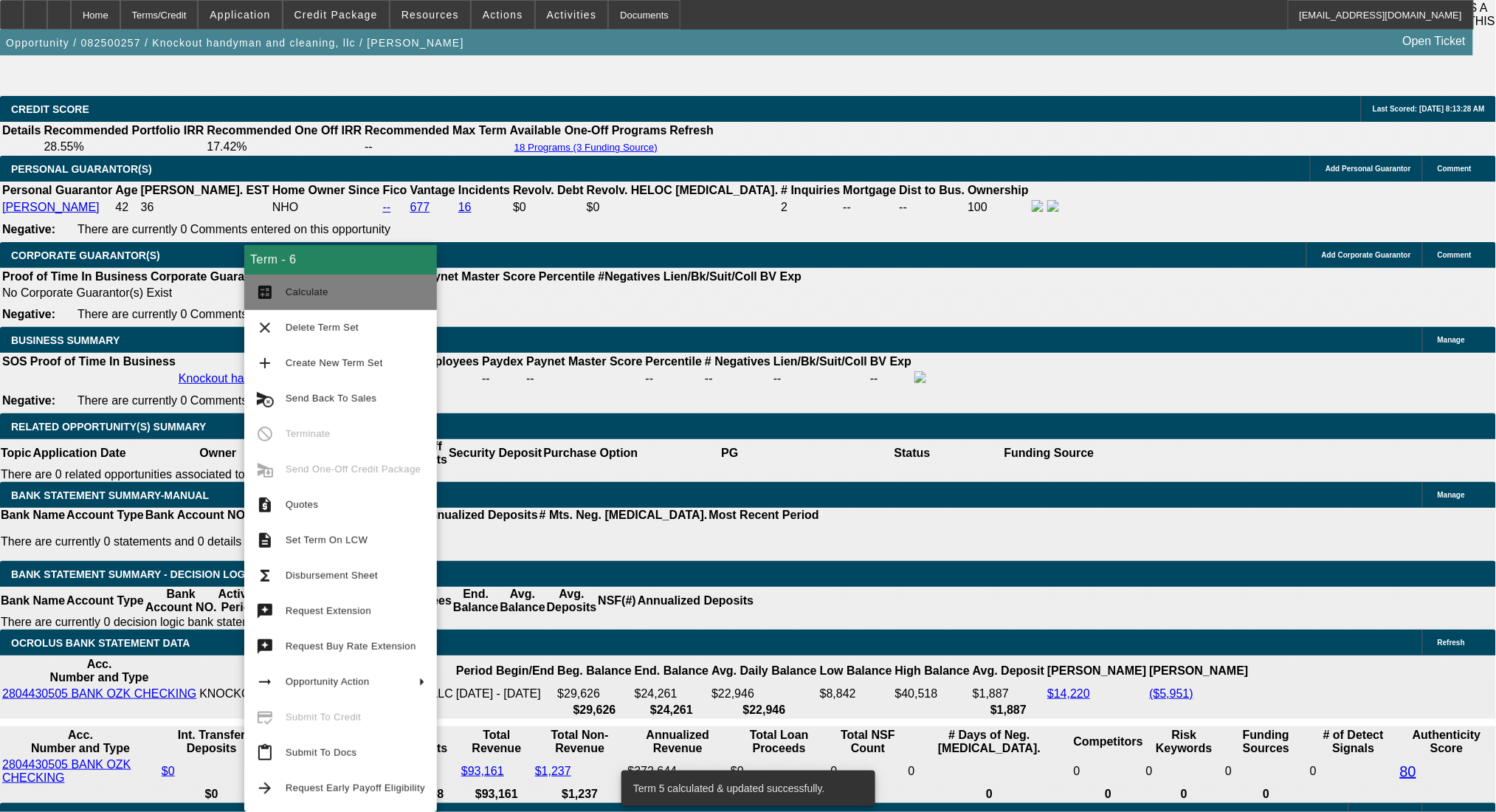
click at [302, 291] on span "Calculate" at bounding box center [306, 291] width 42 height 11
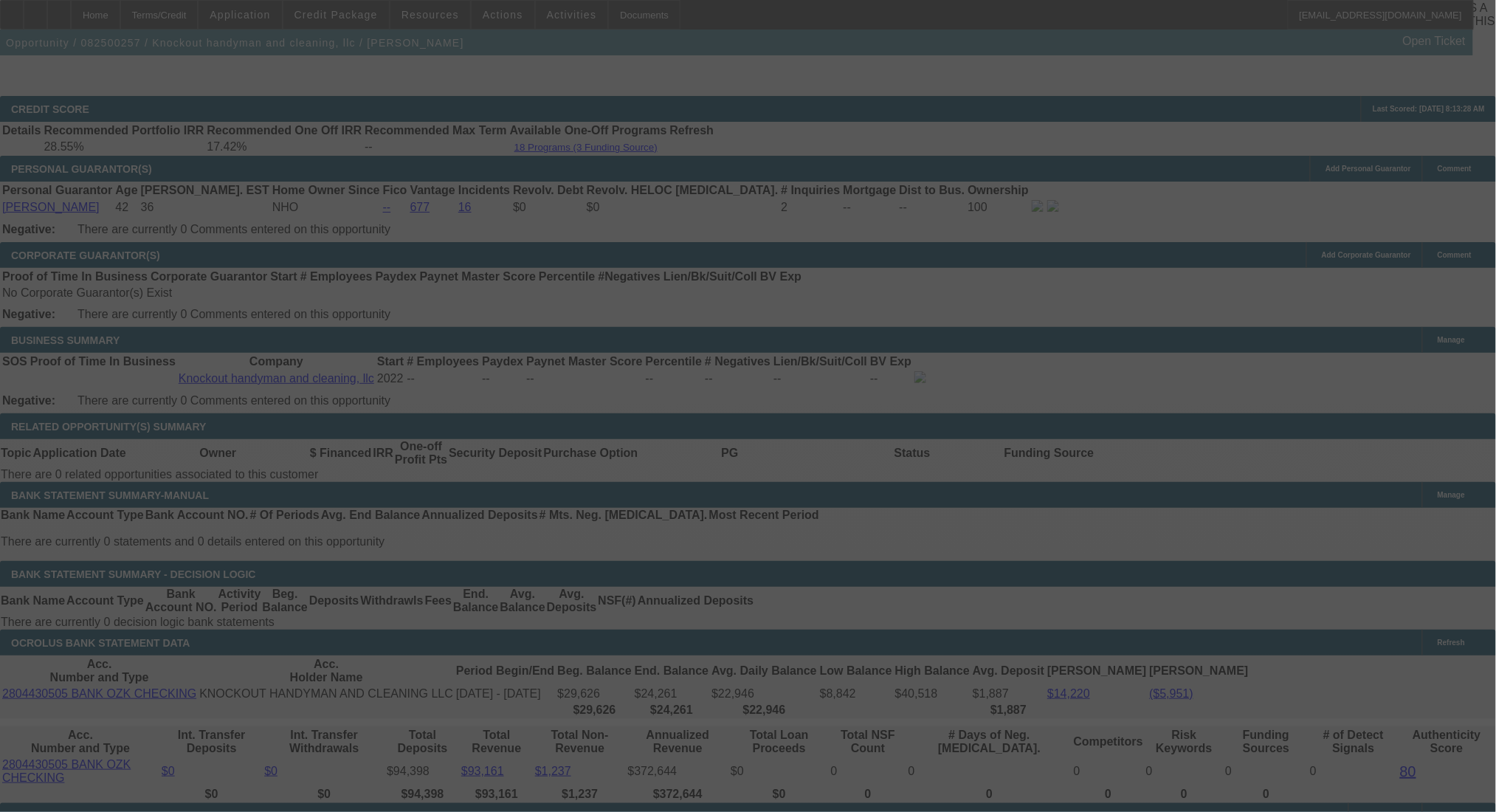
select select "0"
select select "0.1"
select select "4"
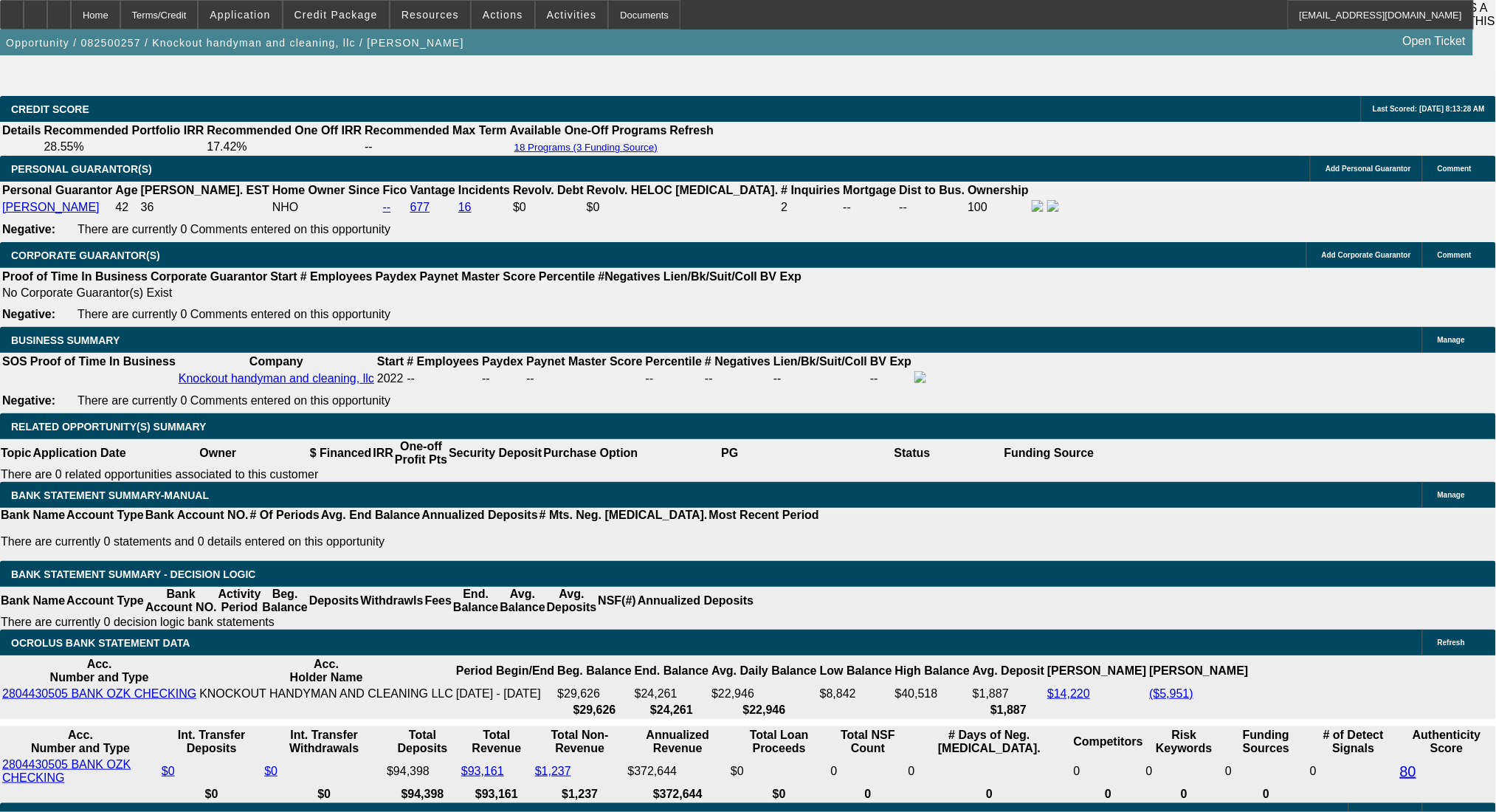
drag, startPoint x: 412, startPoint y: 464, endPoint x: 521, endPoint y: 466, distance: 109.0
type input "14"
type input "UNKNOWN"
type input "1435"
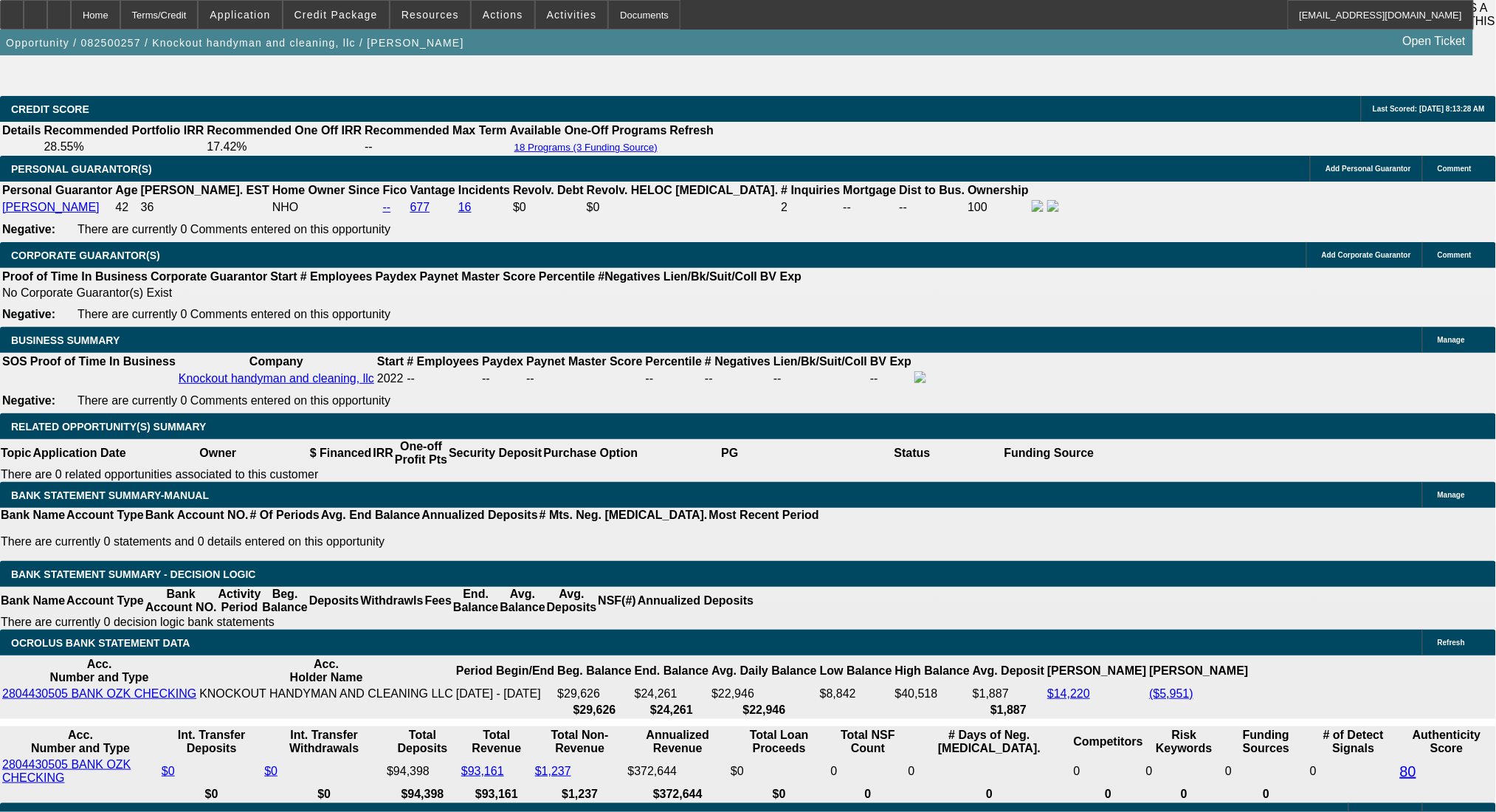
type input "22.5"
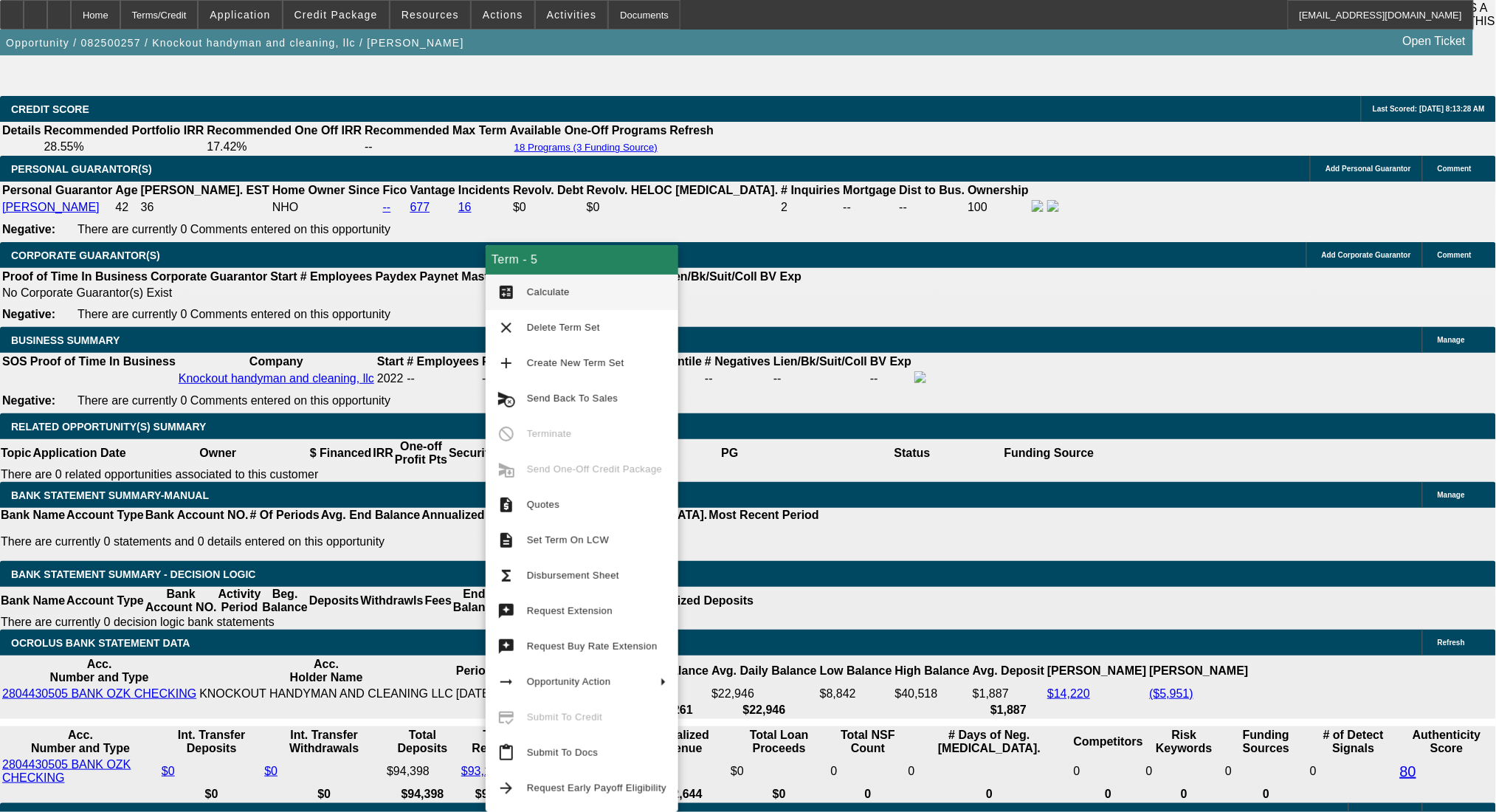
type input "$1,435.00"
click at [536, 292] on span "Calculate" at bounding box center [548, 291] width 42 height 11
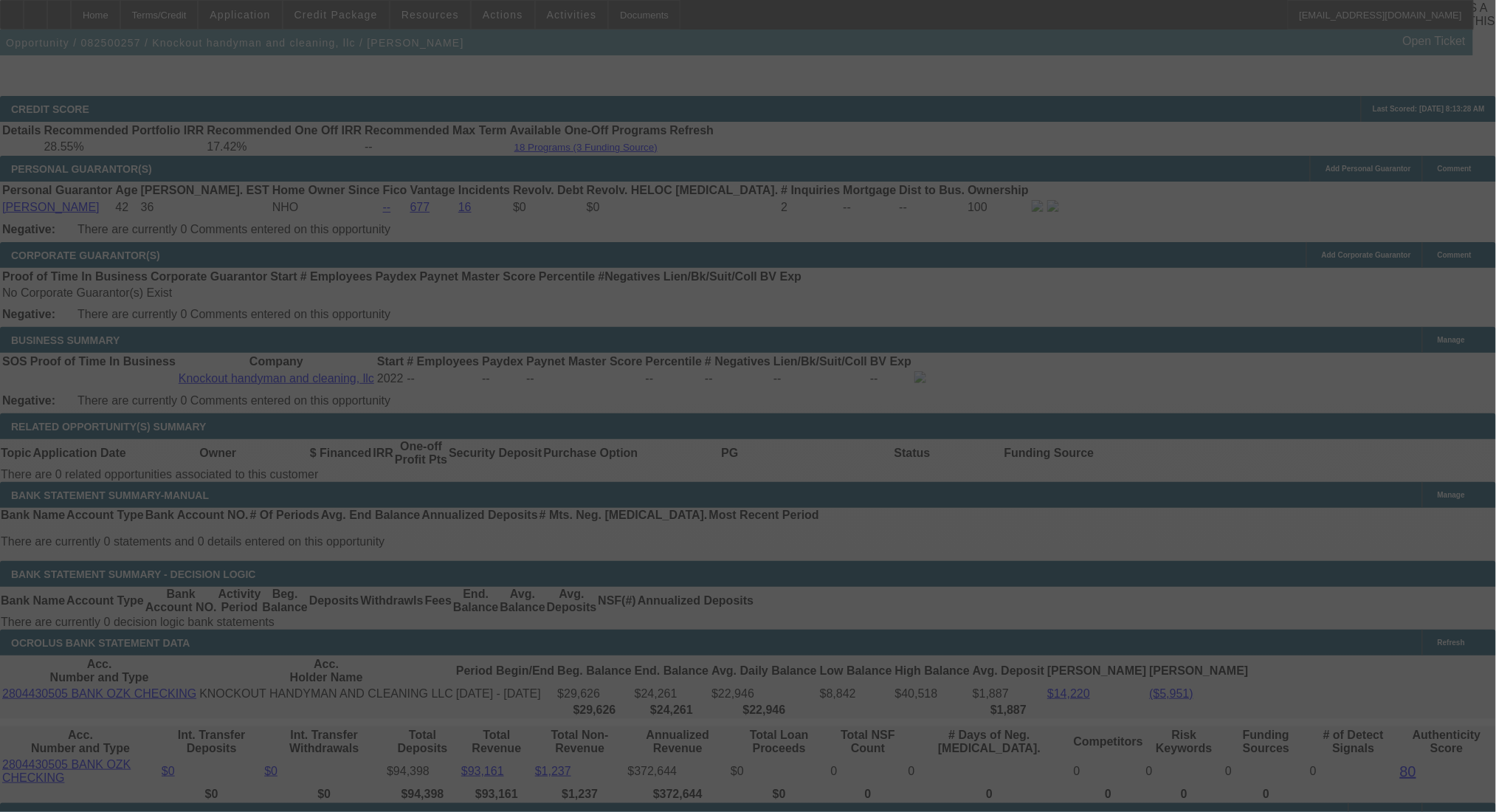
select select "0"
select select "3"
select select "0.1"
select select "4"
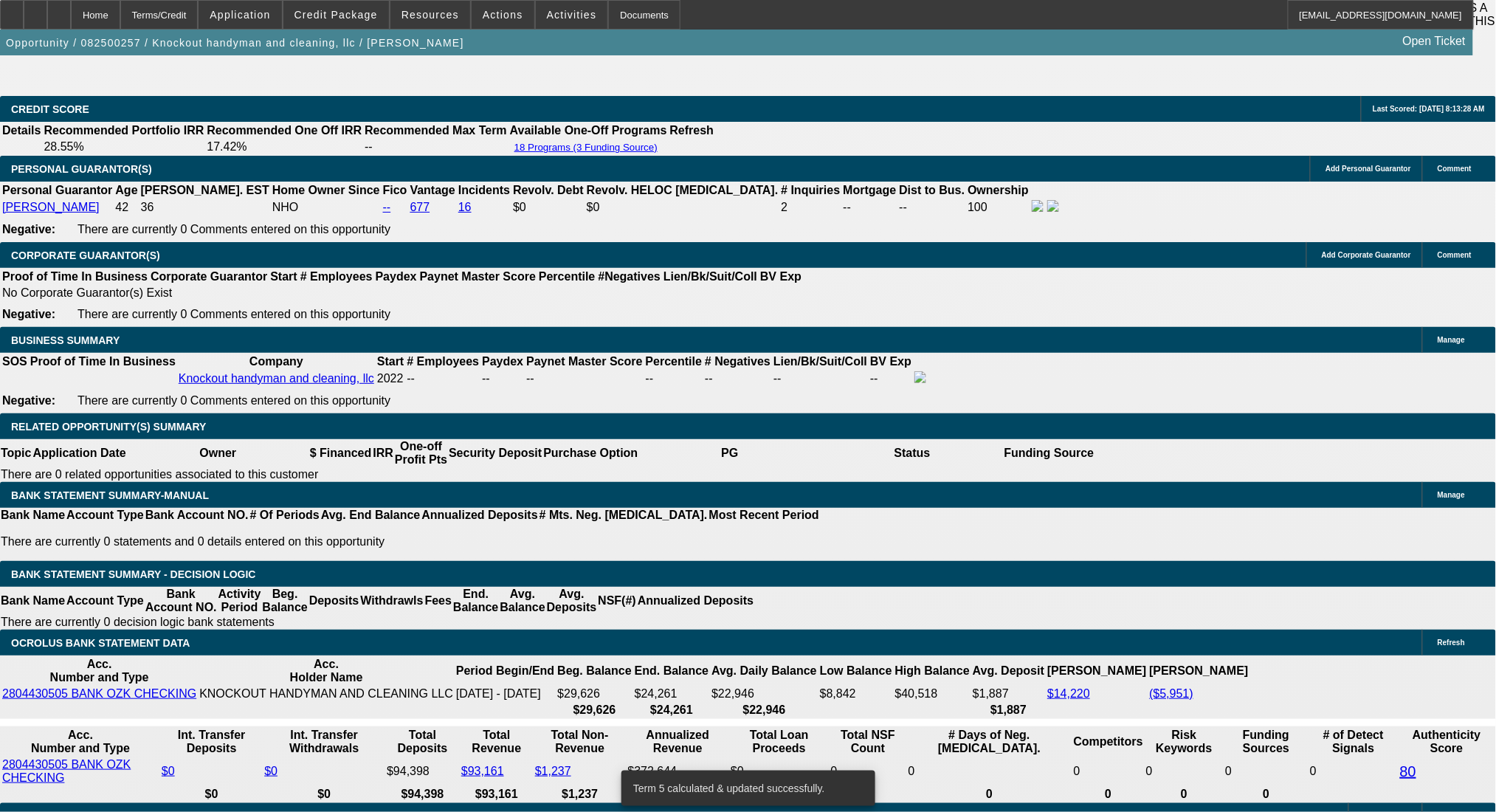
drag, startPoint x: 420, startPoint y: 466, endPoint x: 475, endPoint y: 464, distance: 55.0
type input "14"
type input "UNKNOWN"
type input "1425"
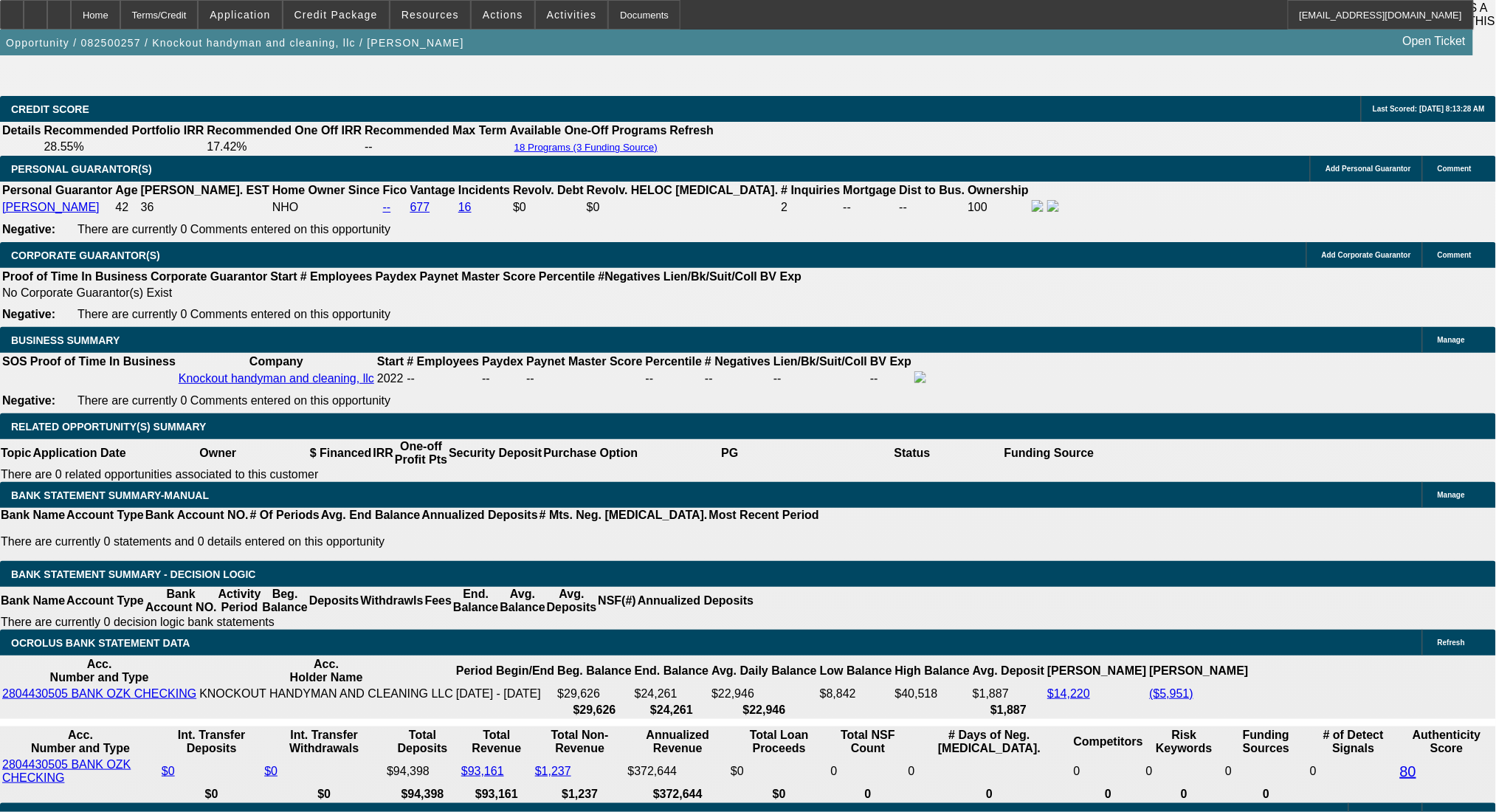
type input "22"
type input "$1,425.00"
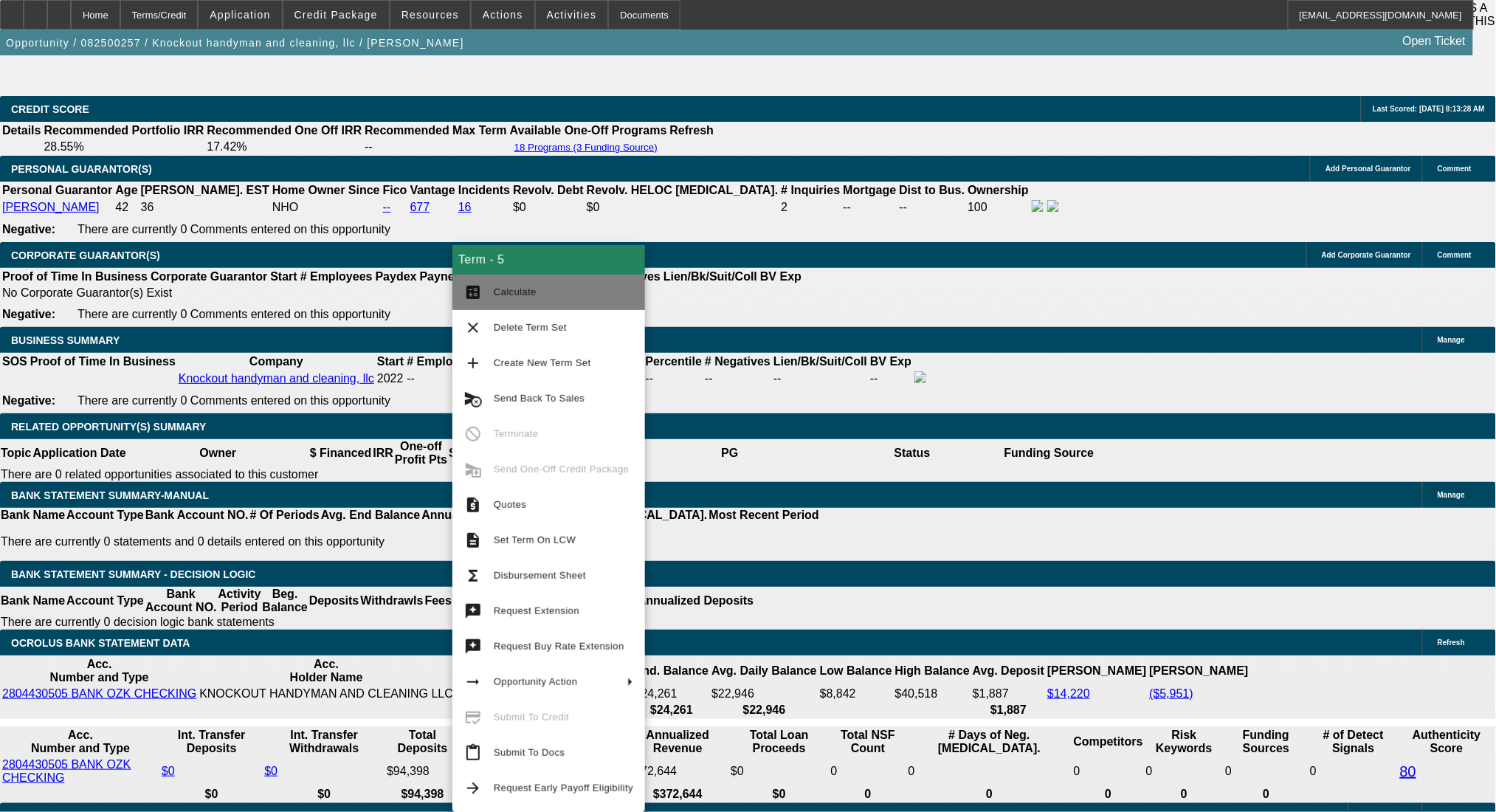
click at [475, 284] on mat-icon "calculate" at bounding box center [473, 292] width 17 height 17
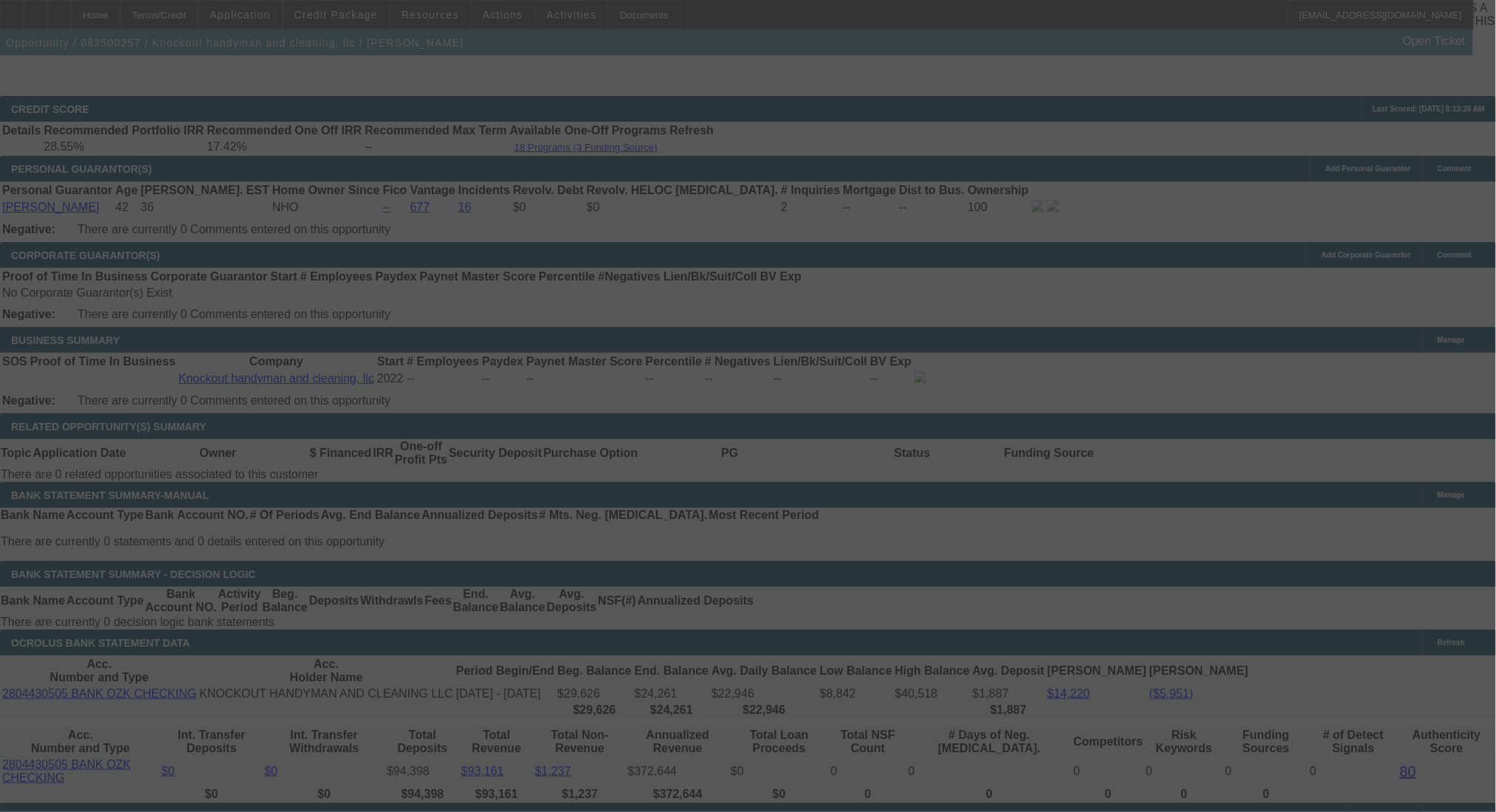
select select "0"
select select "3"
select select "0.1"
select select "4"
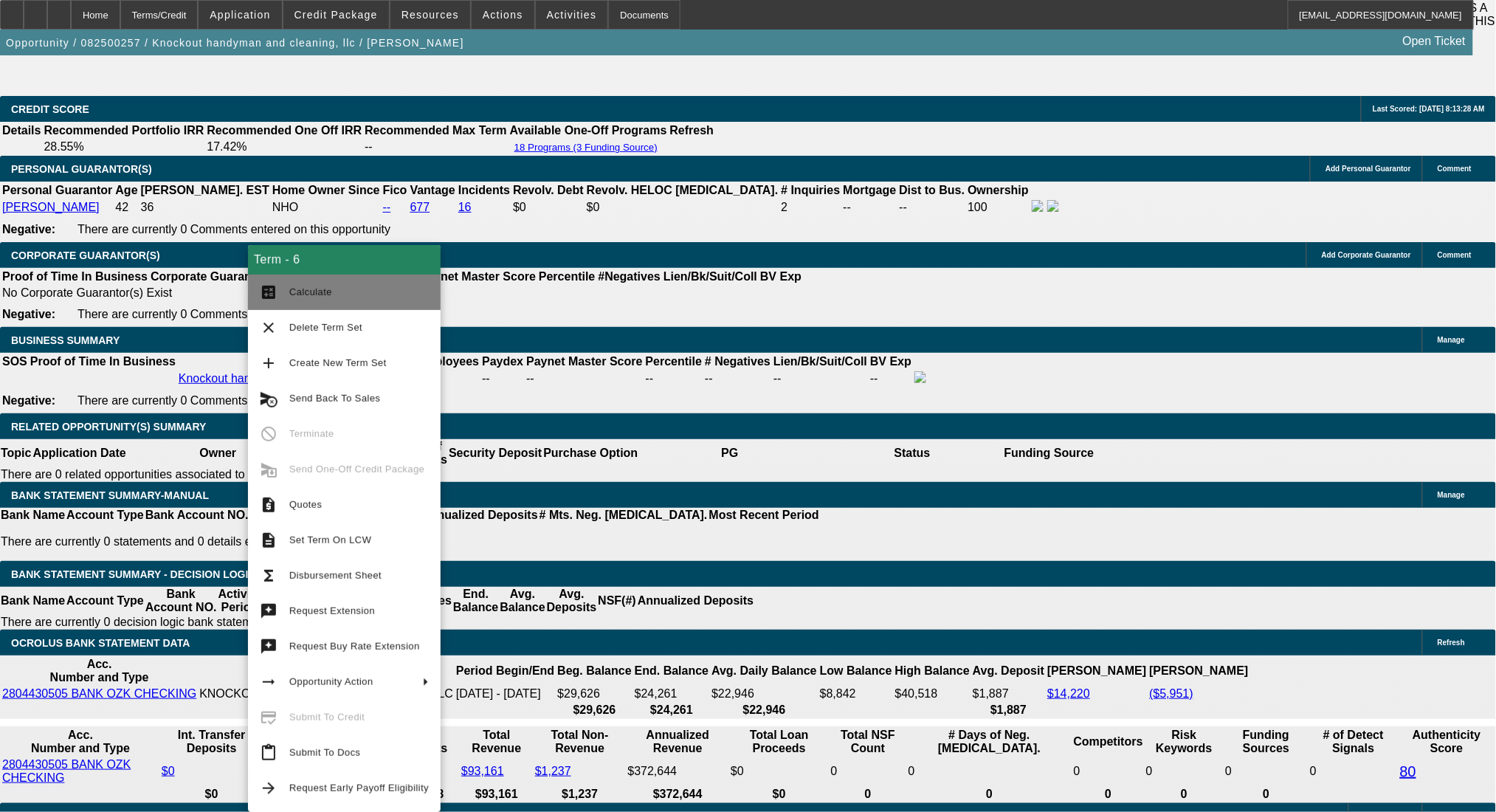
click at [299, 290] on span "Calculate" at bounding box center [310, 291] width 42 height 11
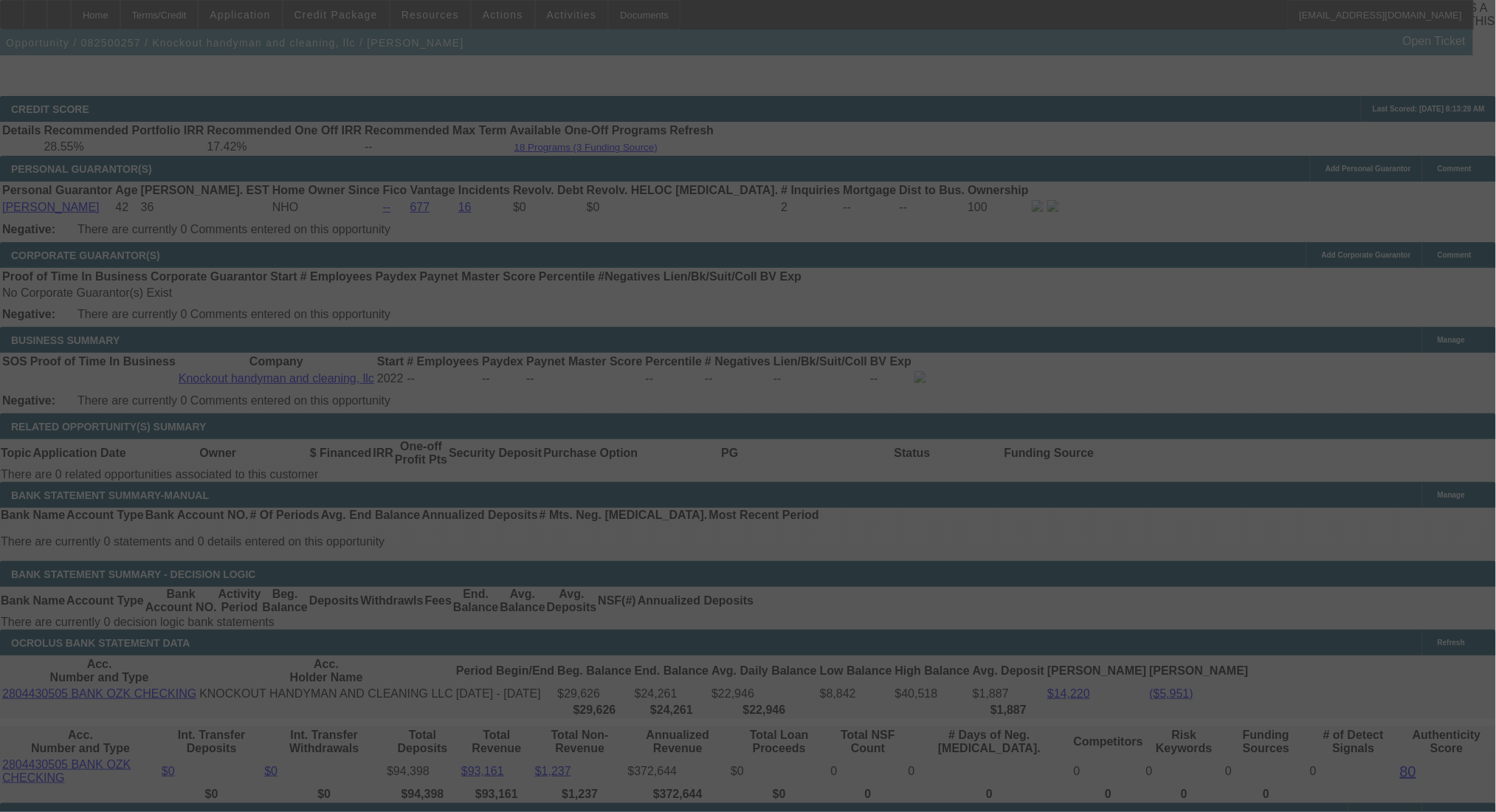
select select "0"
select select "0.1"
select select "4"
